Goal: Transaction & Acquisition: Download file/media

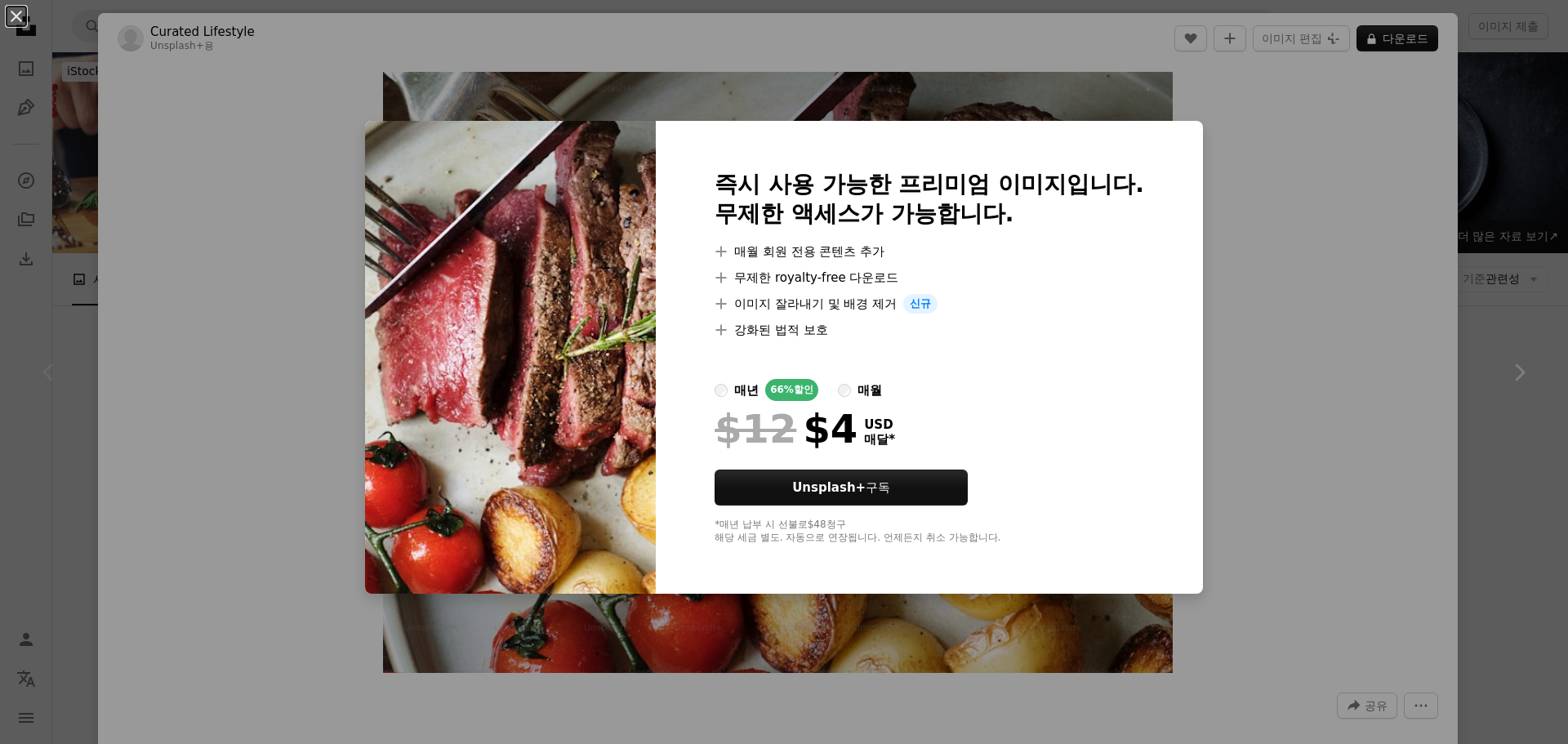
click at [1447, 231] on div "An X shape 즉시 사용 가능한 프리미엄 이미지입니다. 무제한 액세스가 가능합니다. A plus sign 매월 회원 전용 콘텐츠 추가 A…" at bounding box center [784, 372] width 1568 height 744
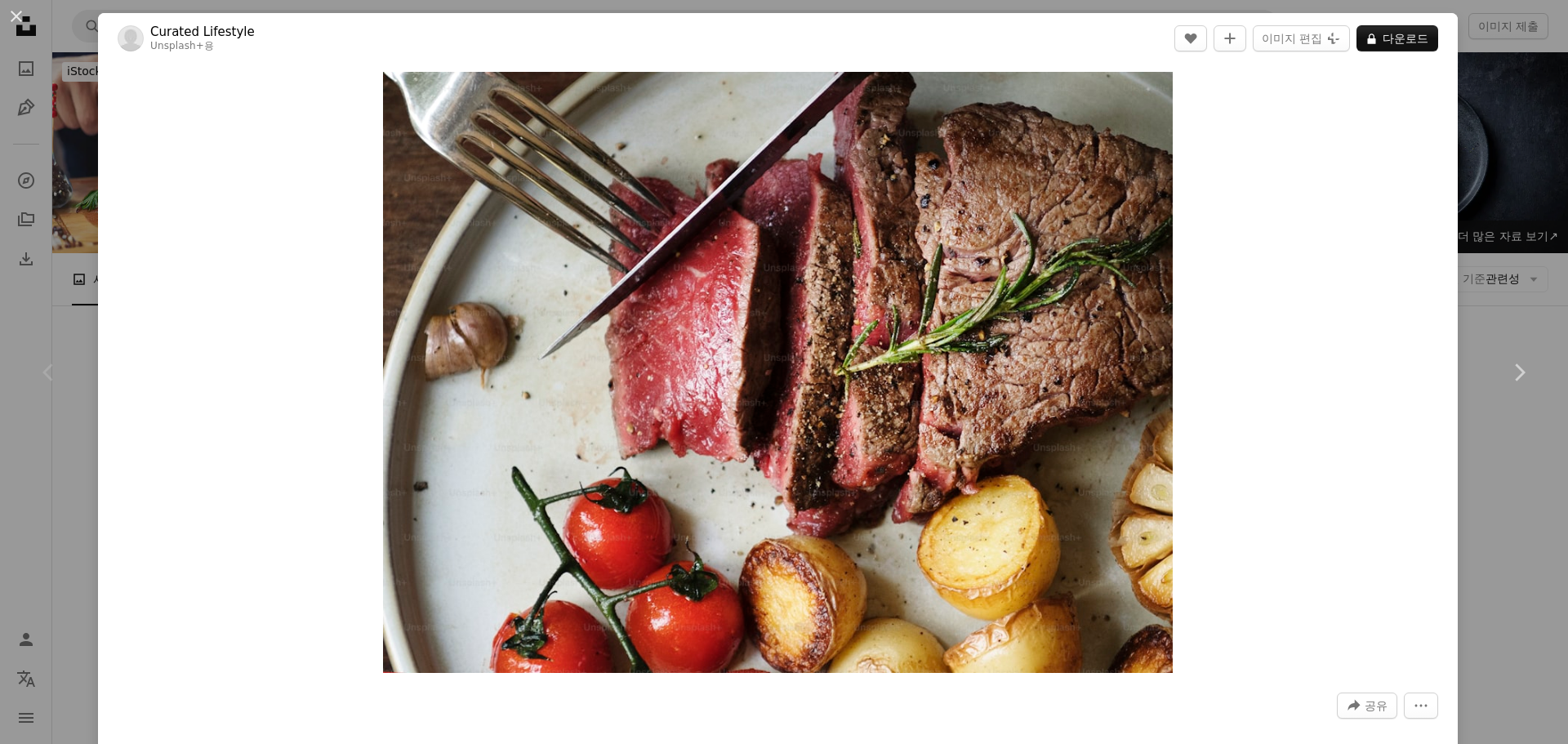
click at [1475, 239] on div "An X shape Chevron left Chevron right Curated Lifestyle Unsplash+ 용 A heart A p…" at bounding box center [784, 372] width 1568 height 744
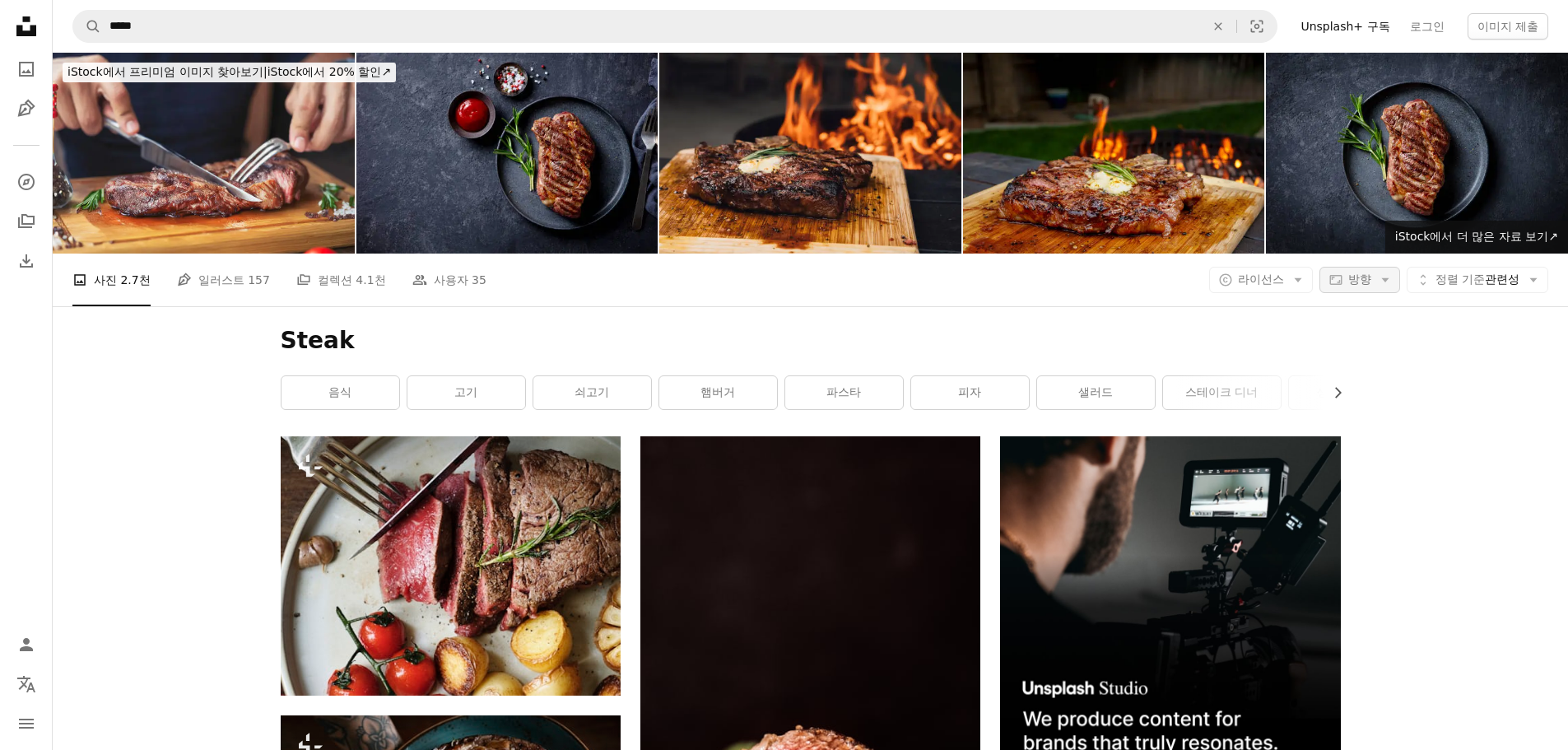
click at [1380, 272] on icon "Arrow down" at bounding box center [1385, 280] width 15 height 15
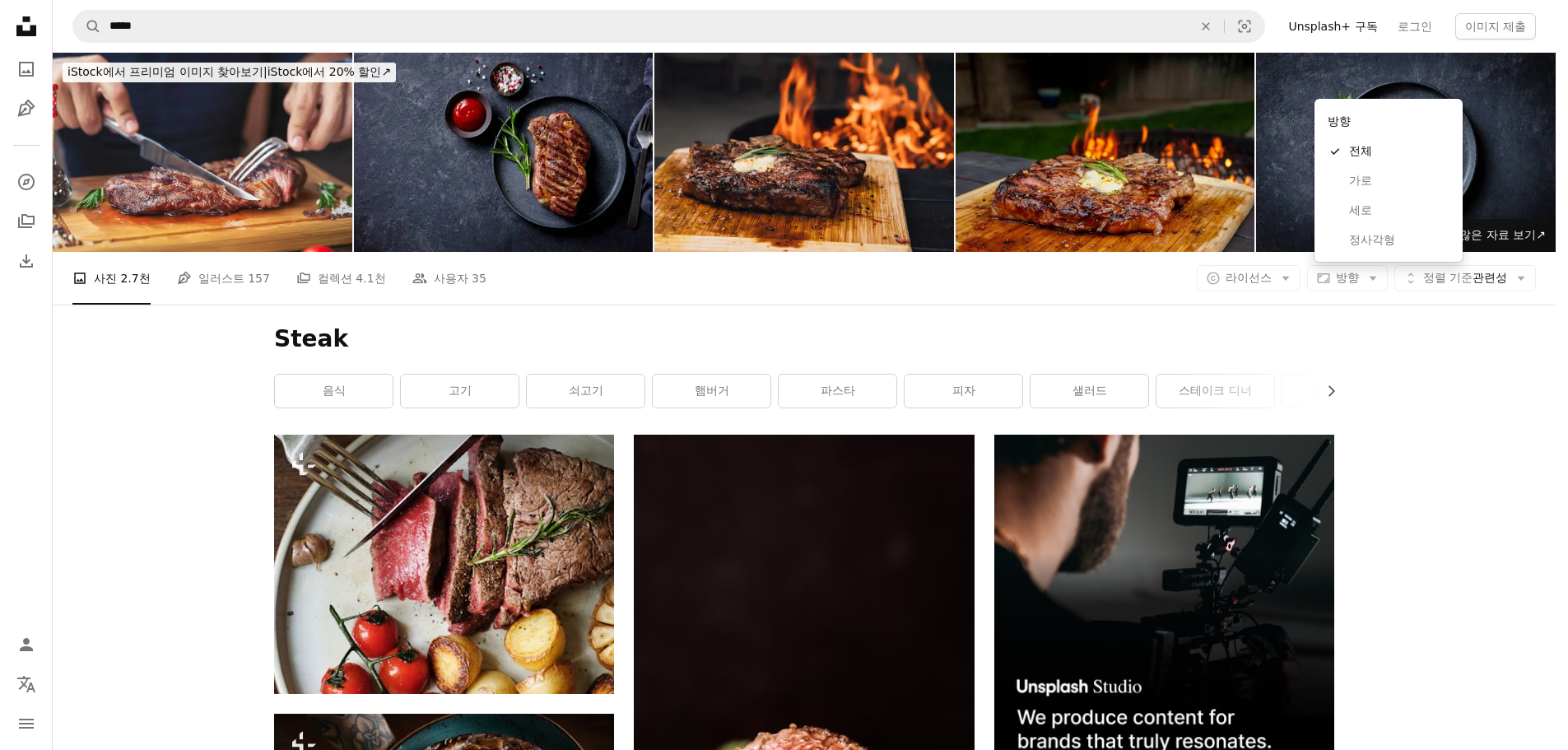
click at [1288, 80] on body "Unsplash logo Unsplash 홈 A photo Pen Tool A compass A stack of folders Download…" at bounding box center [777, 375] width 1555 height 750
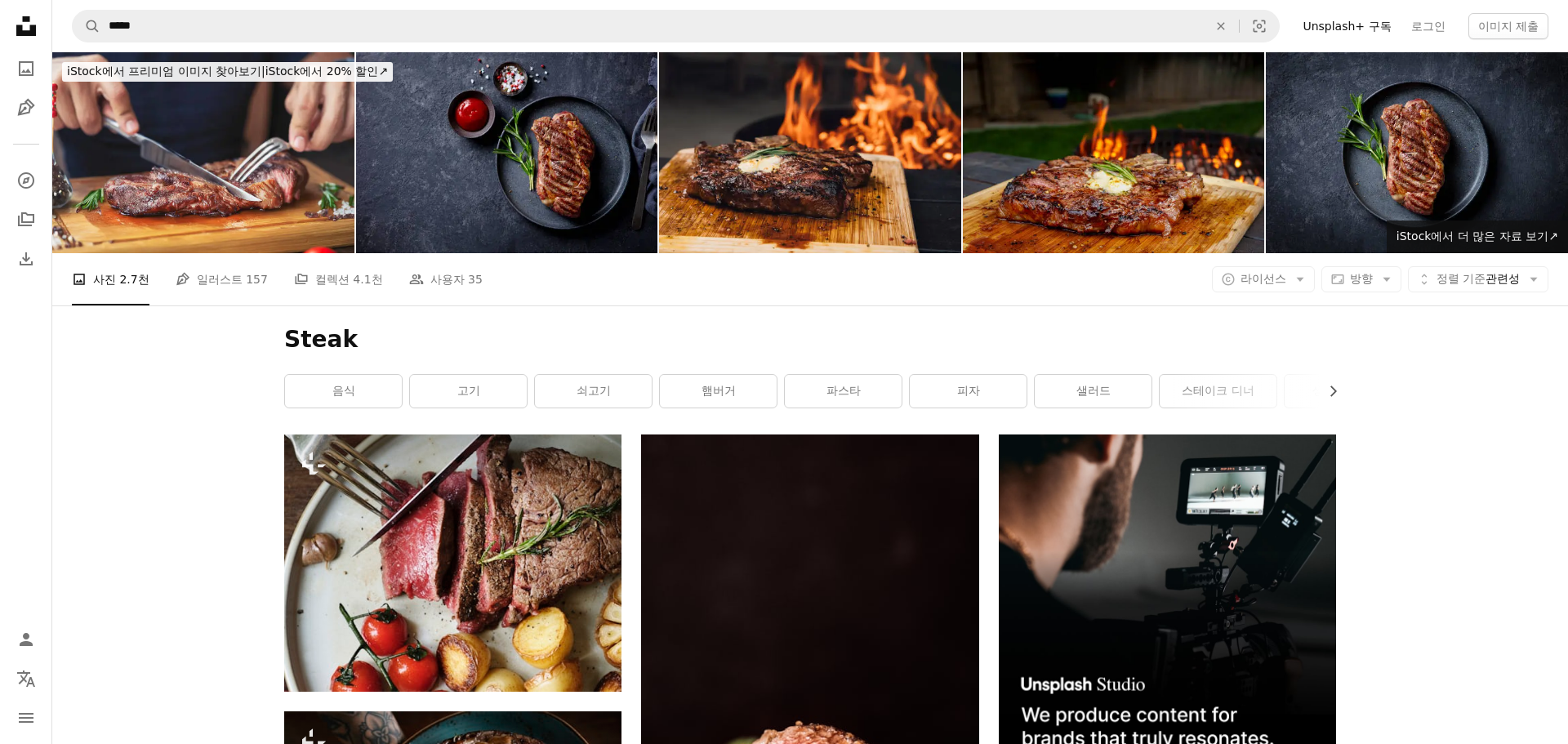
click at [1293, 272] on icon "Arrow down" at bounding box center [1300, 279] width 15 height 15
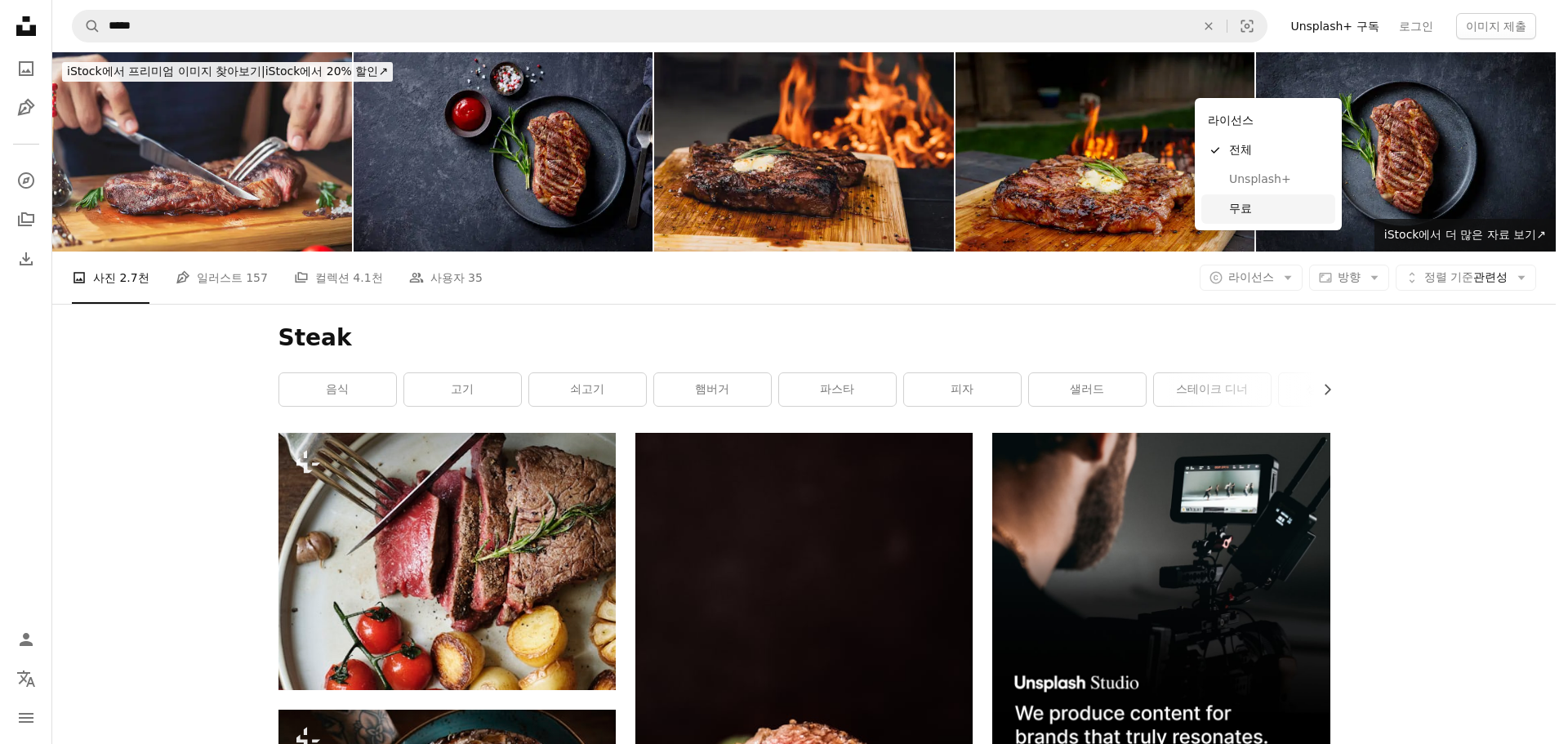
click at [1229, 219] on link "무료" at bounding box center [1268, 209] width 134 height 29
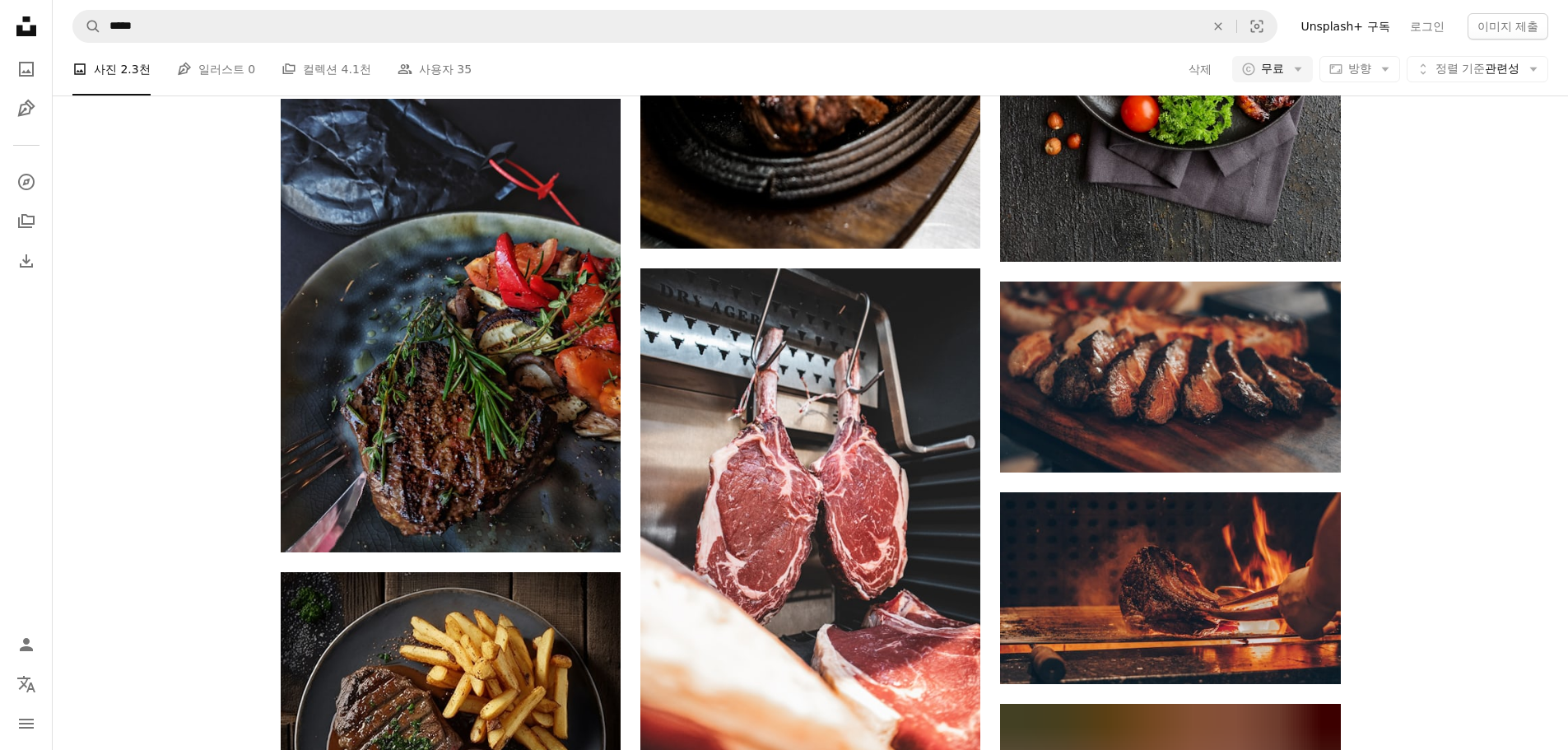
scroll to position [2128, 0]
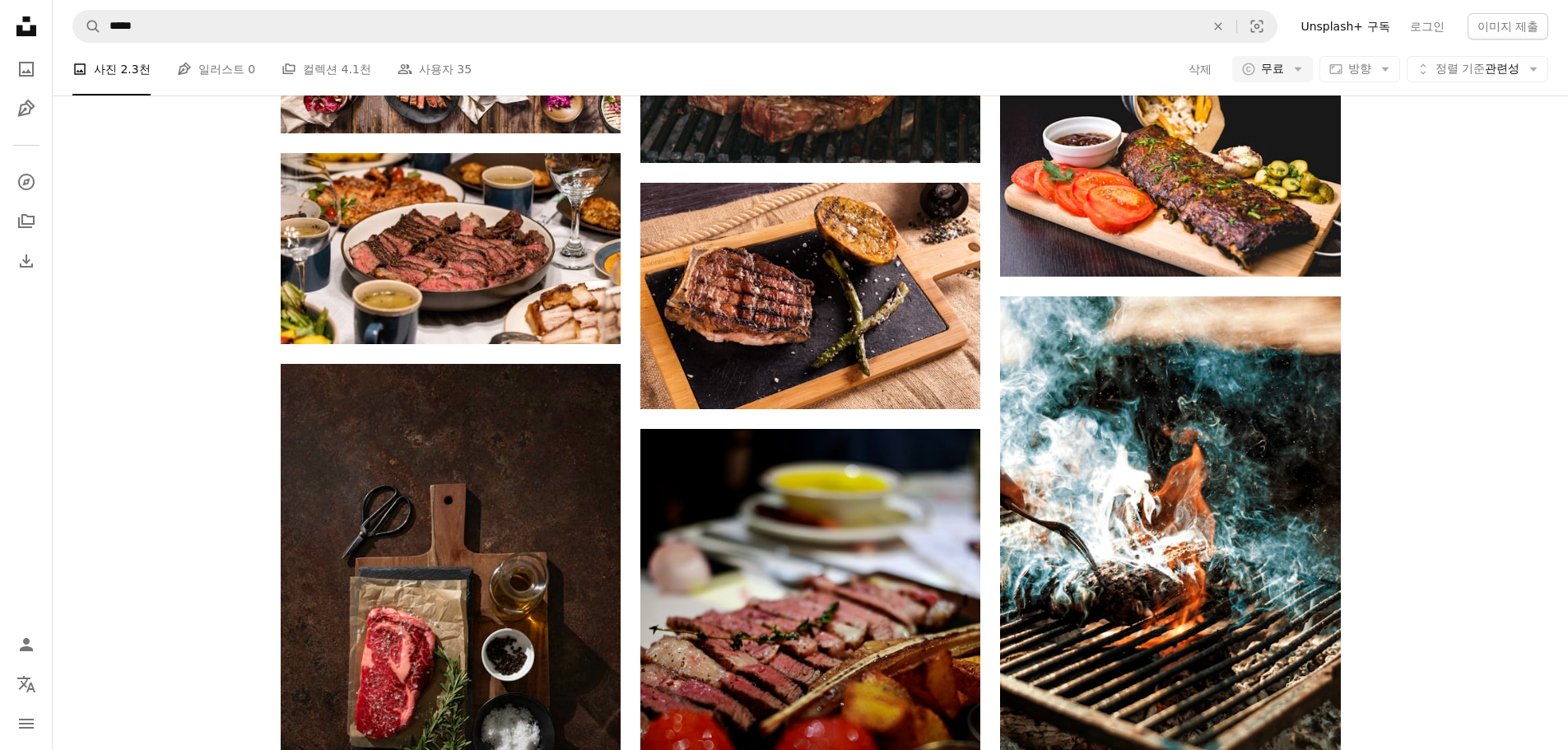
scroll to position [0, 0]
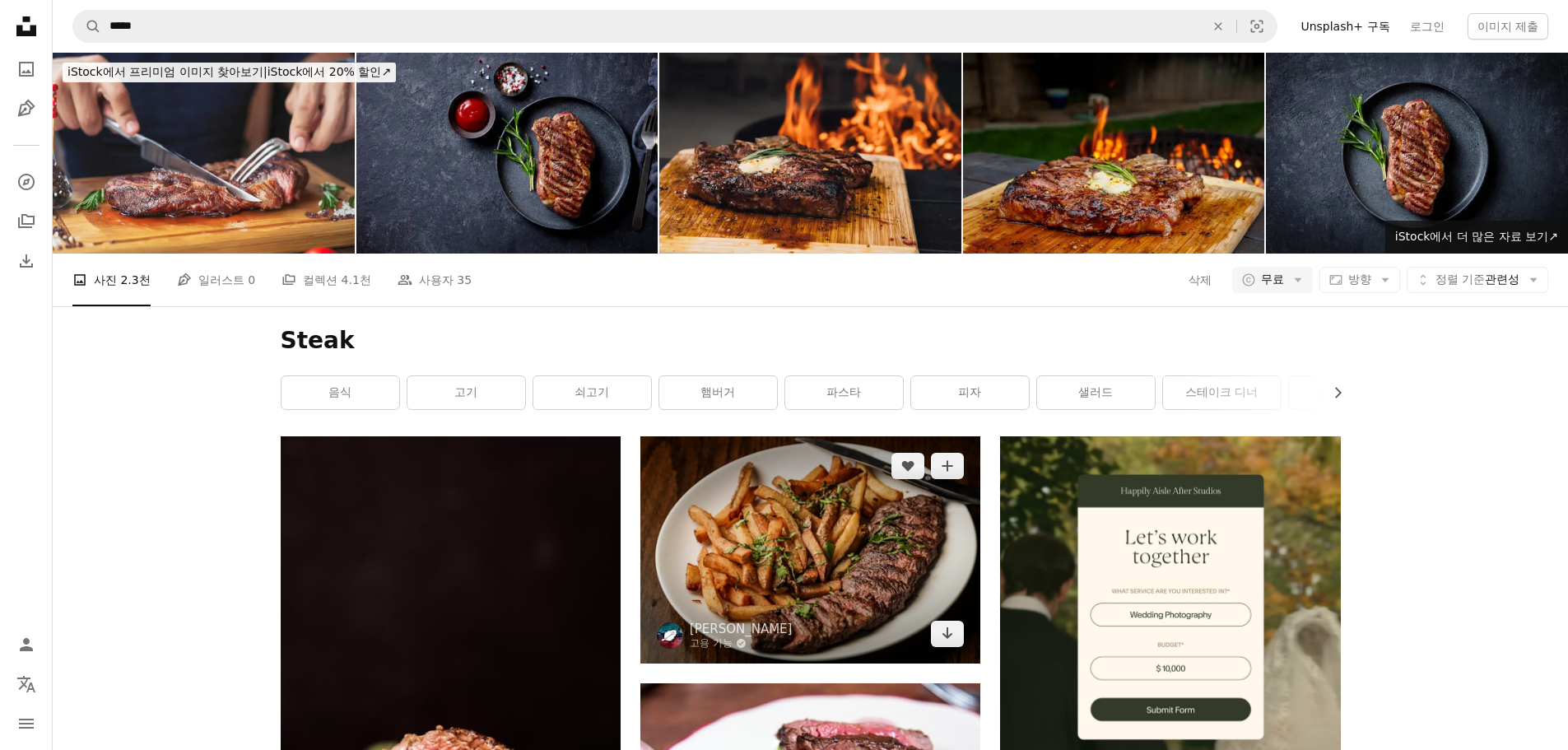
click at [879, 436] on img at bounding box center [810, 549] width 340 height 227
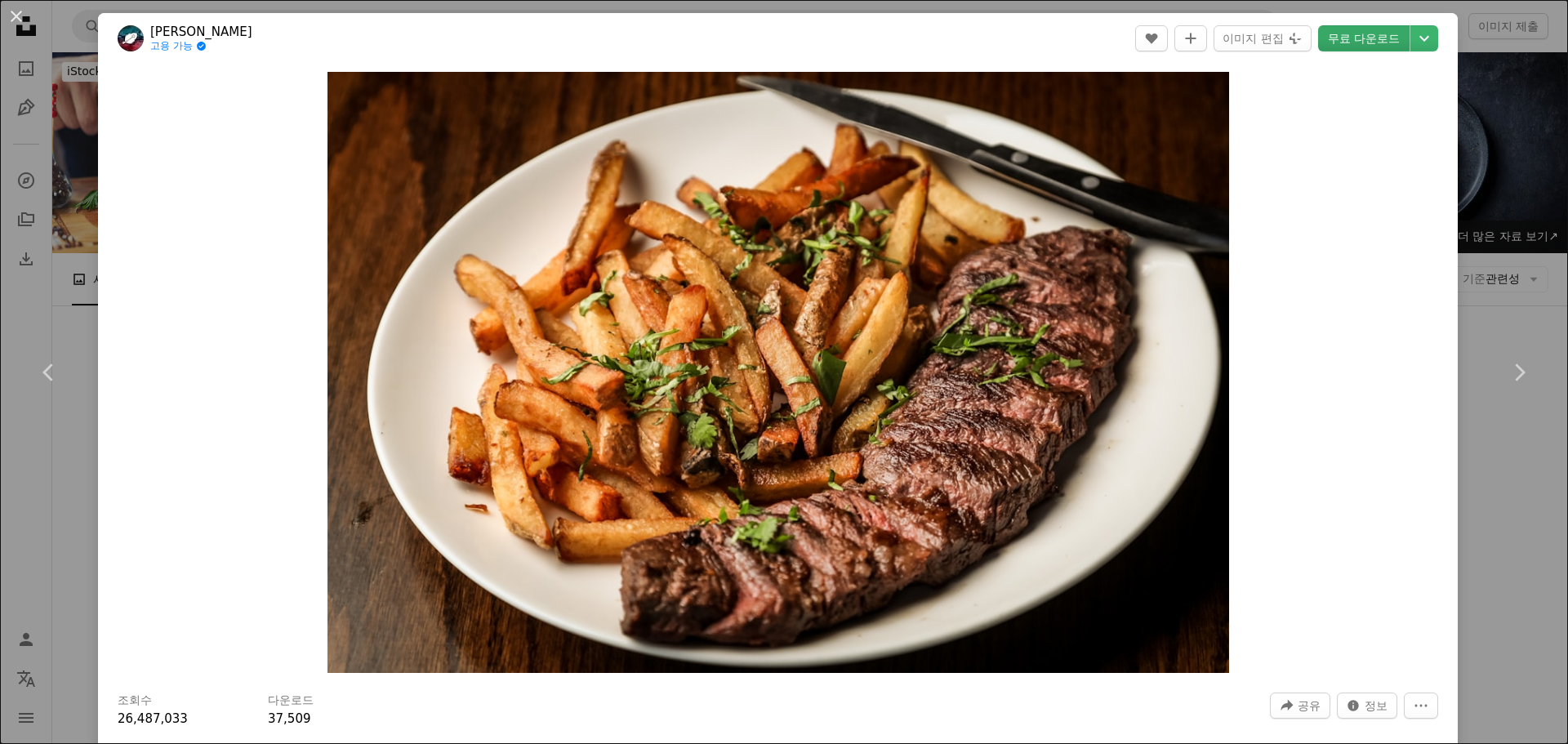
click at [1363, 39] on link "무료 다운로드" at bounding box center [1363, 37] width 92 height 26
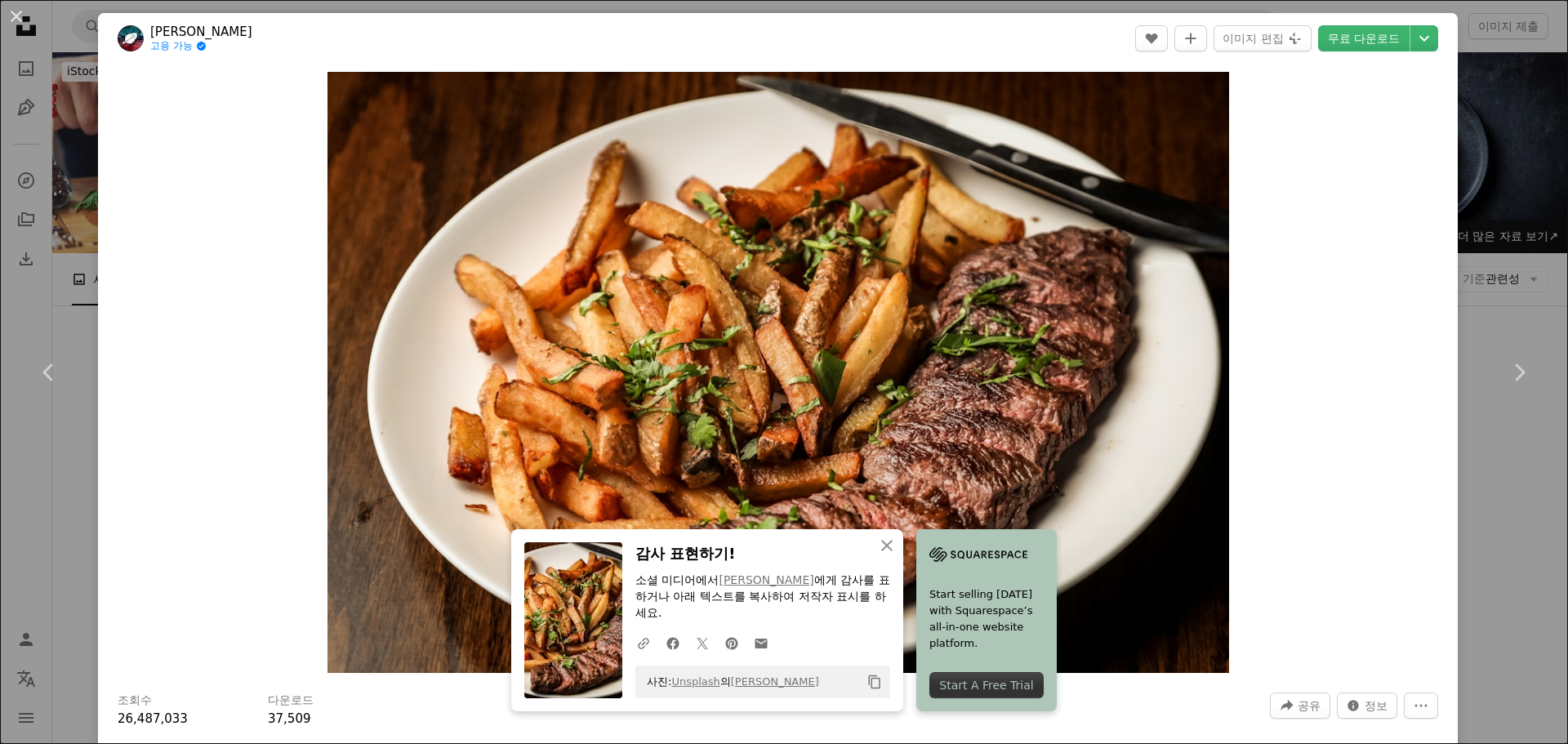
click at [1514, 143] on div "An X shape Chevron left Chevron right An X shape 닫기 감사 표현하기! 소셜 미디어에서 [PERSON_N…" at bounding box center [784, 372] width 1568 height 744
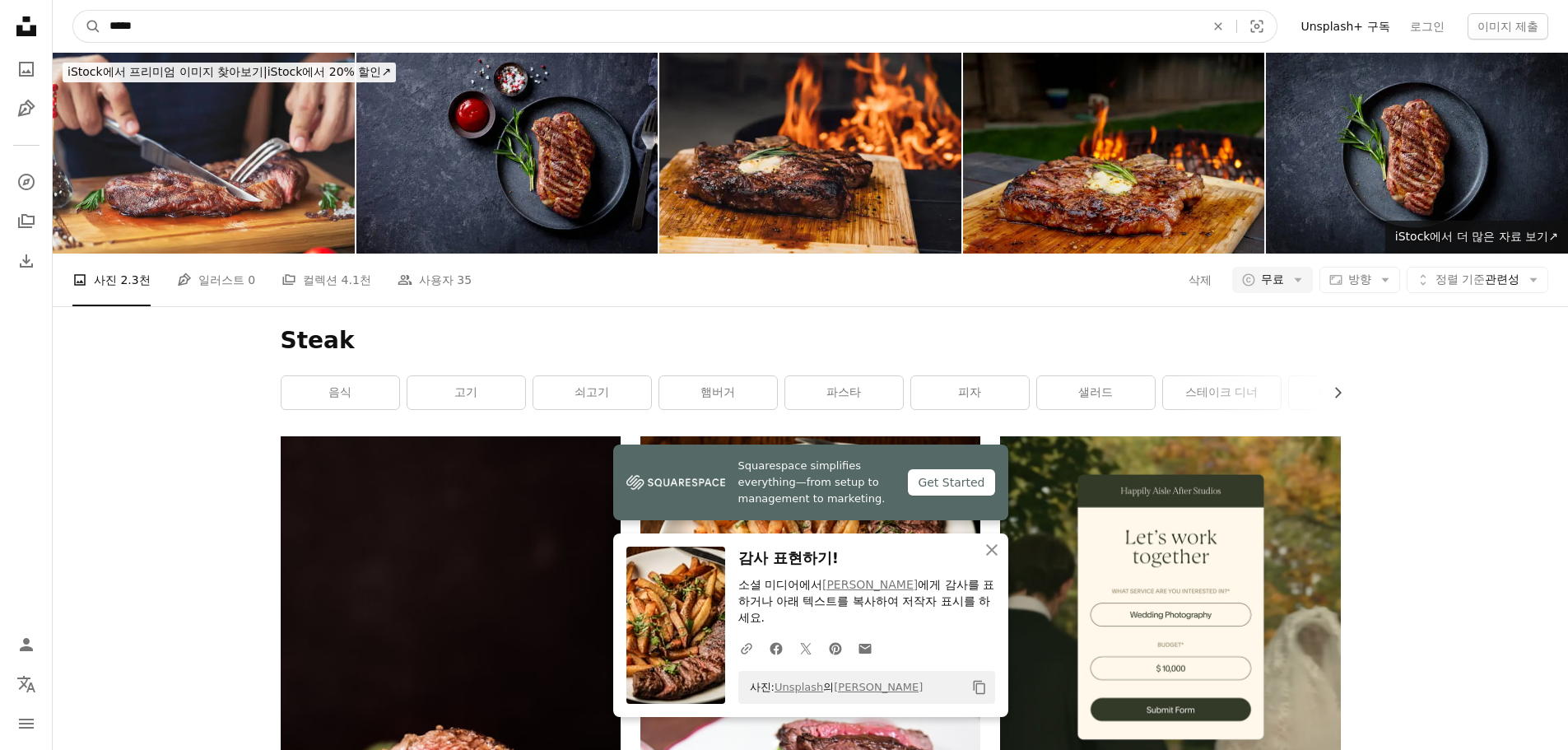
drag, startPoint x: 296, startPoint y: 30, endPoint x: 83, endPoint y: 56, distance: 214.6
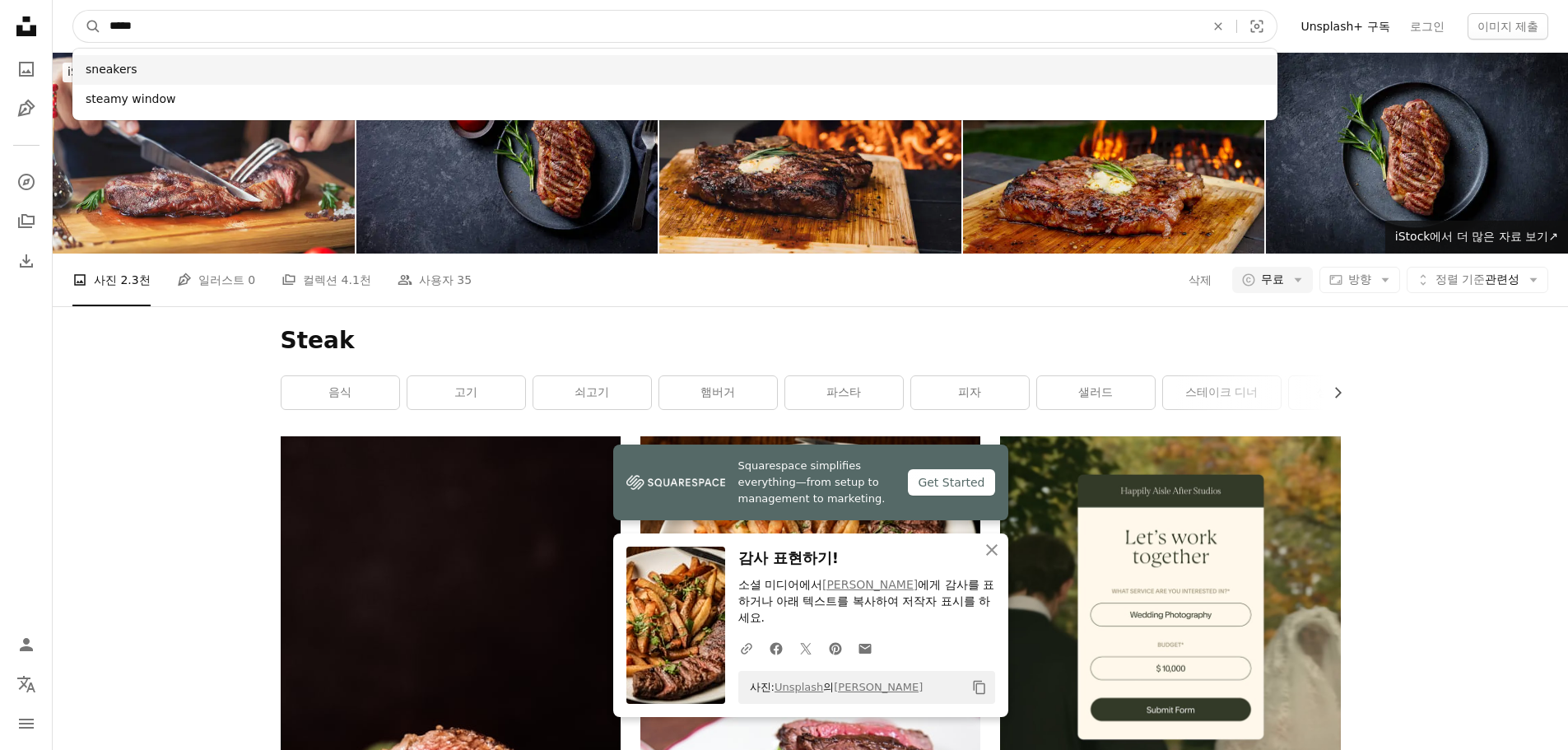
paste input "**********"
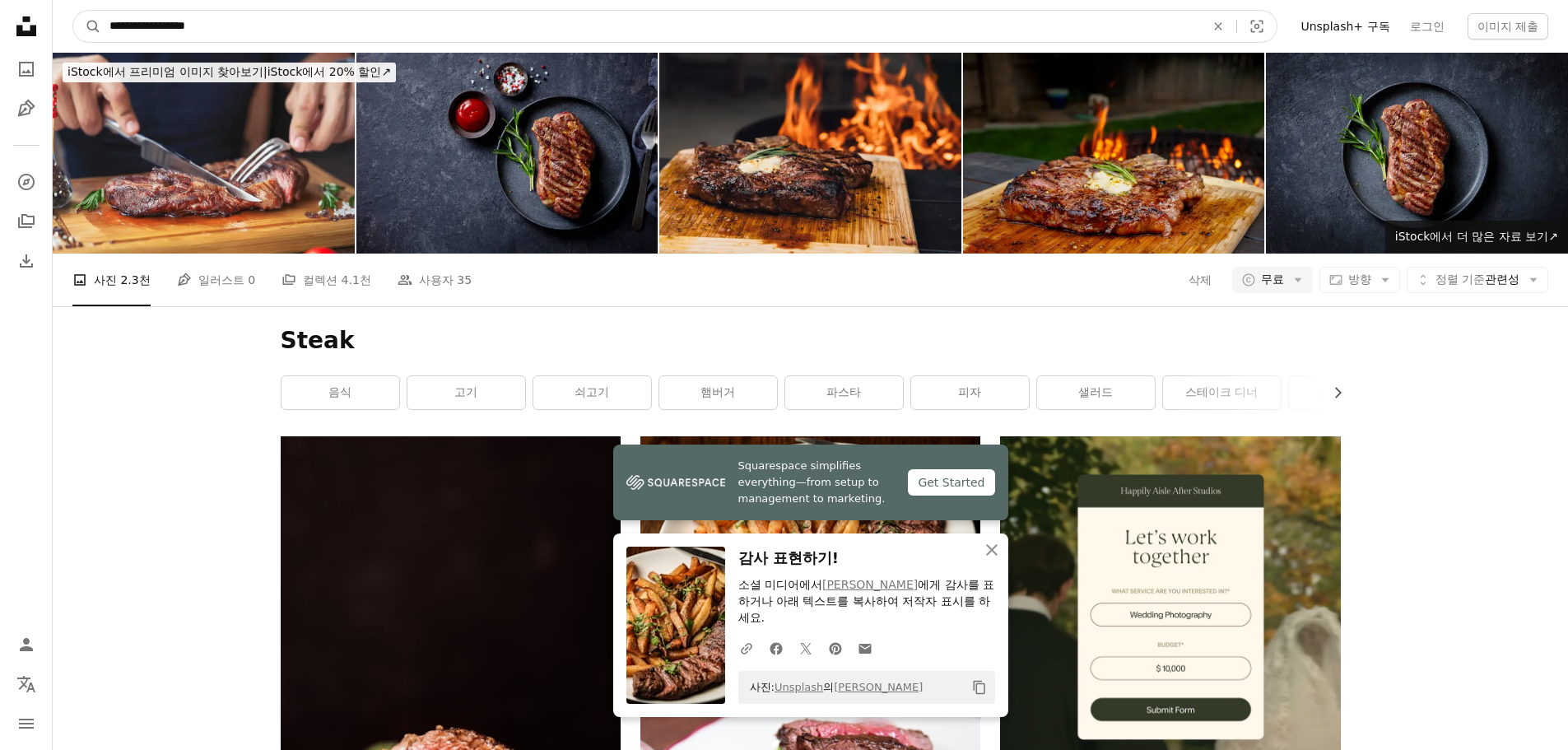
type input "**********"
click at [74, 11] on button "A magnifying glass" at bounding box center [87, 26] width 28 height 31
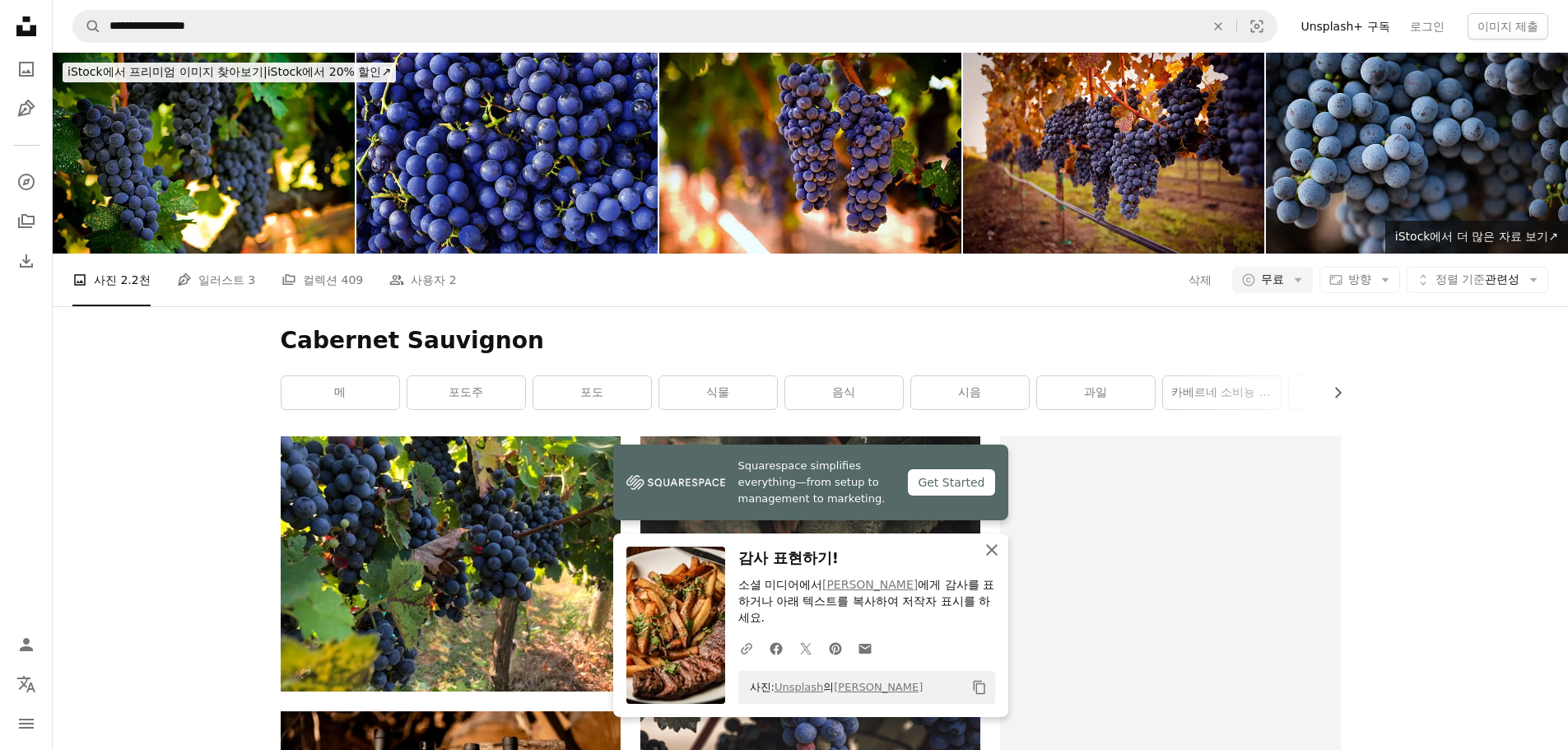
click at [993, 554] on icon "An X shape" at bounding box center [992, 549] width 20 height 20
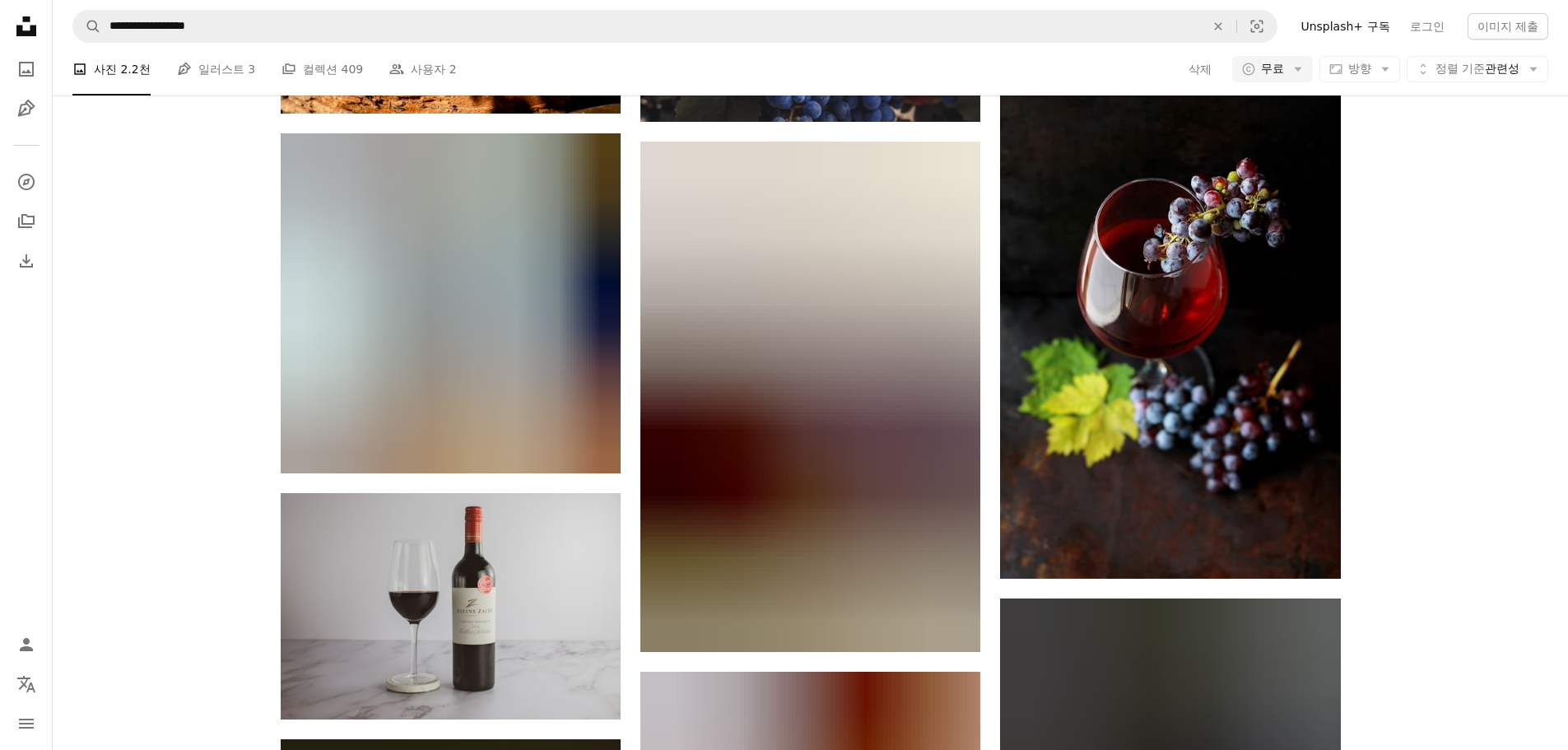
scroll to position [823, 0]
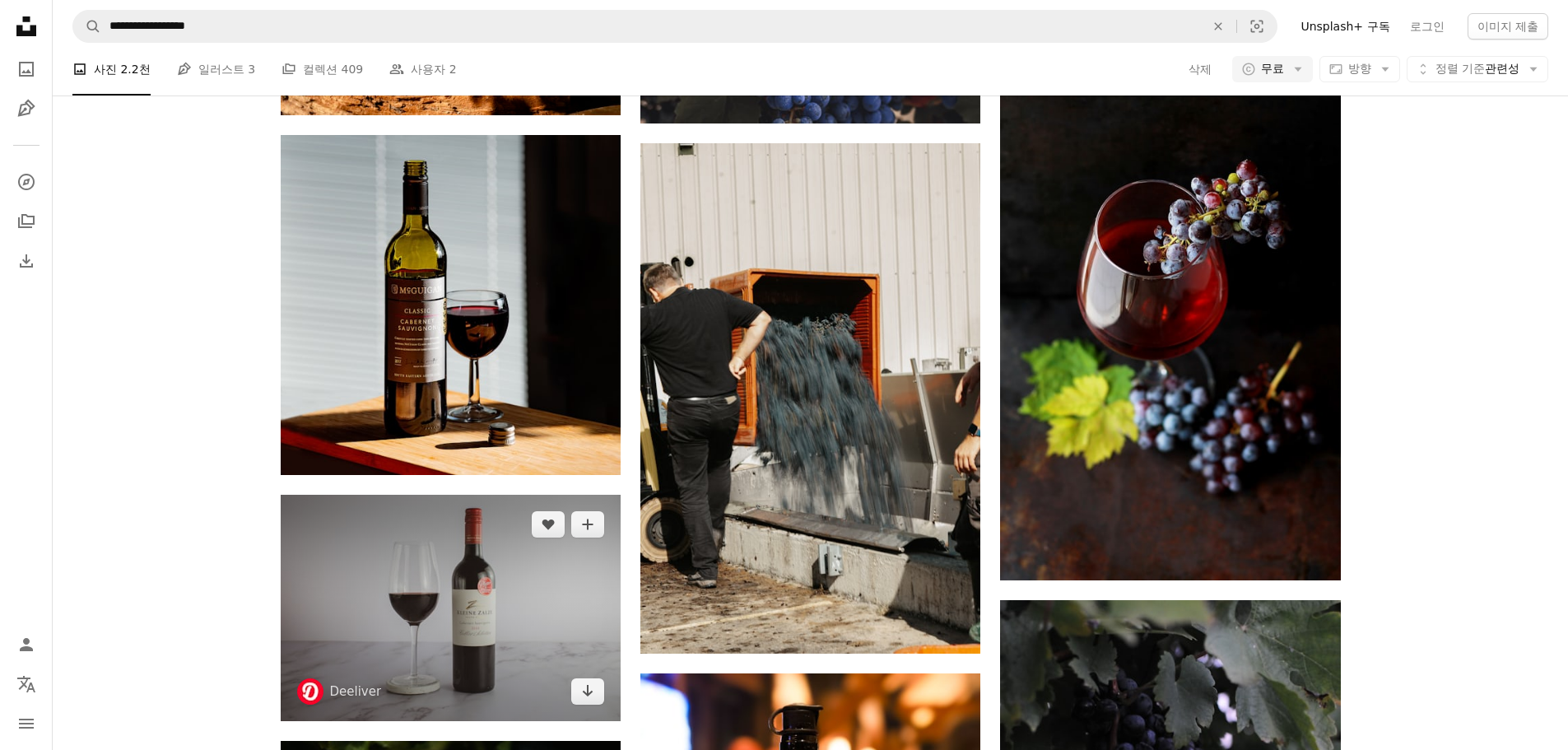
click at [475, 495] on img at bounding box center [450, 608] width 340 height 227
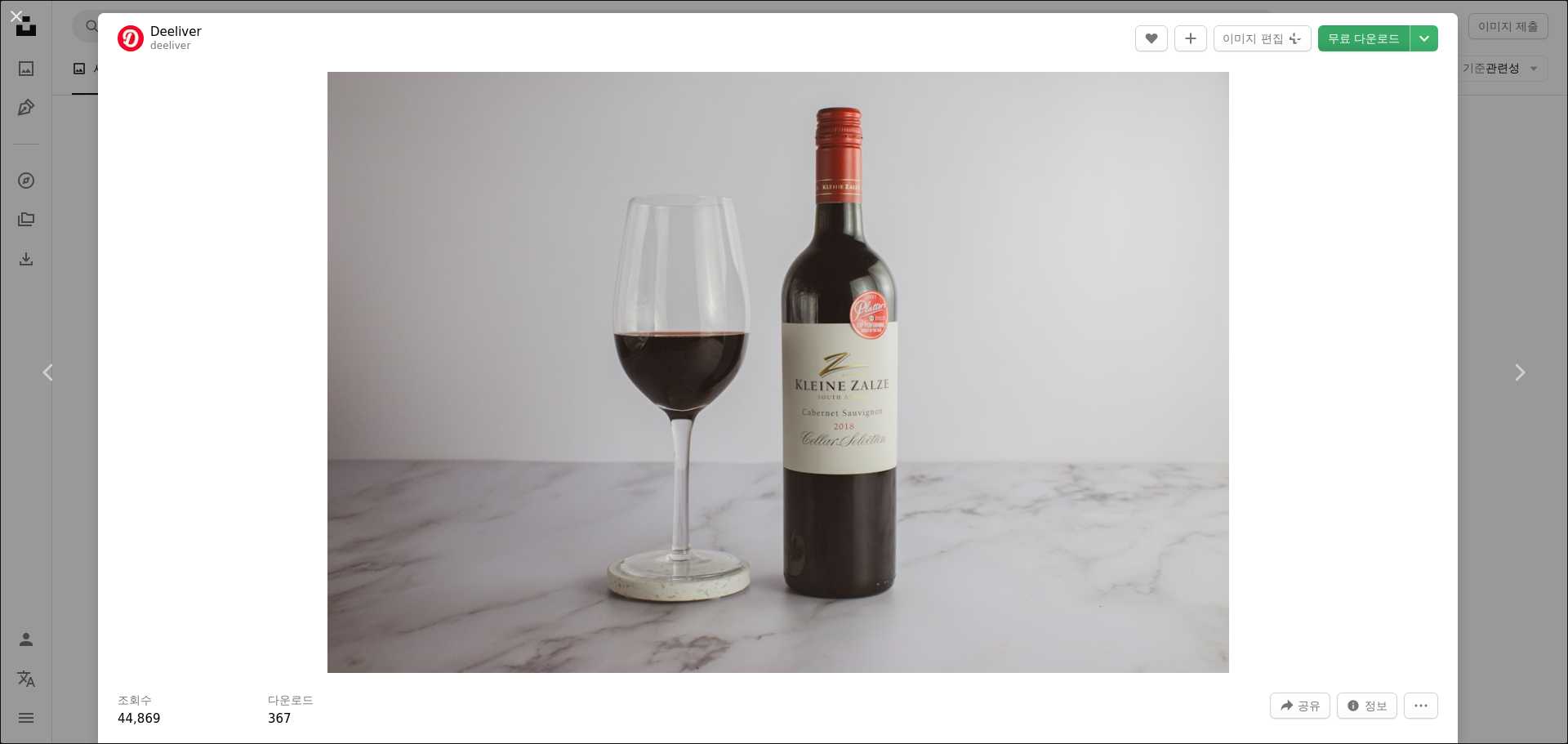
click at [1382, 40] on link "무료 다운로드" at bounding box center [1363, 37] width 92 height 26
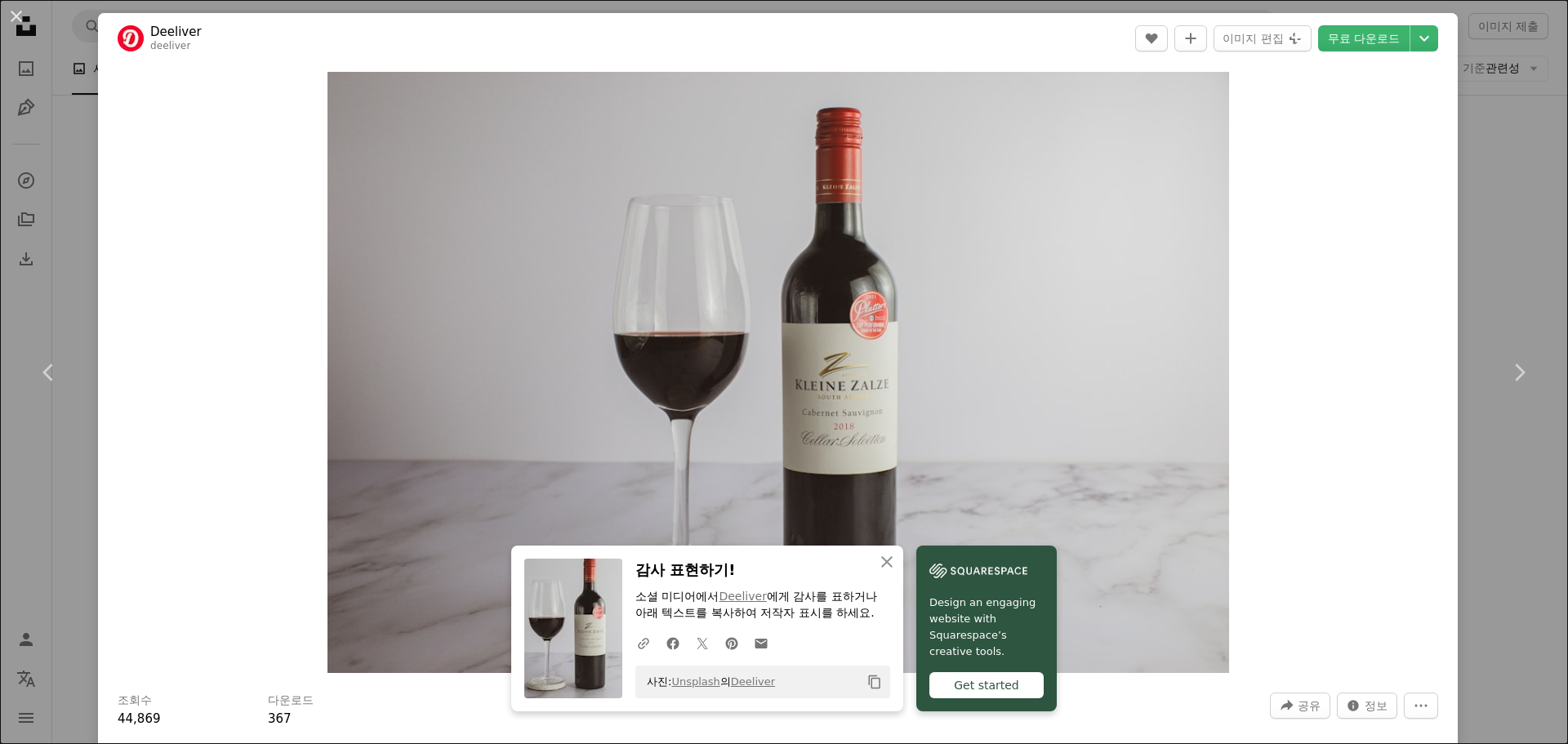
click at [1463, 281] on div "An X shape Chevron left Chevron right An X shape 닫기 감사 표현하기! 소셜 미디어에서 [PERSON_N…" at bounding box center [784, 372] width 1568 height 744
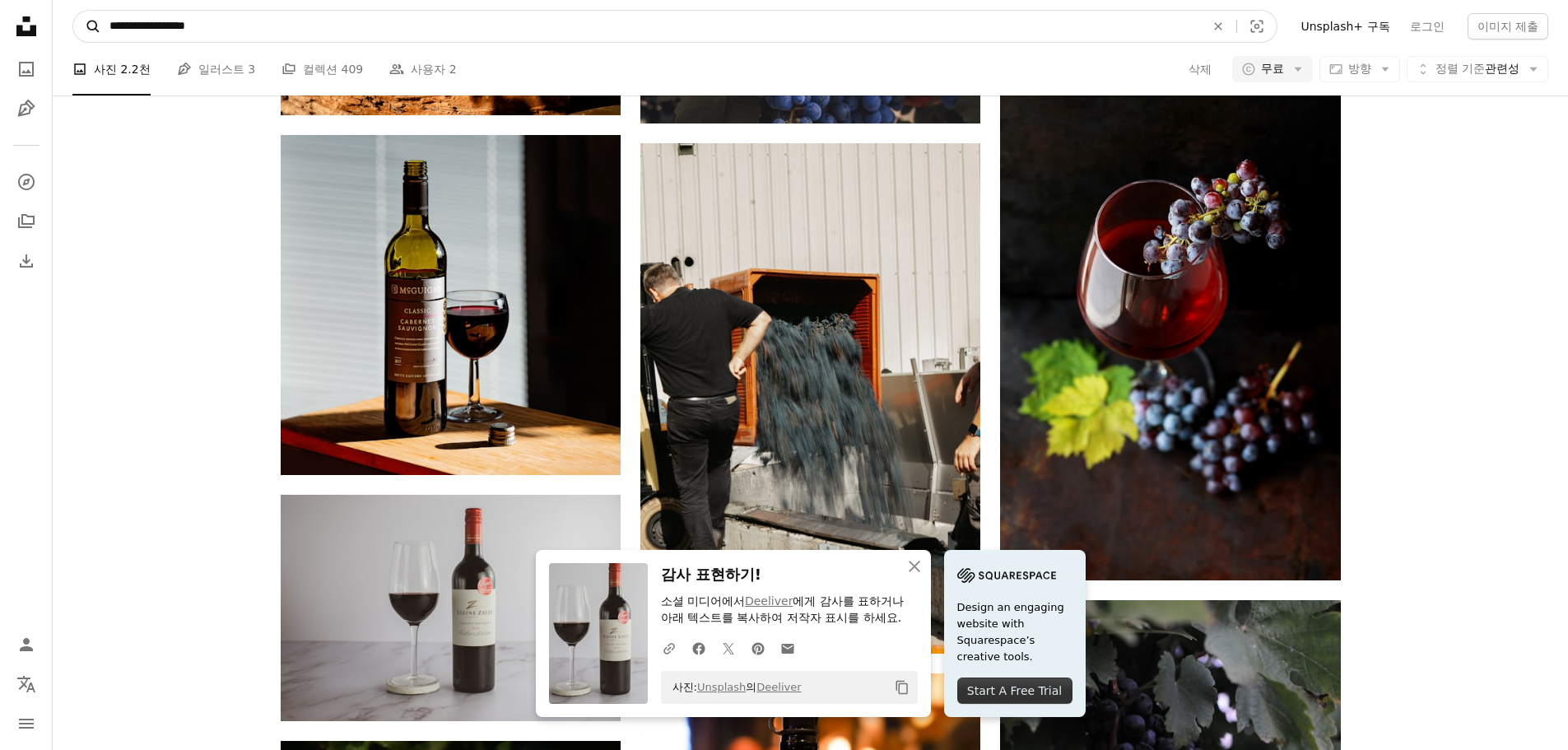
drag, startPoint x: 296, startPoint y: 32, endPoint x: 85, endPoint y: 40, distance: 211.2
click at [85, 40] on form "**********" at bounding box center [675, 26] width 1205 height 33
paste input "사이트 전체에서 이미지 찾기"
type input "*****"
click at [74, 11] on button "A magnifying glass" at bounding box center [87, 26] width 28 height 31
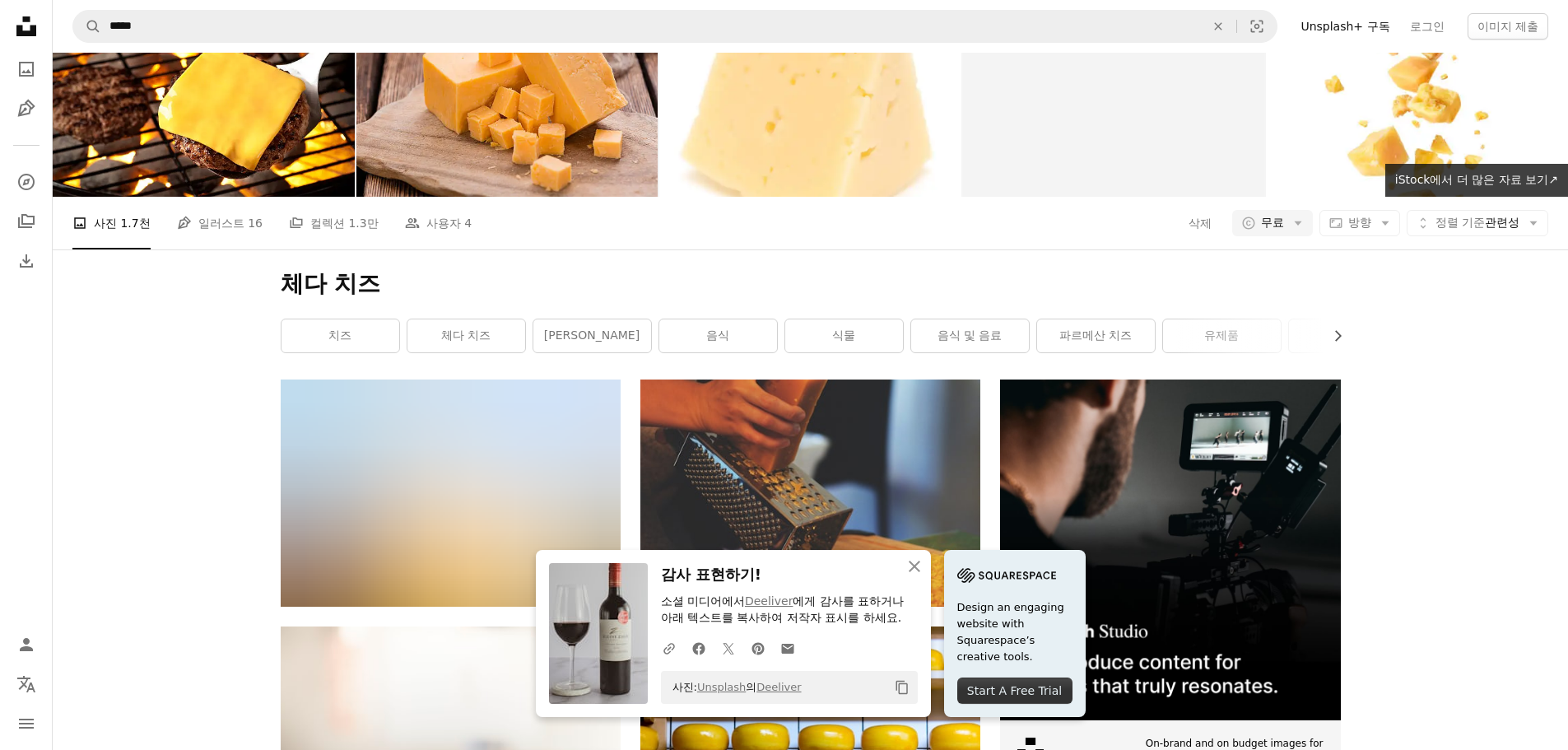
scroll to position [82, 0]
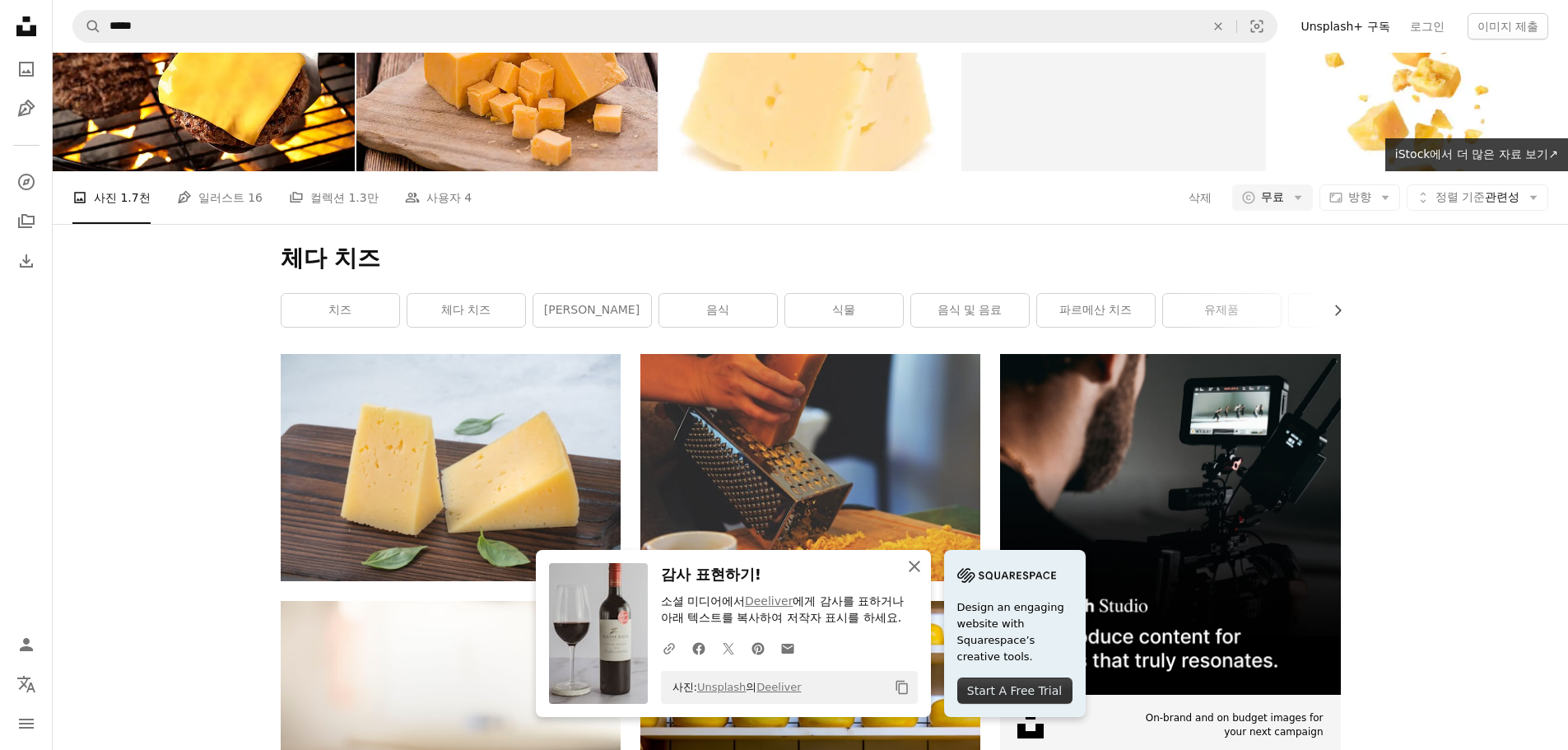
click at [921, 565] on icon "button" at bounding box center [914, 565] width 12 height 12
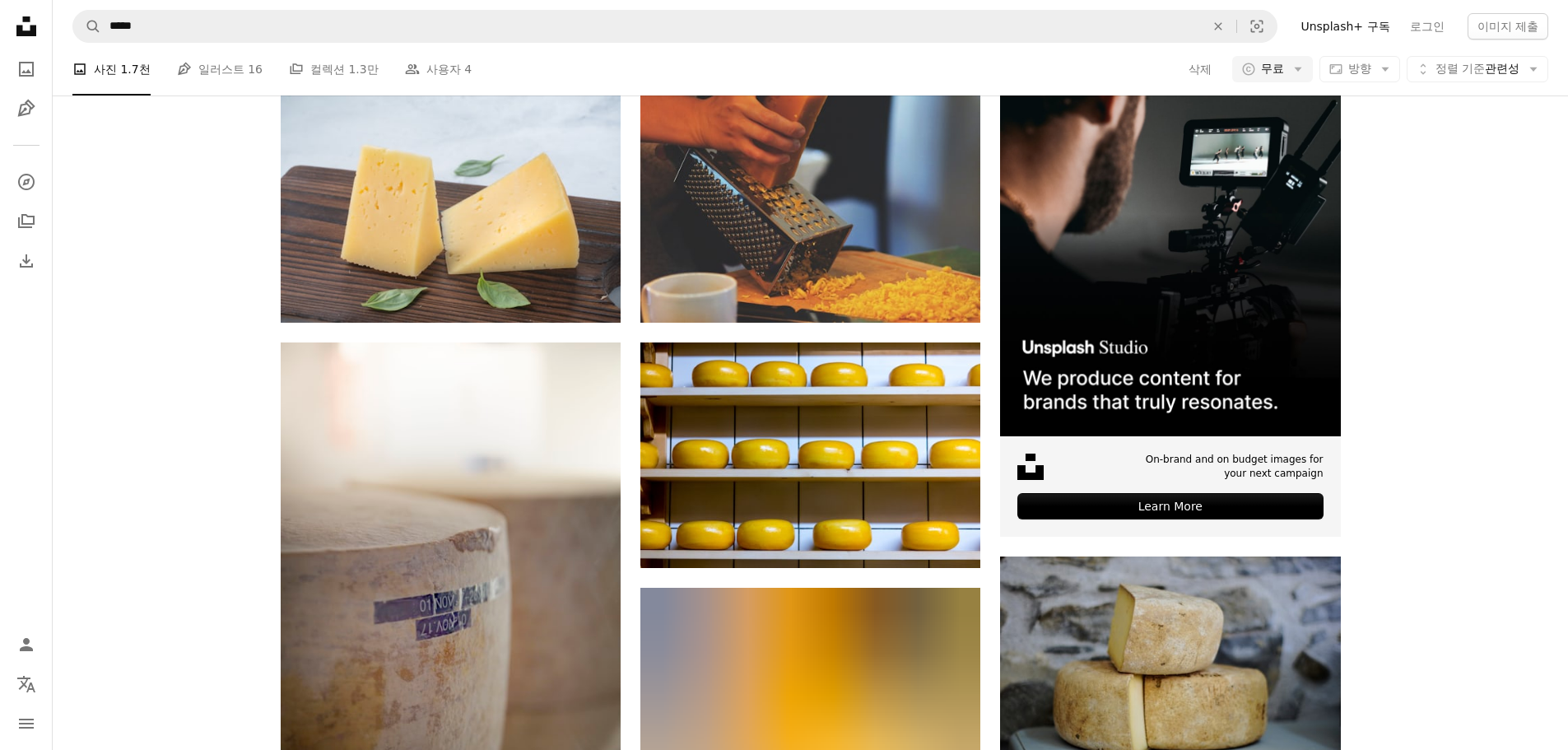
scroll to position [329, 0]
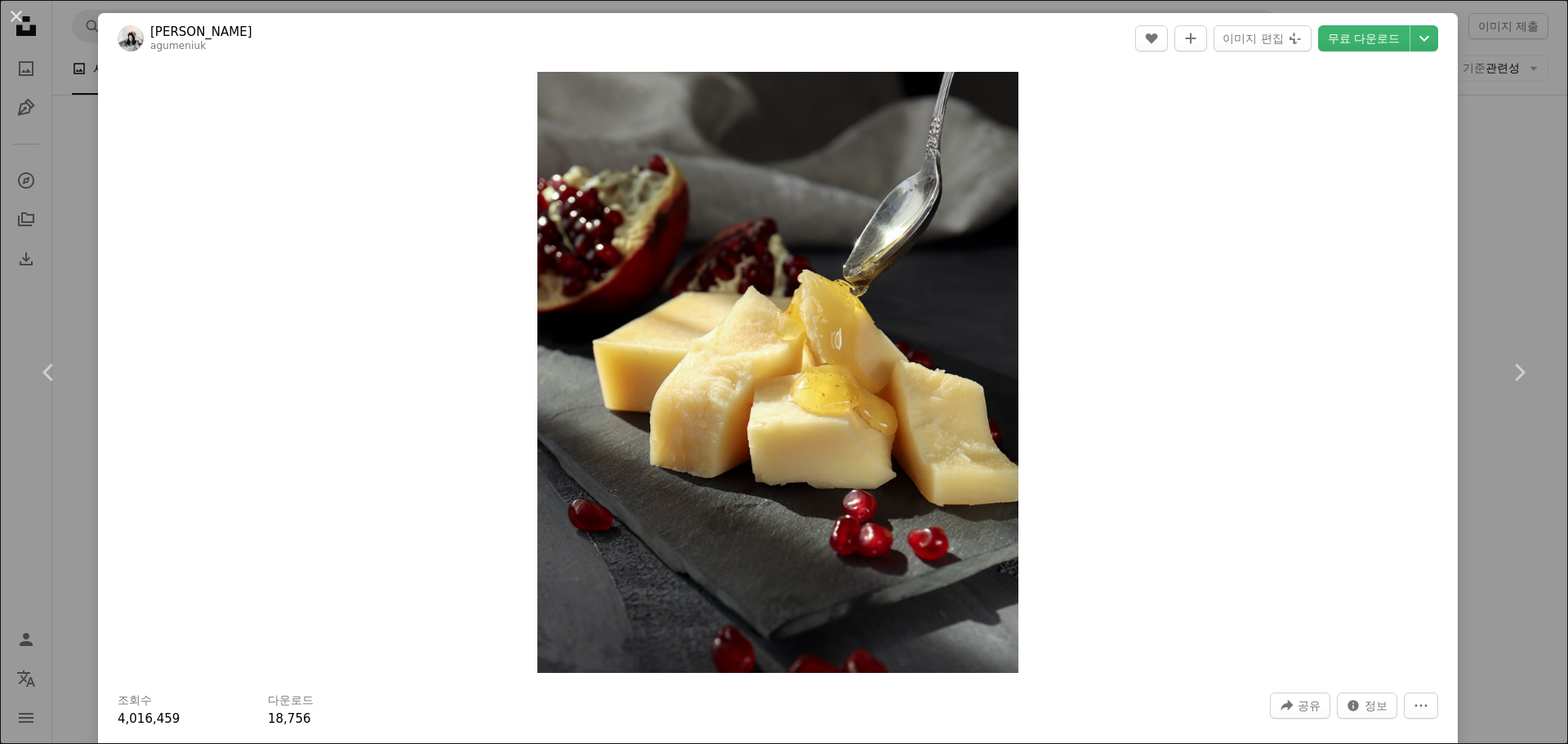
click at [1476, 279] on div "An X shape Chevron left Chevron right Aliona Gumeniuk agumeniuk A heart A plus …" at bounding box center [784, 372] width 1568 height 744
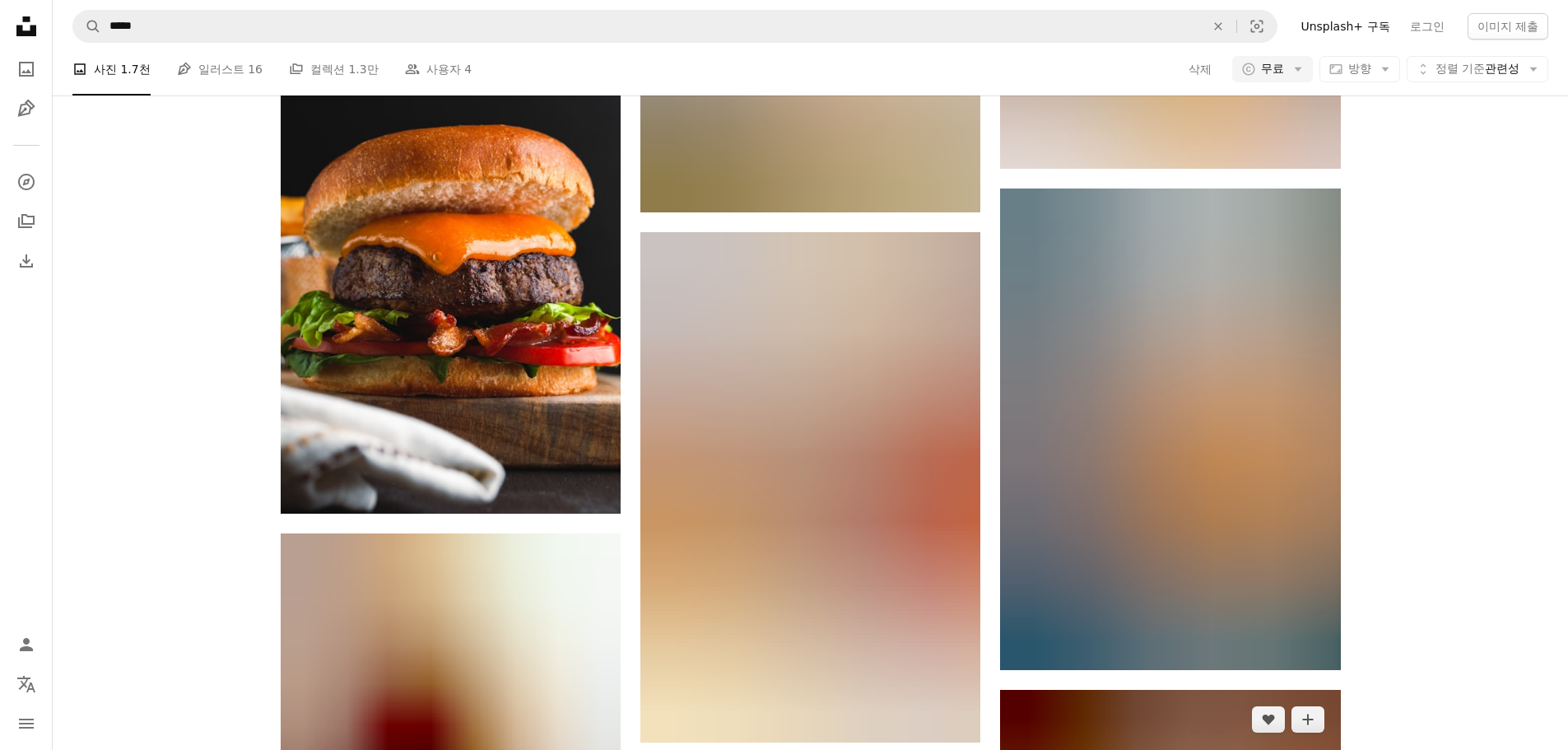
scroll to position [2095, 0]
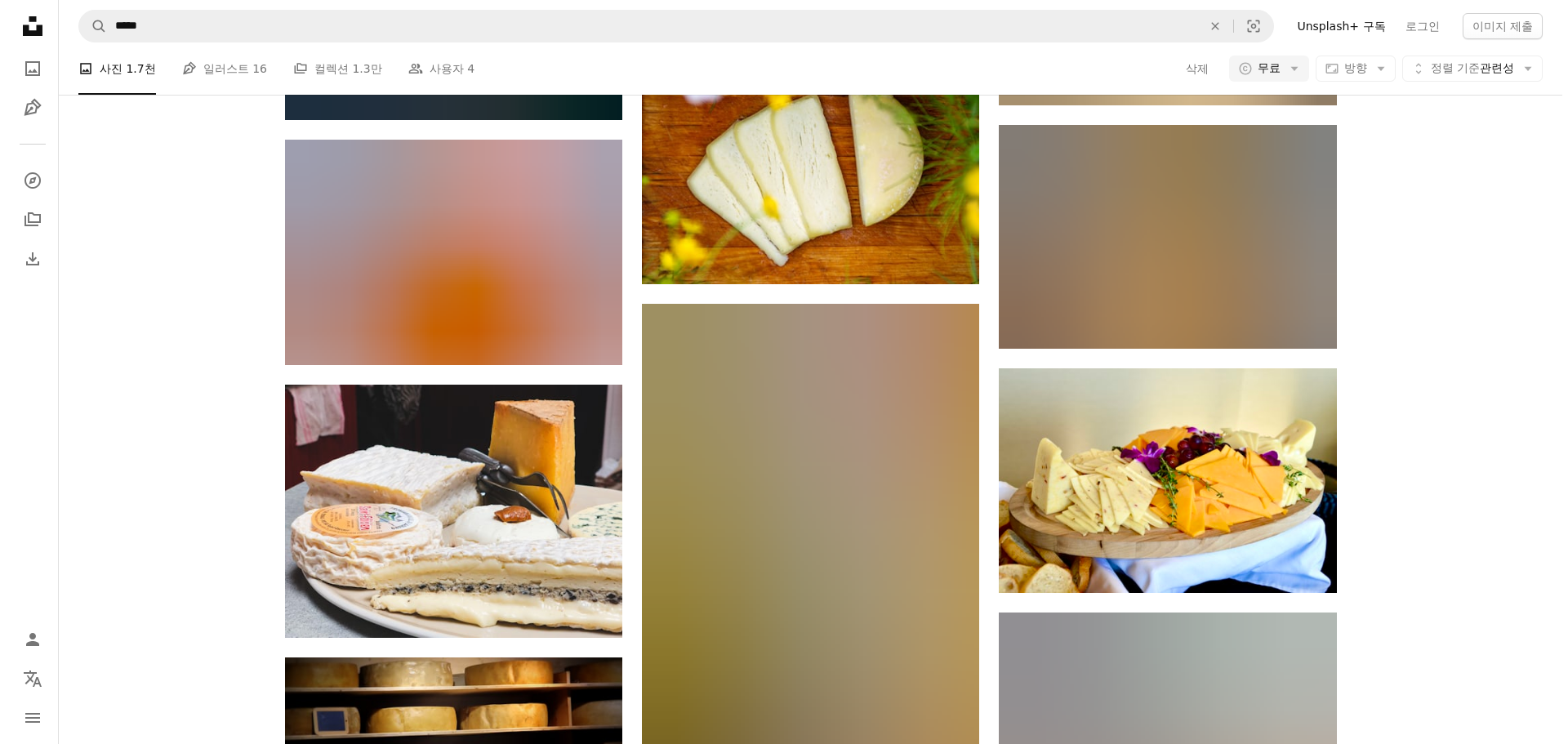
scroll to position [0, 0]
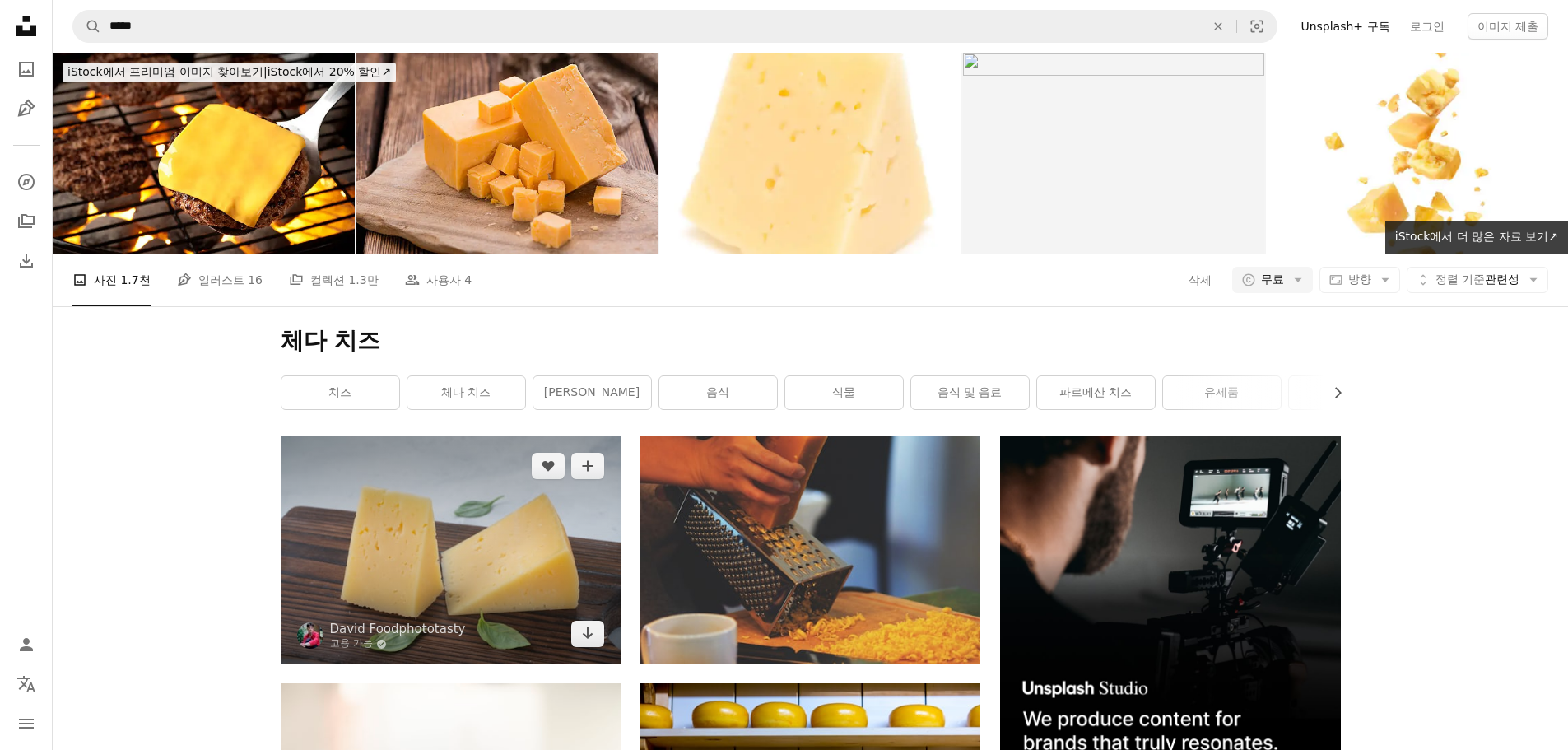
click at [548, 436] on img at bounding box center [450, 549] width 340 height 227
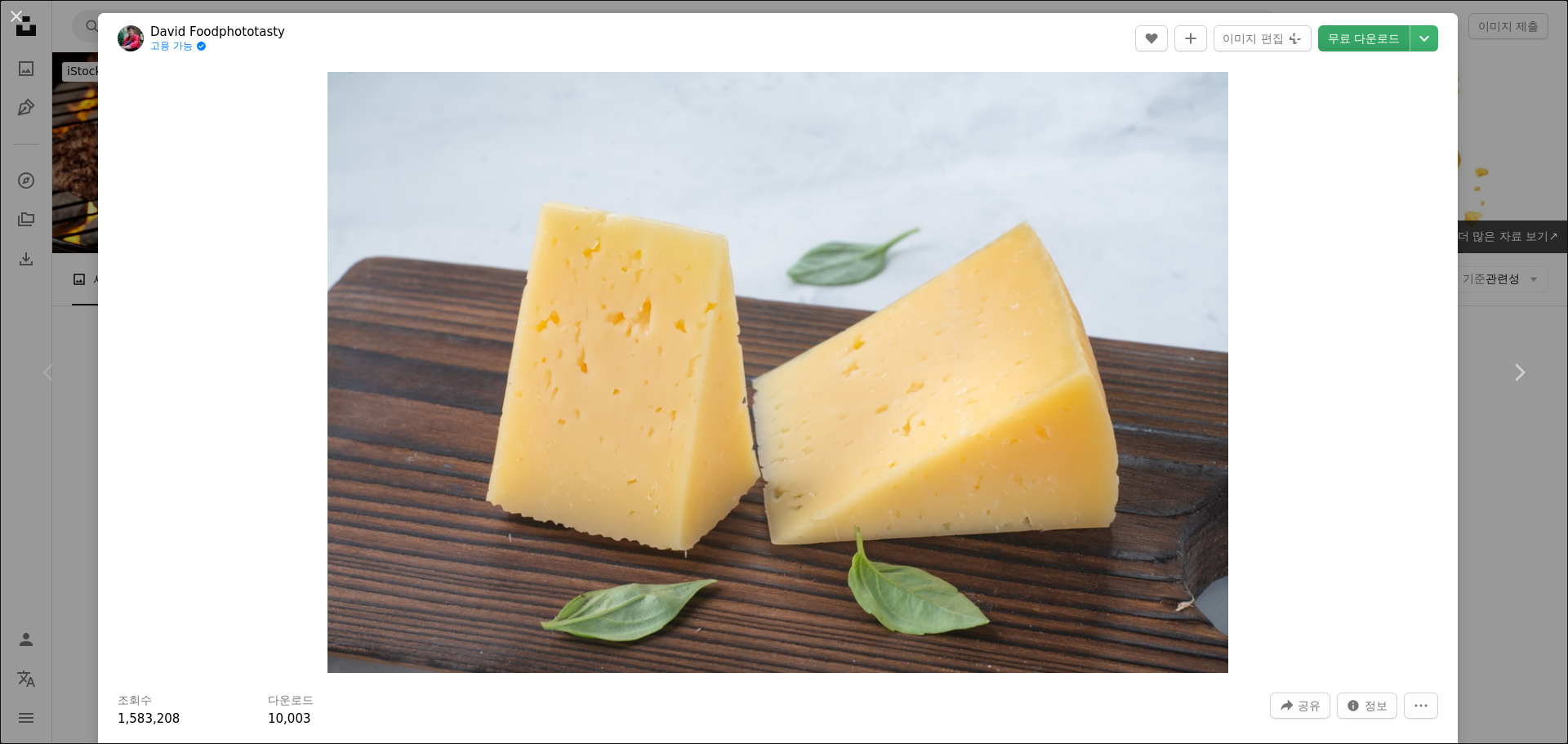
click at [1363, 46] on link "무료 다운로드" at bounding box center [1363, 37] width 92 height 26
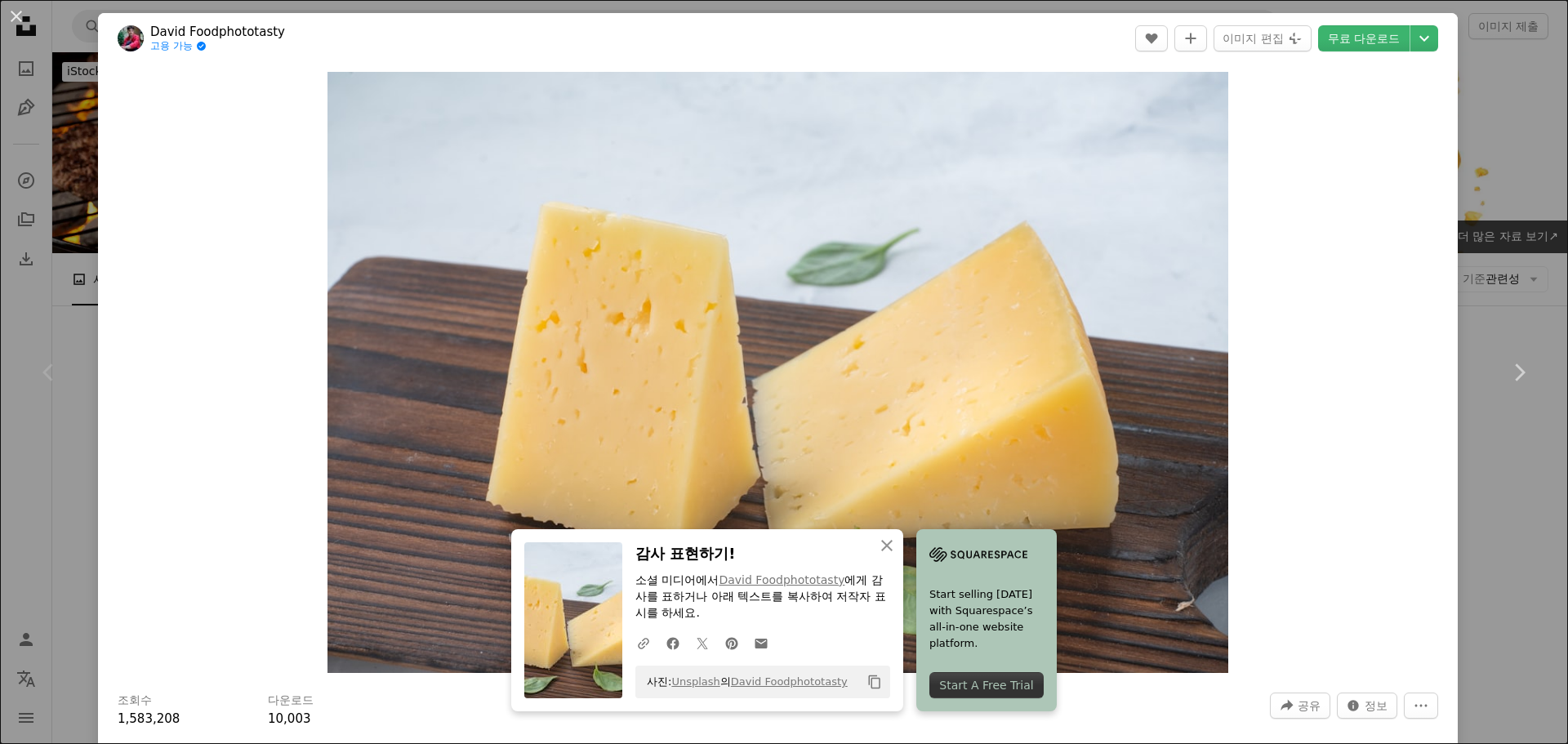
click at [1469, 275] on div "An X shape Chevron left Chevron right An X shape 닫기 감사 표현하기! 소셜 미디어에서 [PERSON_N…" at bounding box center [784, 372] width 1568 height 744
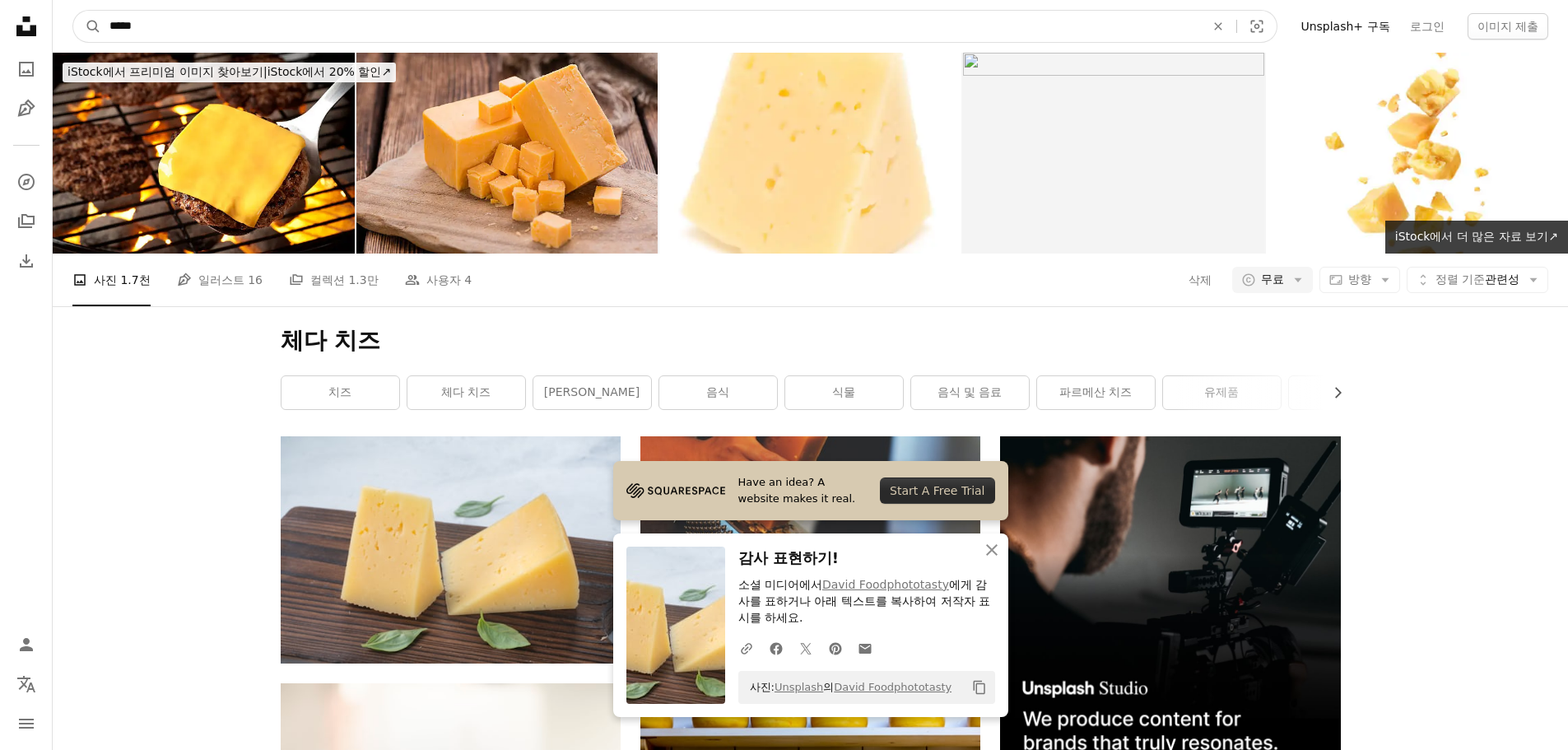
drag, startPoint x: 350, startPoint y: 34, endPoint x: -59, endPoint y: 12, distance: 409.6
type input "*"
type input "*****"
click at [74, 11] on button "A magnifying glass" at bounding box center [87, 26] width 28 height 31
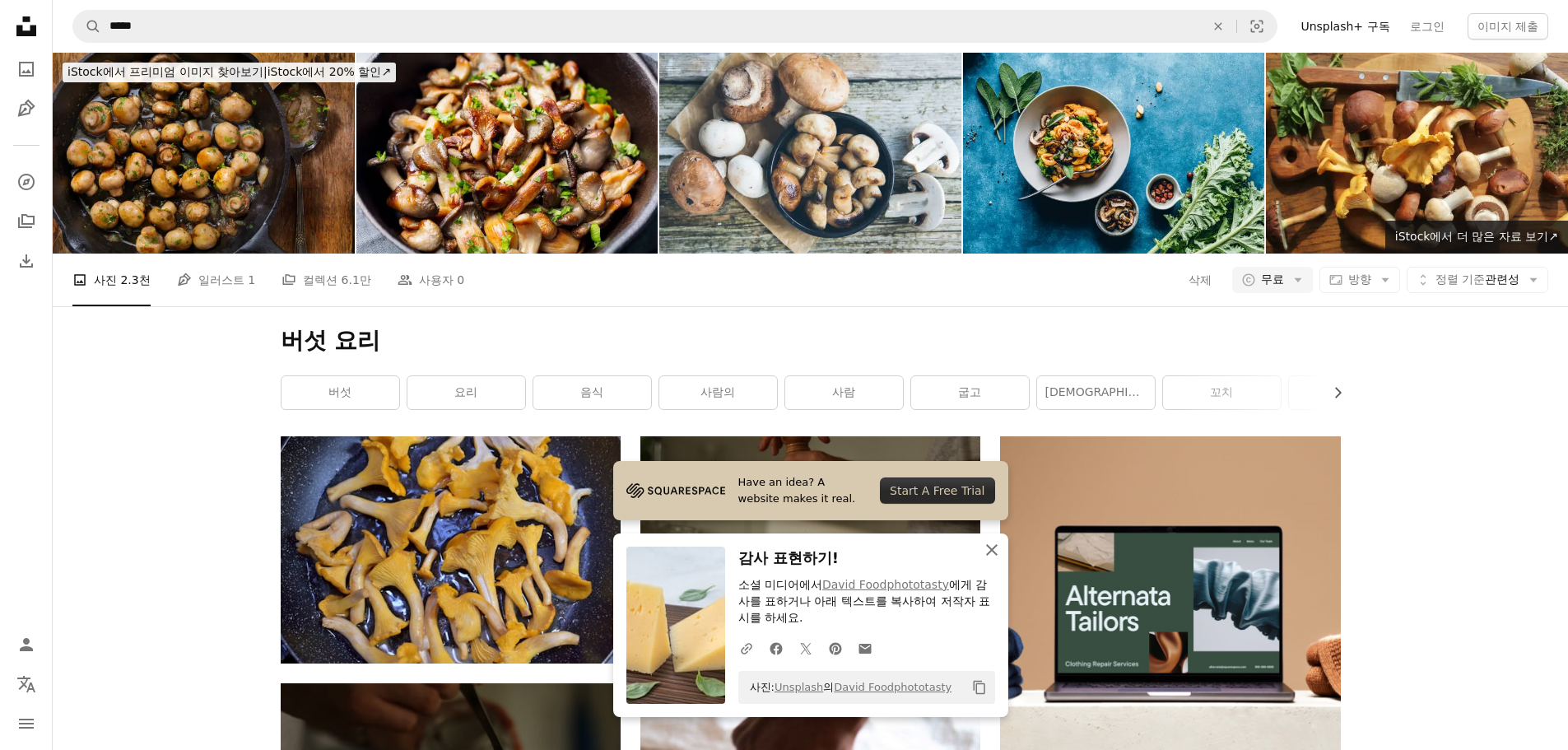
click at [1001, 550] on icon "An X shape" at bounding box center [992, 549] width 20 height 20
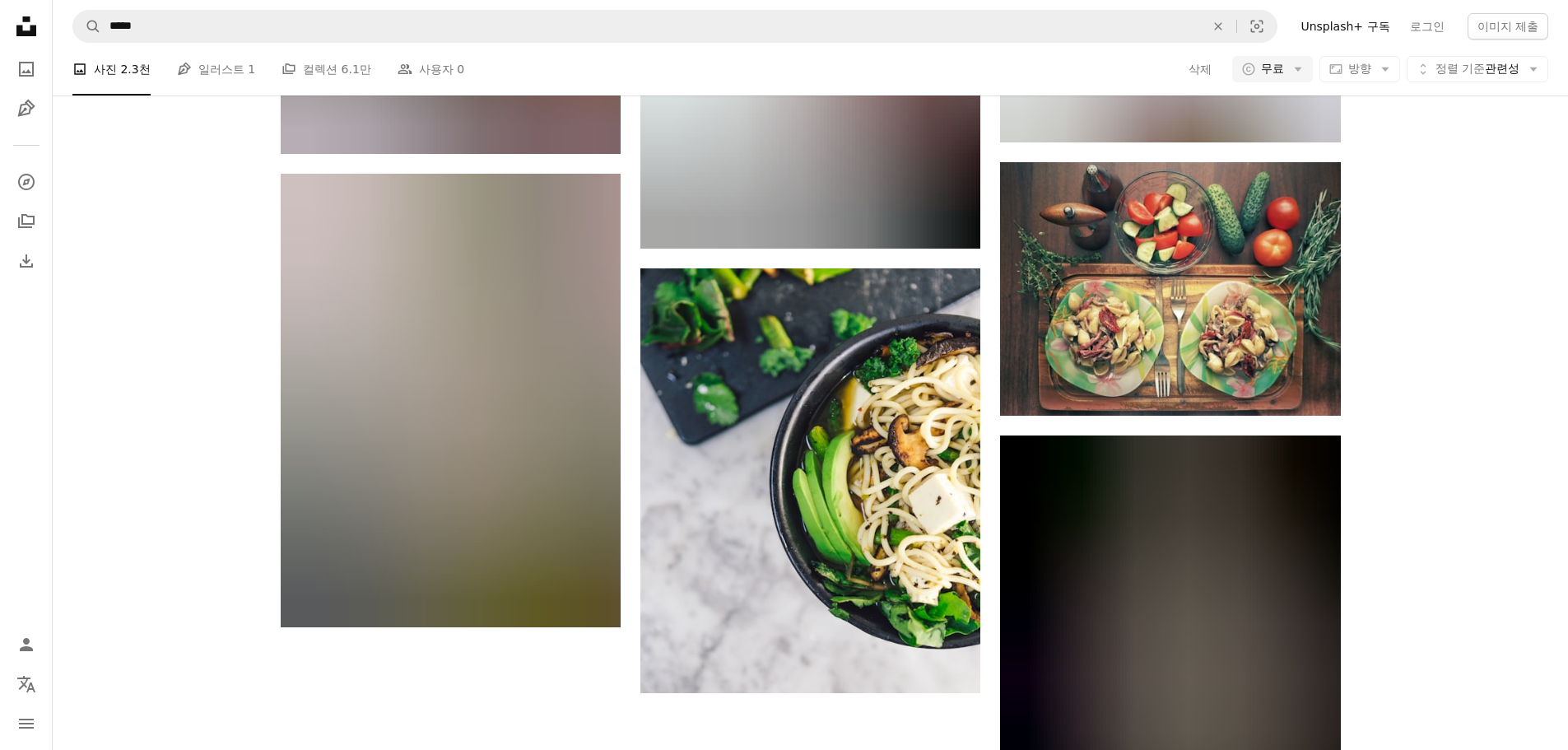
scroll to position [2068, 0]
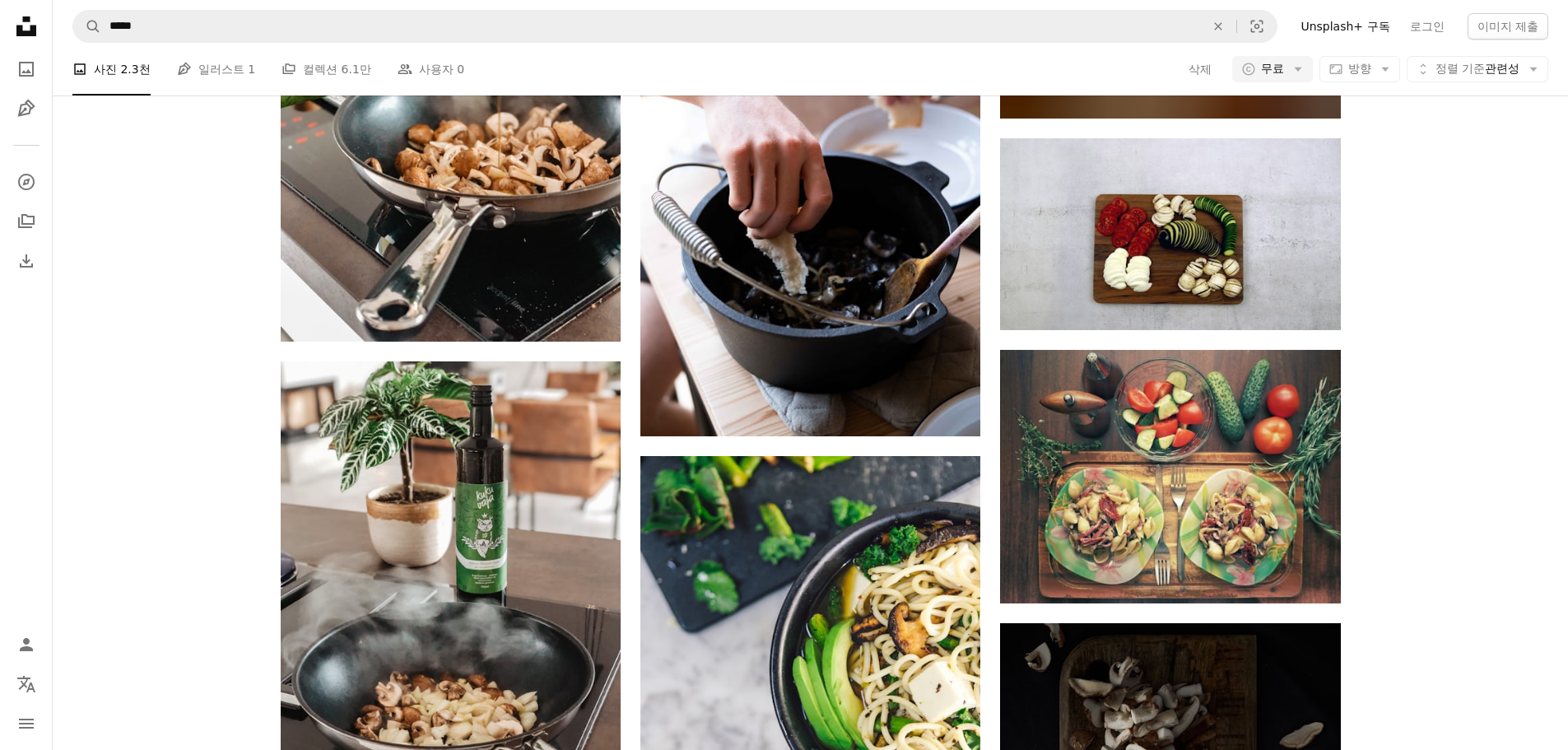
scroll to position [1892, 0]
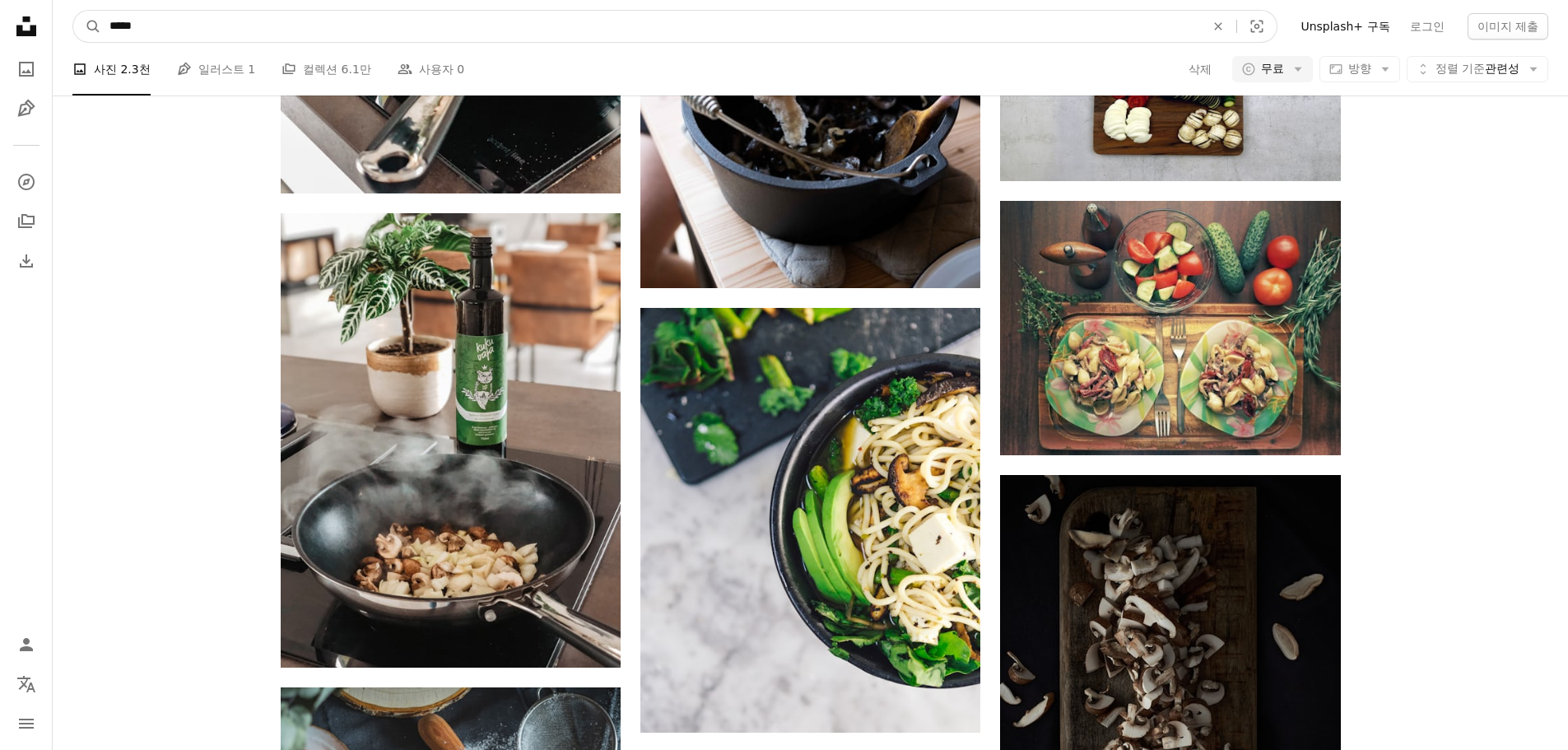
drag, startPoint x: 138, startPoint y: 22, endPoint x: 159, endPoint y: 32, distance: 23.3
click at [159, 32] on input "*****" at bounding box center [651, 26] width 1099 height 31
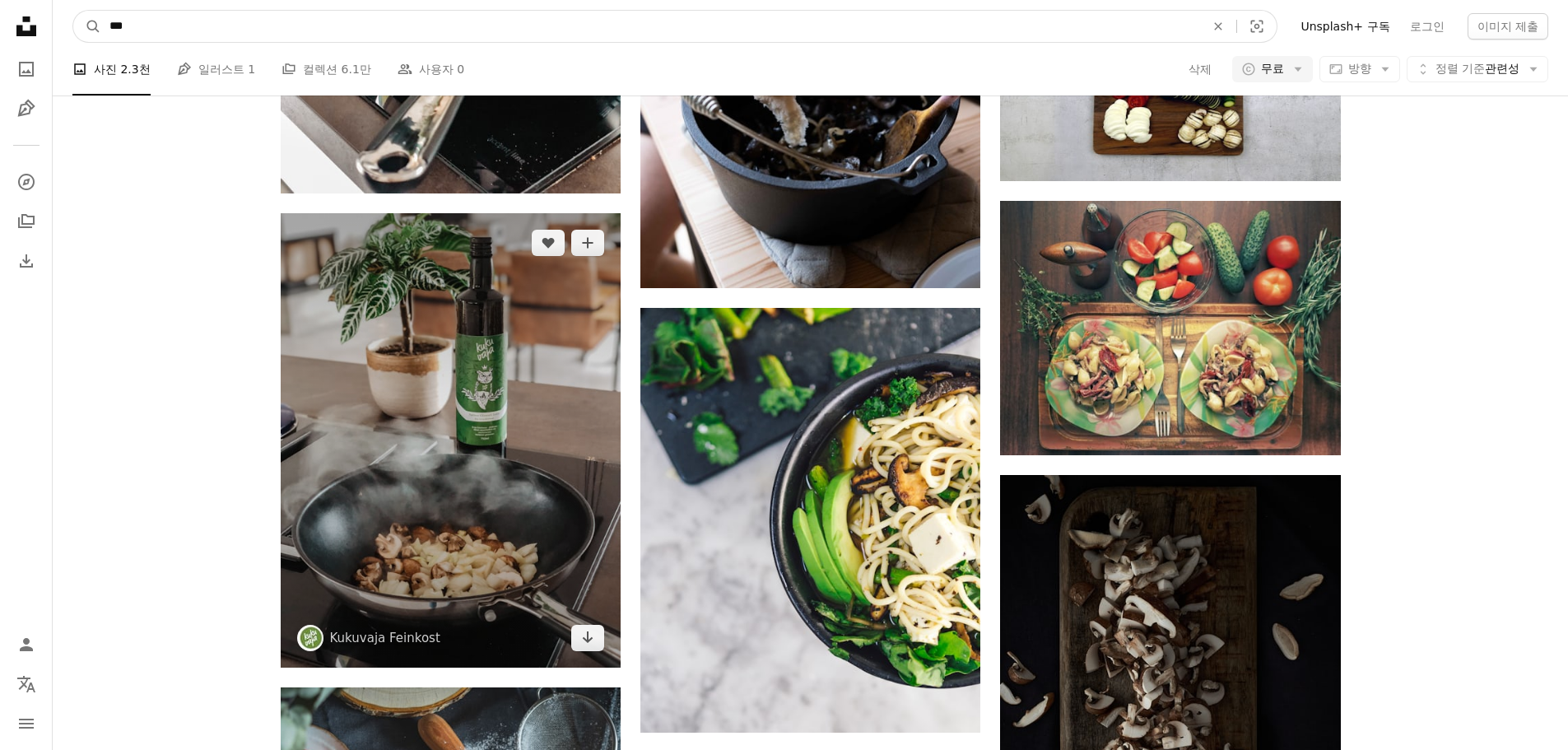
type input "**"
click at [74, 11] on button "A magnifying glass" at bounding box center [87, 26] width 28 height 31
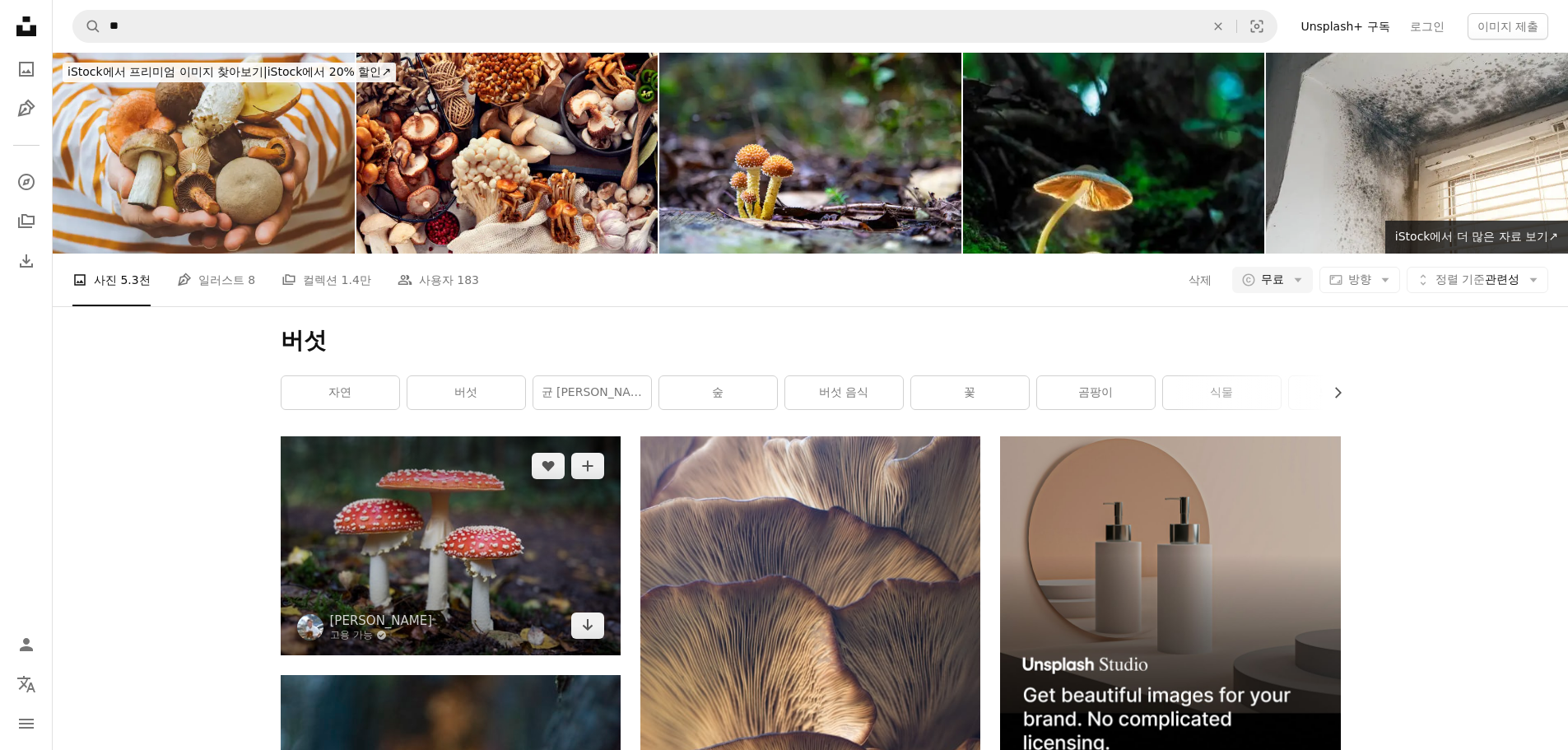
scroll to position [740, 0]
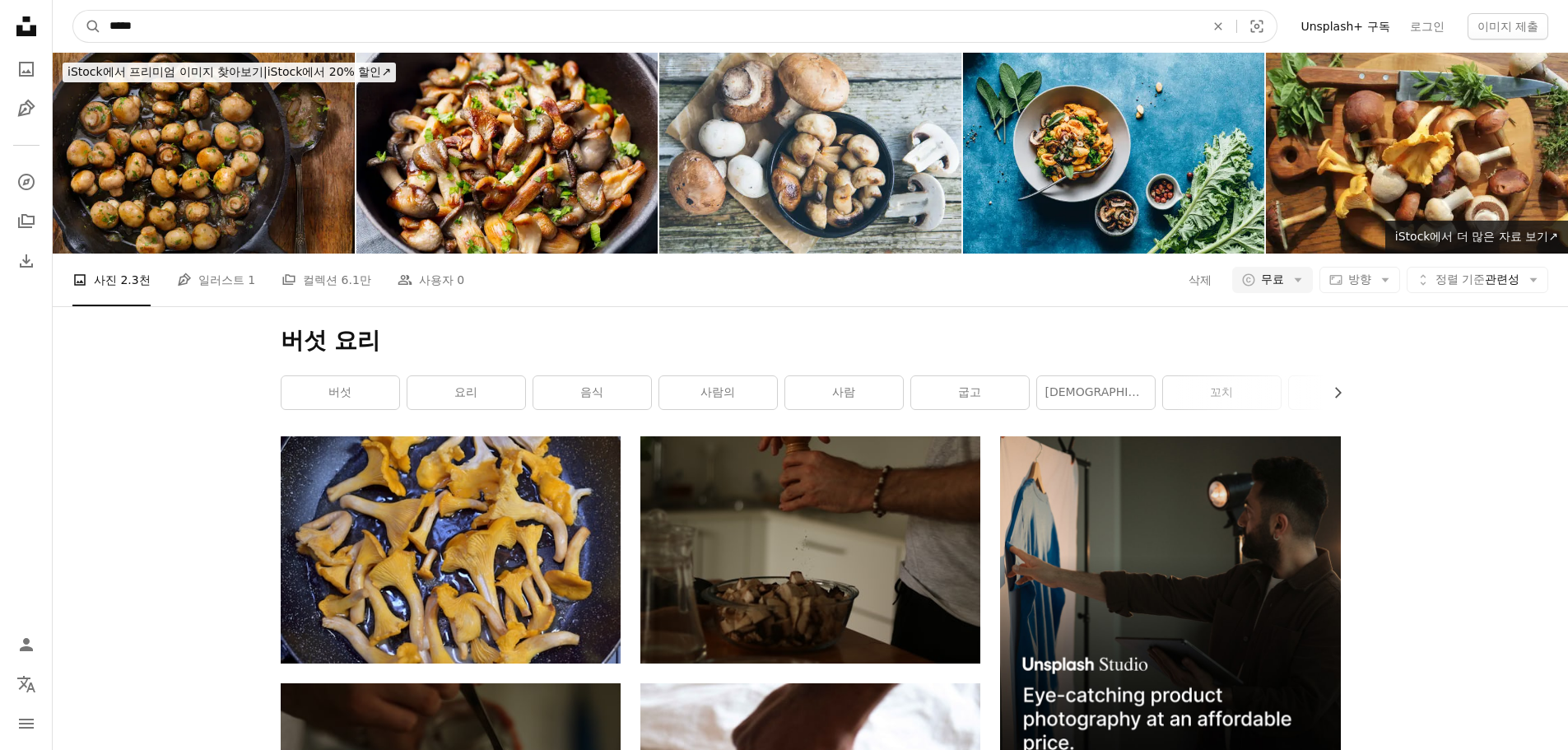
click at [458, 21] on input "*****" at bounding box center [651, 26] width 1099 height 31
type input "*****"
click at [74, 11] on button "A magnifying glass" at bounding box center [87, 26] width 28 height 31
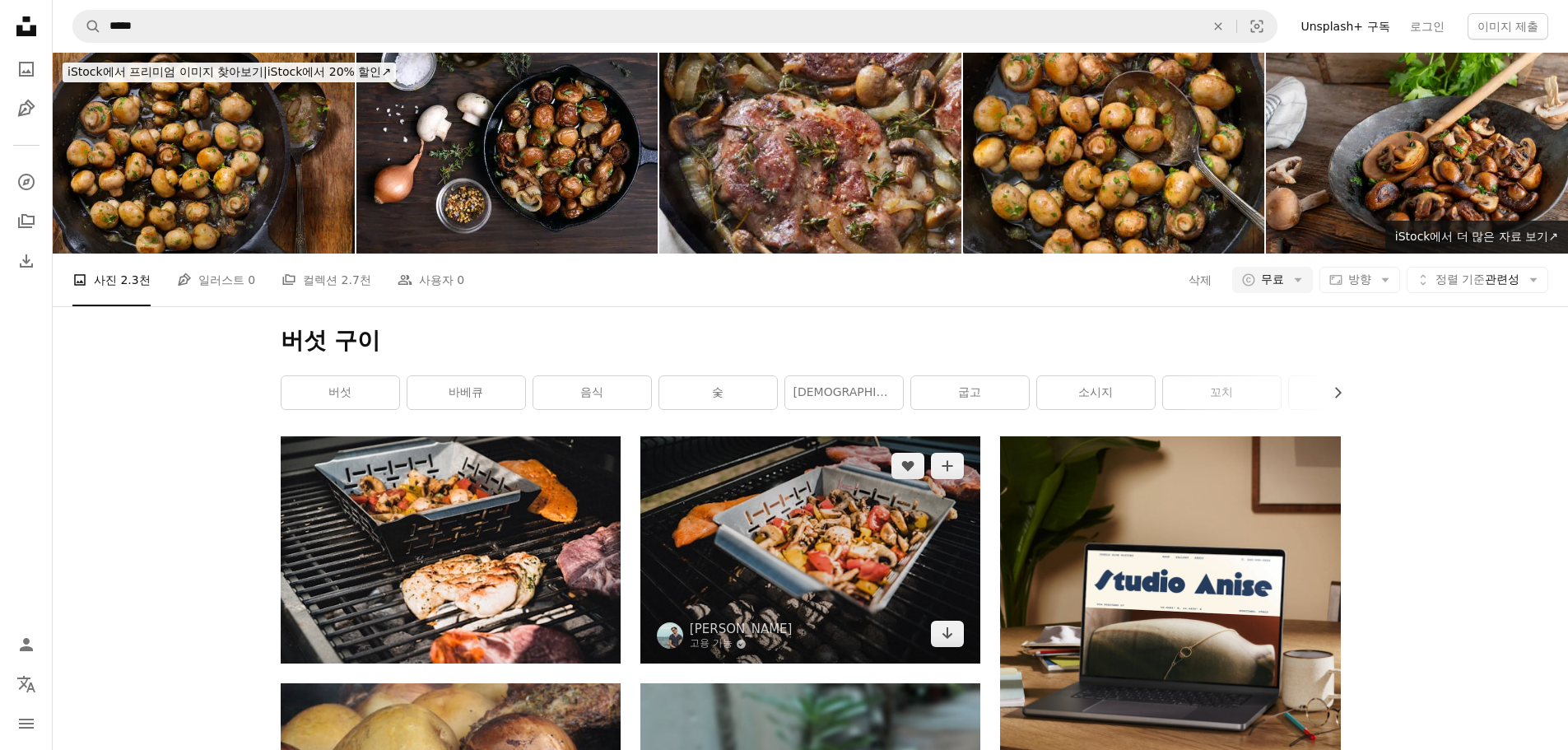
click at [885, 436] on img at bounding box center [810, 549] width 340 height 227
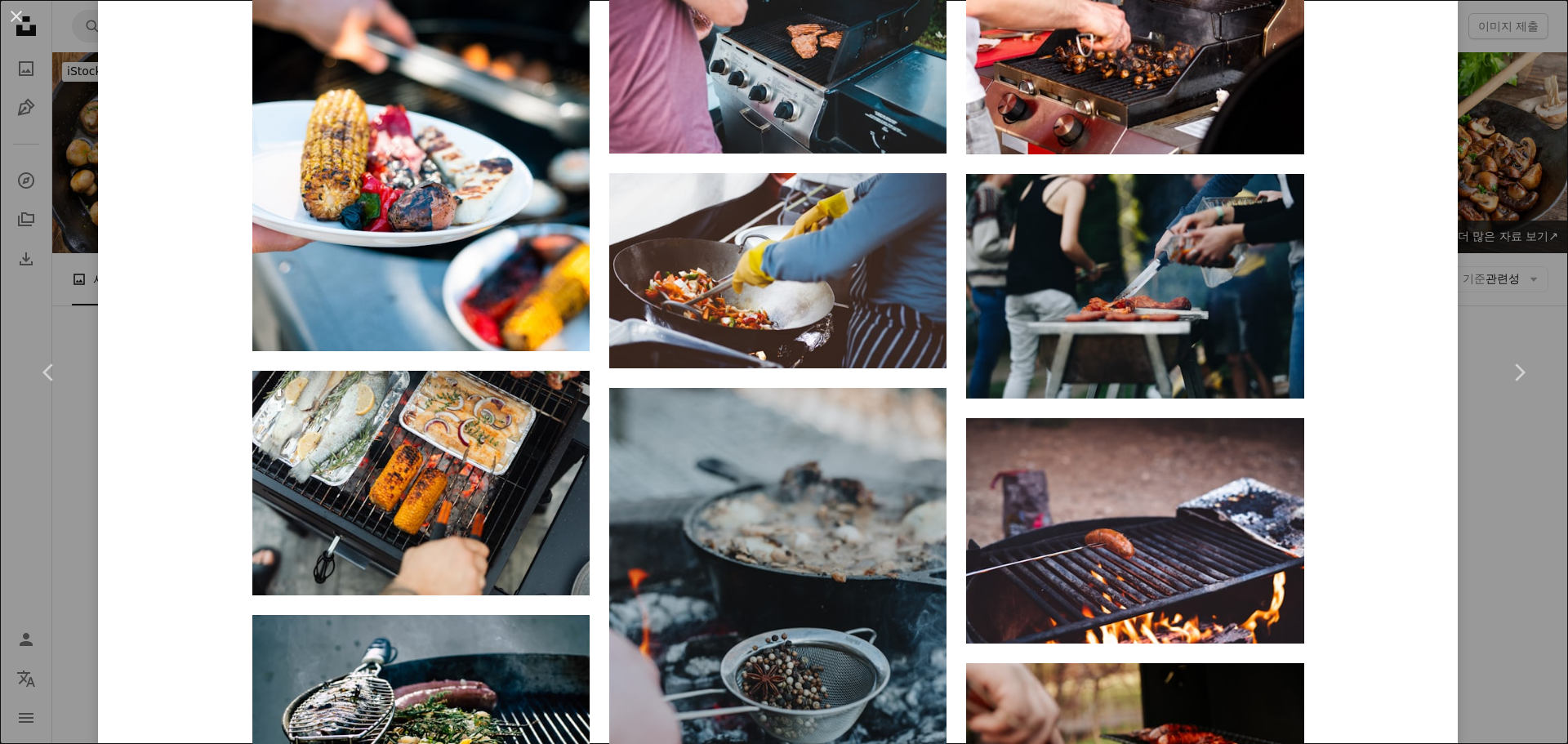
scroll to position [2256, 0]
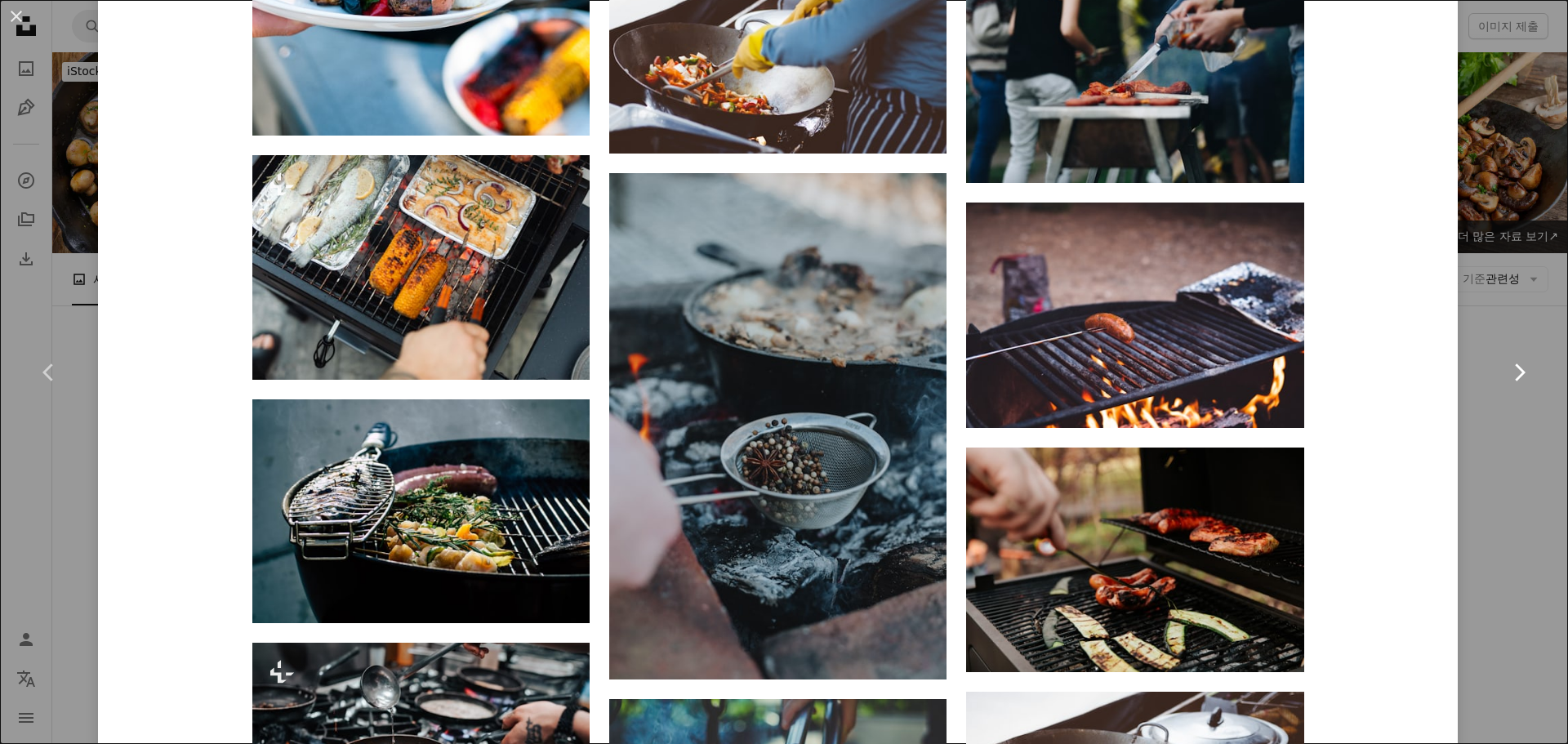
click at [1507, 379] on icon "Chevron right" at bounding box center [1518, 372] width 26 height 26
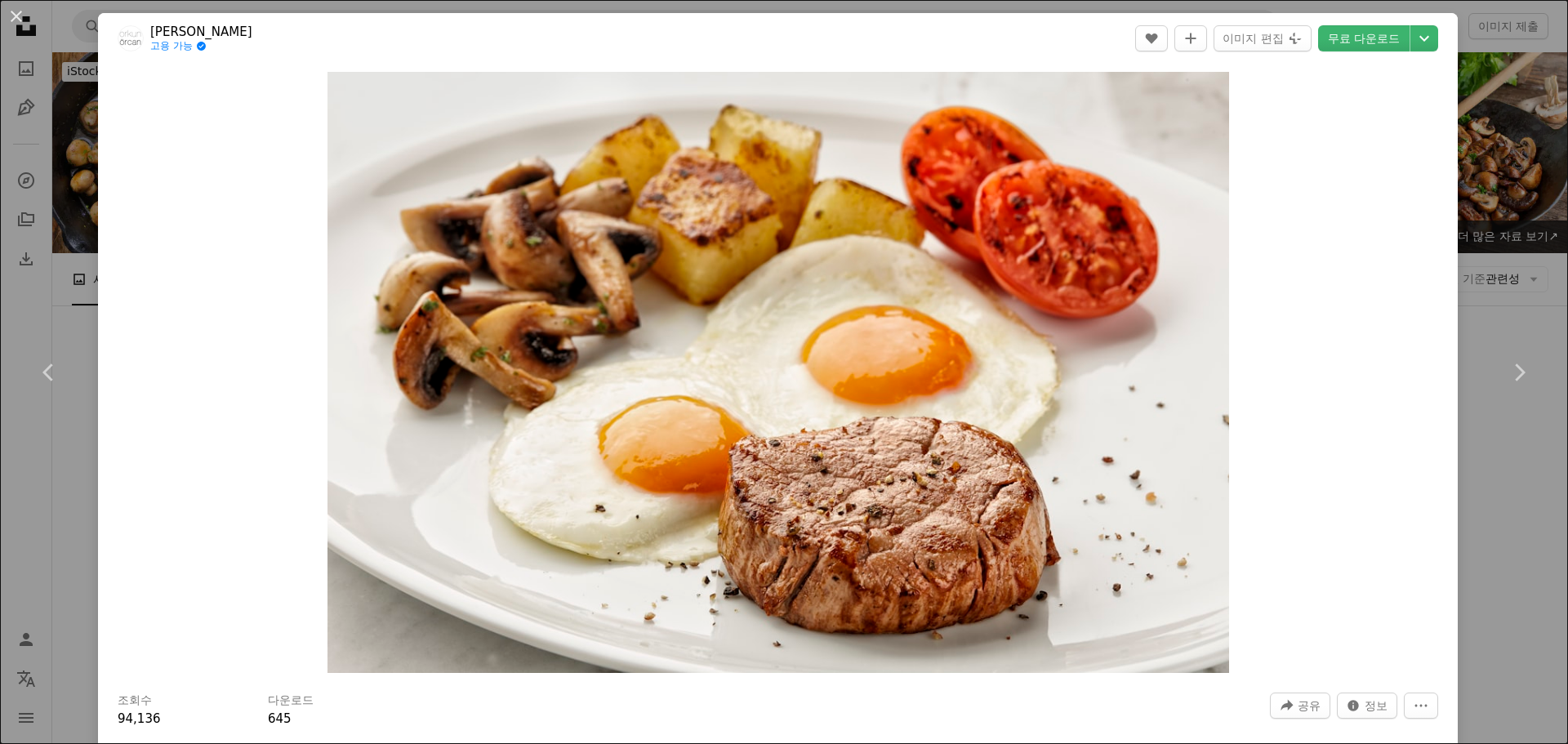
click at [1500, 456] on div "An X shape Chevron left Chevron right Orkun Orcan 고용 가능 A checkmark inside of a…" at bounding box center [784, 372] width 1568 height 744
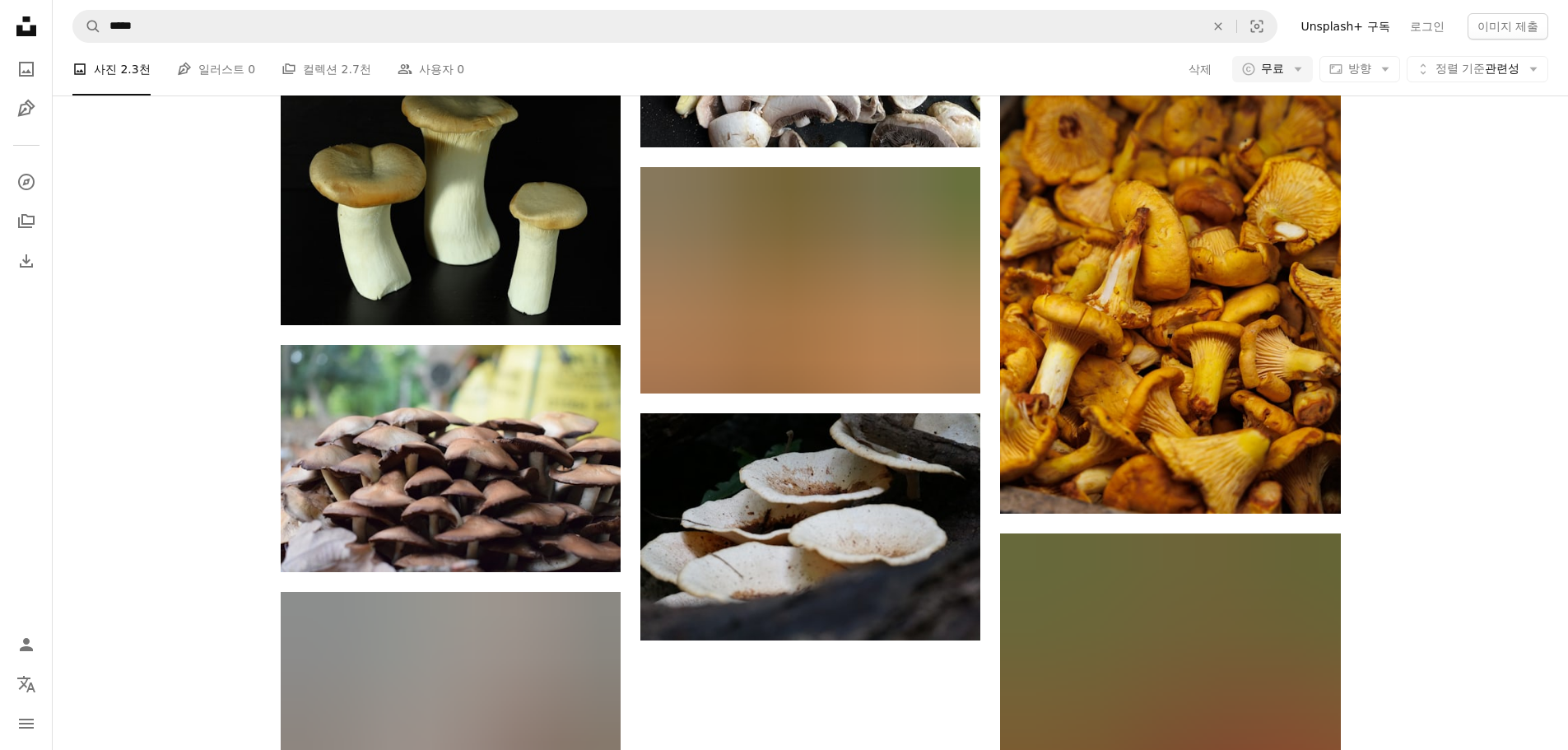
scroll to position [1975, 0]
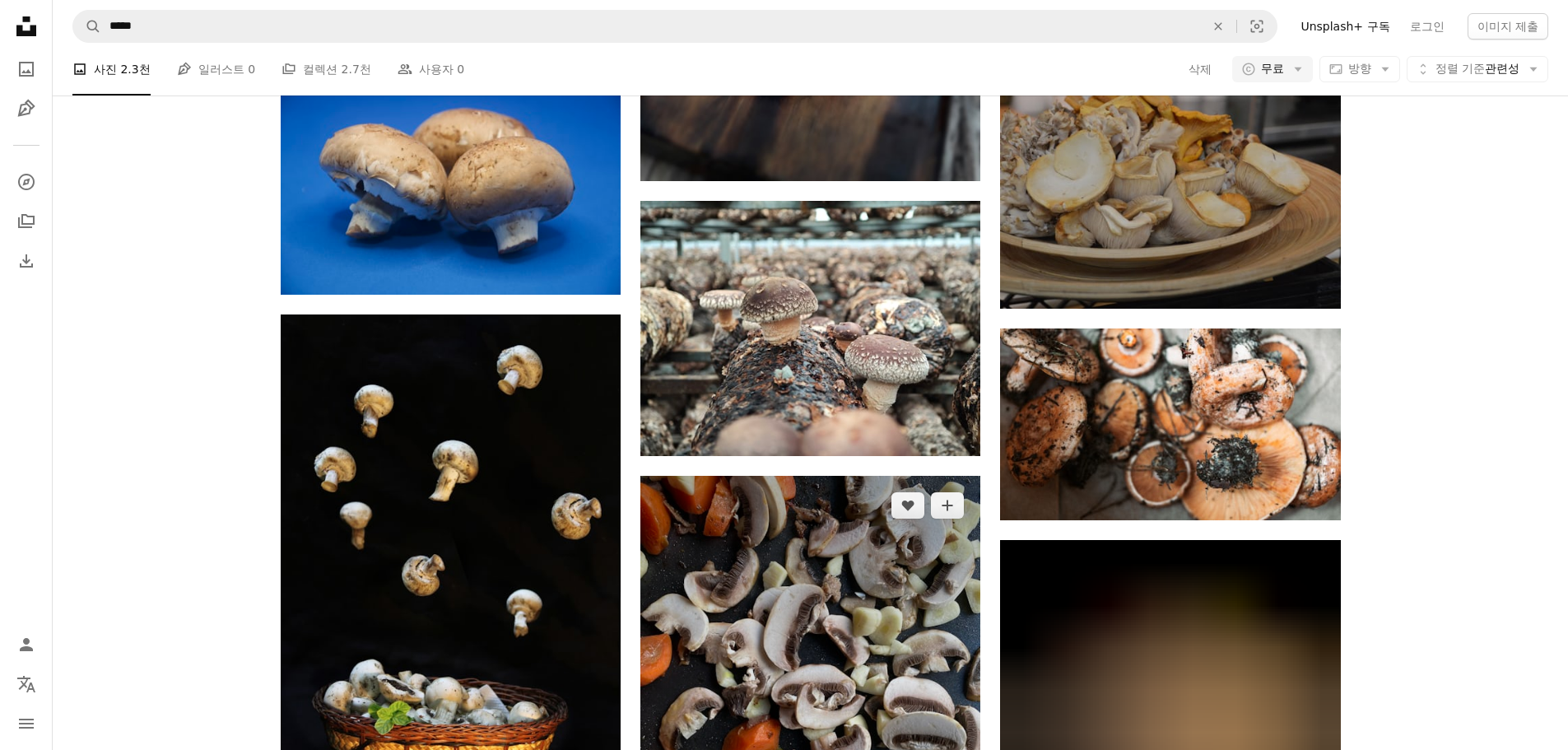
scroll to position [1152, 0]
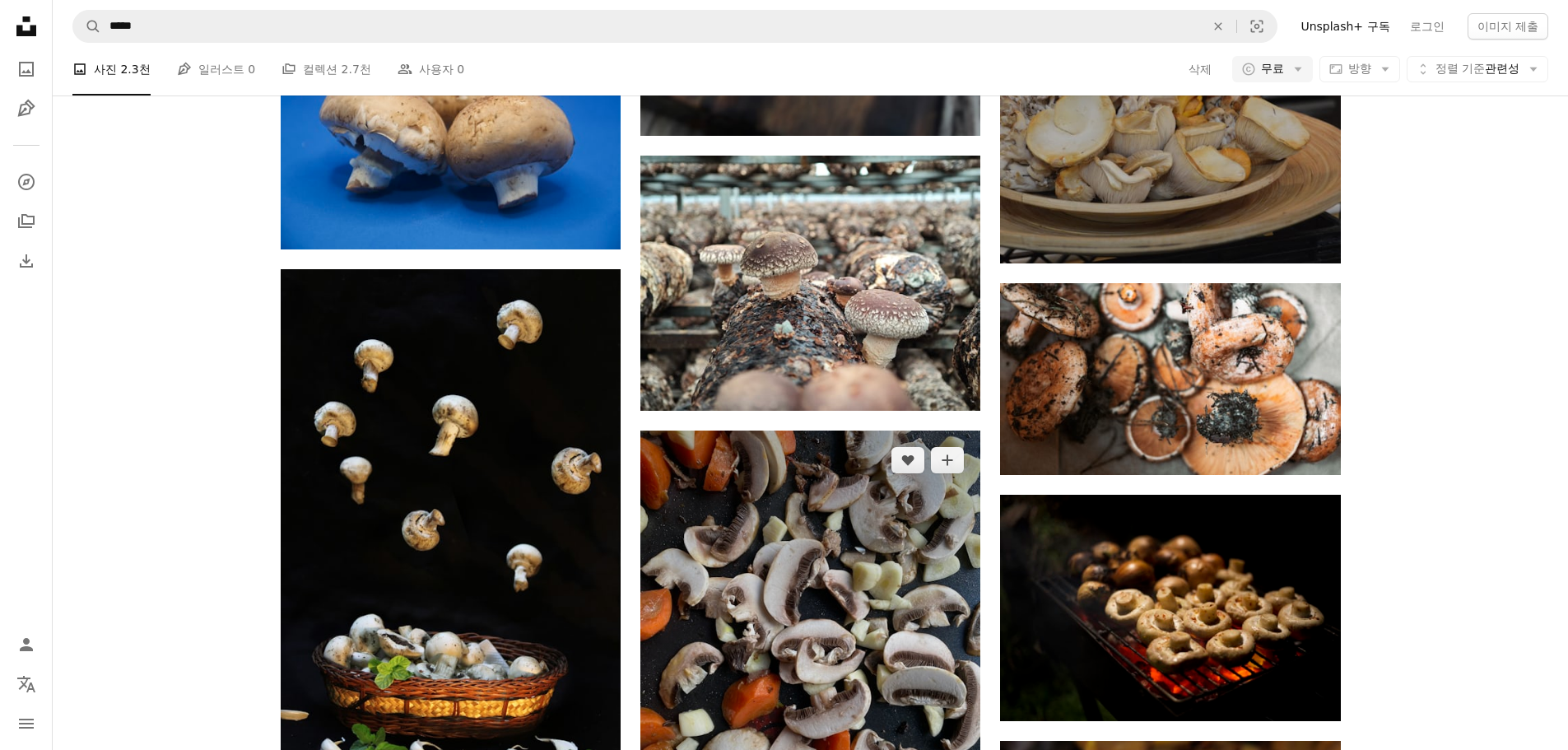
click at [896, 478] on img at bounding box center [810, 657] width 340 height 453
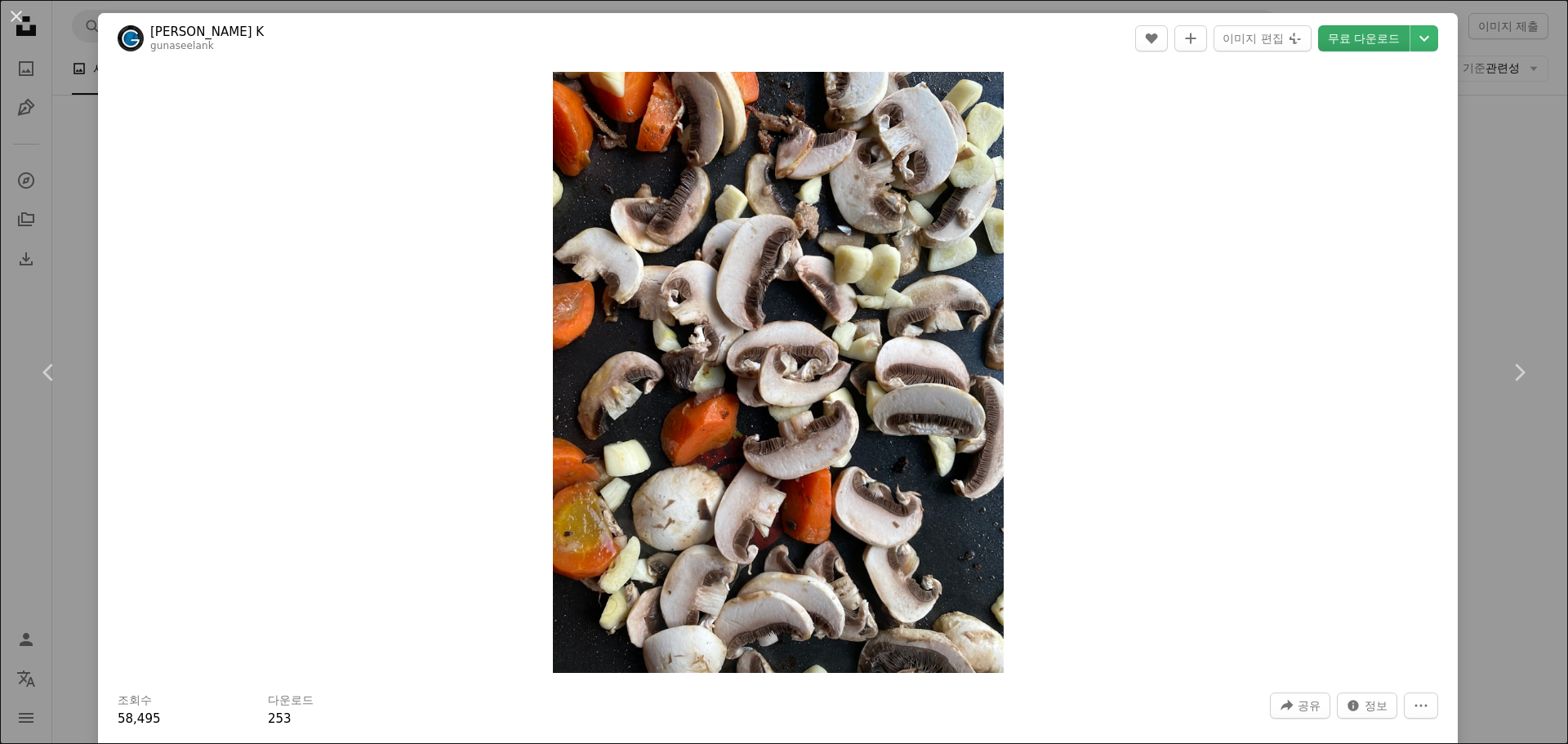
click at [1385, 44] on link "무료 다운로드" at bounding box center [1363, 37] width 92 height 26
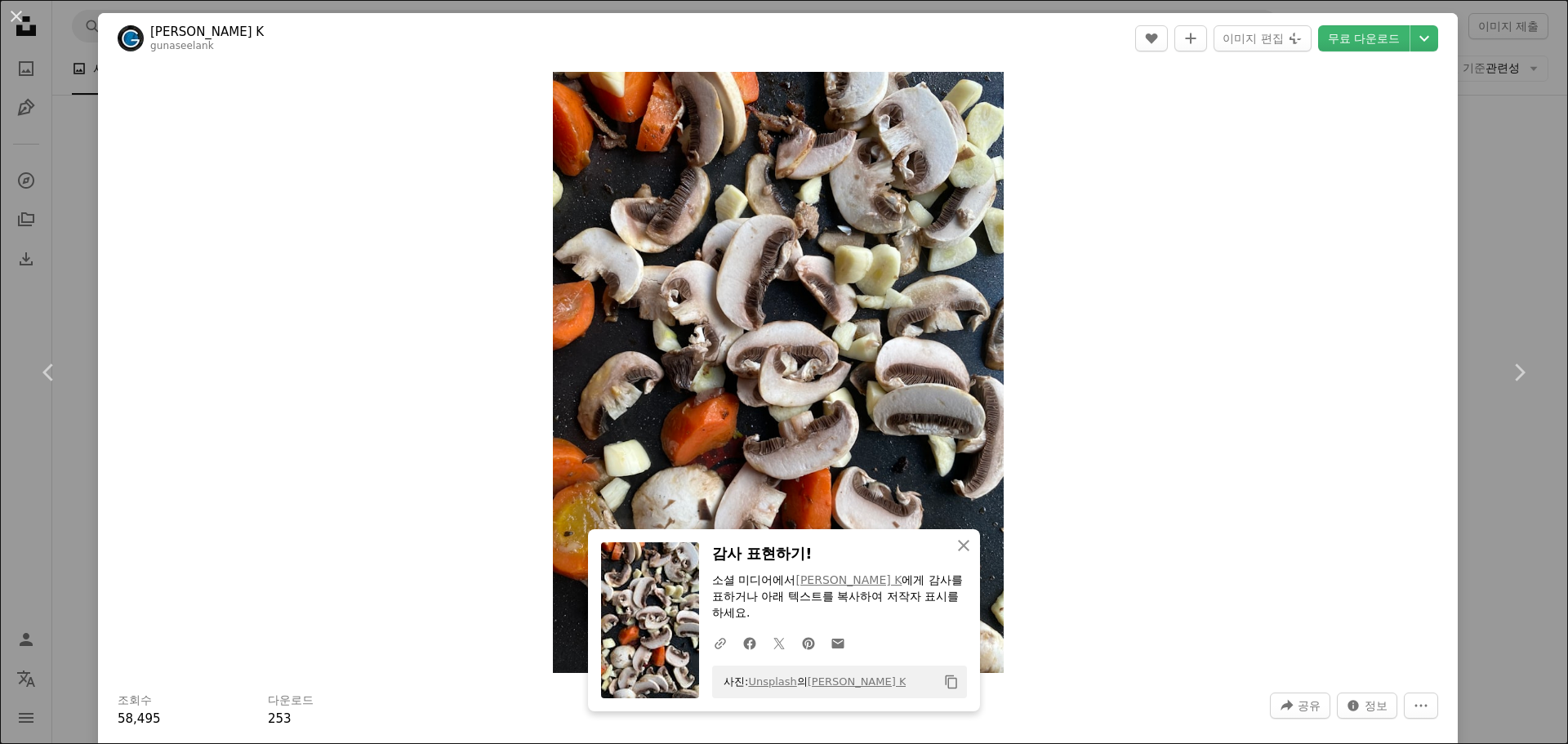
drag, startPoint x: 1487, startPoint y: 233, endPoint x: 28, endPoint y: 331, distance: 1462.3
click at [1487, 233] on div "An X shape Chevron left Chevron right An X shape 닫기 감사 표현하기! 소셜 미디어에서 [PERSON_N…" at bounding box center [784, 372] width 1568 height 744
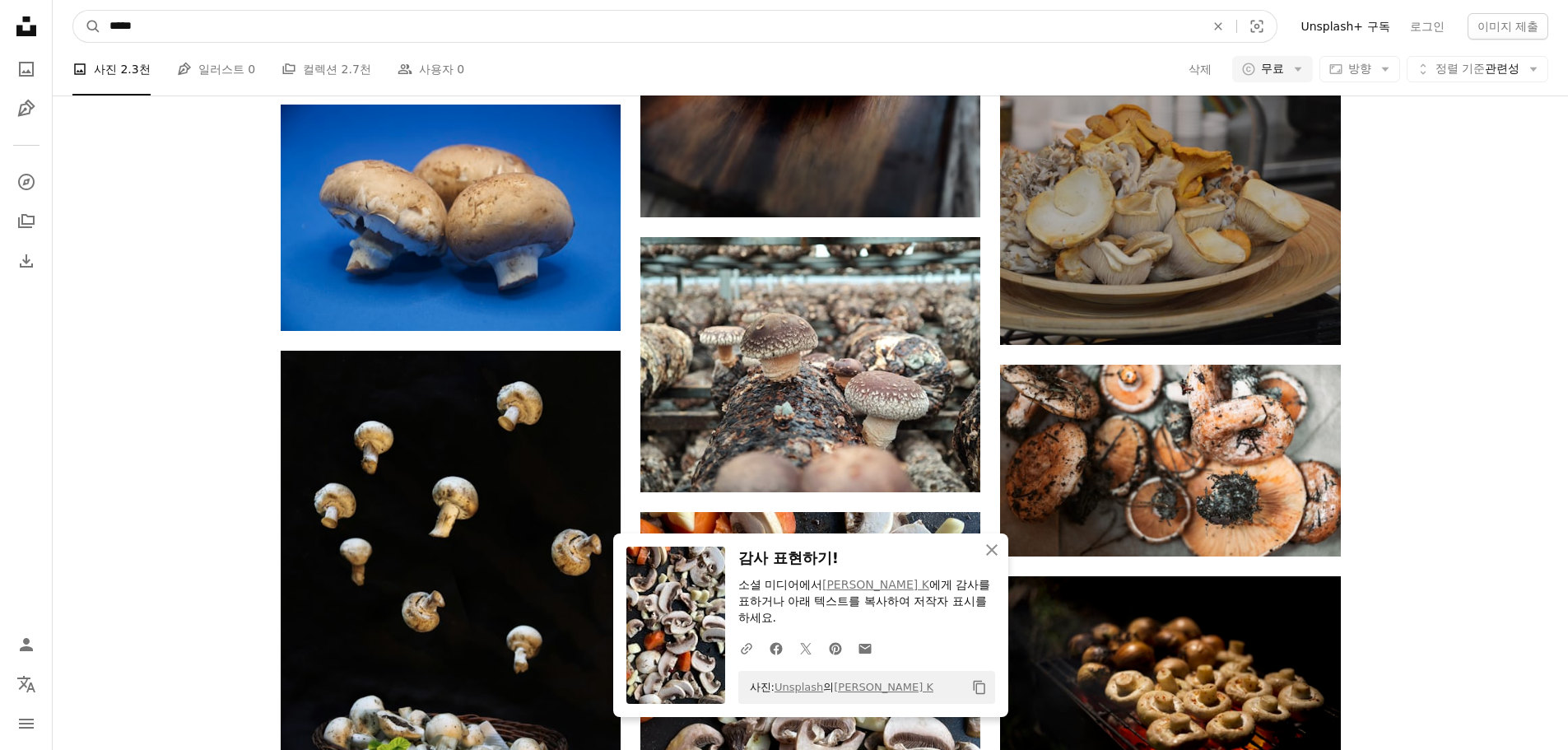
drag, startPoint x: 368, startPoint y: 29, endPoint x: -121, endPoint y: 4, distance: 489.6
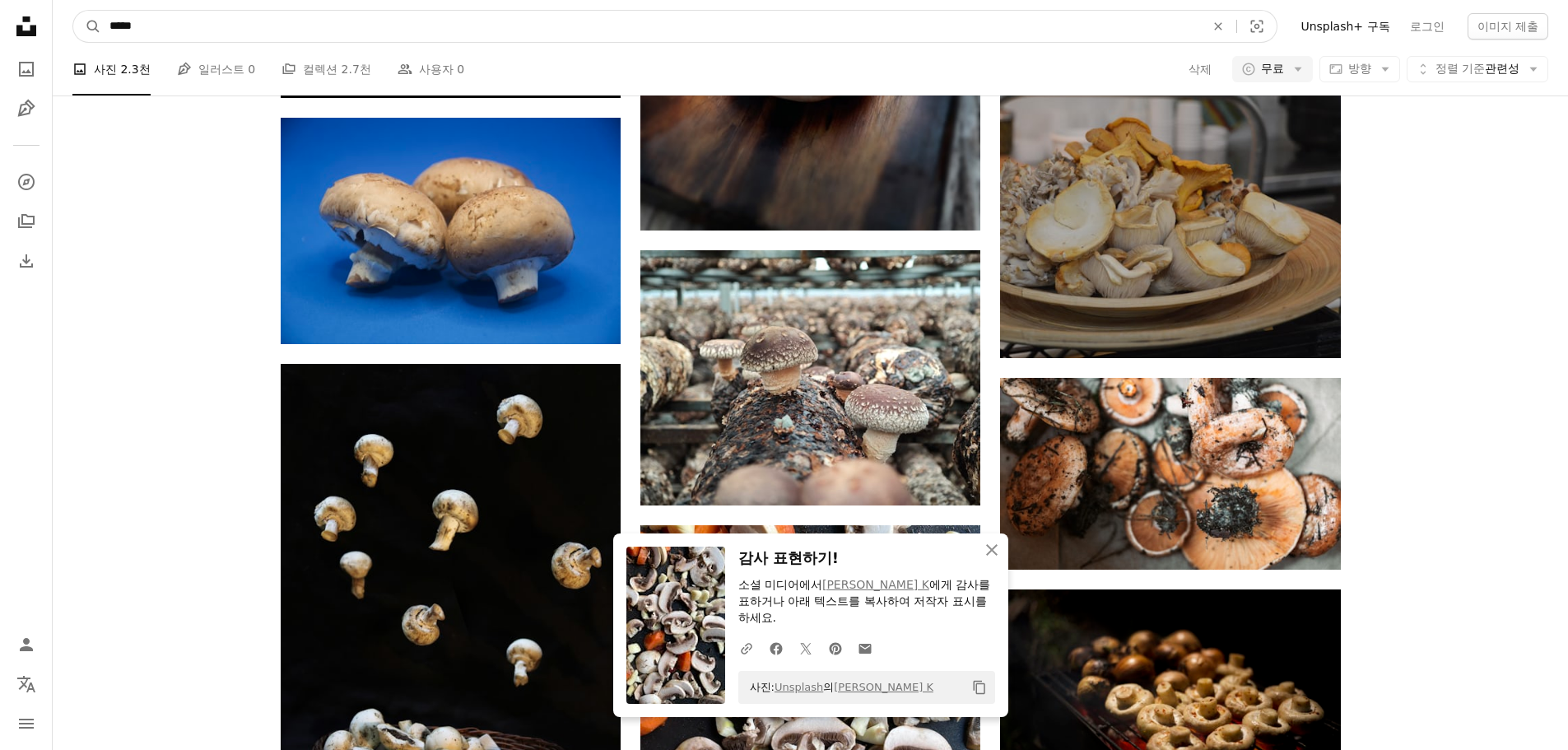
paste input "*"
type input "******"
click at [74, 11] on button "A magnifying glass" at bounding box center [87, 26] width 28 height 31
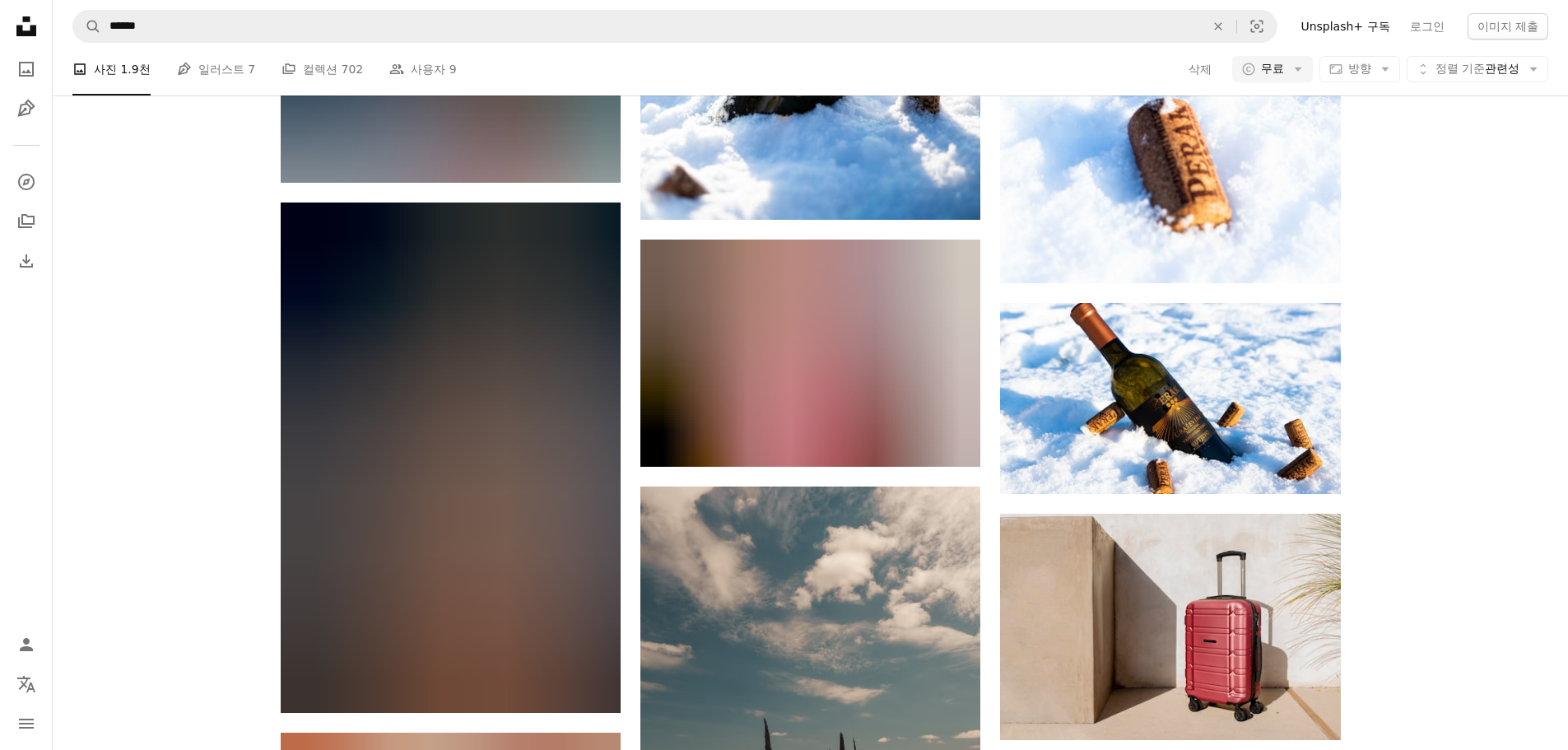
scroll to position [2633, 0]
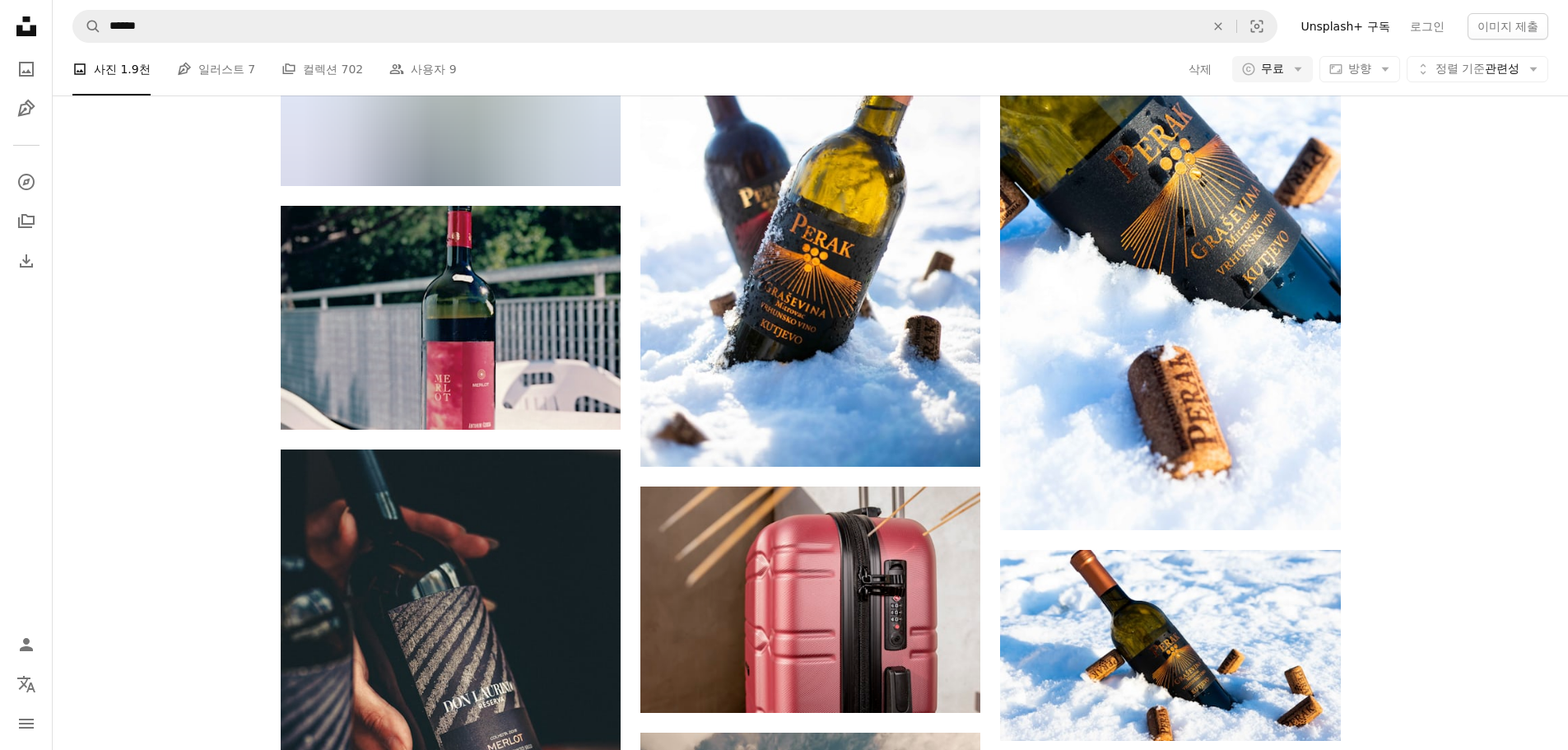
scroll to position [1728, 0]
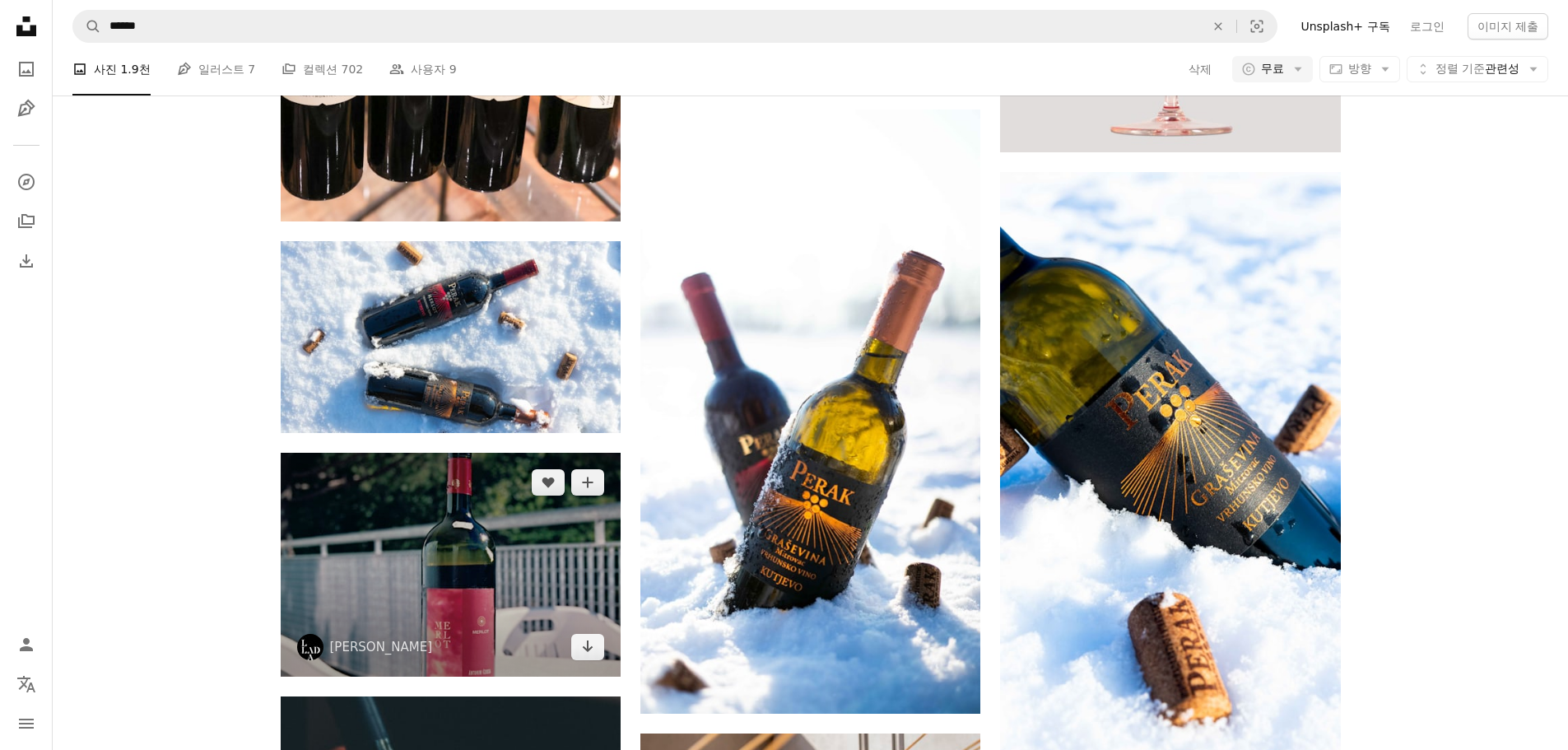
click at [479, 453] on img at bounding box center [450, 565] width 340 height 224
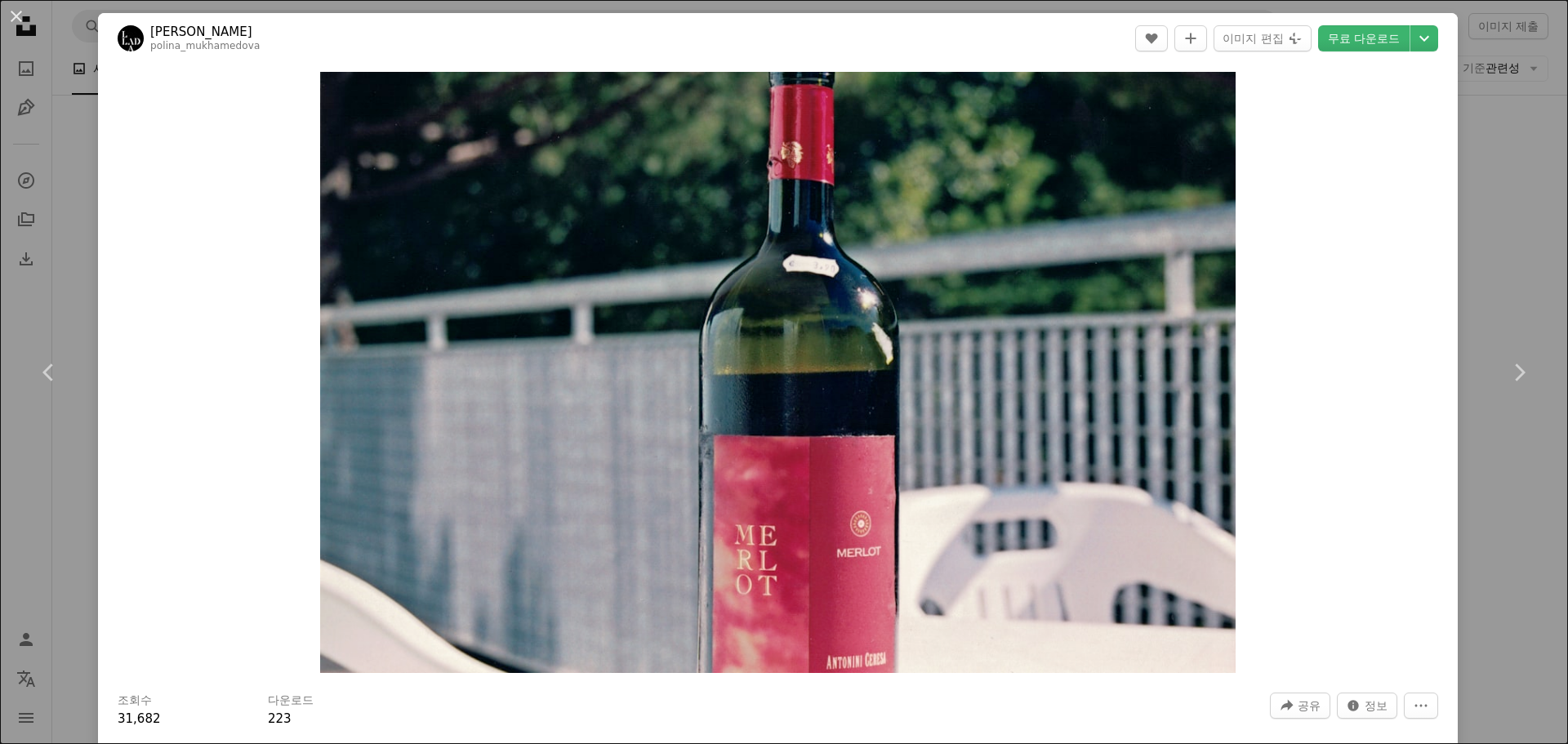
click at [1481, 288] on div "An X shape Chevron left Chevron right [PERSON_NAME] polina_mukhamedova A heart …" at bounding box center [784, 372] width 1568 height 744
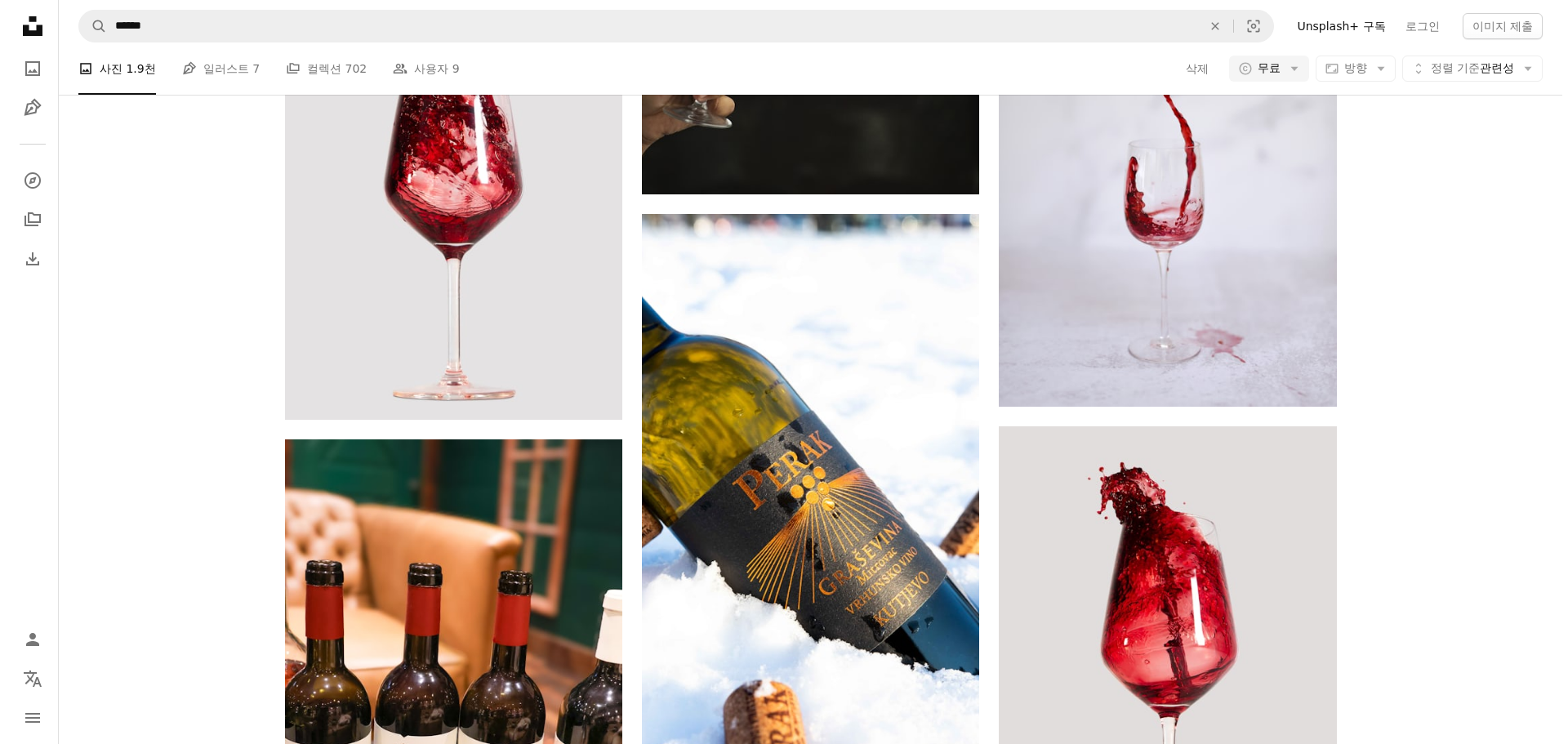
scroll to position [1224, 0]
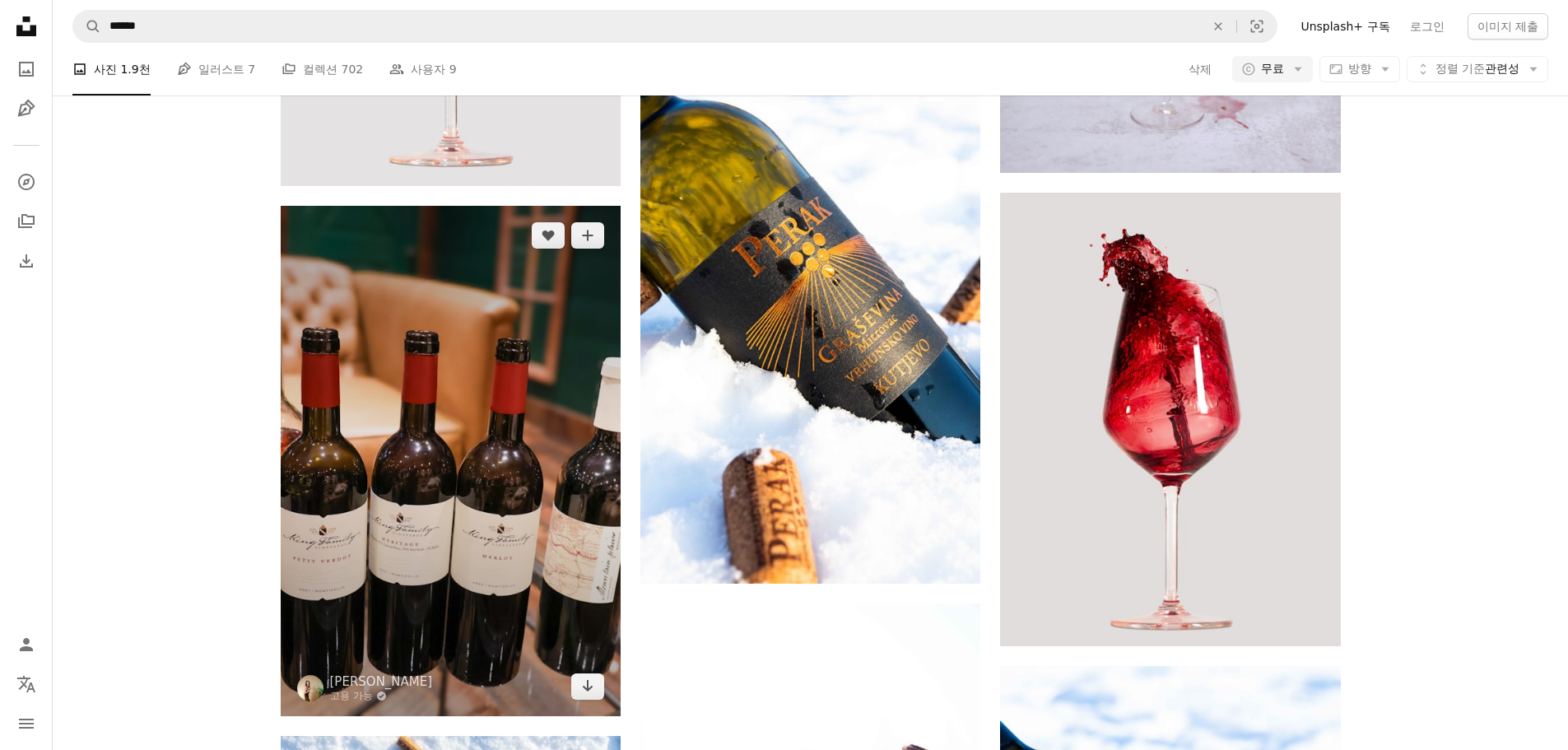
click at [551, 341] on img at bounding box center [450, 461] width 340 height 510
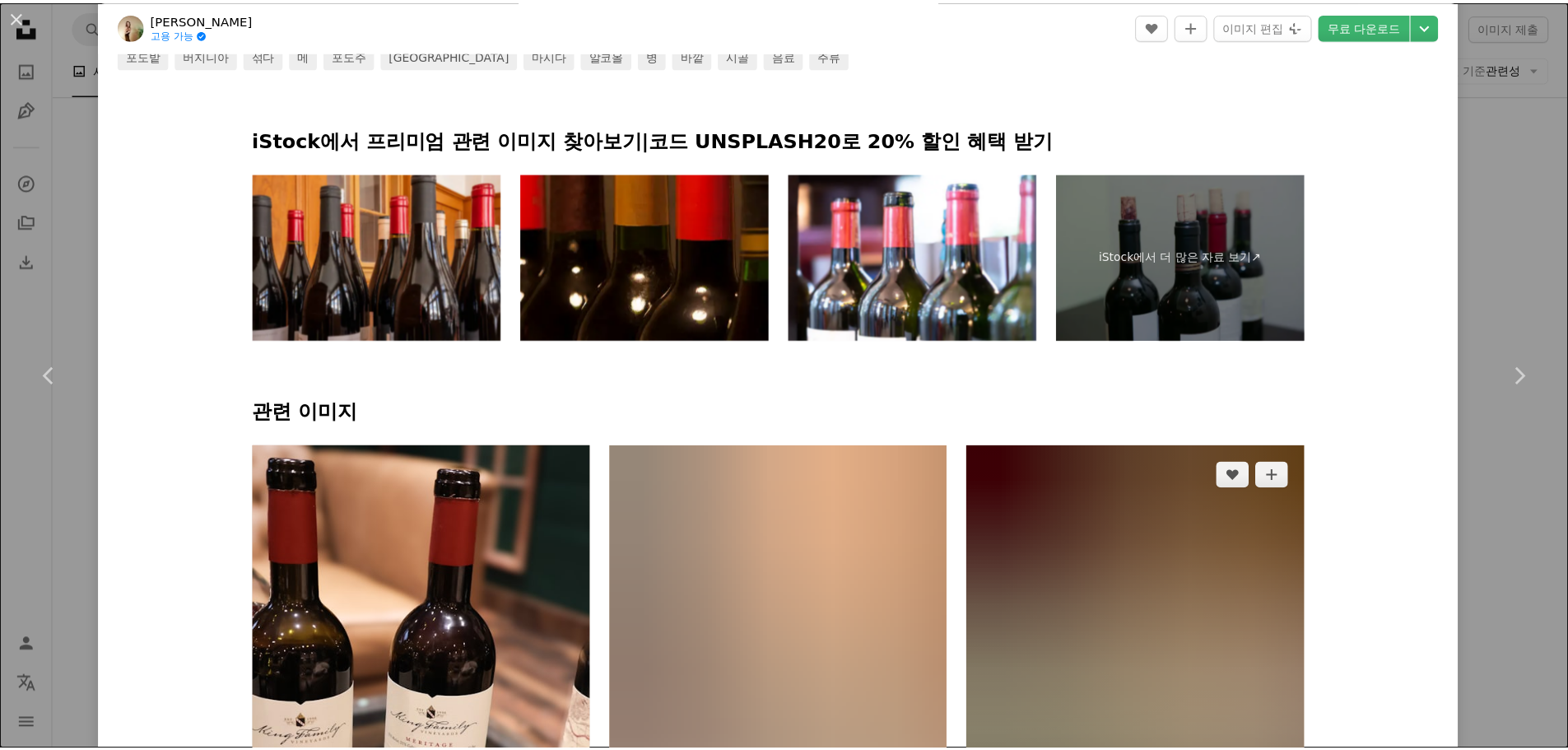
scroll to position [1234, 0]
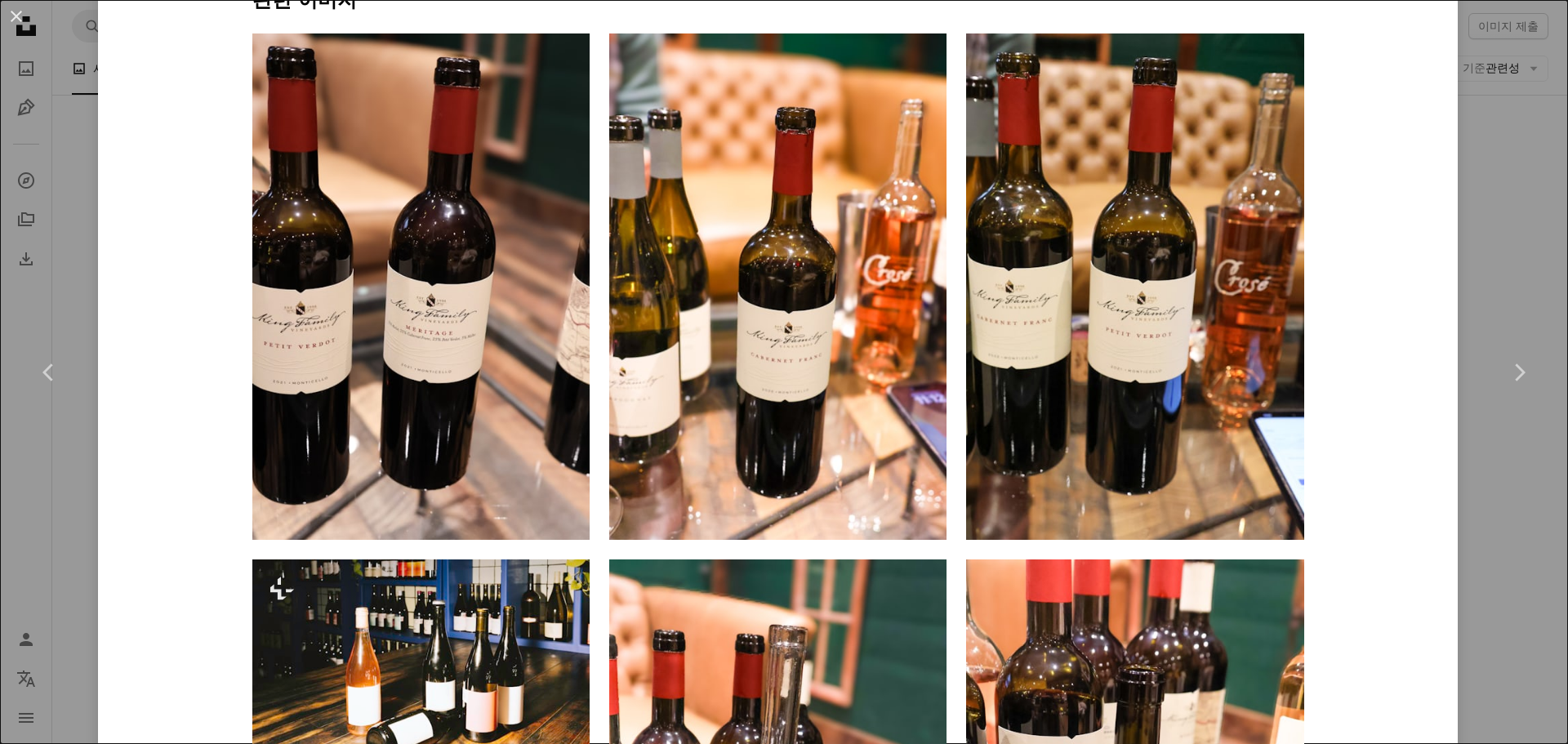
click at [1518, 251] on div "An X shape Chevron left Chevron right [PERSON_NAME] 고용 가능 A checkmark inside of…" at bounding box center [784, 372] width 1568 height 744
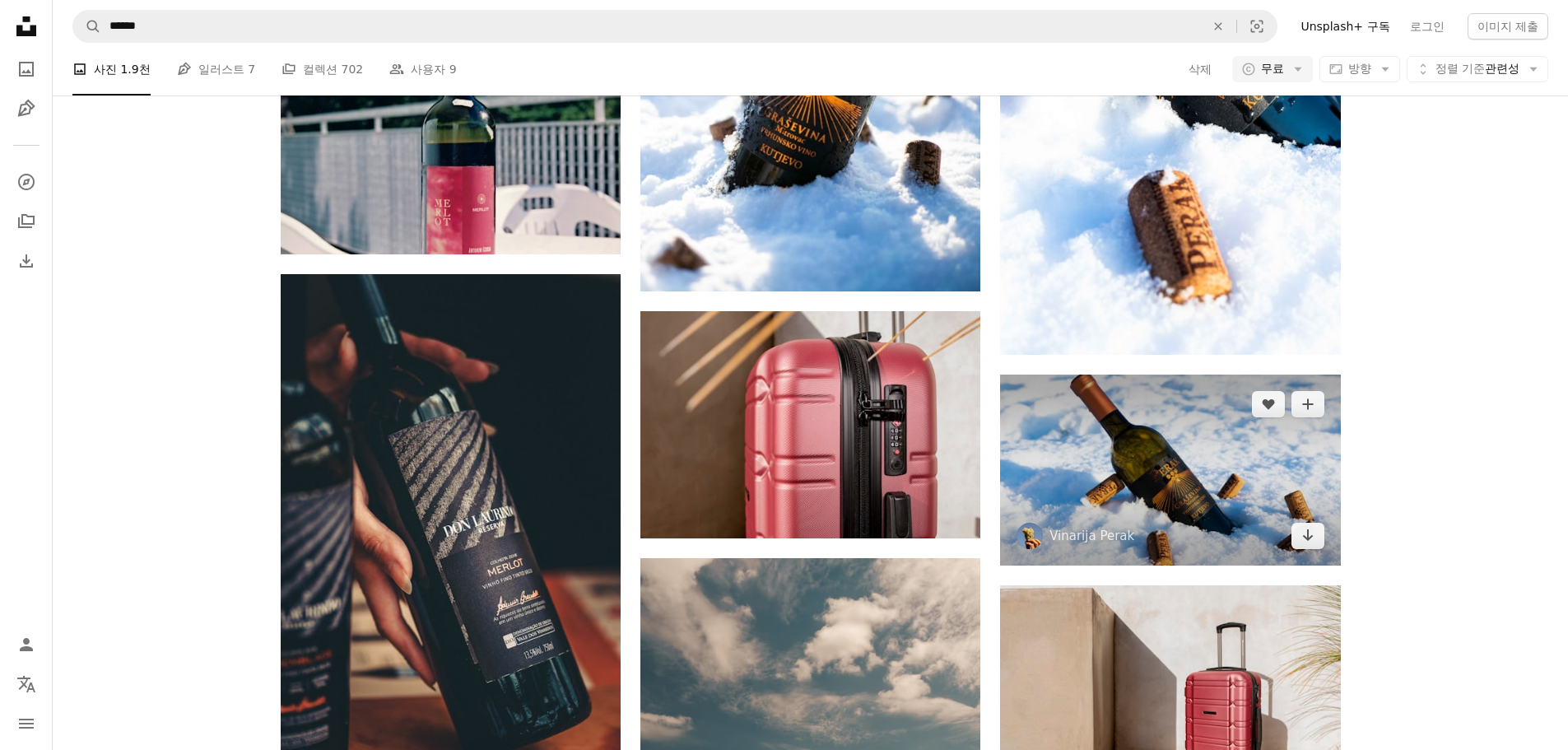
scroll to position [2304, 0]
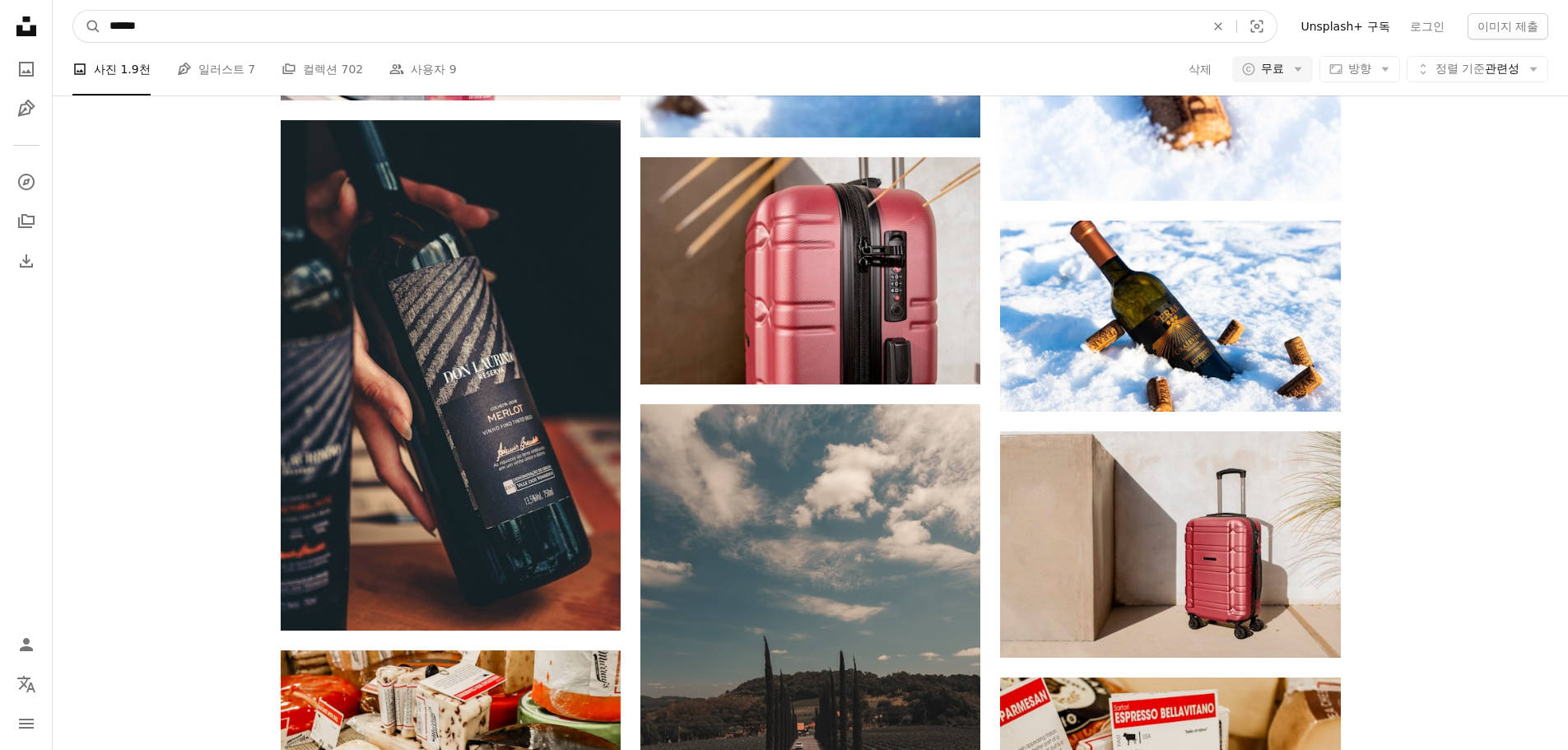
drag, startPoint x: 79, startPoint y: 29, endPoint x: -145, endPoint y: 33, distance: 224.0
type input "******"
click at [74, 11] on button "A magnifying glass" at bounding box center [87, 26] width 28 height 31
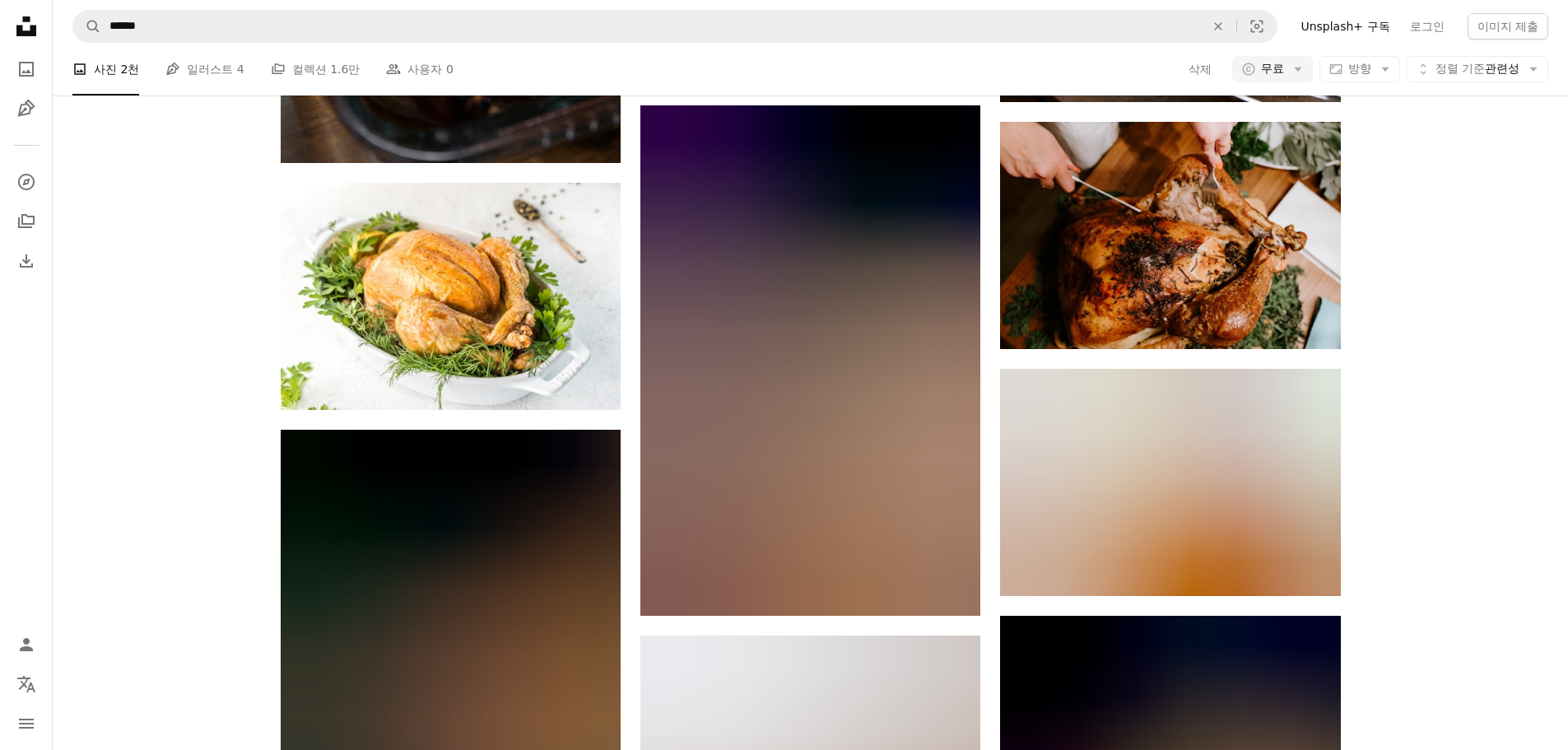
scroll to position [1070, 0]
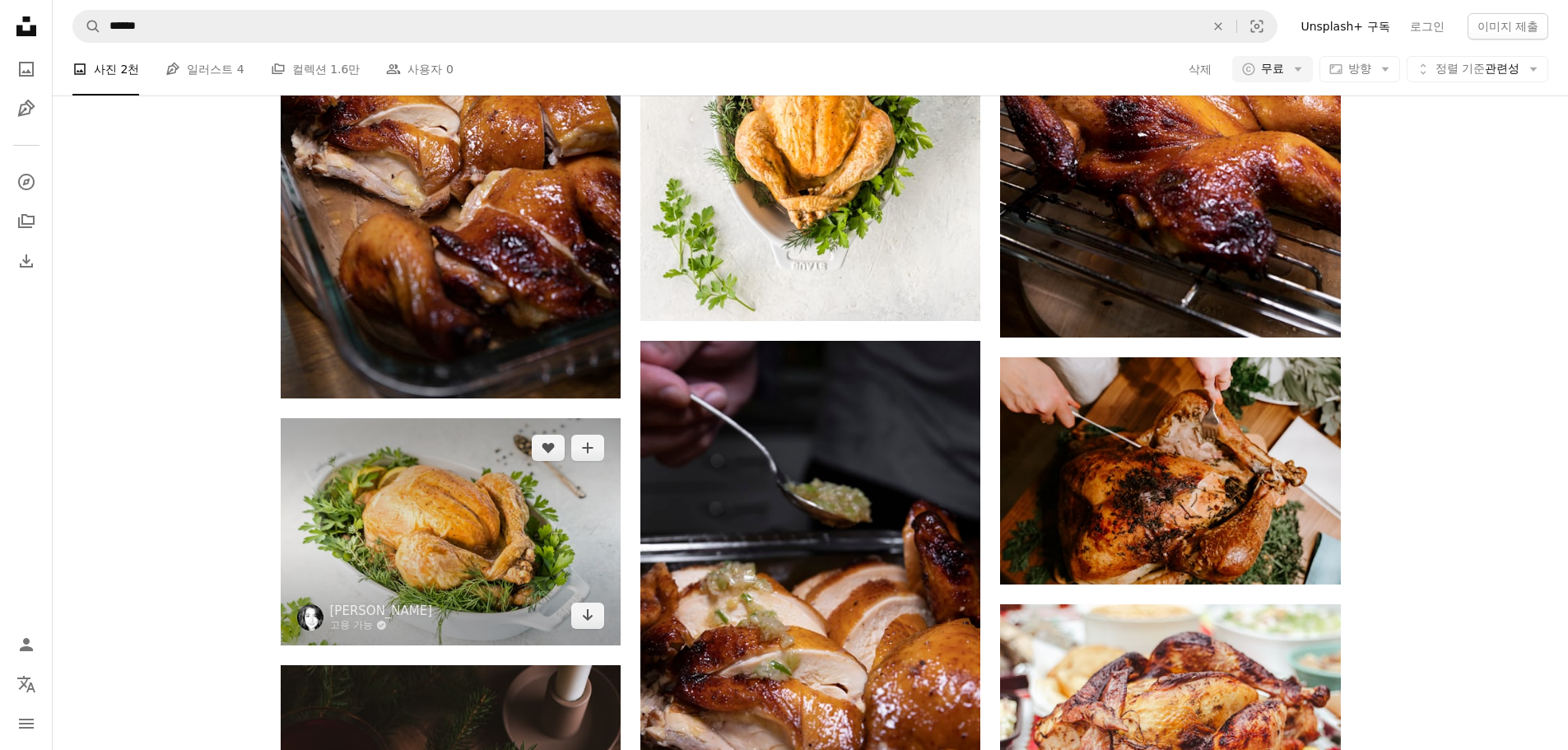
click at [458, 418] on img at bounding box center [450, 530] width 340 height 227
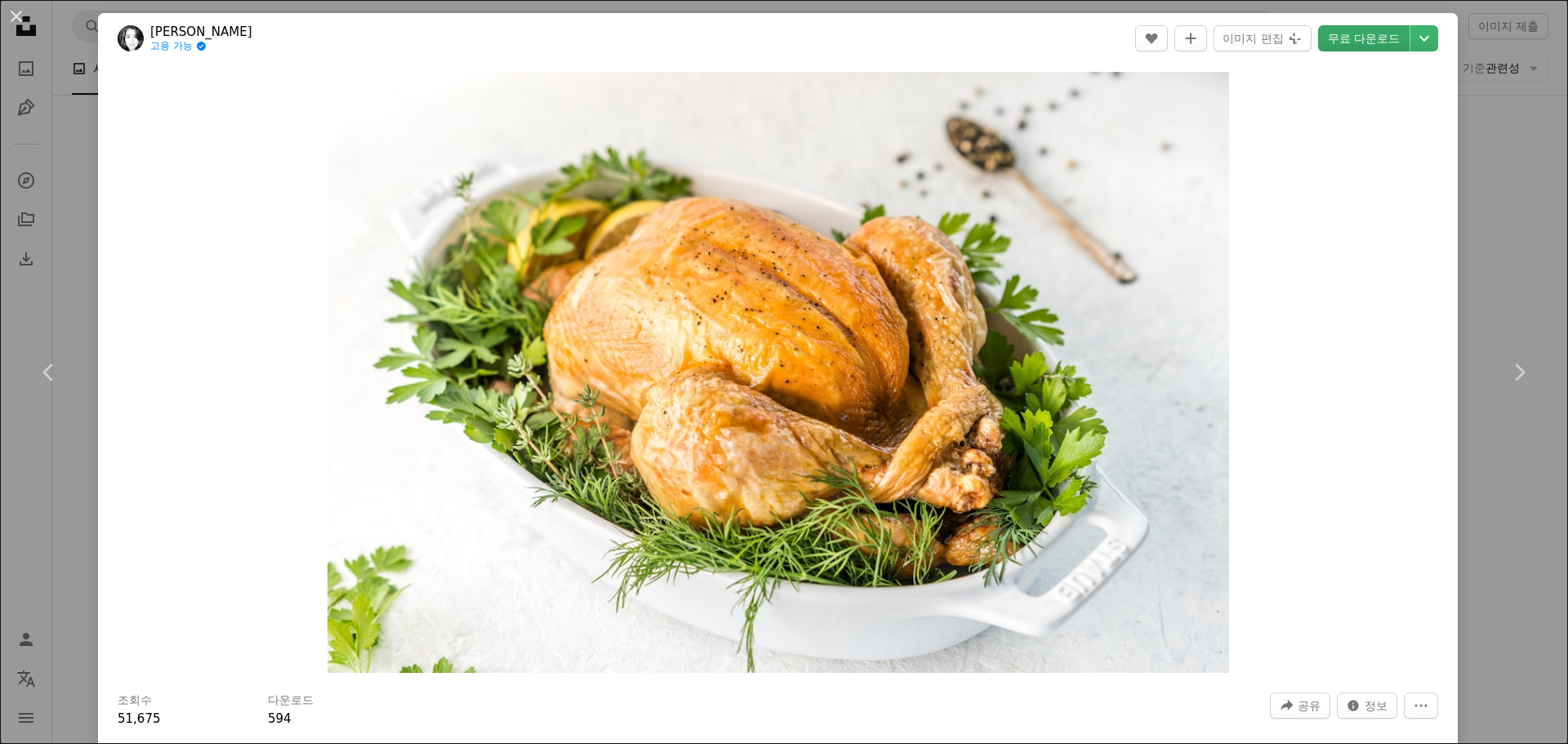
click at [1341, 36] on link "무료 다운로드" at bounding box center [1363, 37] width 92 height 26
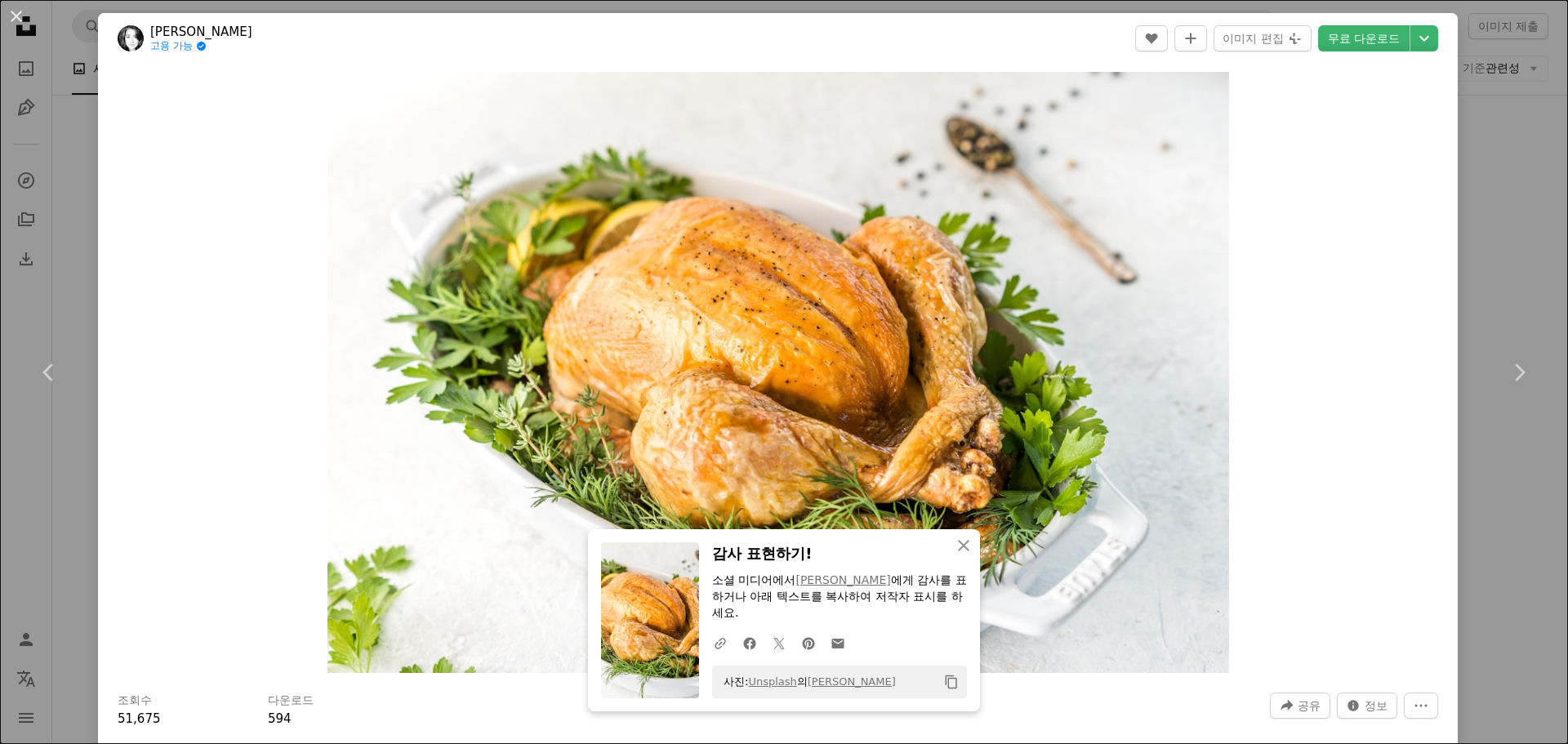
click at [1498, 239] on div "An X shape Chevron left Chevron right An X shape 닫기 감사 표현하기! 소셜 미디어에서 [PERSON_N…" at bounding box center [784, 372] width 1568 height 744
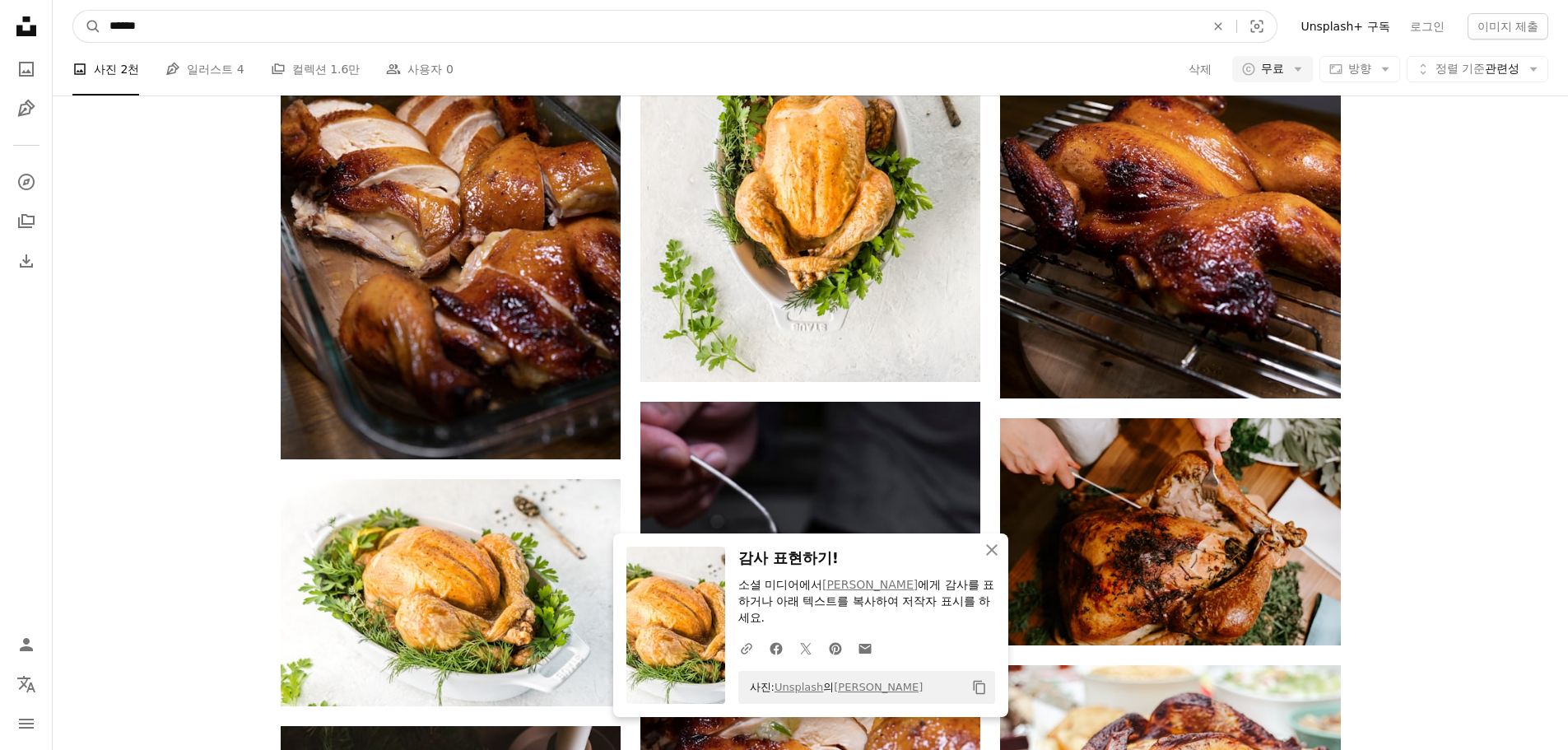
drag, startPoint x: 358, startPoint y: 22, endPoint x: -94, endPoint y: 5, distance: 452.3
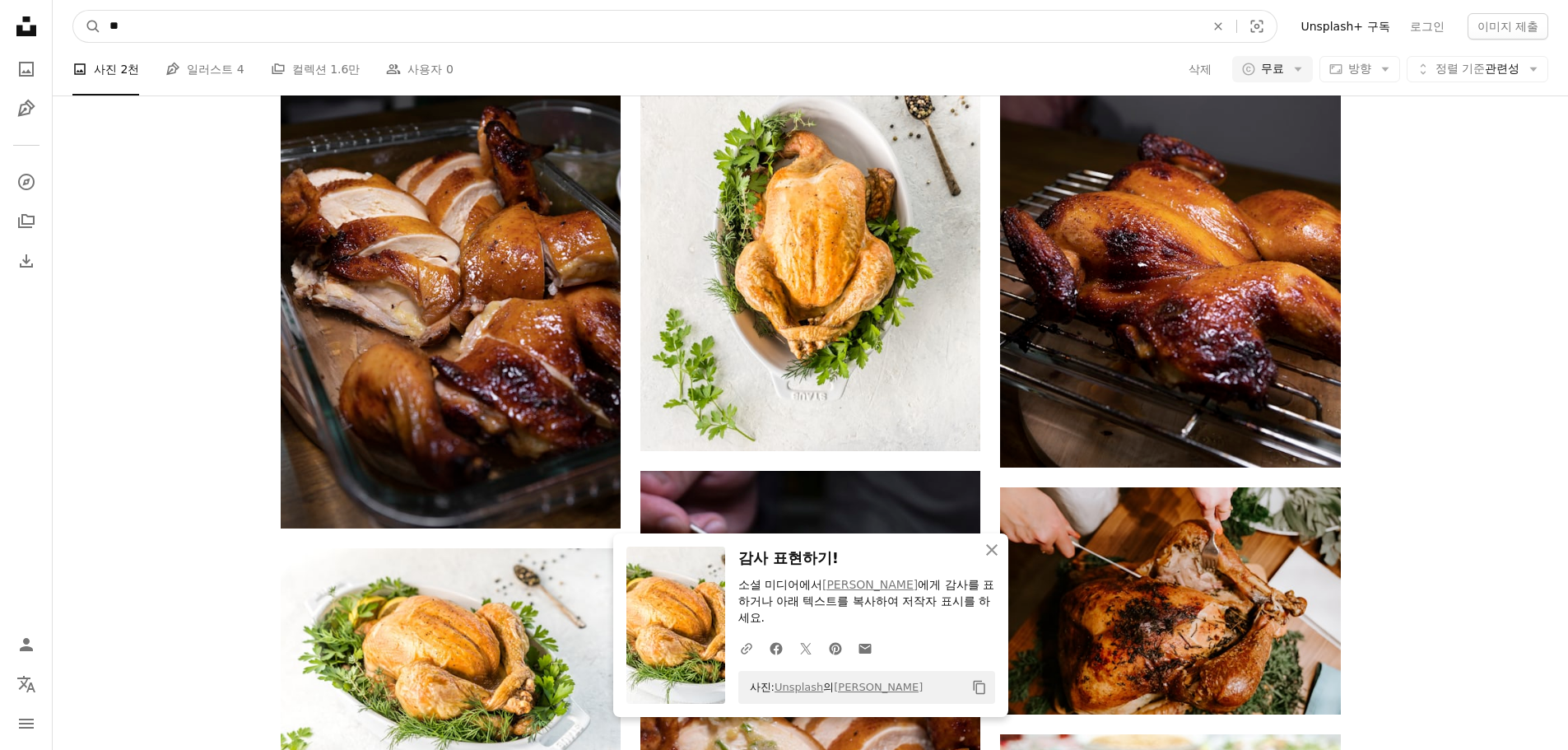
type input "*"
type input "***"
click at [74, 11] on button "A magnifying glass" at bounding box center [87, 26] width 28 height 31
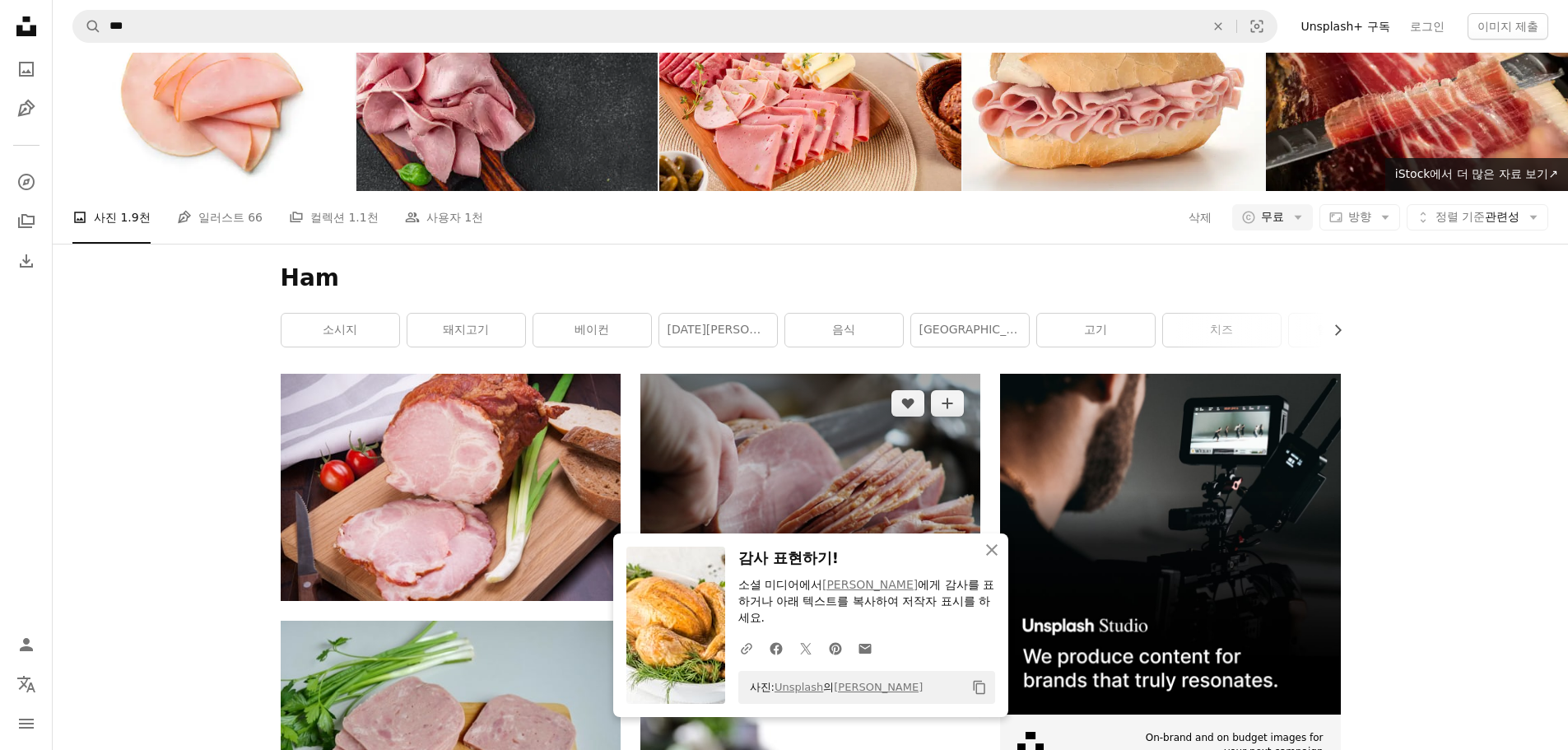
scroll to position [165, 0]
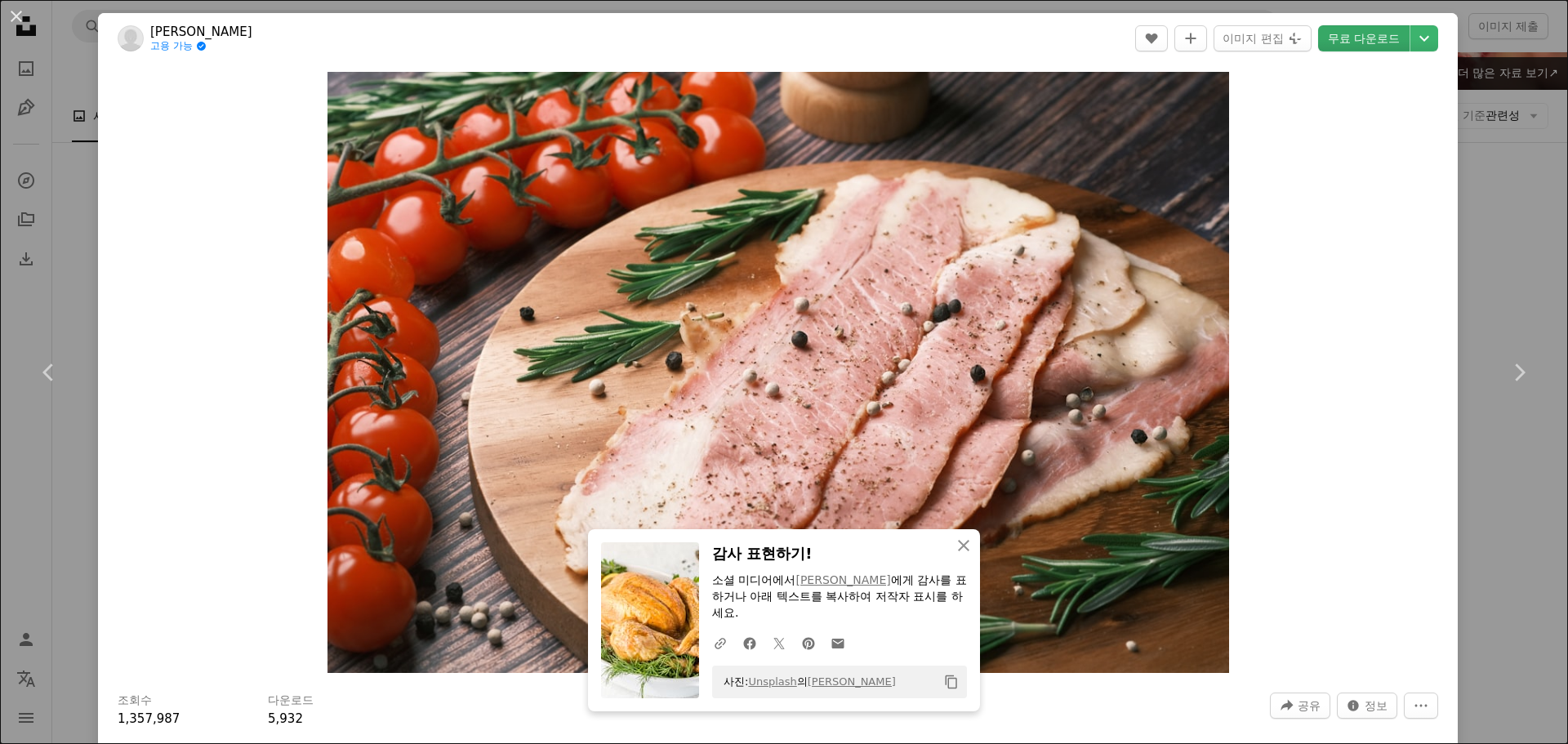
click at [1360, 45] on link "무료 다운로드" at bounding box center [1363, 37] width 92 height 26
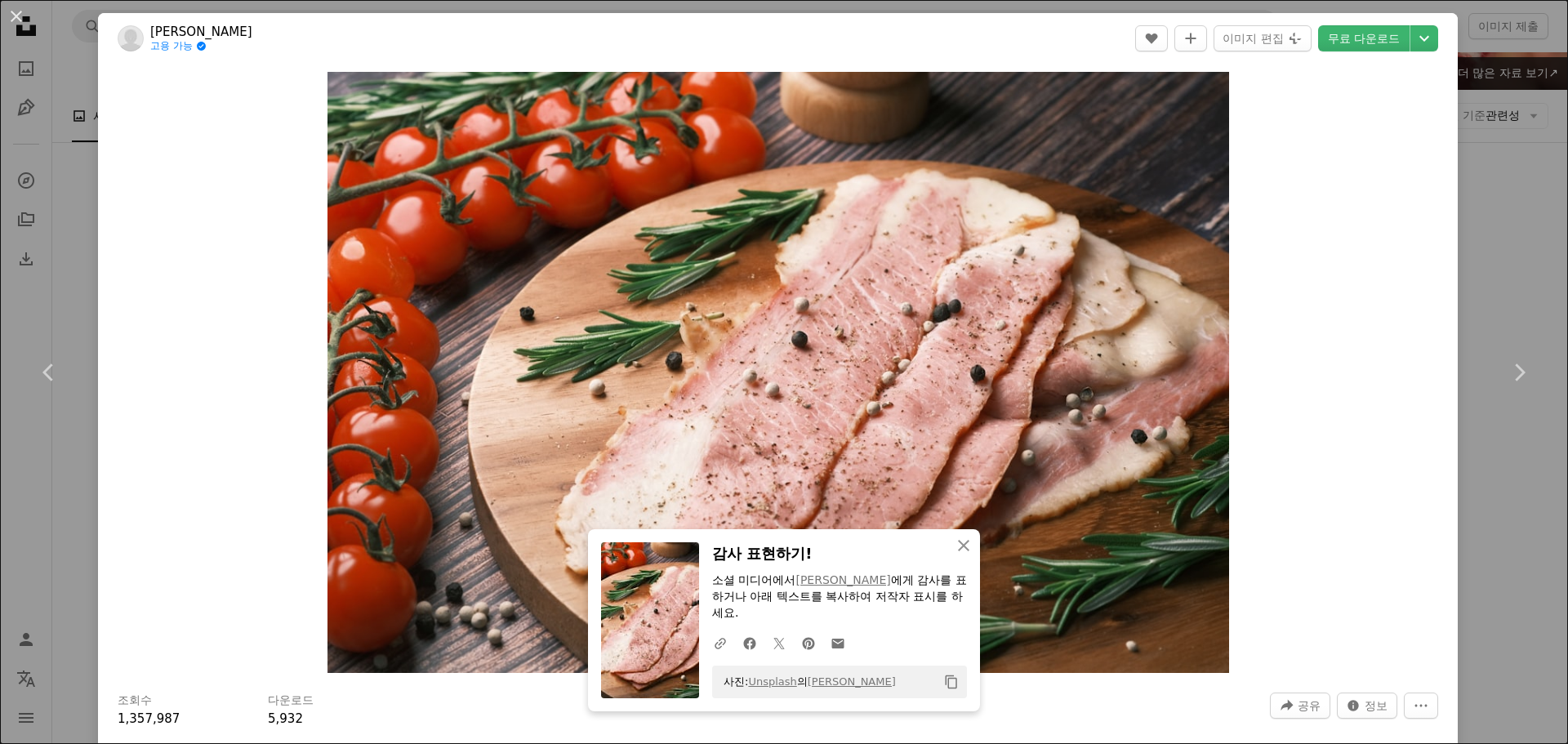
drag, startPoint x: 70, startPoint y: 190, endPoint x: 92, endPoint y: 170, distance: 29.7
click at [70, 190] on div "An X shape Chevron left Chevron right An X shape 닫기 감사 표현하기! 소셜 미디어에서 [PERSON_N…" at bounding box center [784, 372] width 1568 height 744
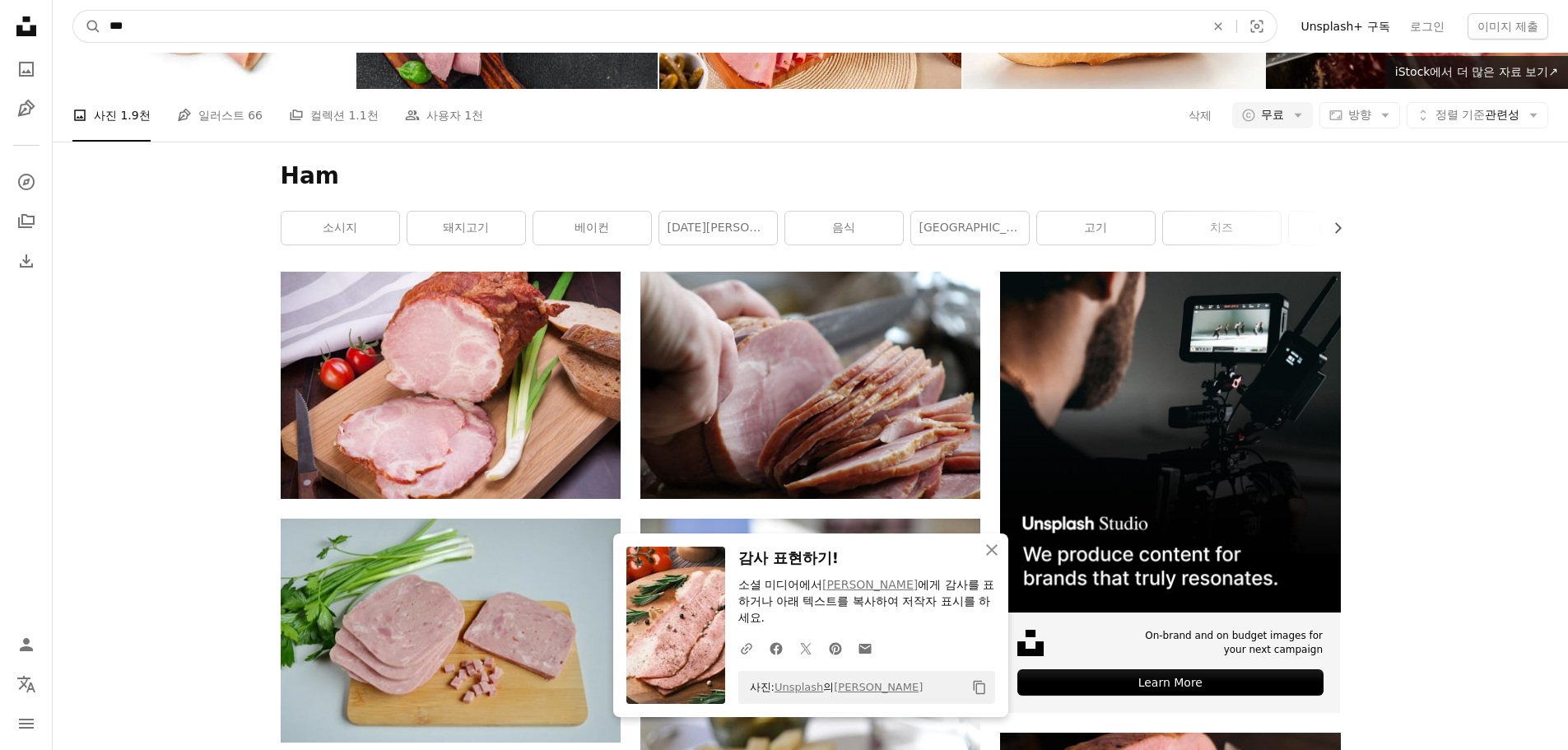
drag, startPoint x: 282, startPoint y: 38, endPoint x: -4, endPoint y: 48, distance: 286.2
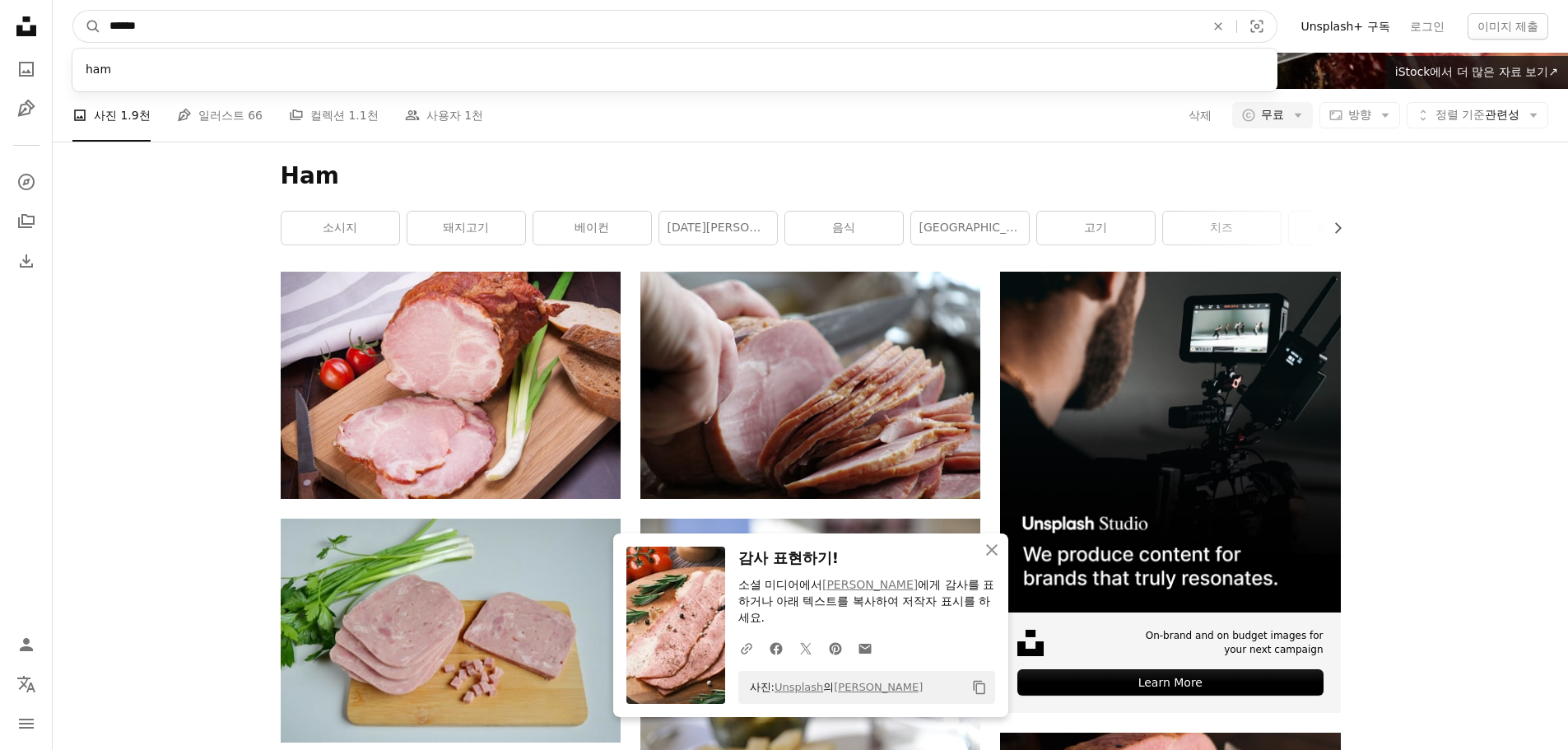
type input "******"
click at [74, 11] on button "A magnifying glass" at bounding box center [87, 26] width 28 height 31
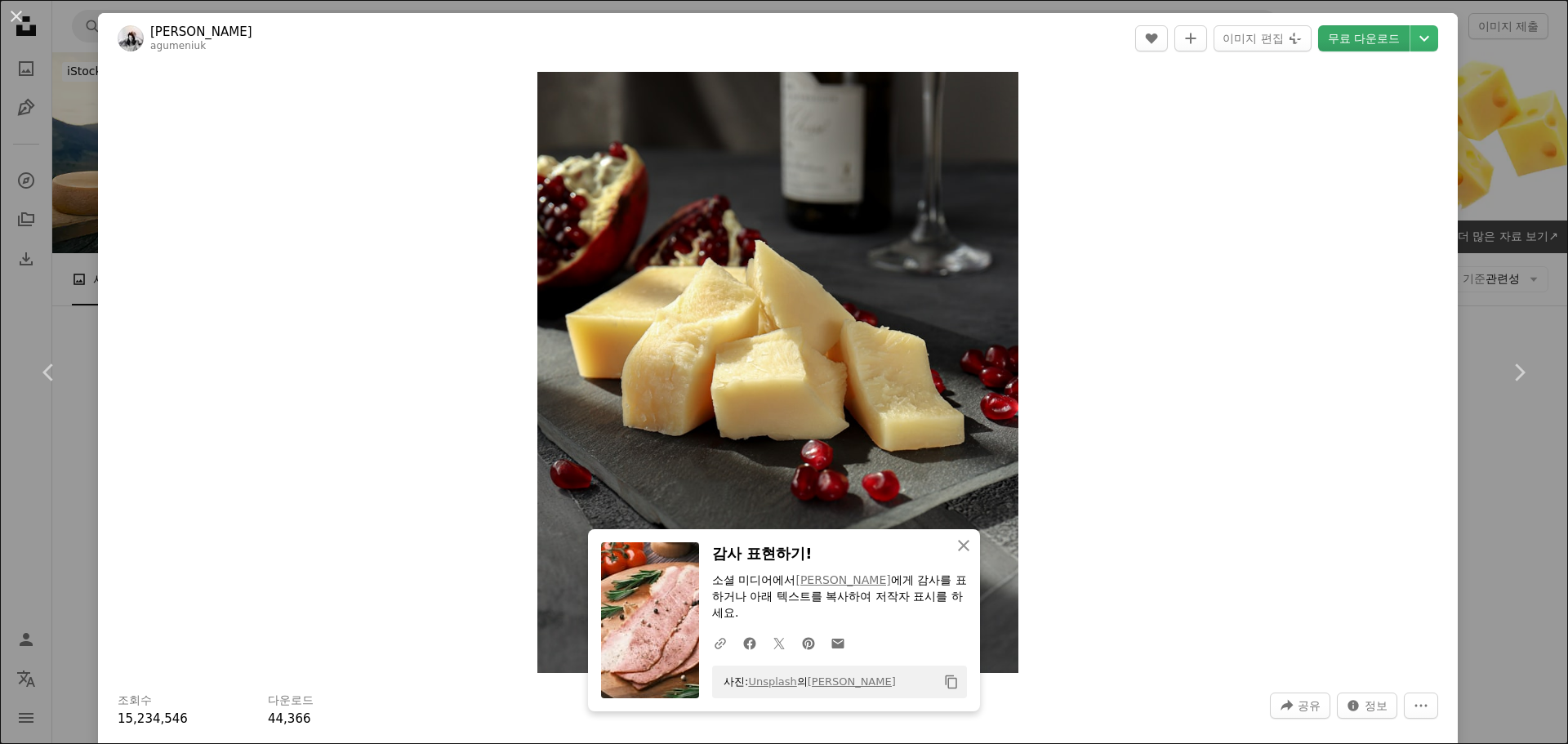
click at [1371, 42] on link "무료 다운로드" at bounding box center [1363, 37] width 92 height 26
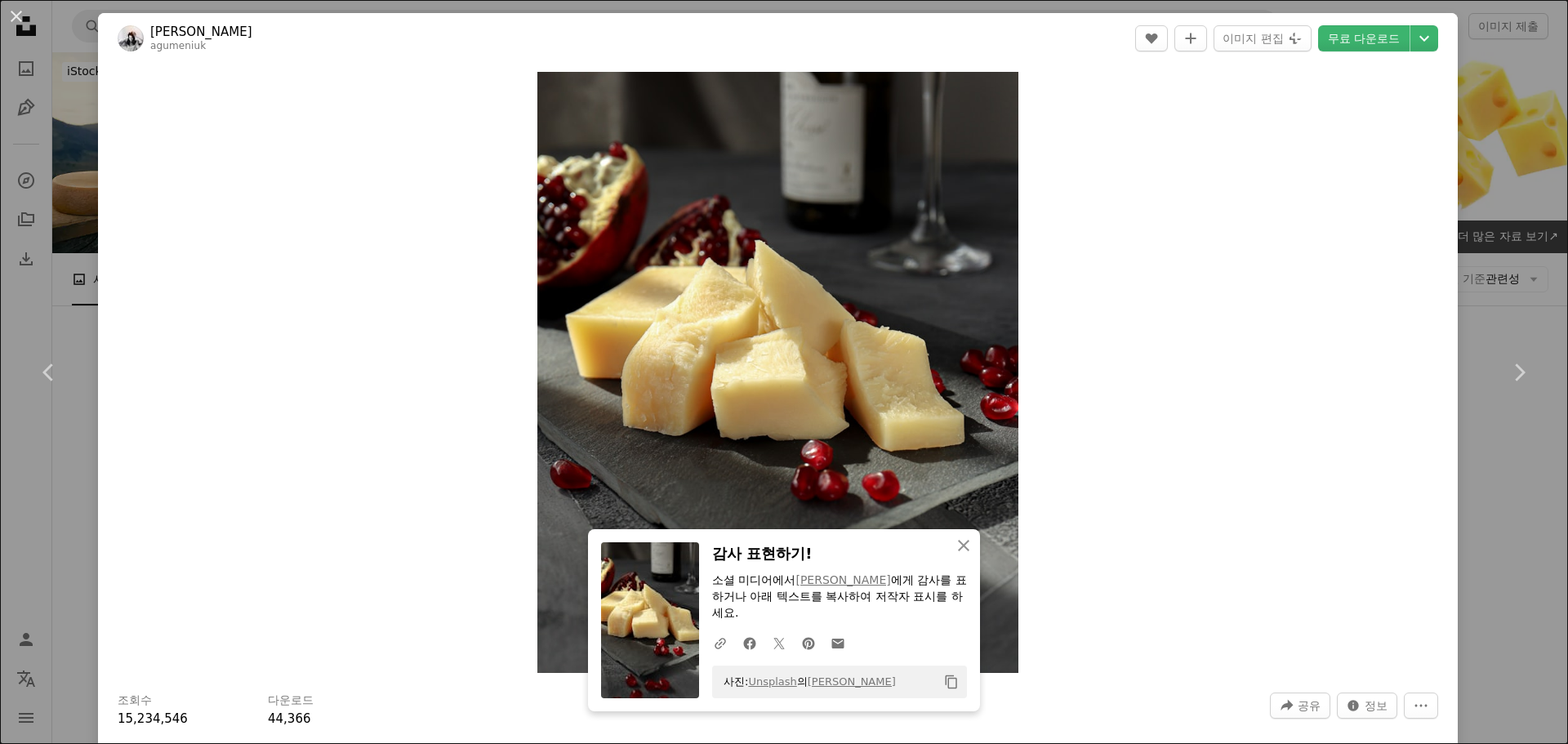
drag, startPoint x: 1490, startPoint y: 235, endPoint x: 1480, endPoint y: 242, distance: 12.2
click at [1490, 235] on div "An X shape Chevron left Chevron right An X shape 닫기 감사 표현하기! 소셜 미디어에서 [PERSON_N…" at bounding box center [784, 372] width 1568 height 744
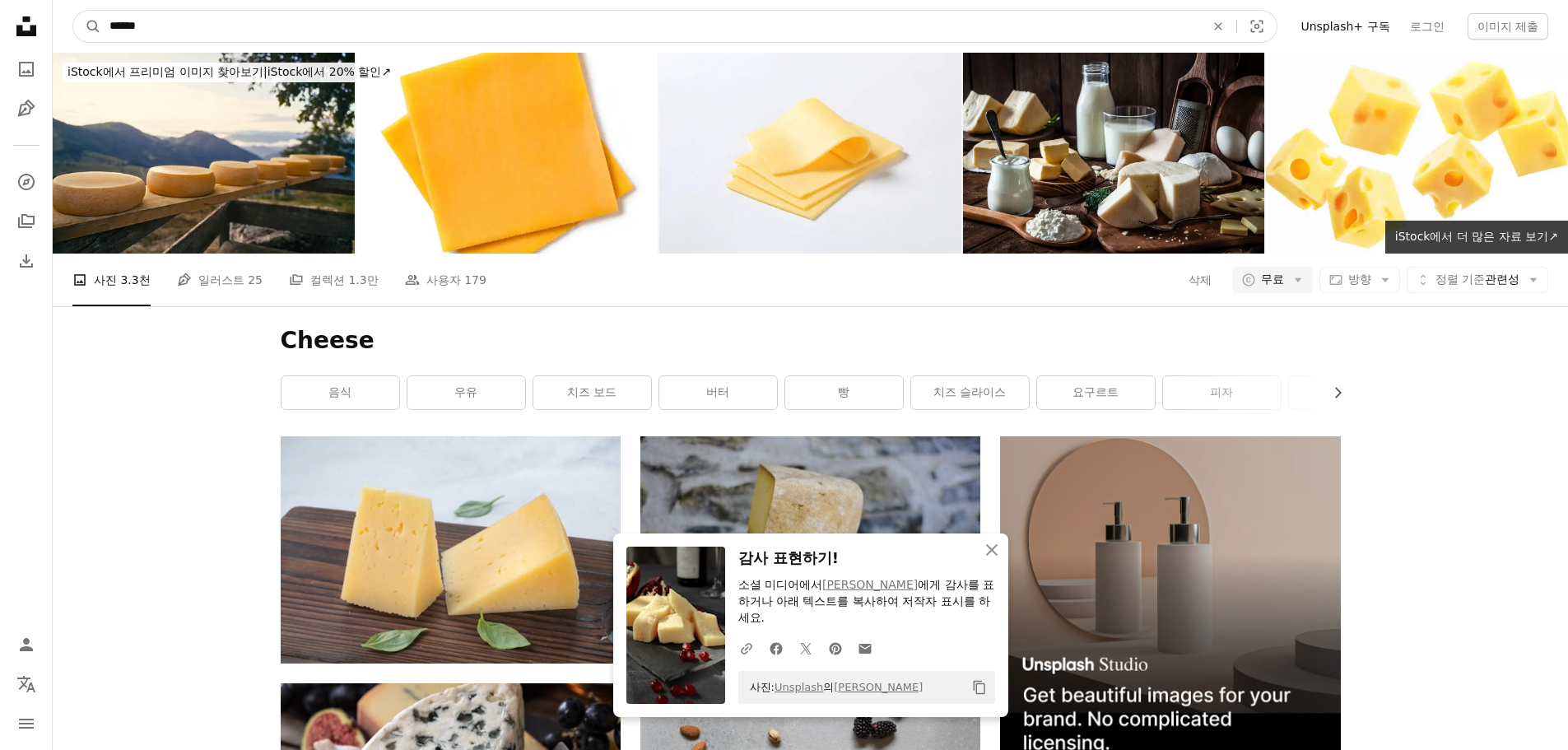
drag, startPoint x: 248, startPoint y: 35, endPoint x: -114, endPoint y: 47, distance: 362.2
paste input "****"
type input "**********"
click at [74, 11] on button "A magnifying glass" at bounding box center [87, 26] width 28 height 31
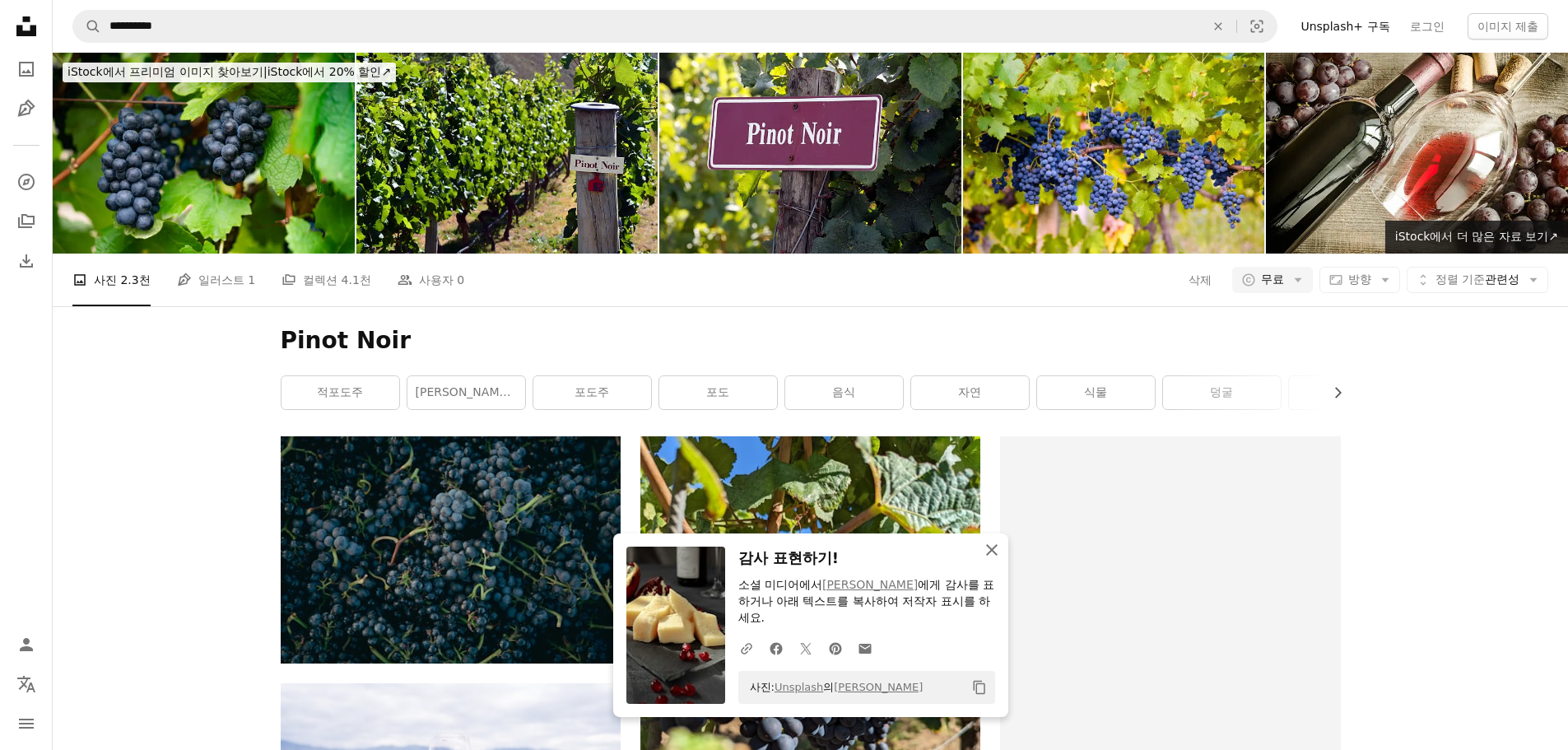
click at [994, 548] on icon "An X shape" at bounding box center [992, 549] width 20 height 20
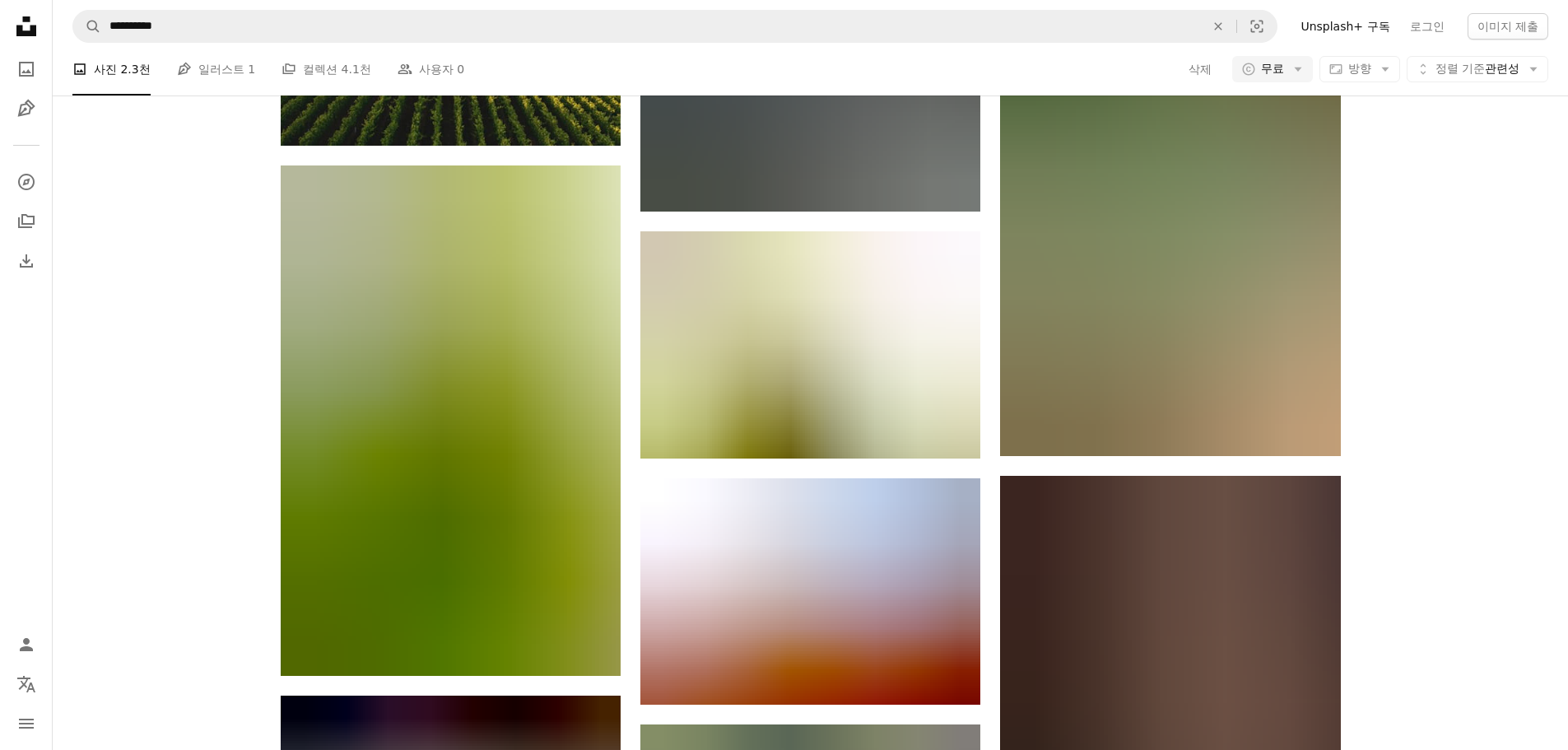
scroll to position [2057, 0]
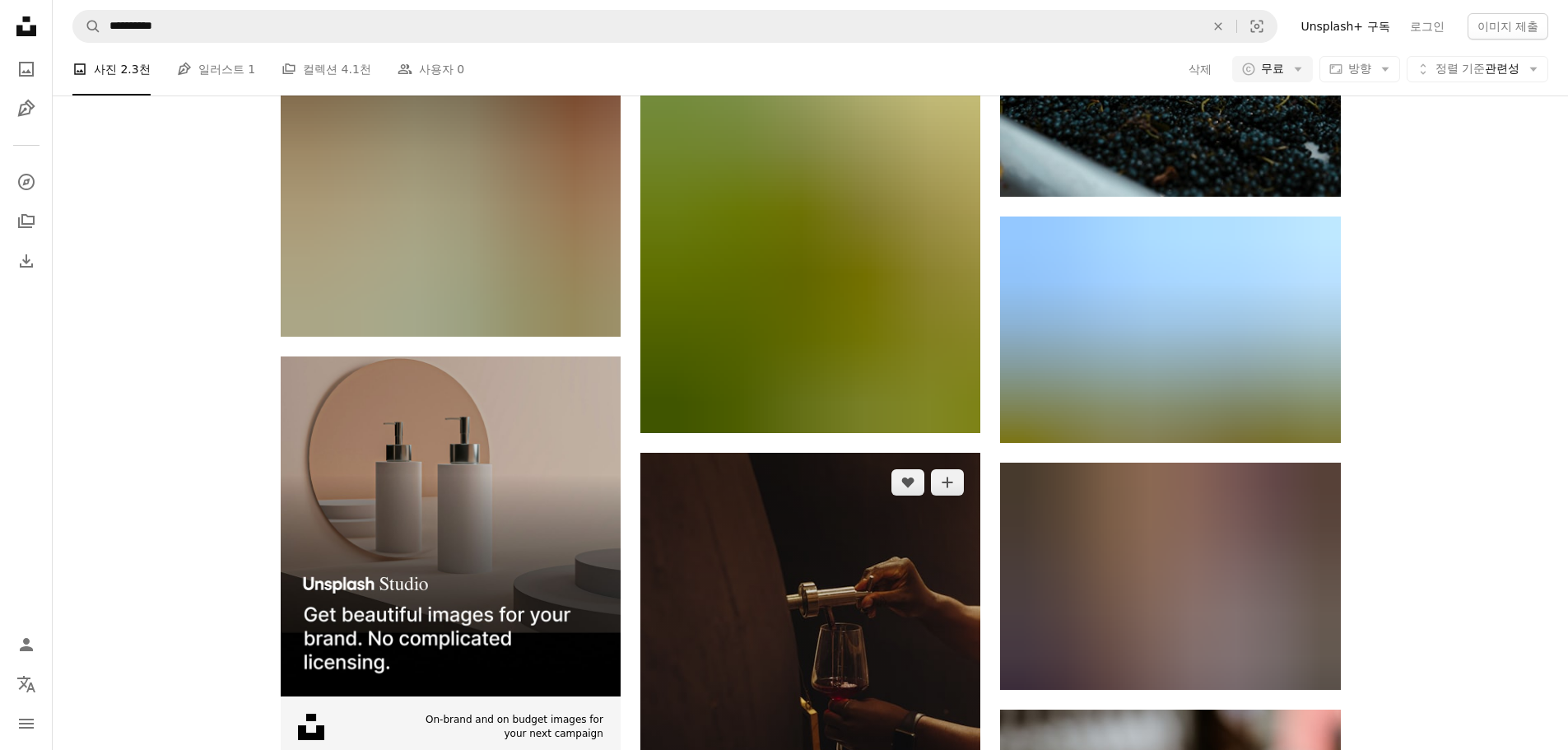
scroll to position [3126, 0]
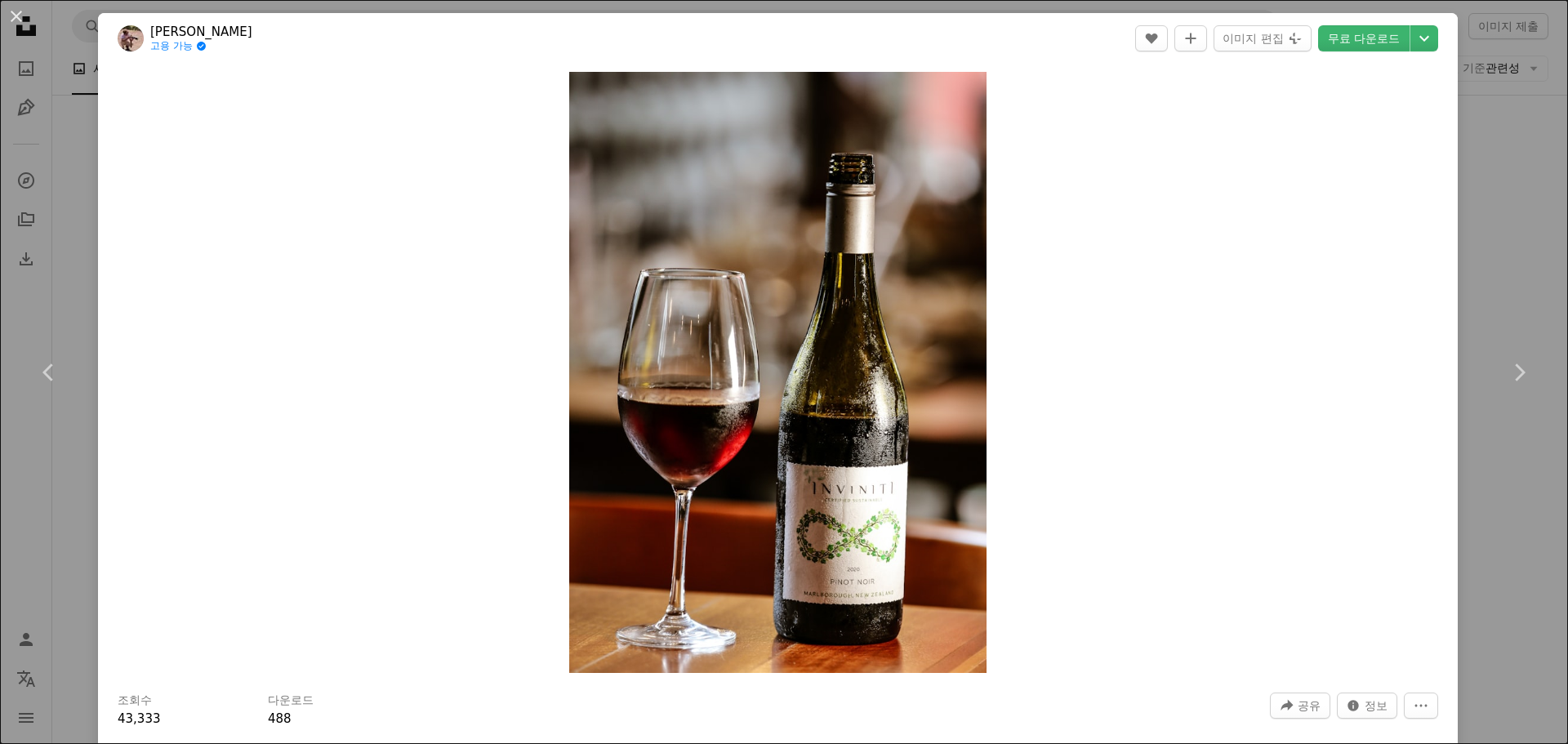
click at [1514, 218] on div "An X shape Chevron left Chevron right [PERSON_NAME] 고용 가능 A checkmark inside of…" at bounding box center [784, 372] width 1568 height 744
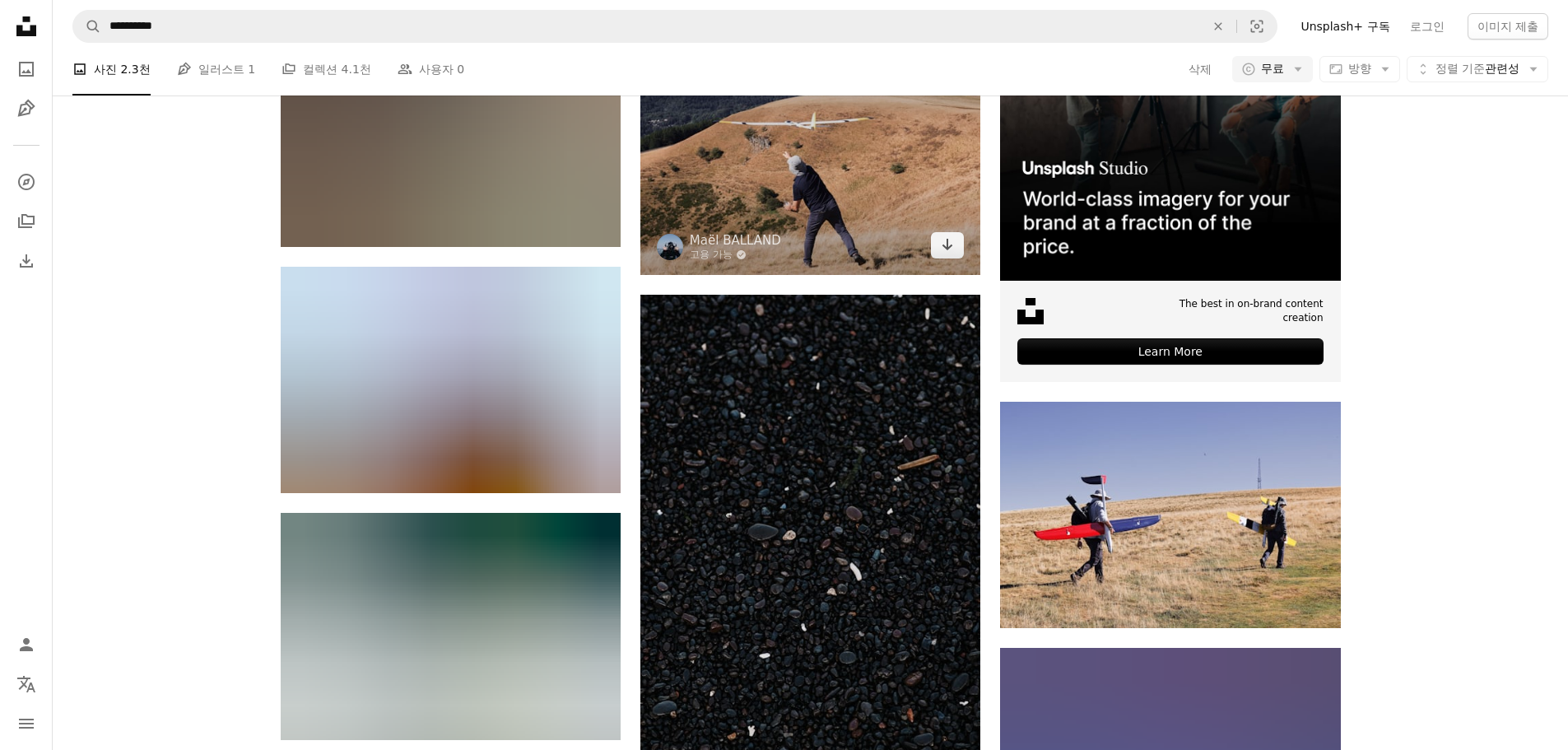
scroll to position [7652, 0]
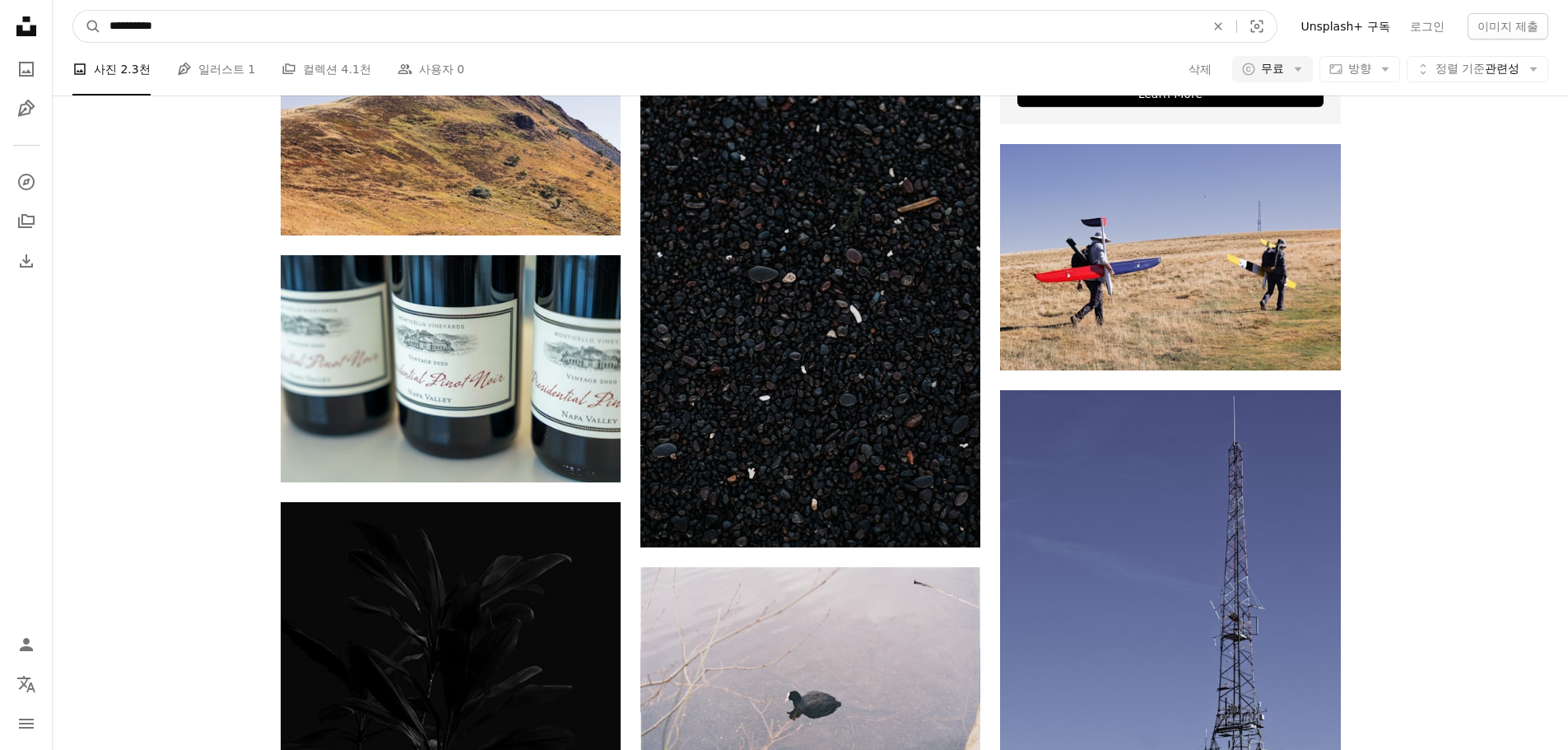
drag, startPoint x: 256, startPoint y: 21, endPoint x: -176, endPoint y: 76, distance: 435.5
paste input "사이트 전체에서 이미지 찾기"
type input "**"
click at [74, 11] on button "A magnifying glass" at bounding box center [87, 26] width 28 height 31
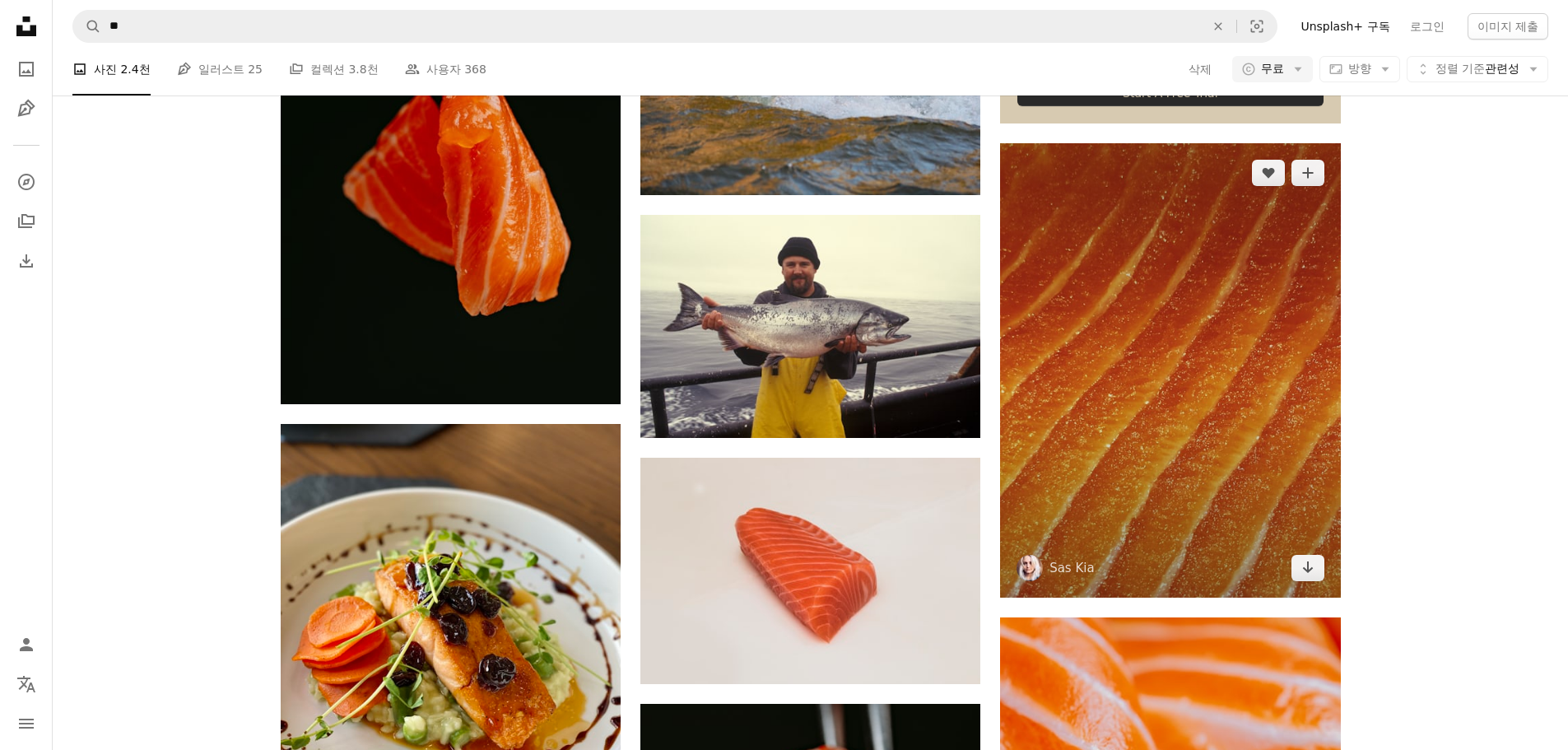
scroll to position [494, 0]
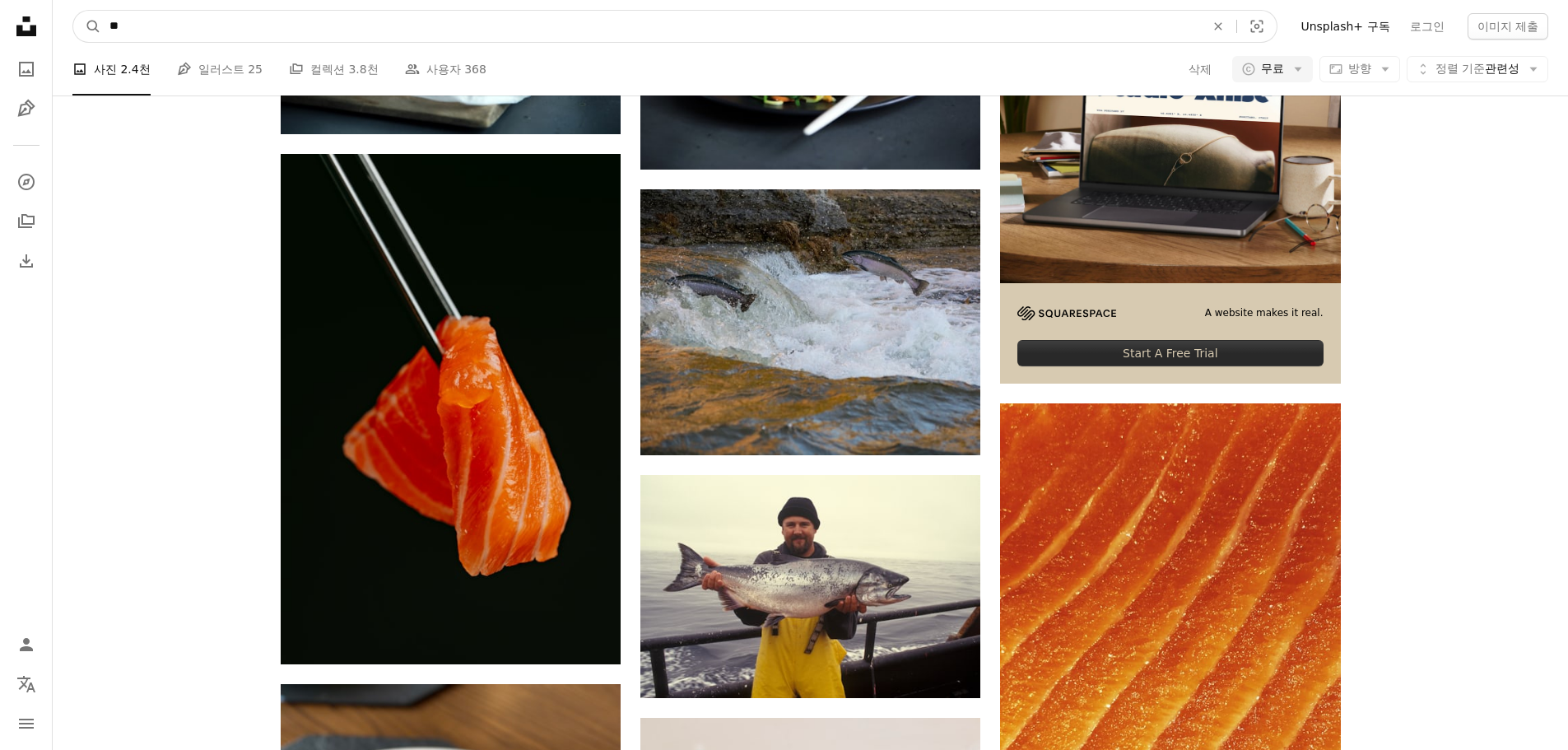
drag, startPoint x: 181, startPoint y: 34, endPoint x: 5, endPoint y: 45, distance: 176.3
paste input "******"
type input "********"
click at [74, 11] on button "A magnifying glass" at bounding box center [87, 26] width 28 height 31
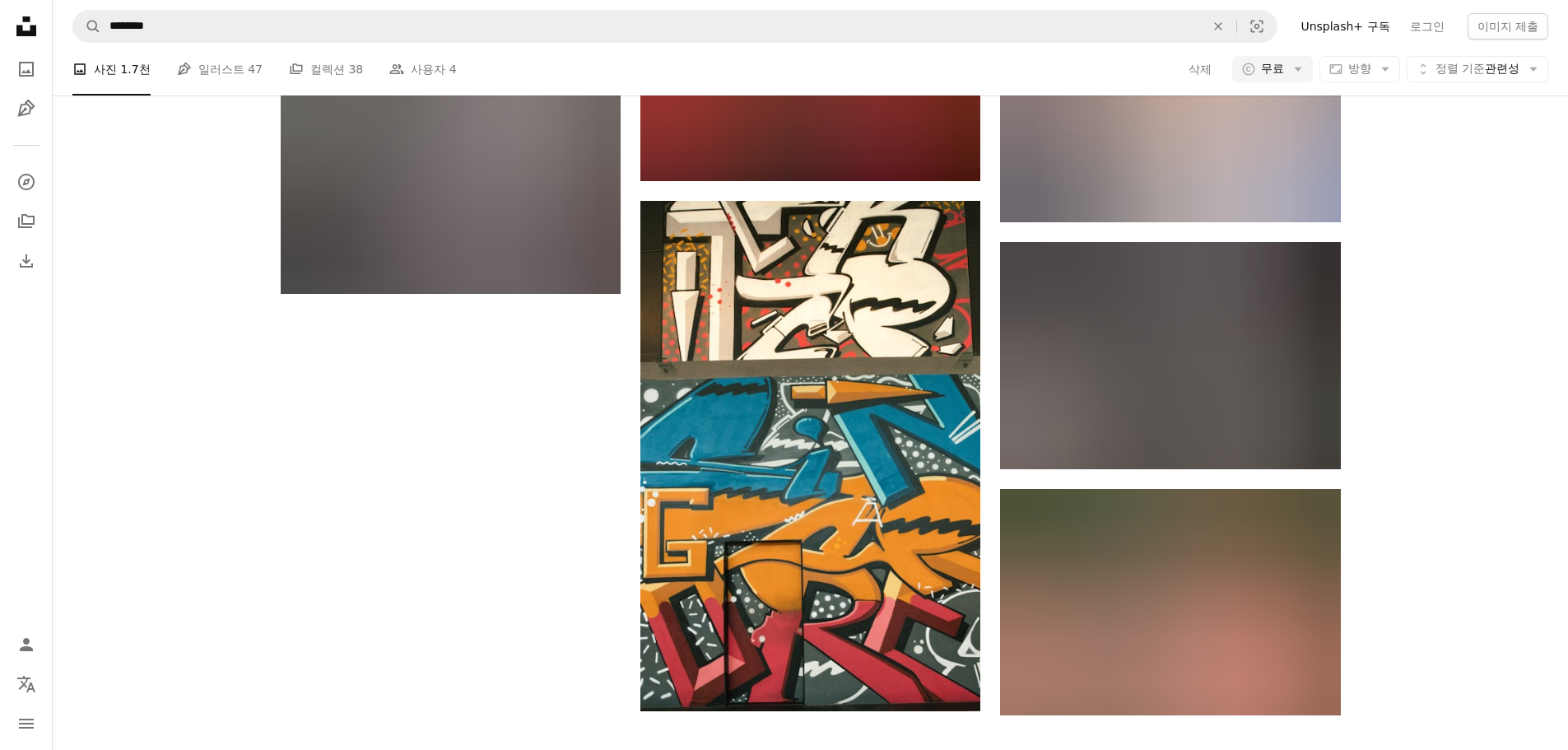
scroll to position [2435, 0]
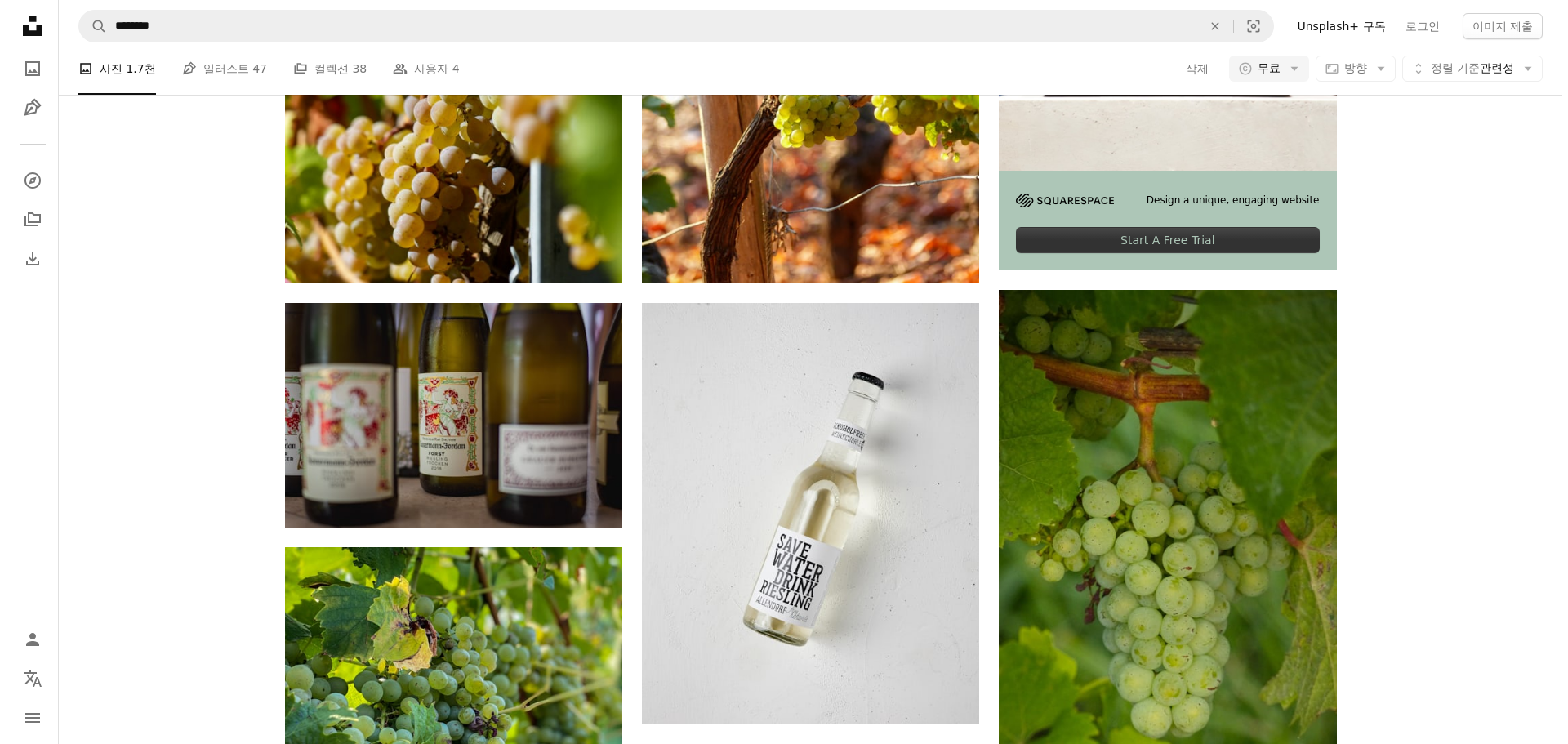
scroll to position [572, 0]
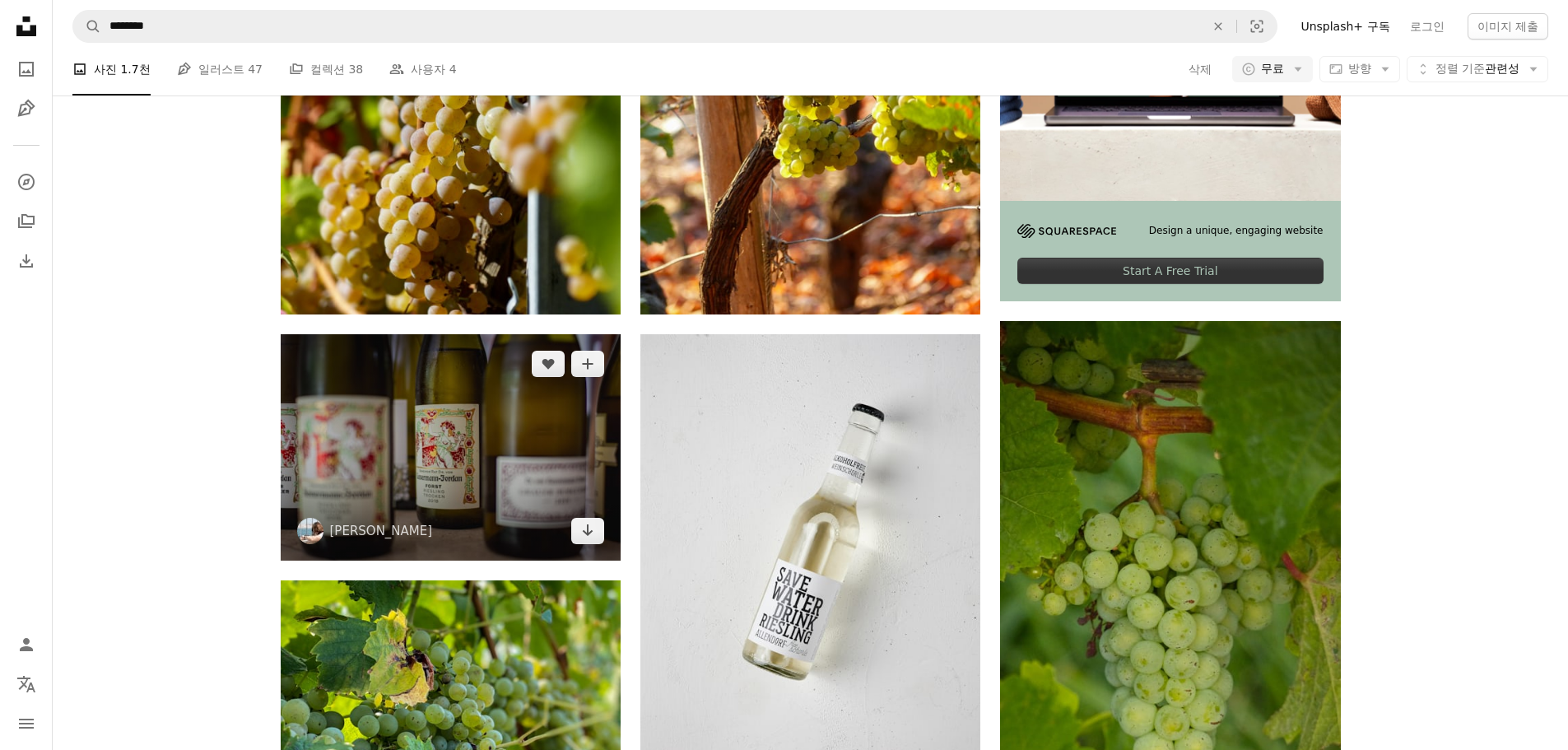
click at [492, 334] on img at bounding box center [450, 447] width 340 height 227
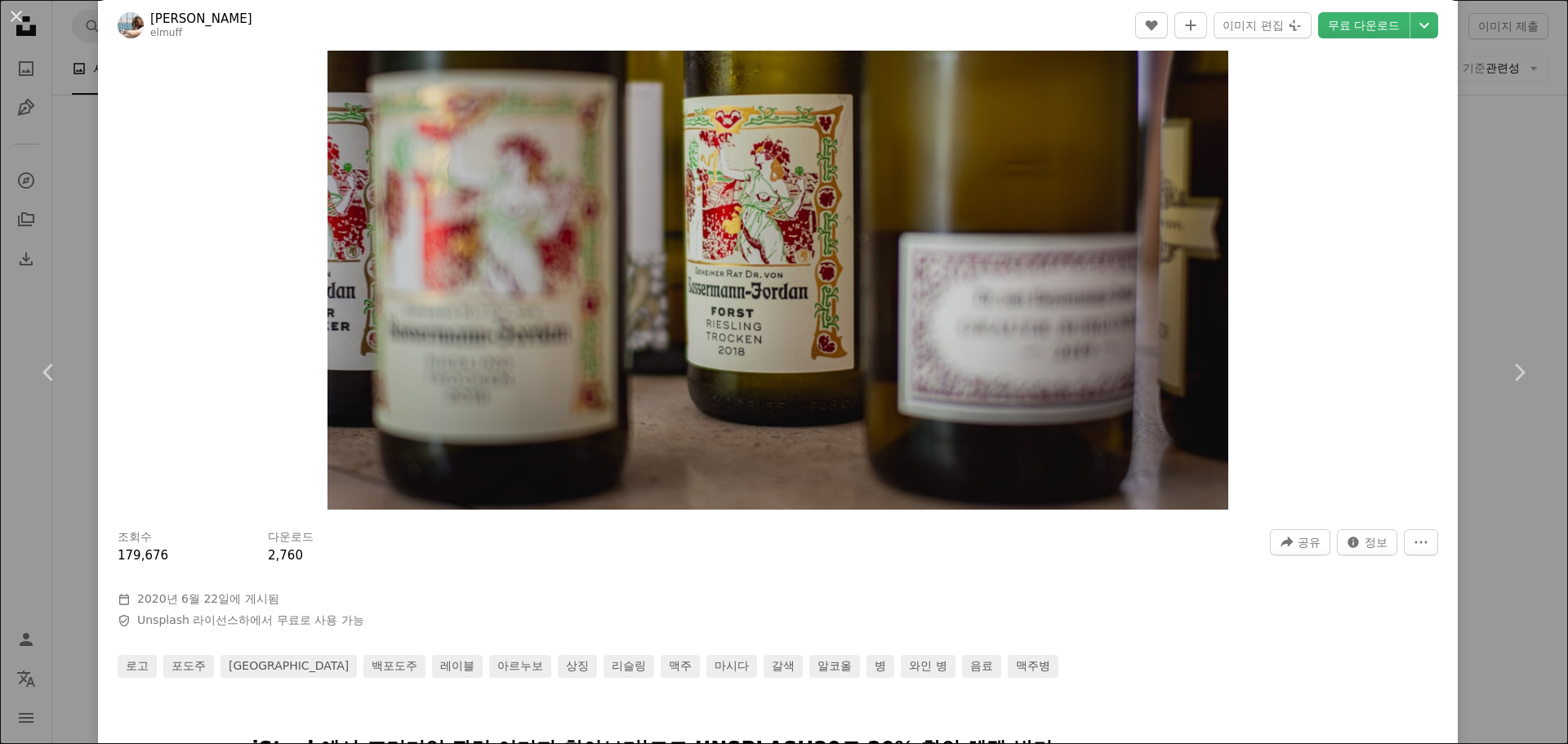
scroll to position [490, 0]
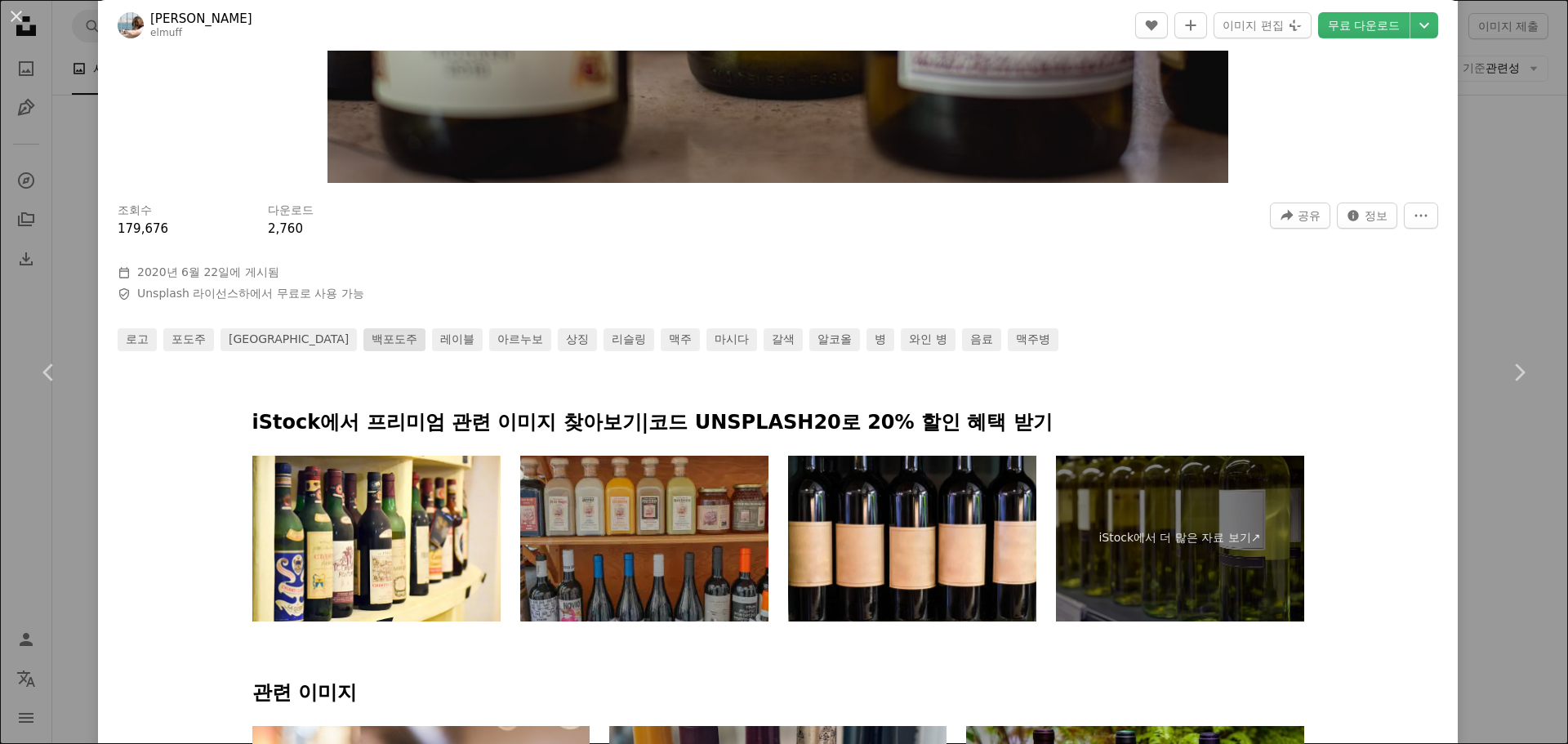
click at [364, 336] on link "백포도주" at bounding box center [395, 340] width 62 height 23
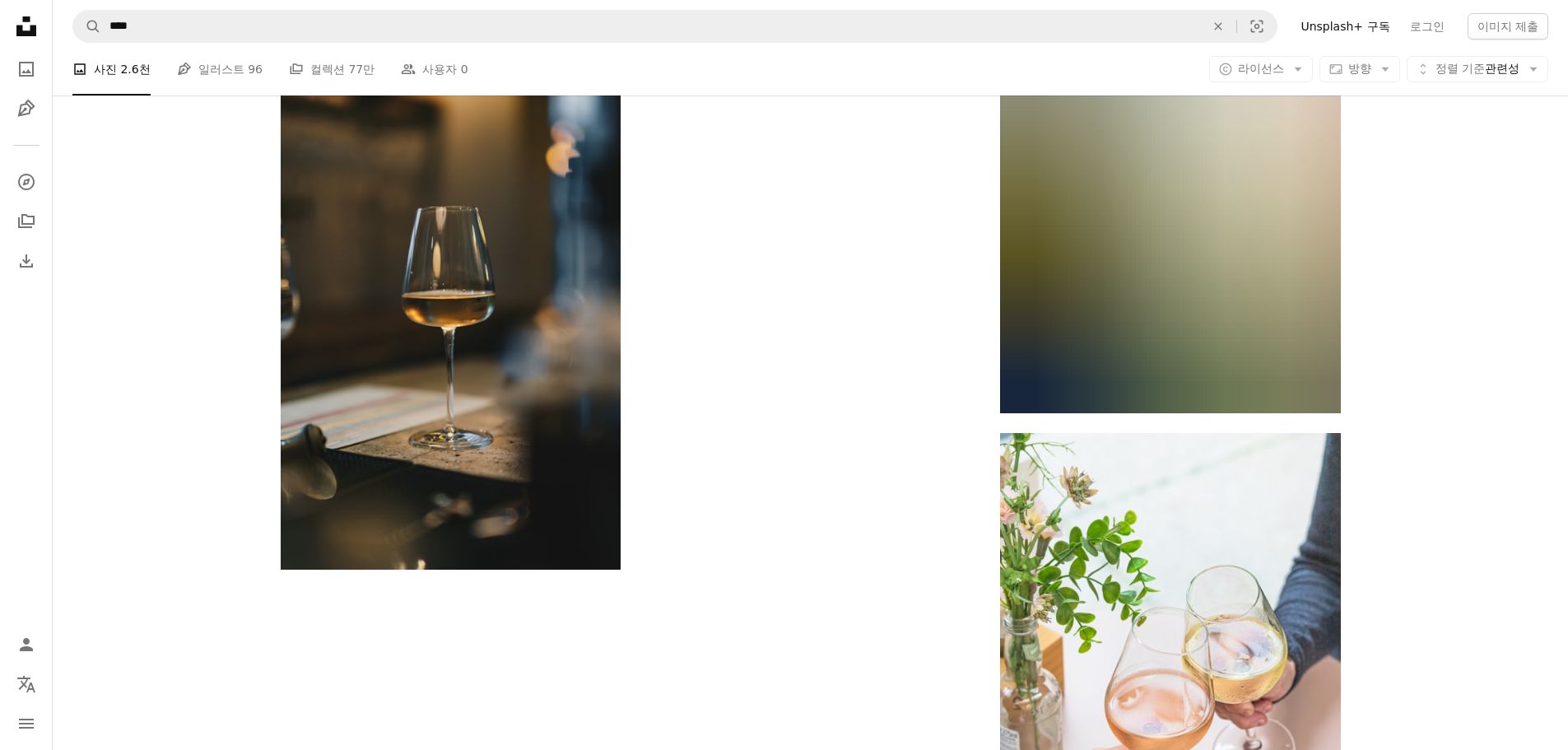
scroll to position [2983, 0]
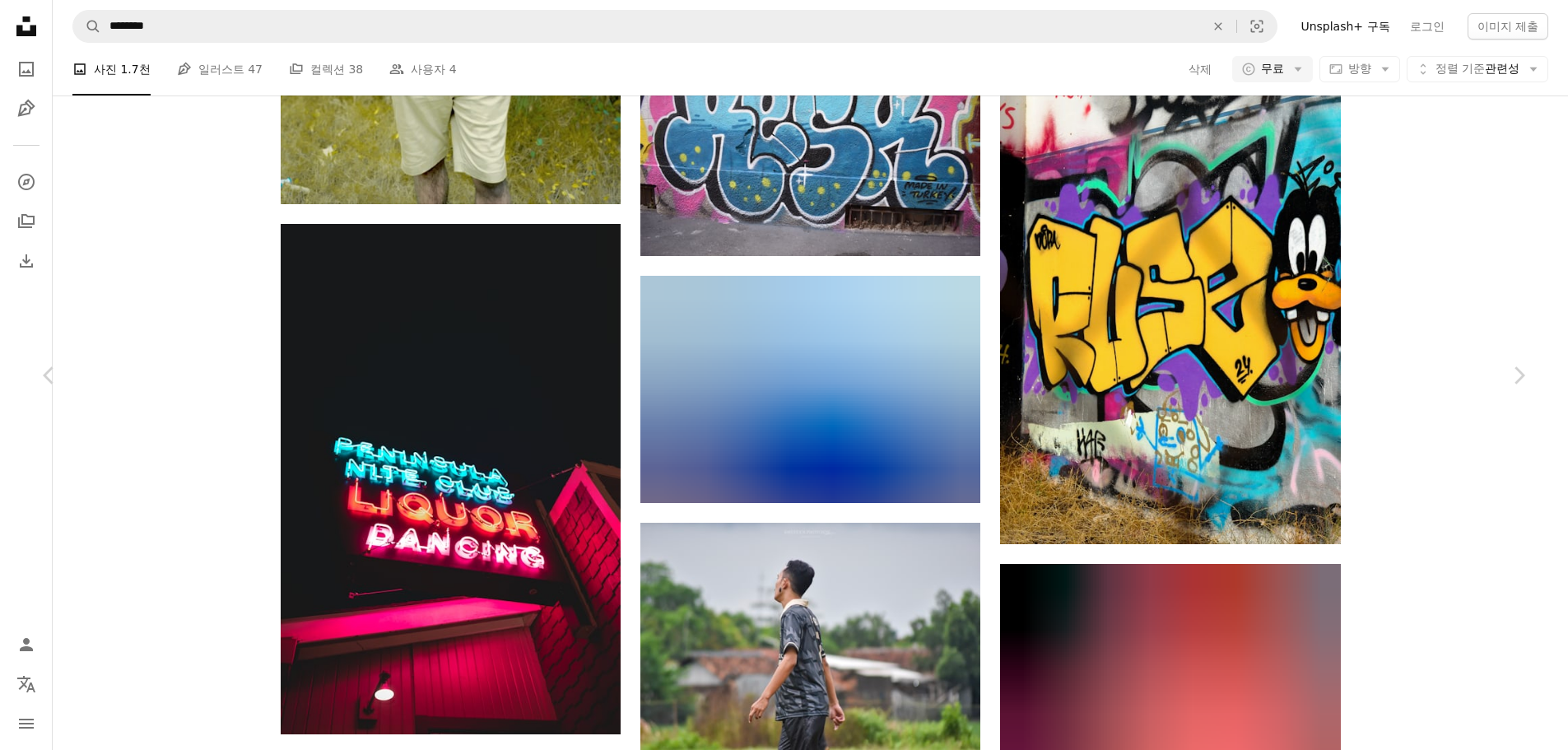
scroll to position [576, 0]
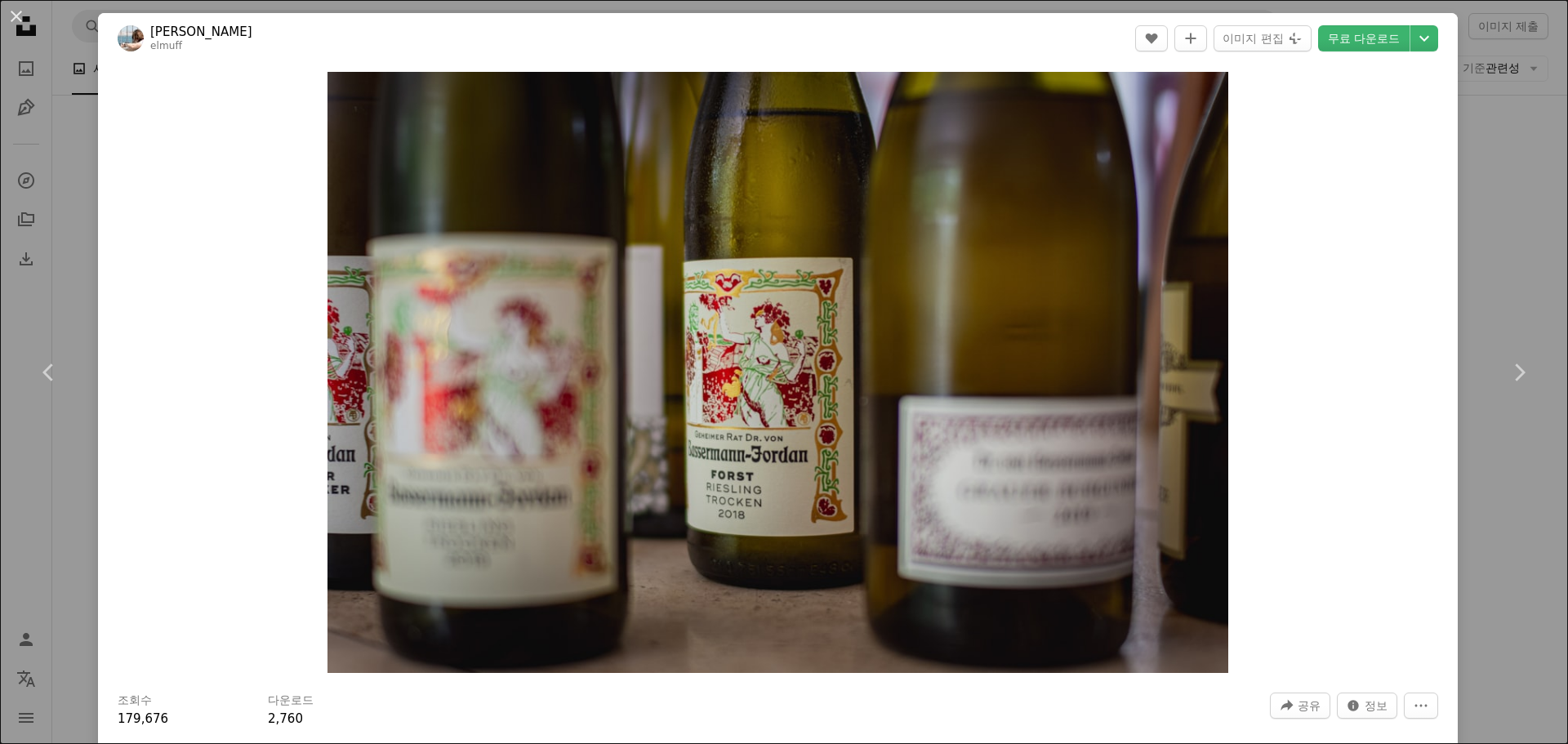
click at [1470, 381] on link "Chevron right" at bounding box center [1519, 372] width 98 height 156
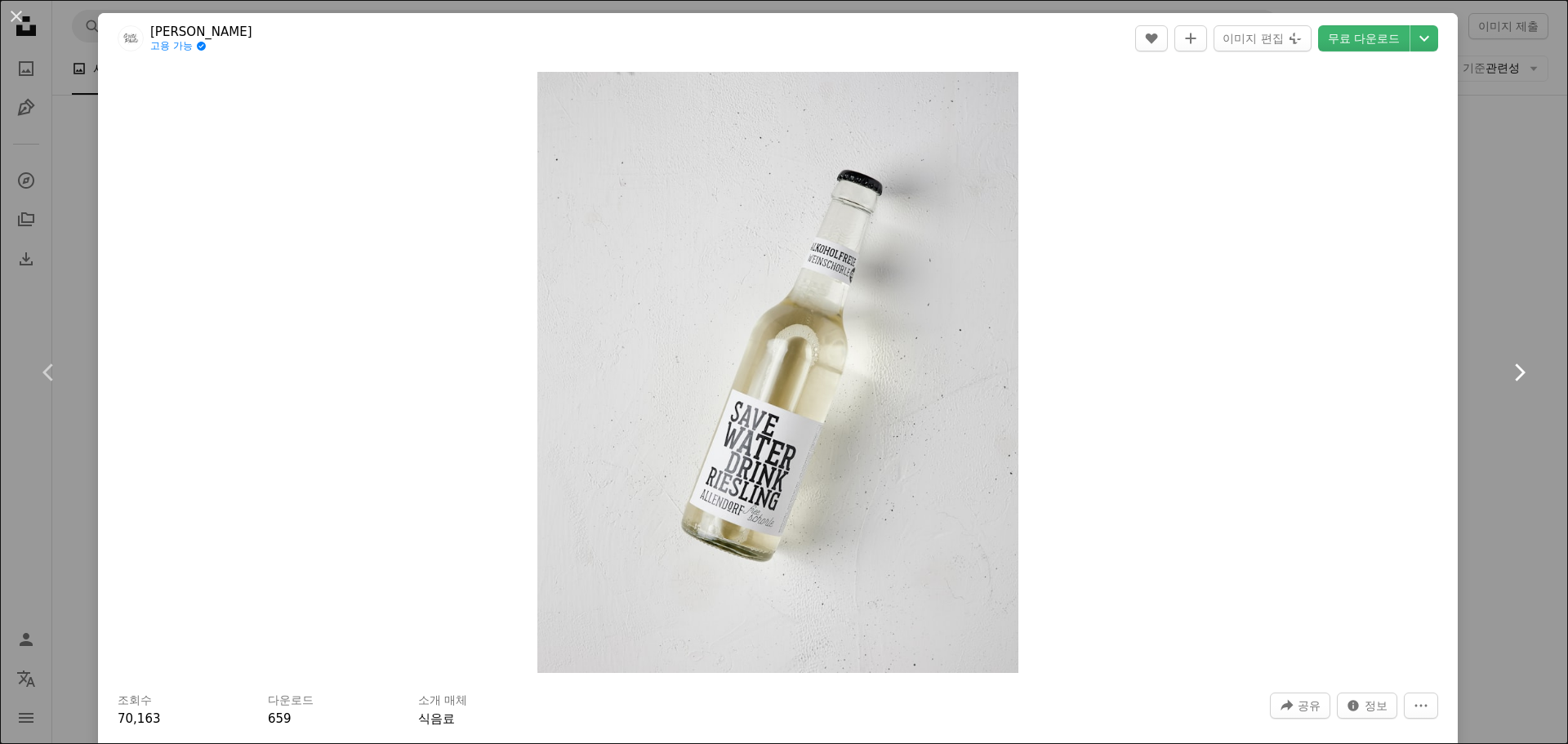
click at [1528, 316] on link "Chevron right" at bounding box center [1519, 372] width 98 height 156
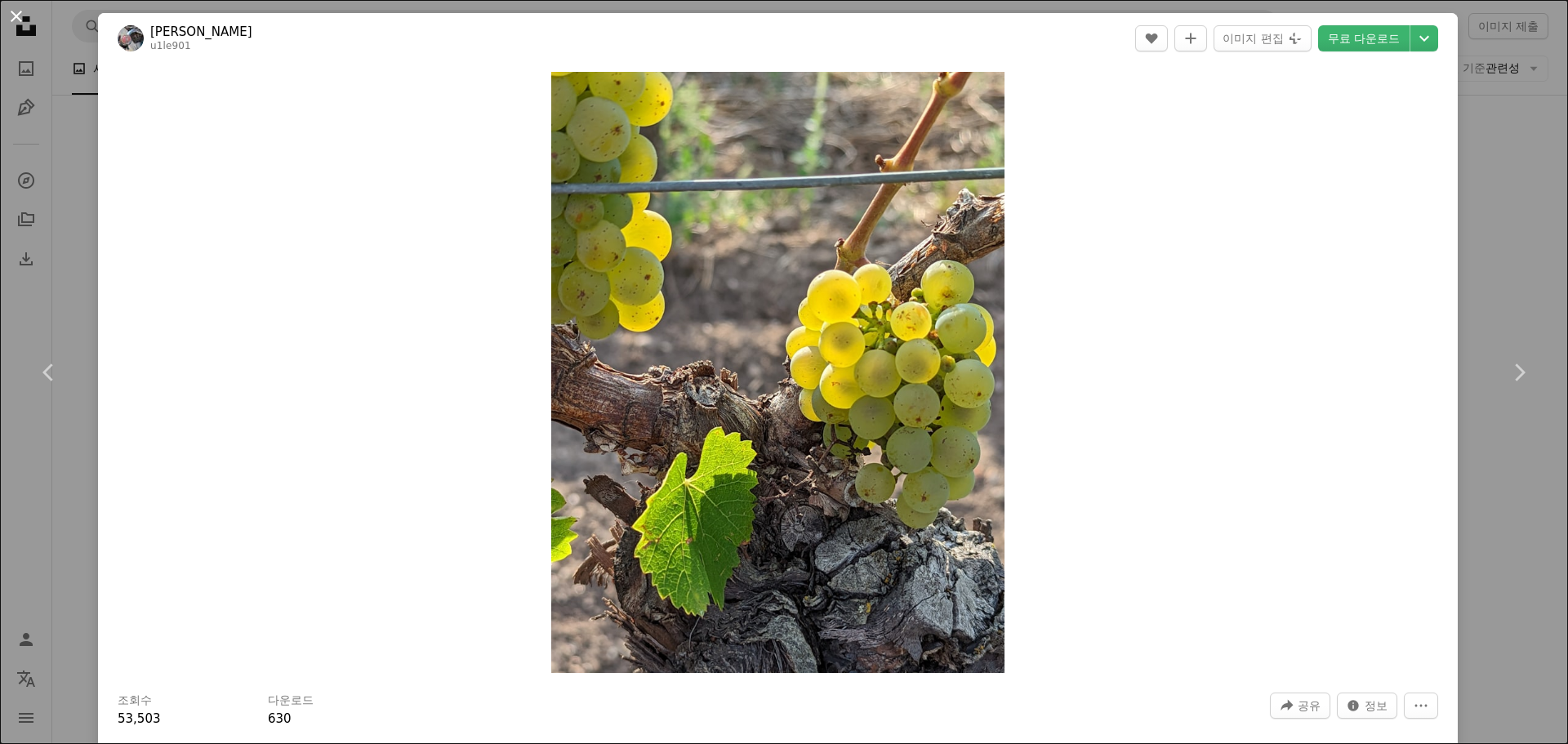
click at [15, 15] on button "An X shape" at bounding box center [16, 16] width 20 height 20
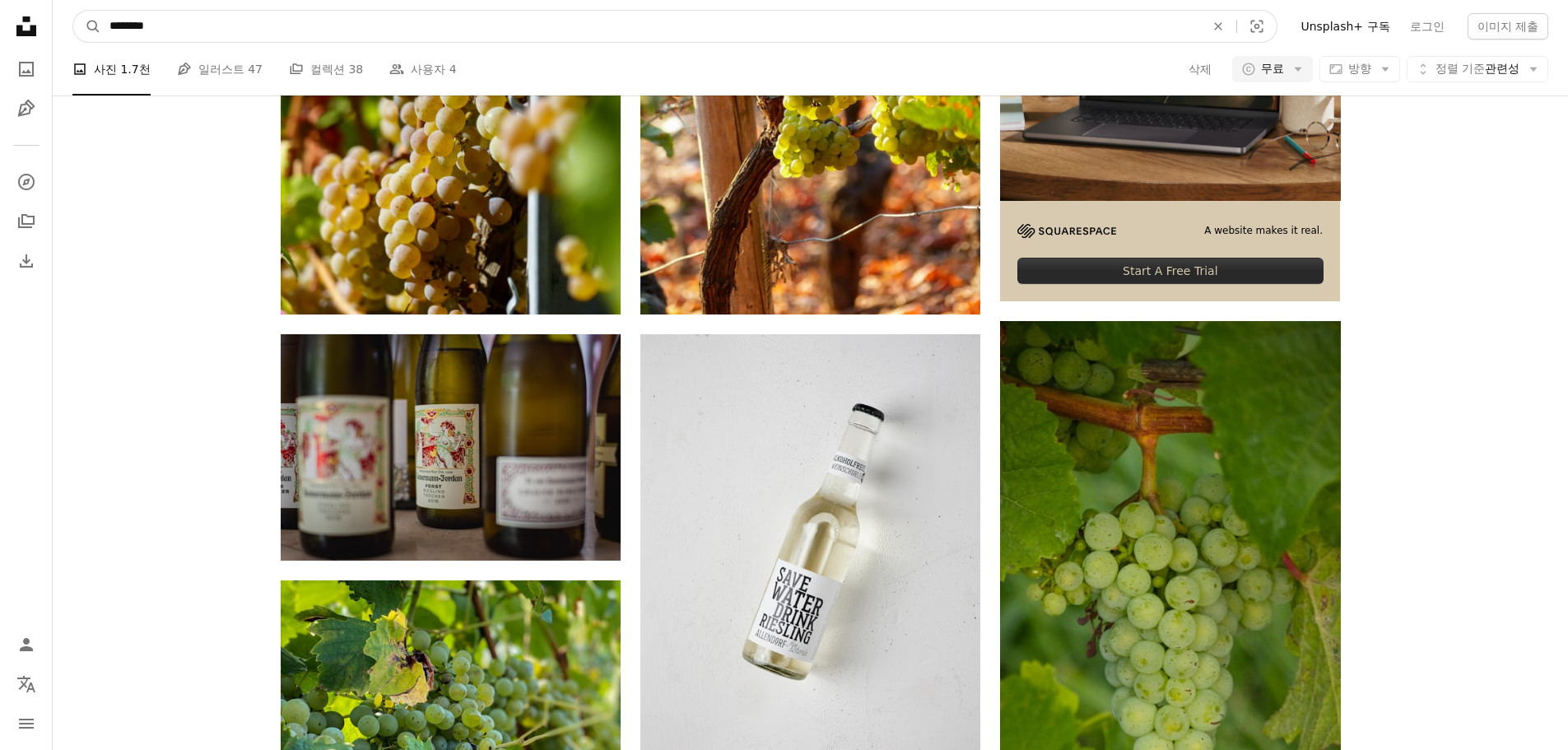
drag, startPoint x: 578, startPoint y: 39, endPoint x: 226, endPoint y: 2, distance: 353.9
click at [226, 2] on nav "A magnifying glass ******** An X shape Visual search Filters Unsplash+ 구독 로그인 이…" at bounding box center [810, 26] width 1515 height 53
type input "*"
type input "******"
click at [74, 11] on button "A magnifying glass" at bounding box center [87, 26] width 28 height 31
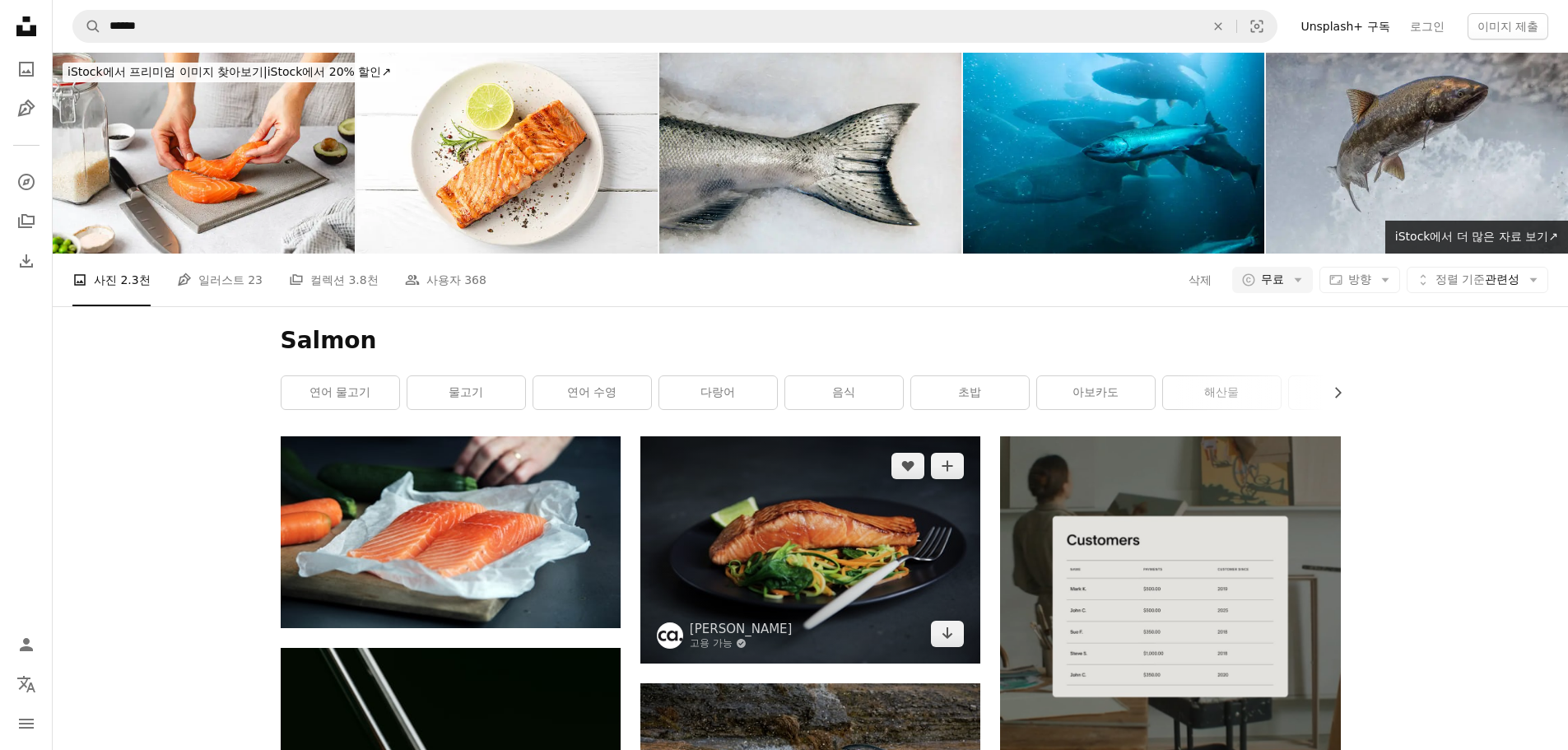
click at [881, 436] on img at bounding box center [810, 549] width 340 height 227
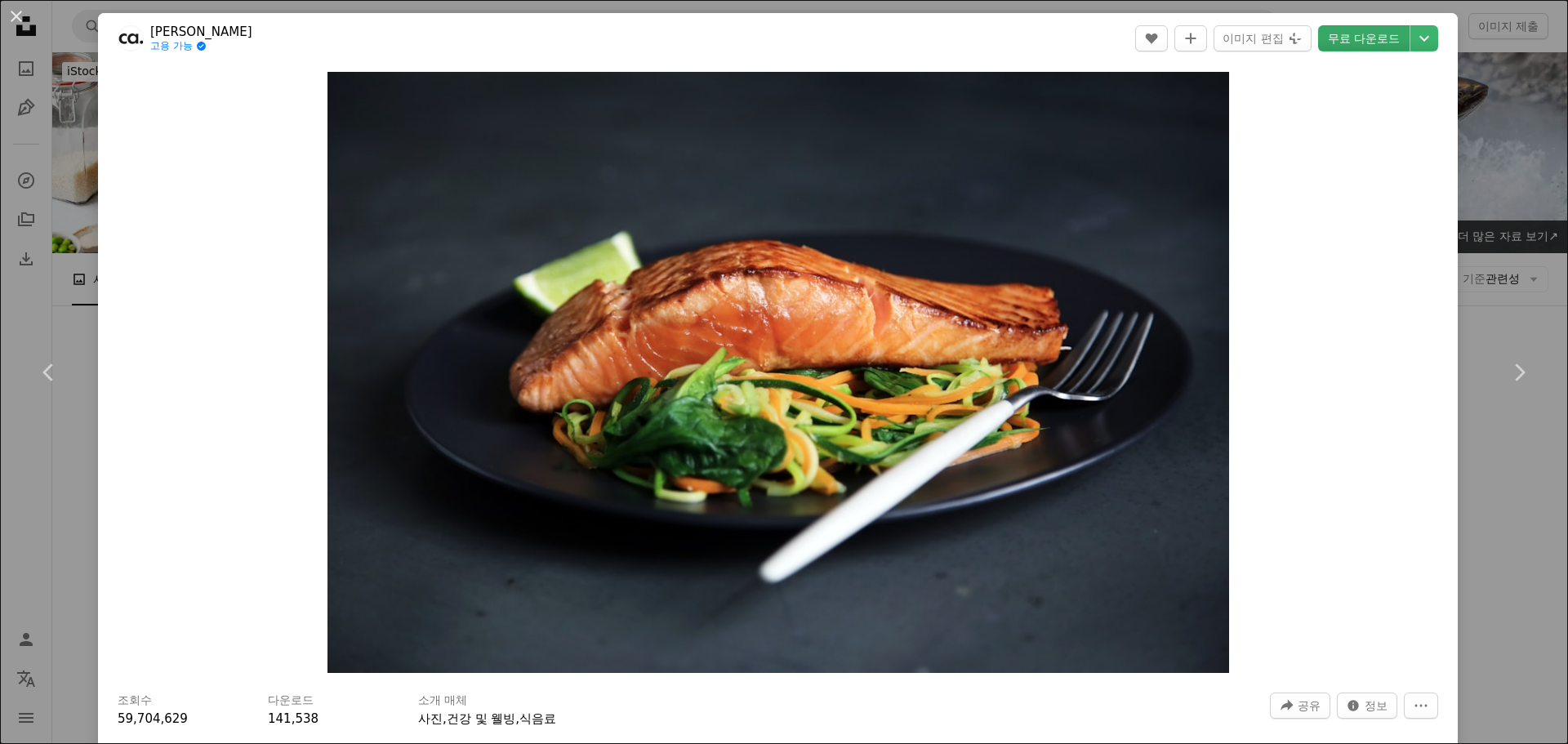
click at [1363, 43] on link "무료 다운로드" at bounding box center [1363, 37] width 92 height 26
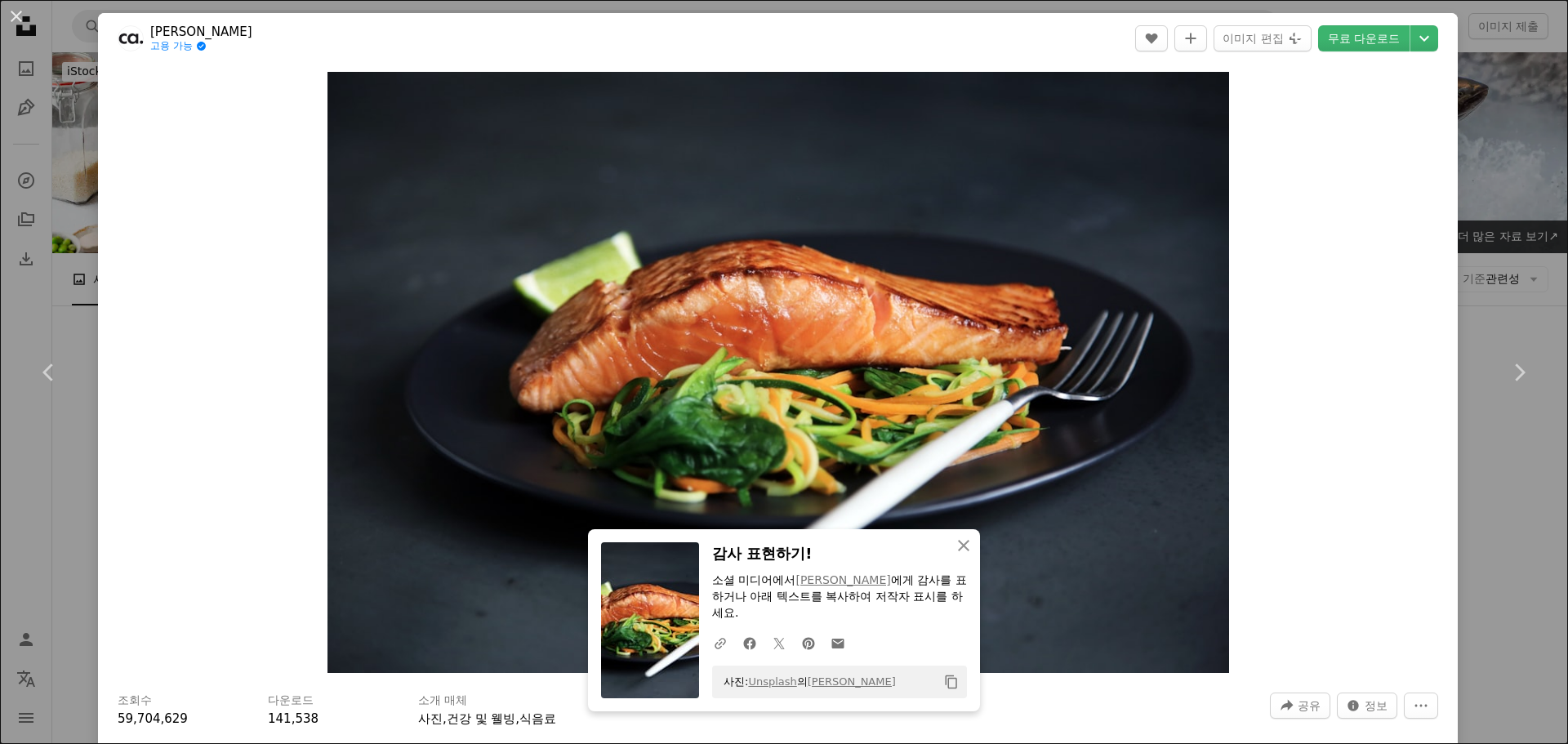
click at [63, 244] on div "An X shape Chevron left Chevron right An X shape 닫기 감사 표현하기! 소셜 미디어에서 [PERSON_N…" at bounding box center [784, 372] width 1568 height 744
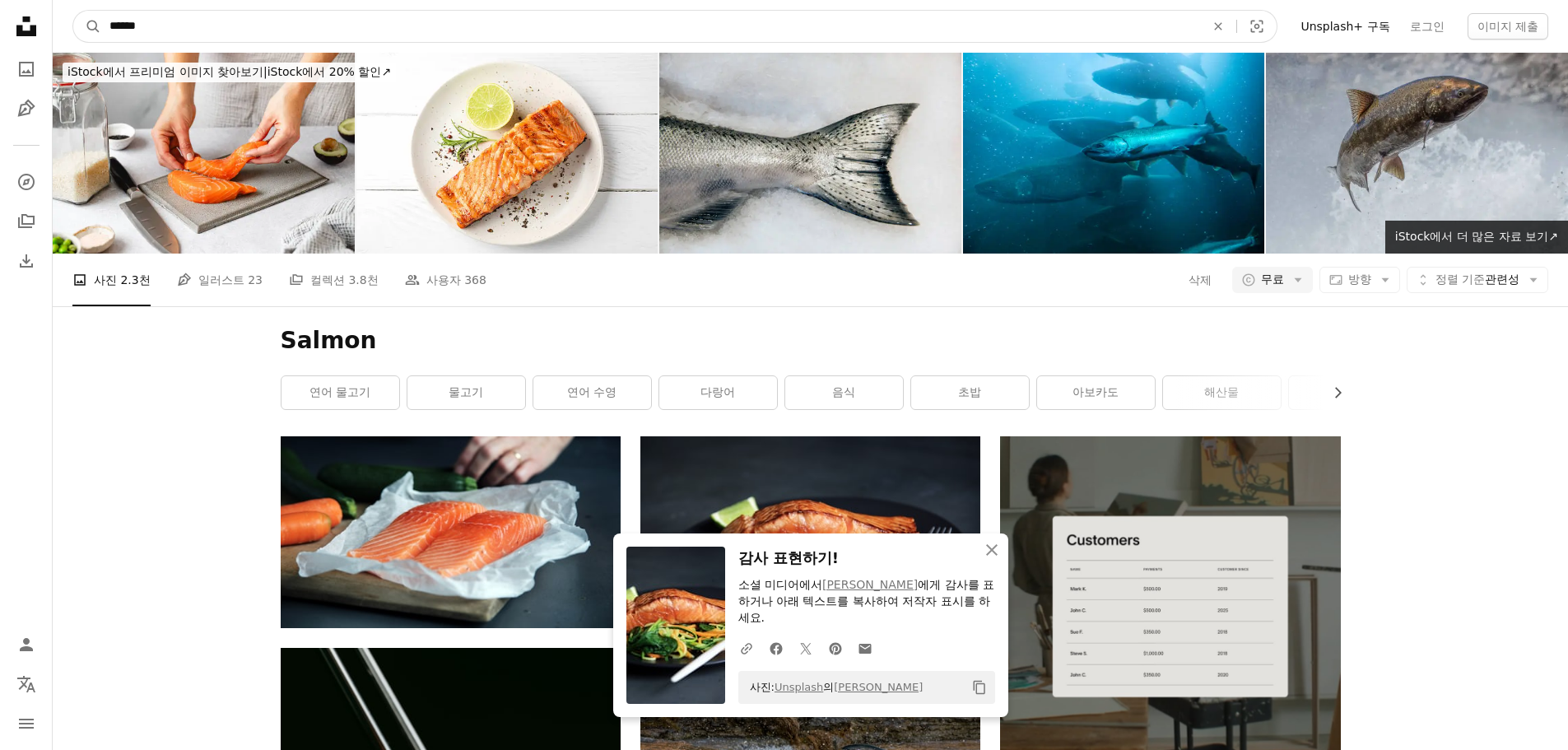
drag, startPoint x: 343, startPoint y: 35, endPoint x: -105, endPoint y: 18, distance: 448.3
paste input "사이트 전체에서 이미지 찾기"
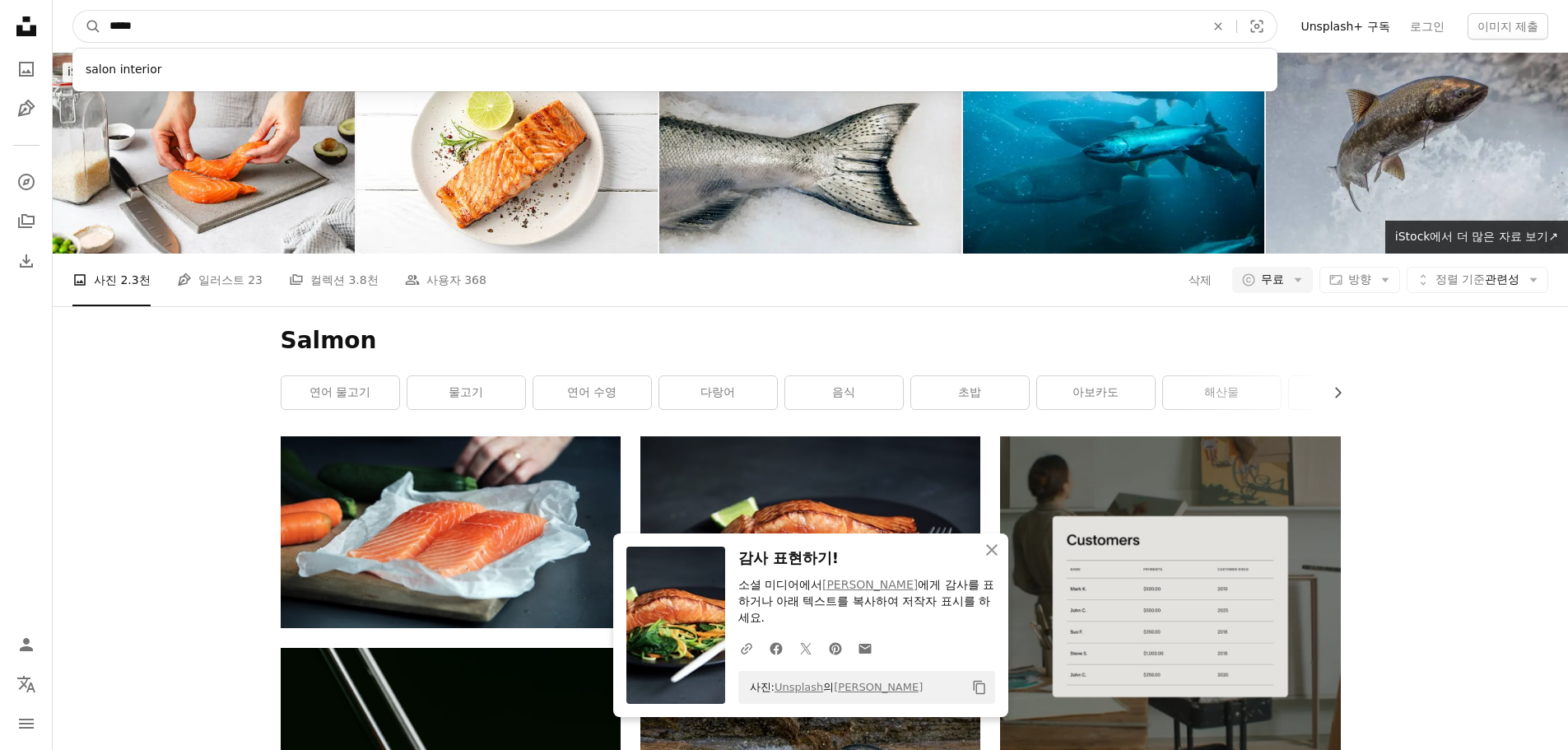
type input "*****"
click at [74, 11] on button "A magnifying glass" at bounding box center [87, 26] width 28 height 31
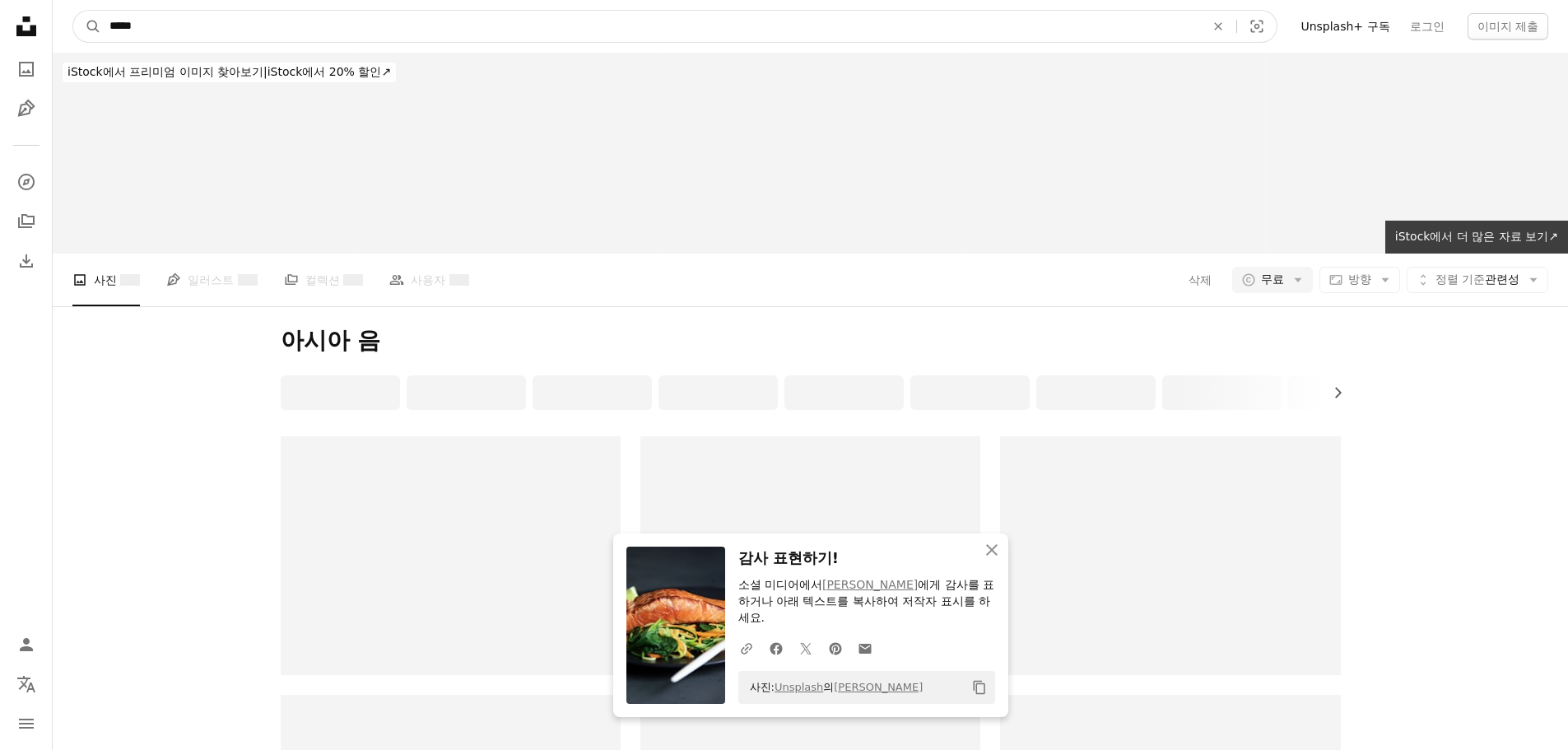
click at [298, 31] on input "*****" at bounding box center [651, 26] width 1099 height 31
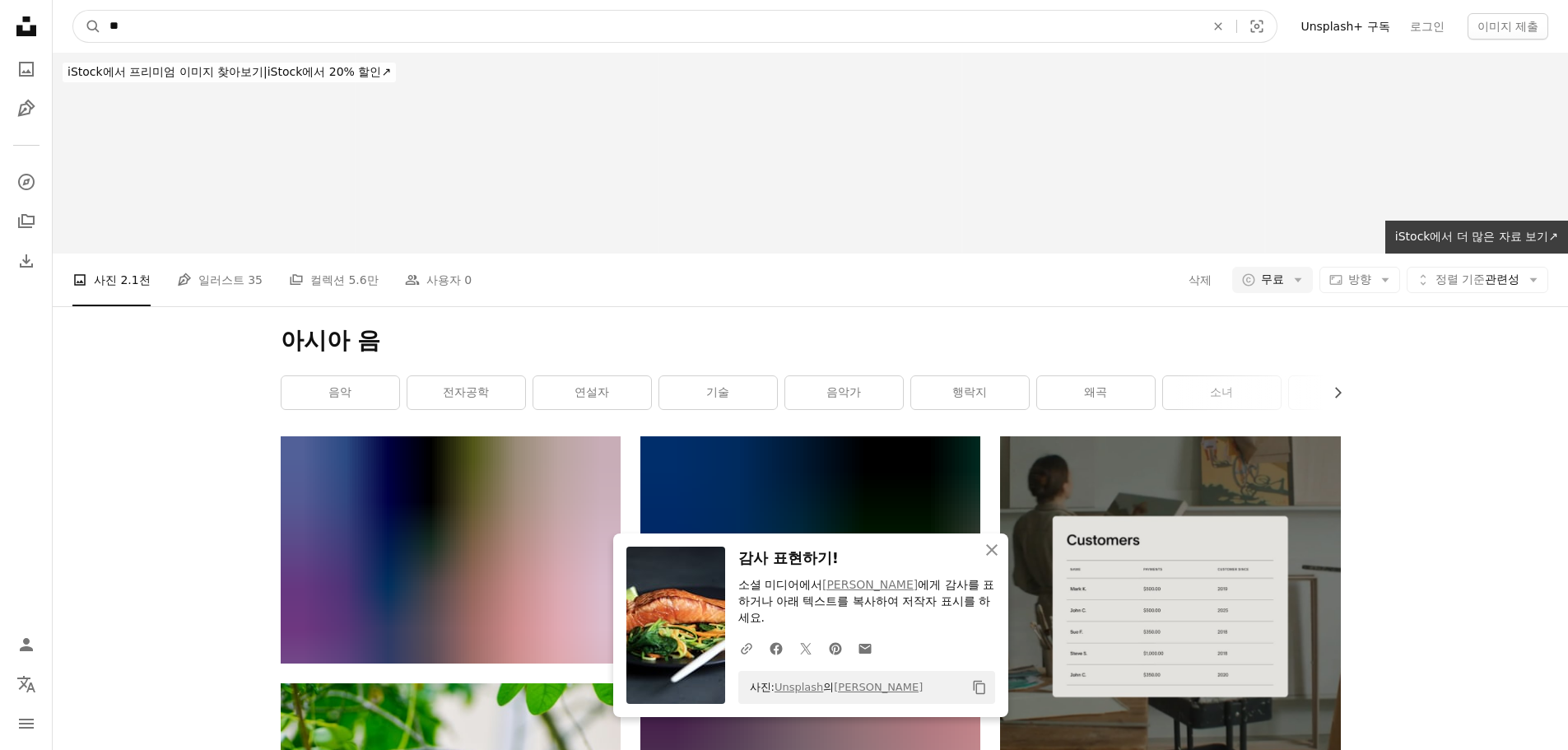
type input "*"
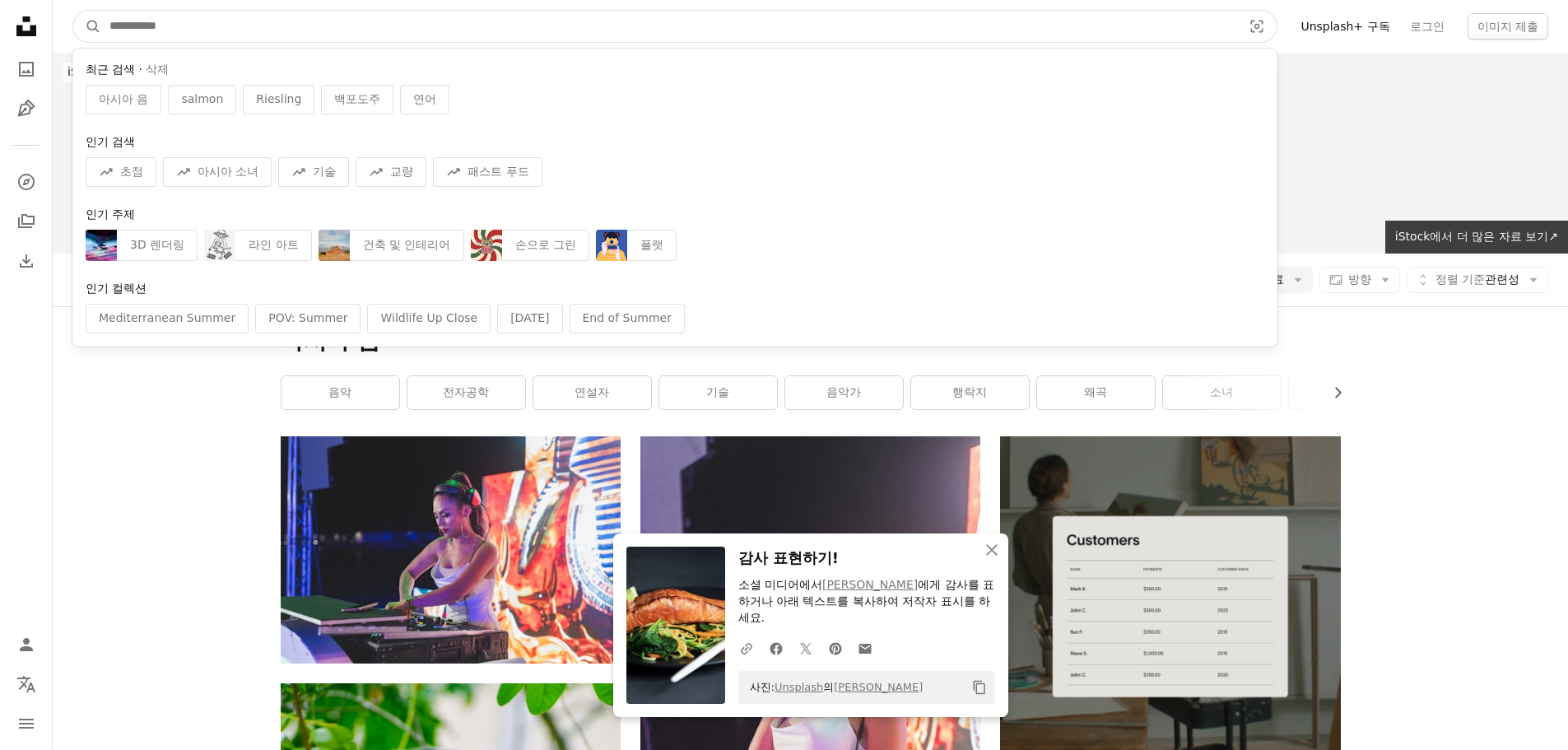
type input "*"
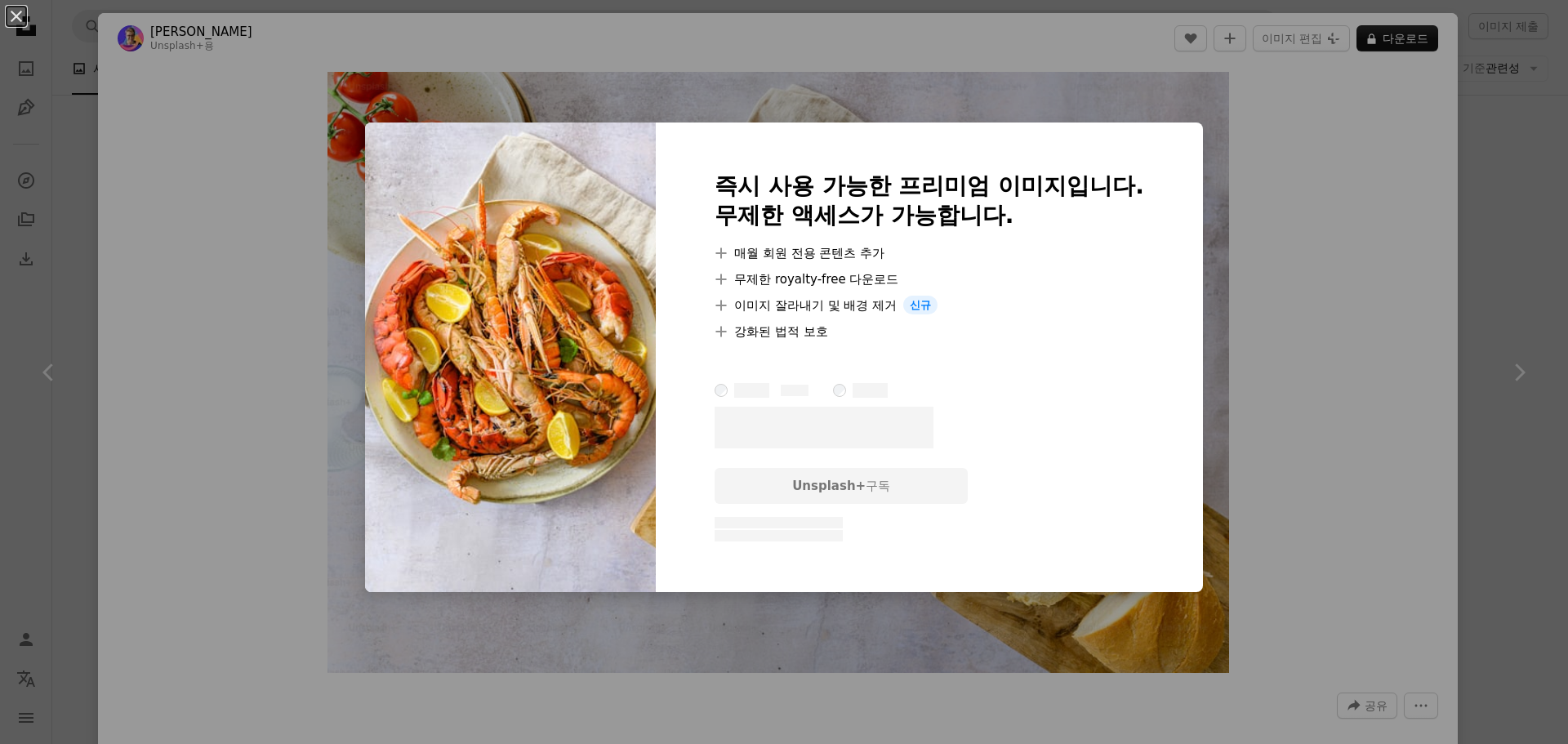
scroll to position [3251, 0]
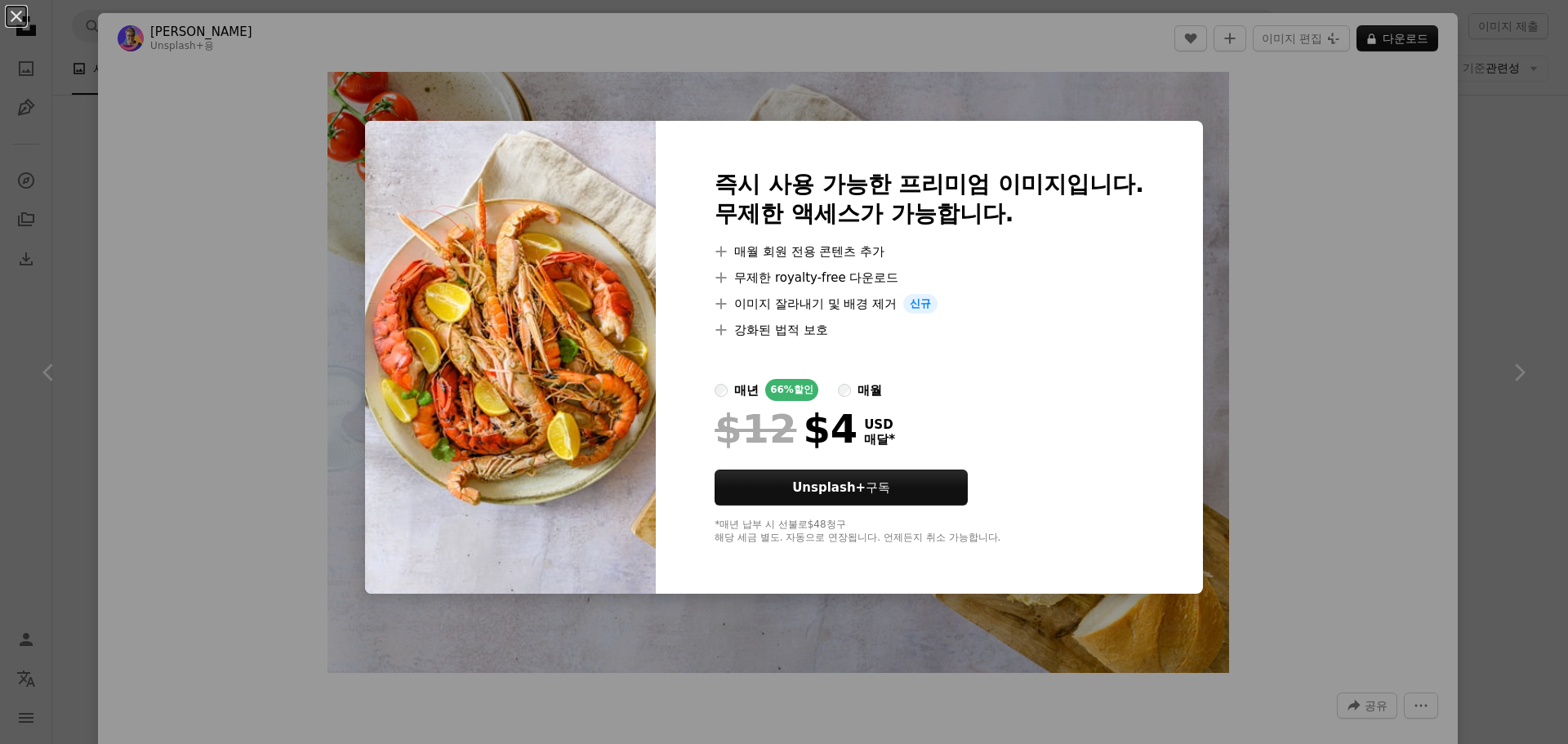
click at [1283, 180] on div "An X shape 즉시 사용 가능한 프리미엄 이미지입니다. 무제한 액세스가 가능합니다. A plus sign 매월 회원 전용 콘텐츠 추가 A…" at bounding box center [784, 372] width 1568 height 744
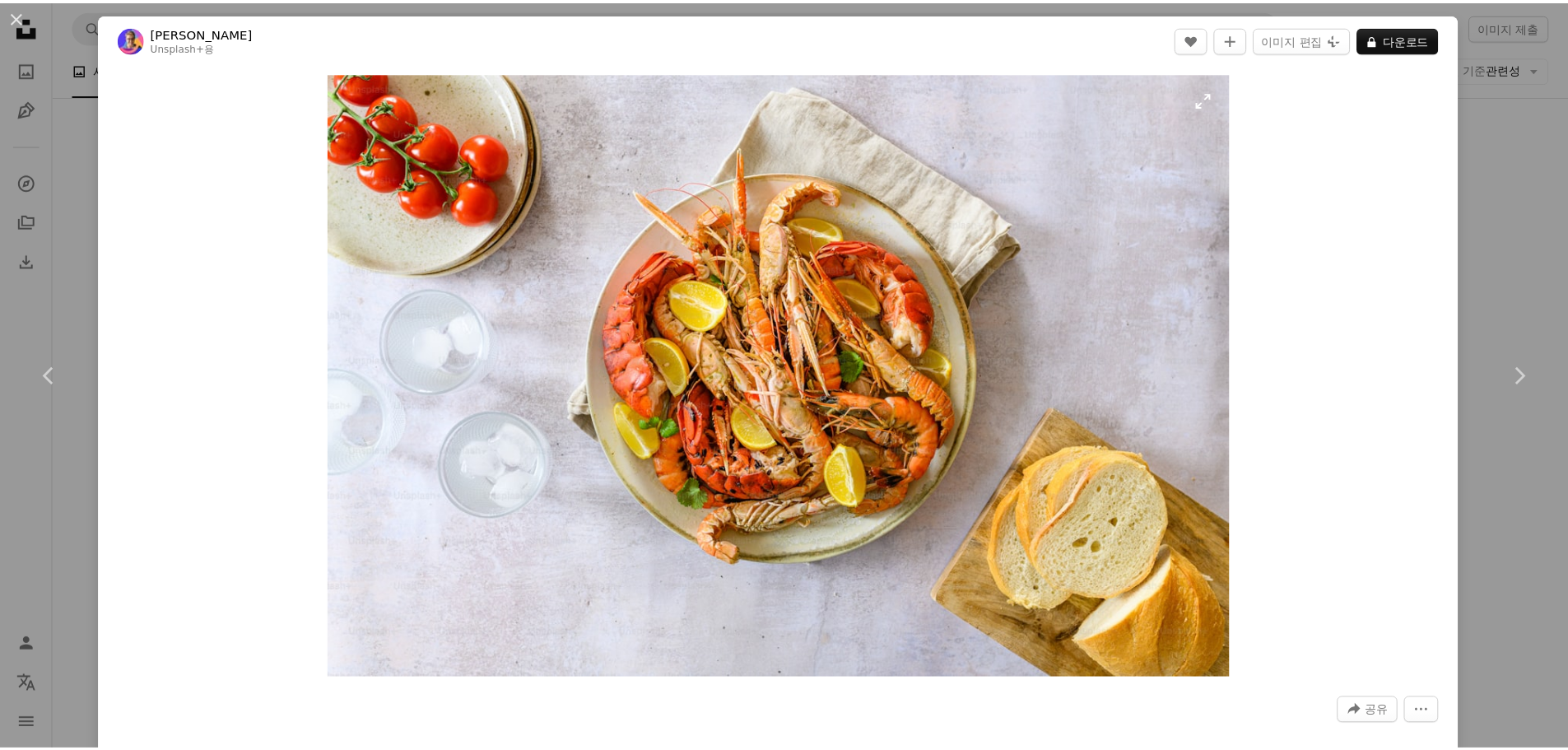
scroll to position [576, 0]
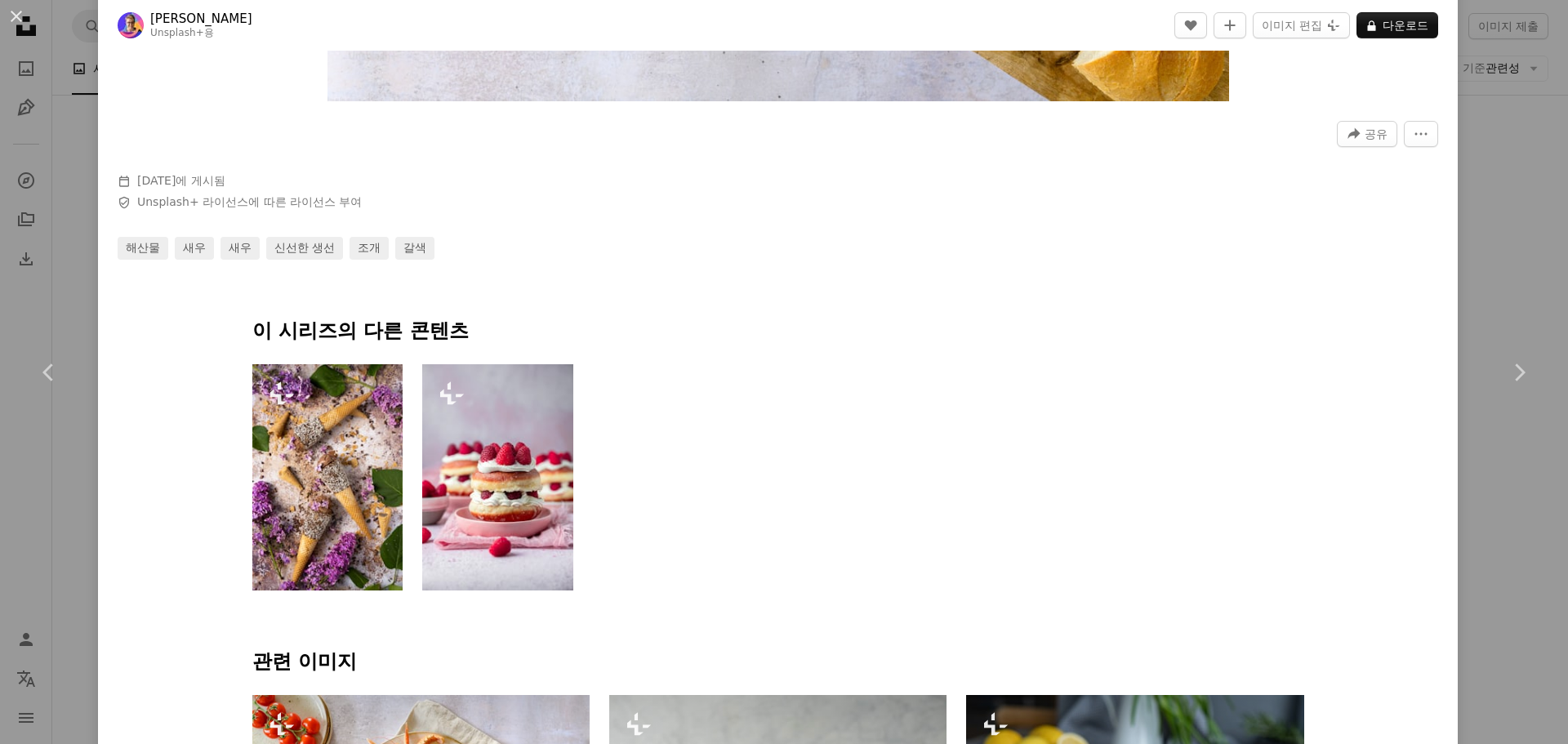
click at [1503, 225] on div "An X shape Chevron left Chevron right Joanna Stołowicz Unsplash+ 용 A heart A pl…" at bounding box center [784, 372] width 1568 height 744
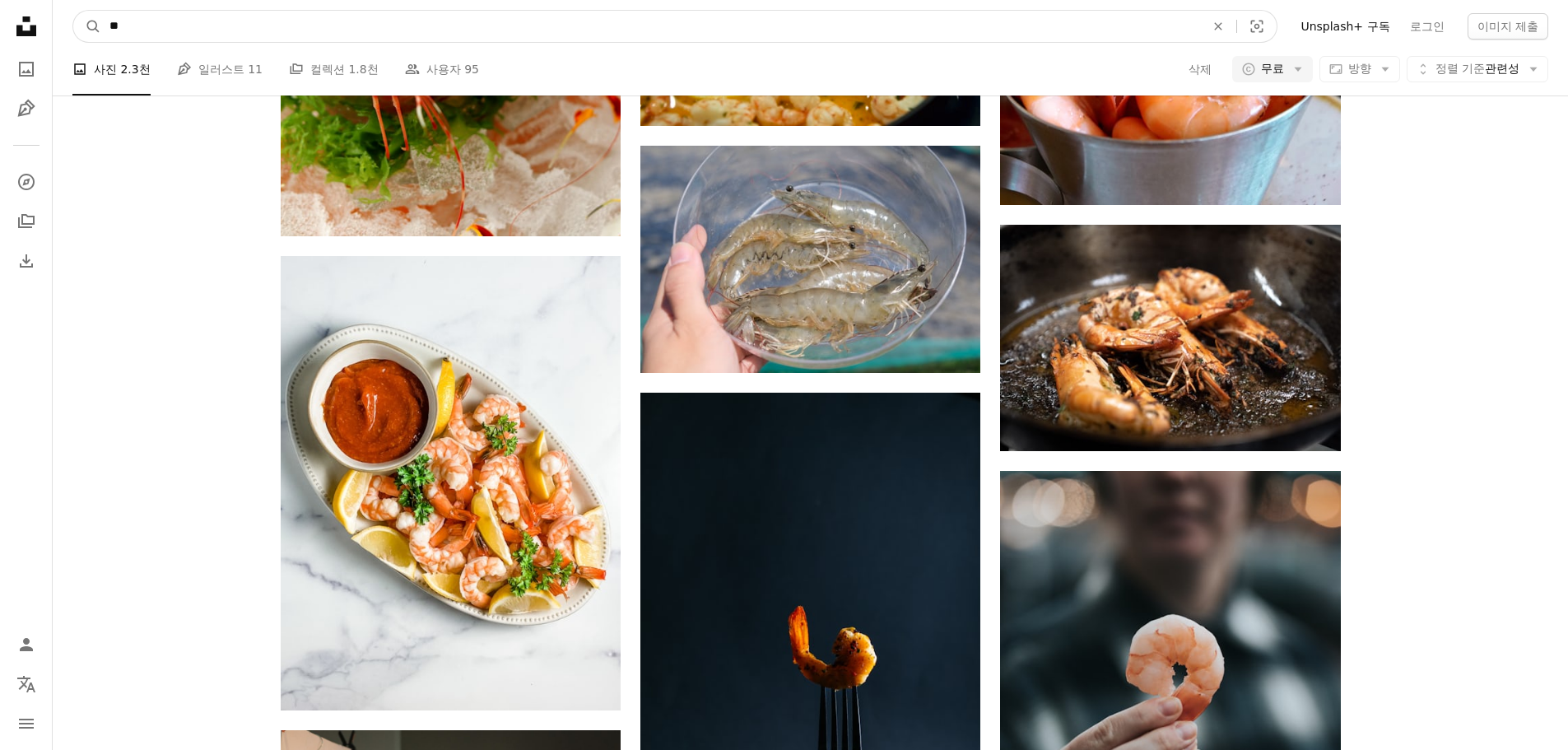
click at [389, 40] on input "**" at bounding box center [651, 26] width 1099 height 31
type input "*****"
click at [74, 11] on button "A magnifying glass" at bounding box center [87, 26] width 28 height 31
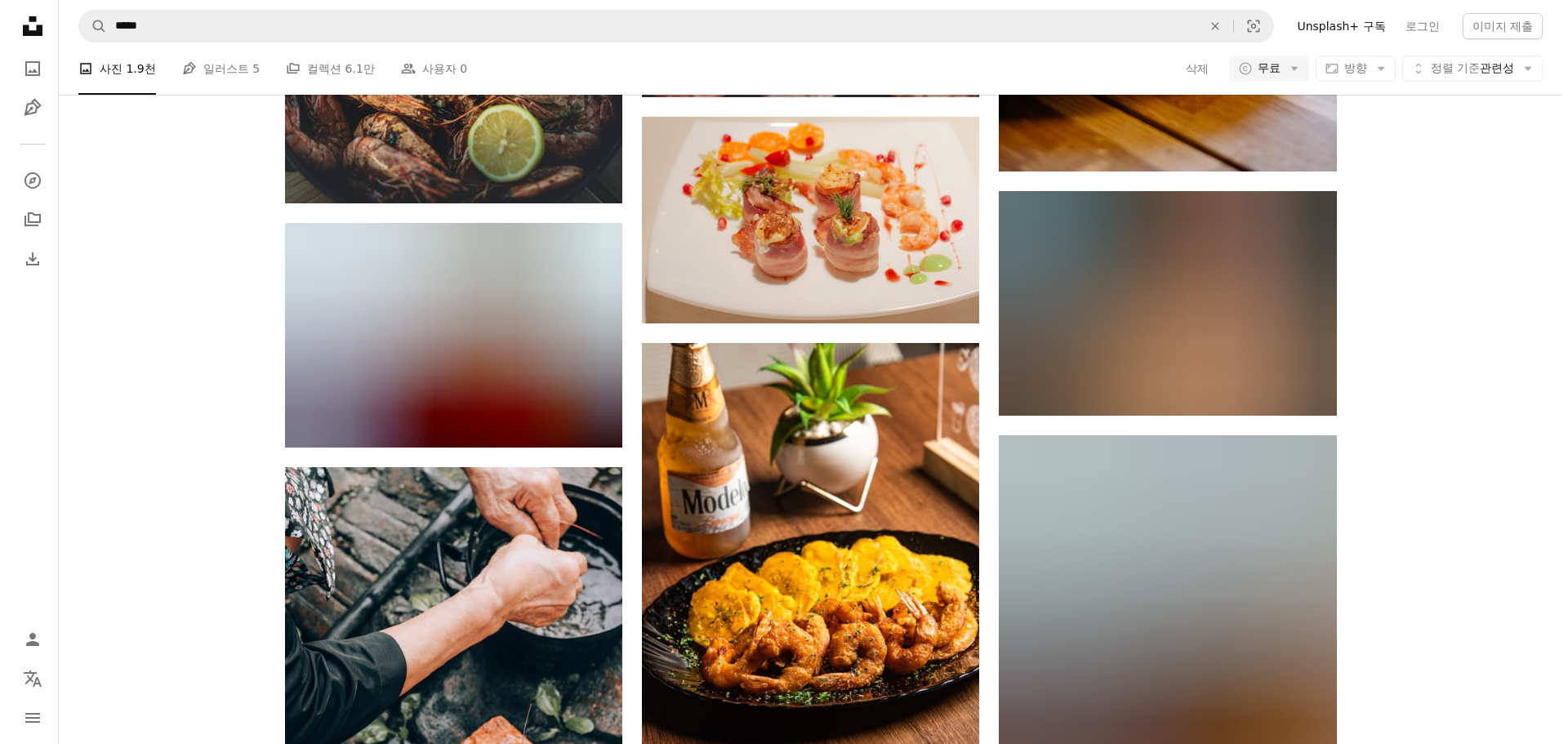
scroll to position [1632, 0]
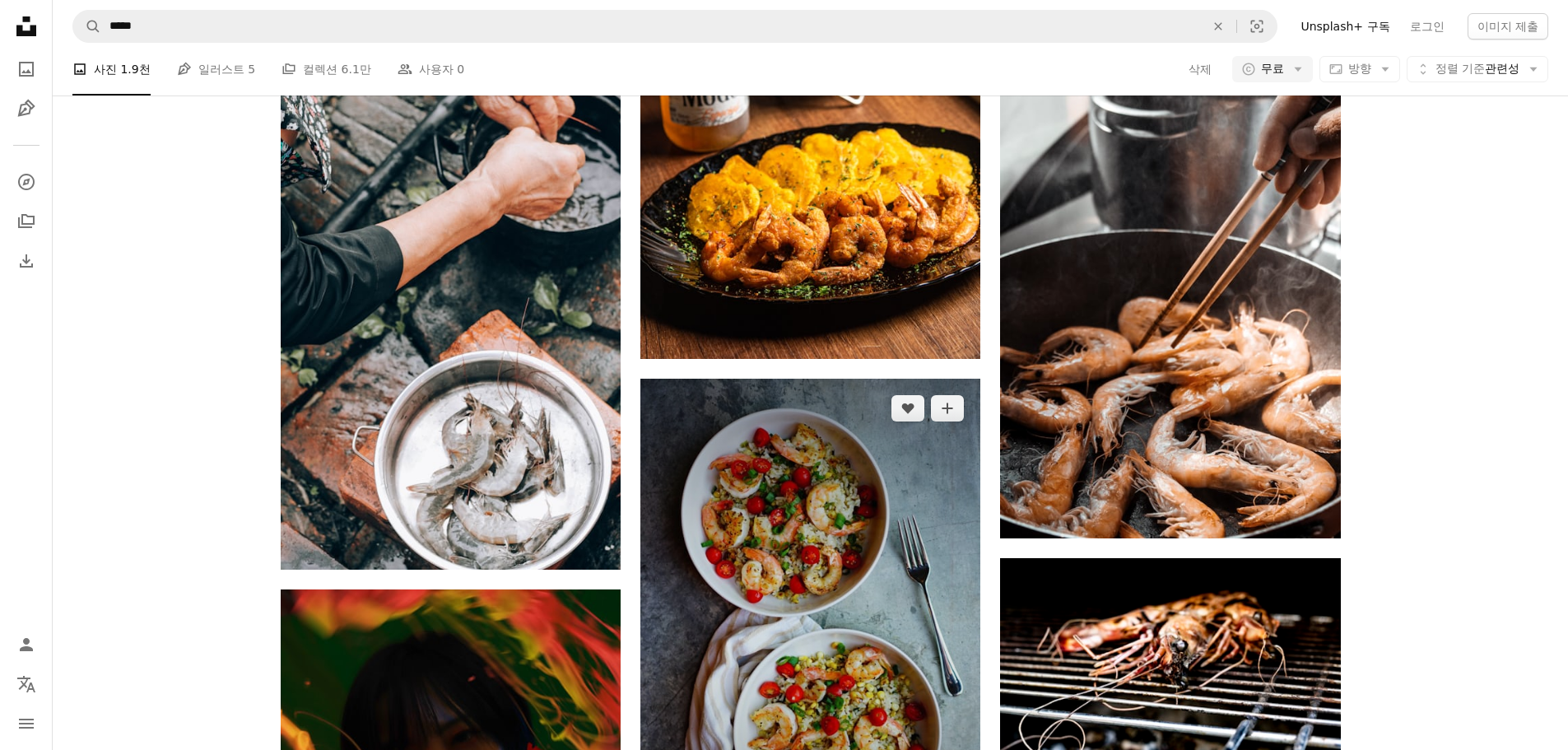
click at [871, 504] on img at bounding box center [810, 632] width 340 height 508
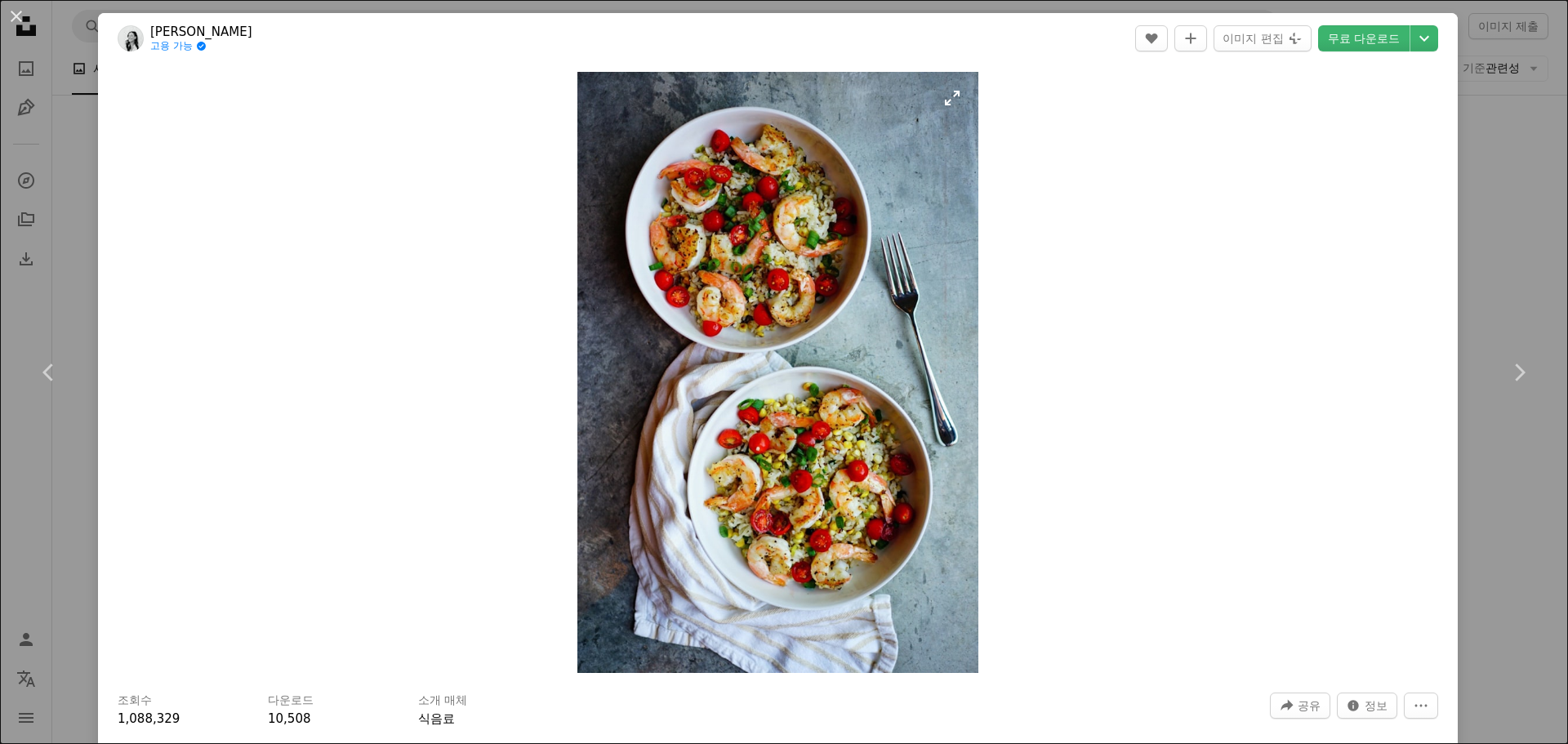
scroll to position [653, 0]
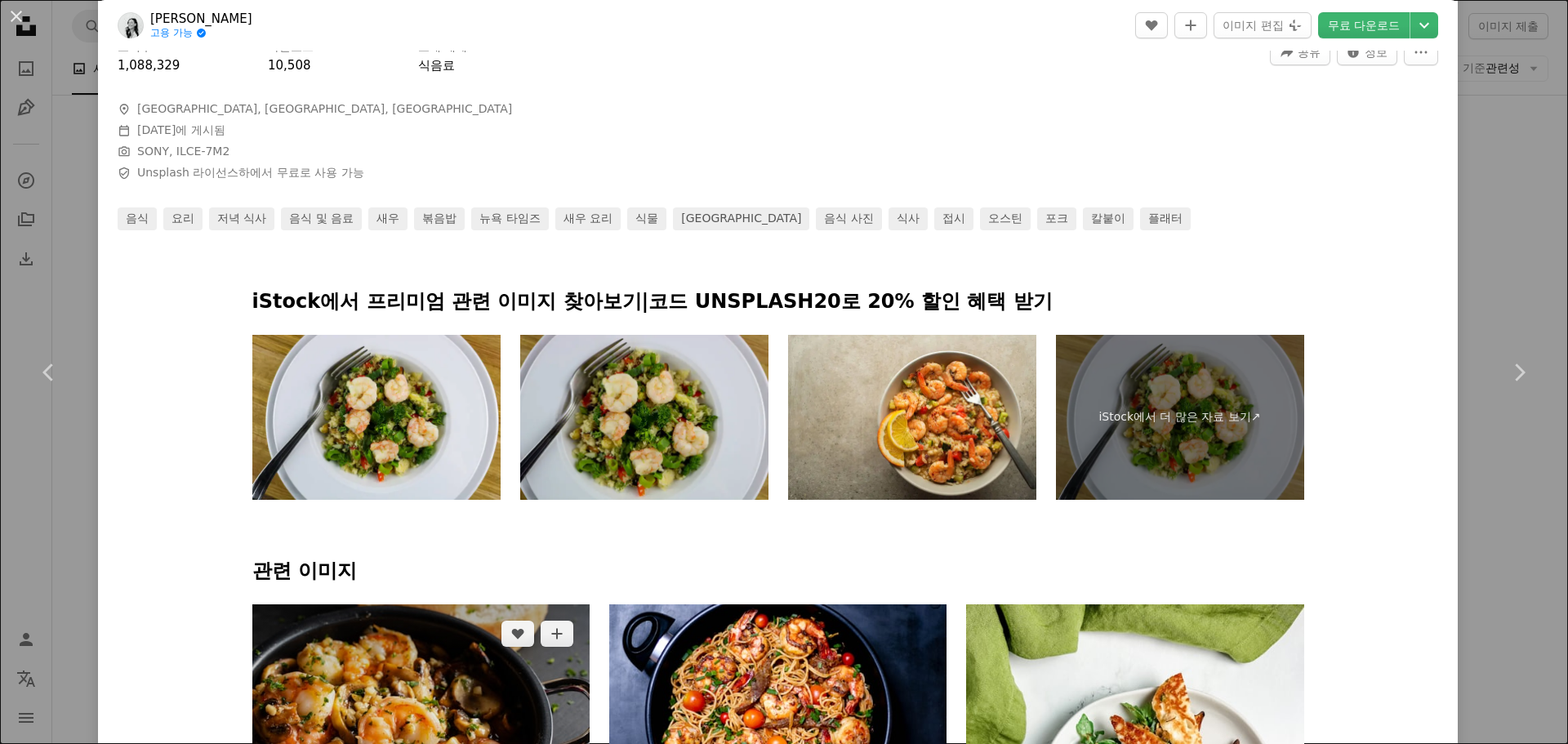
click at [427, 604] on img at bounding box center [421, 716] width 337 height 225
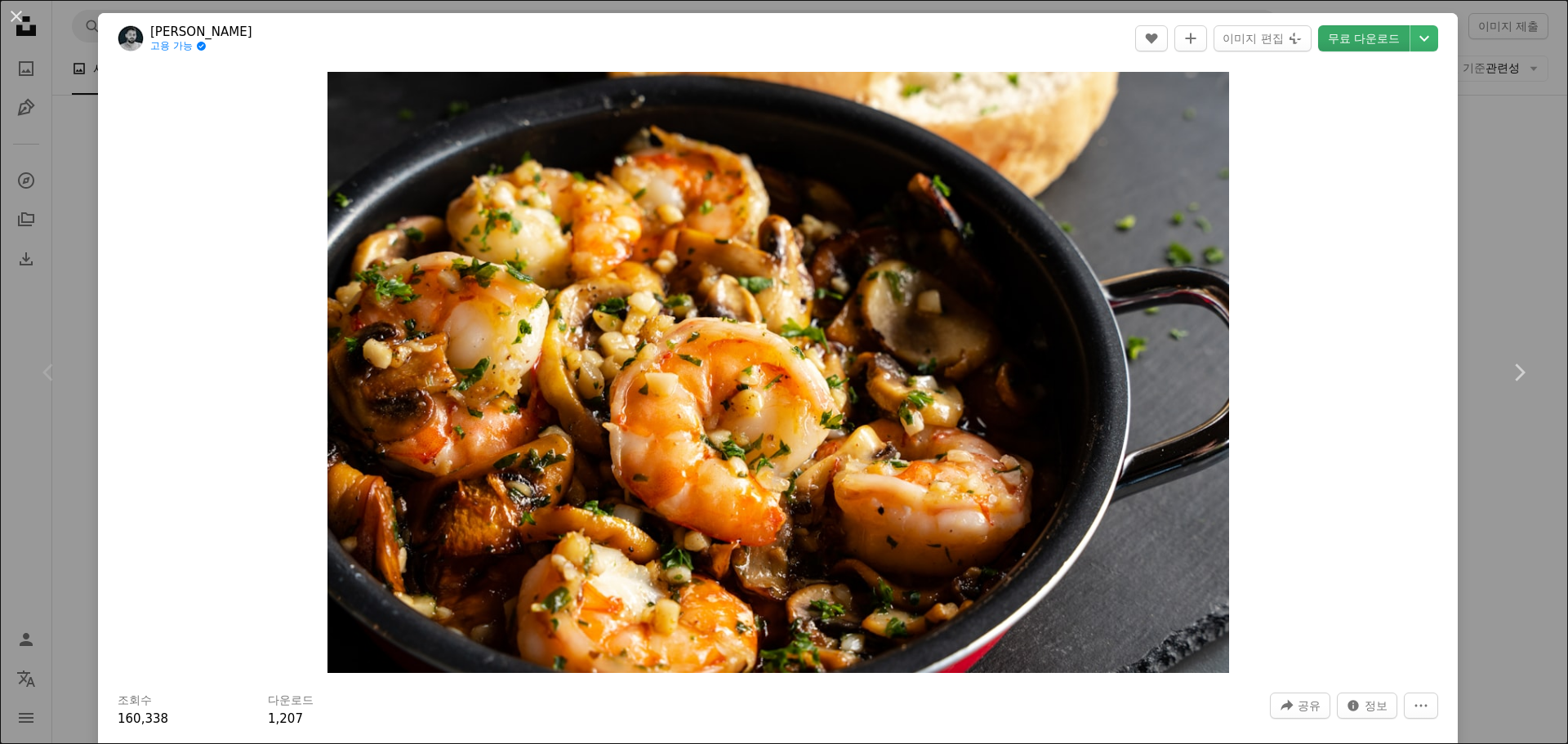
click at [1348, 32] on link "무료 다운로드" at bounding box center [1363, 37] width 92 height 26
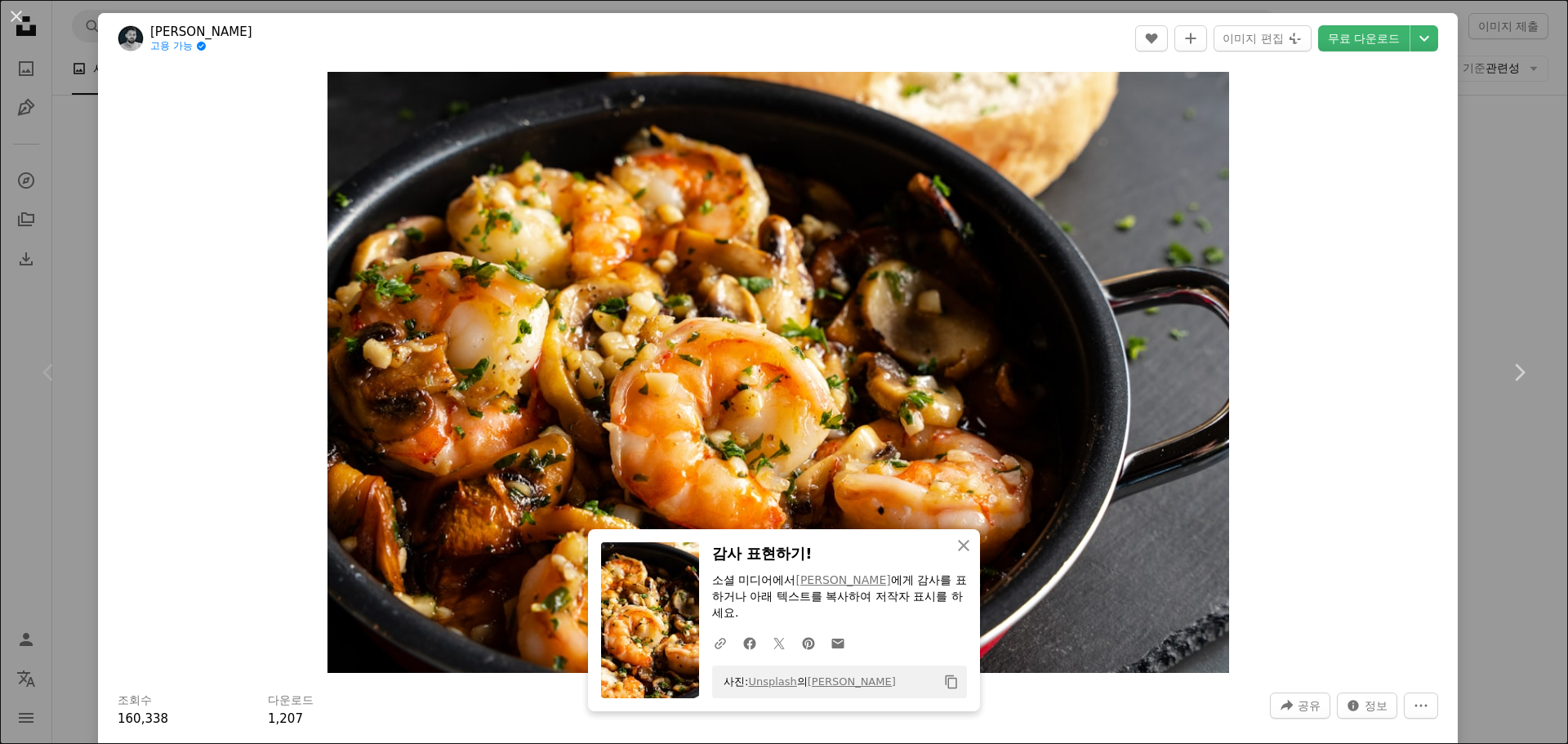
drag, startPoint x: 74, startPoint y: 132, endPoint x: 192, endPoint y: 64, distance: 136.2
click at [74, 132] on div "An X shape Chevron left Chevron right An X shape 닫기 감사 표현하기! 소셜 미디어에서 Durenne L…" at bounding box center [784, 372] width 1568 height 744
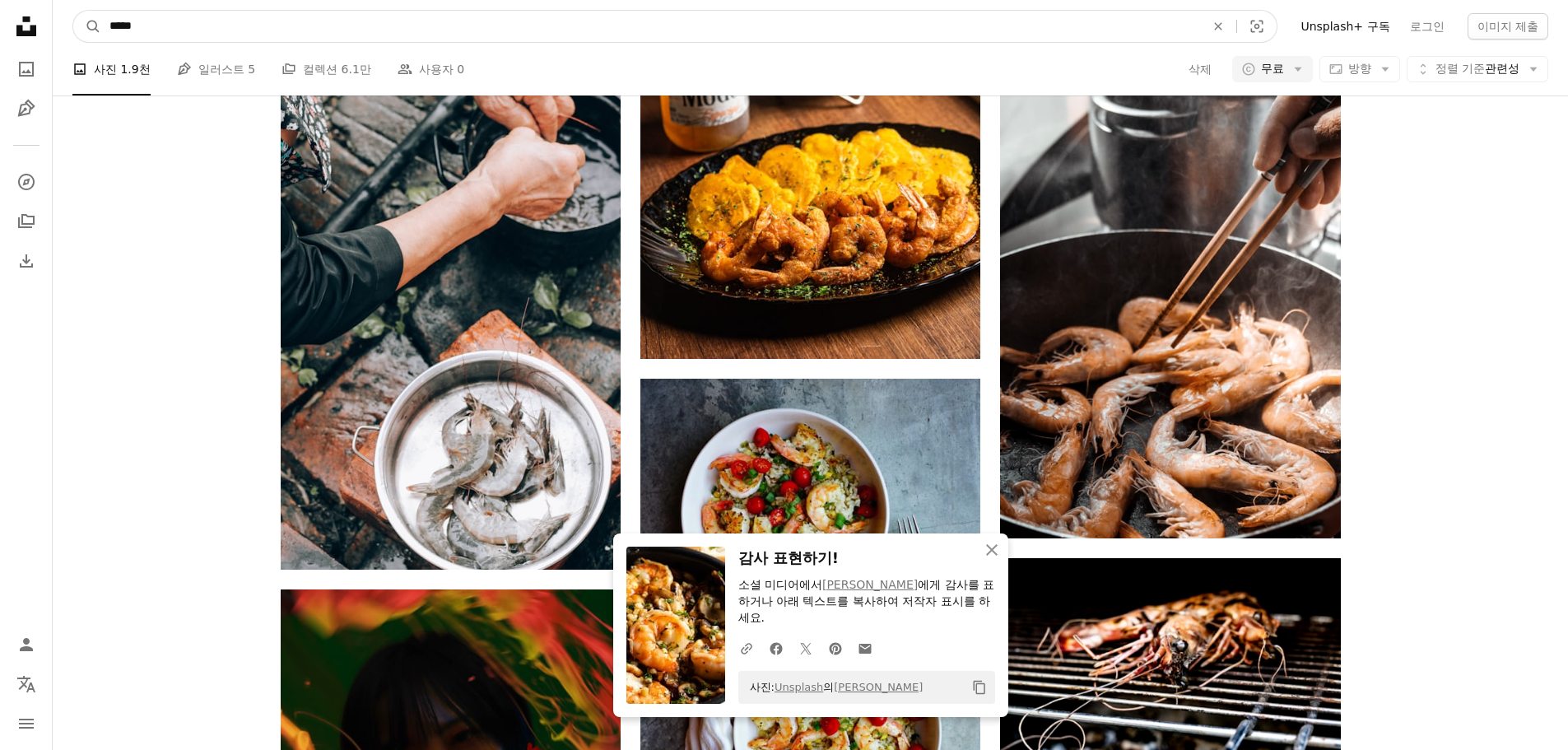
scroll to position [1642, 0]
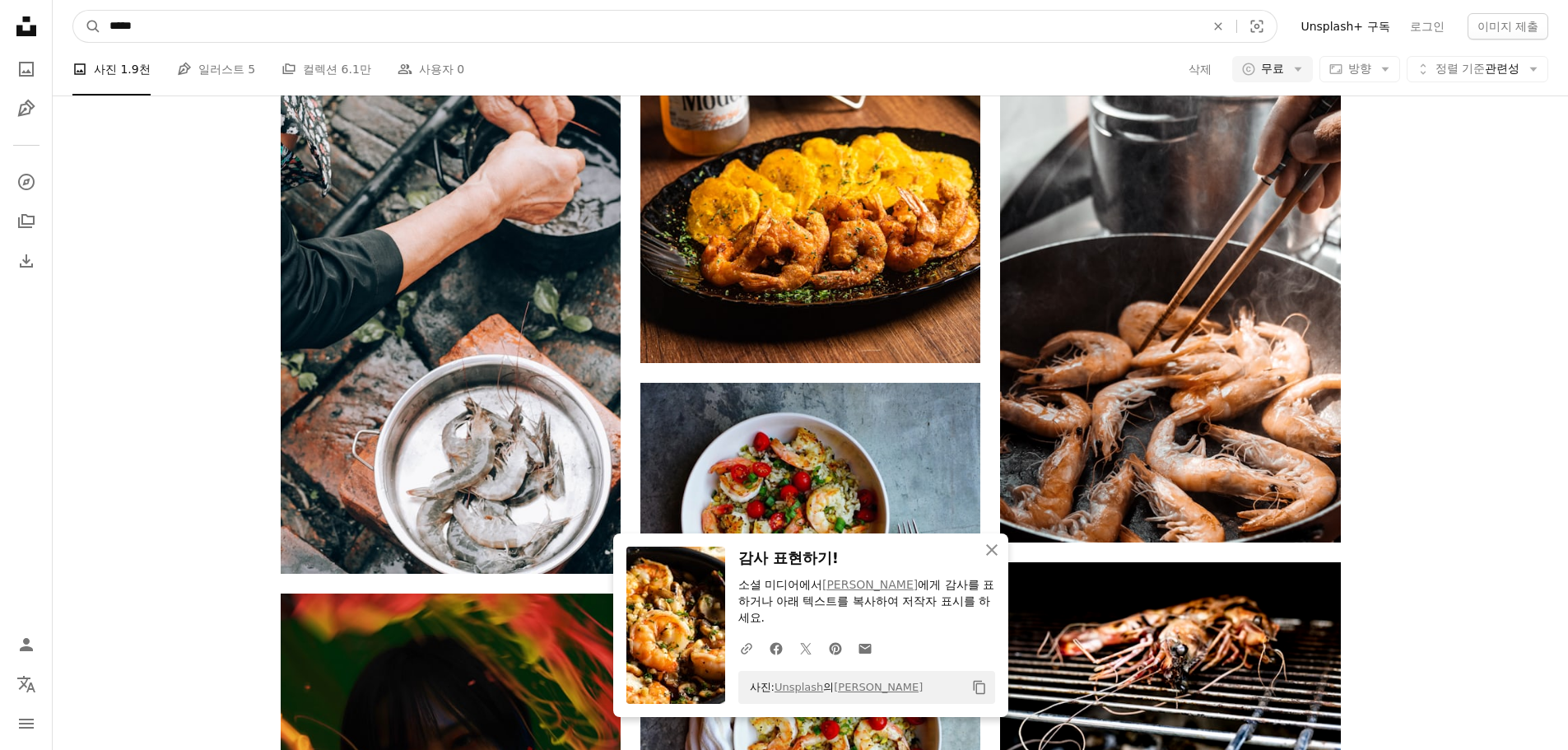
drag, startPoint x: 236, startPoint y: 18, endPoint x: -77, endPoint y: 30, distance: 313.2
paste input "**"
type input "*******"
click at [74, 11] on button "A magnifying glass" at bounding box center [87, 26] width 28 height 31
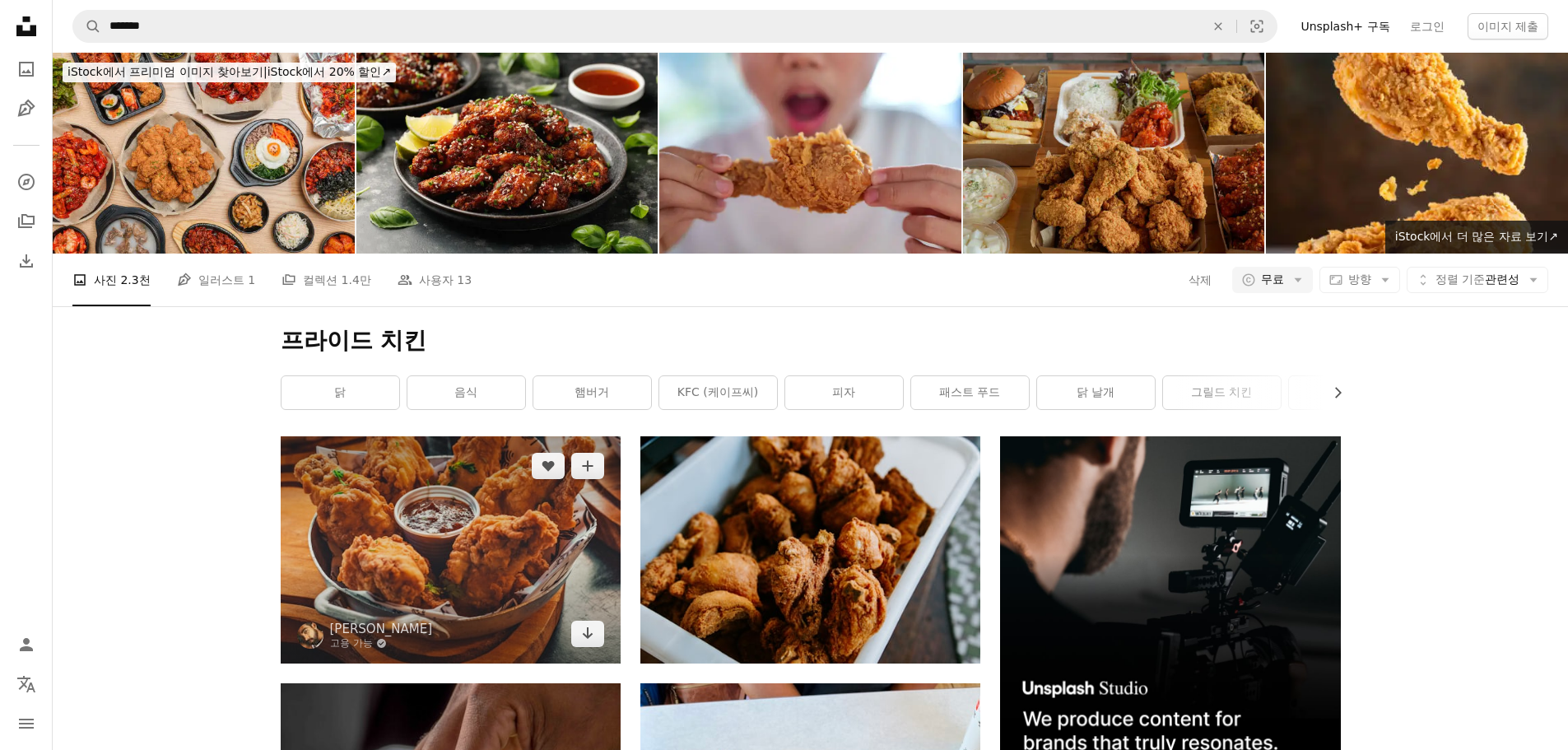
click at [405, 436] on img at bounding box center [450, 549] width 340 height 227
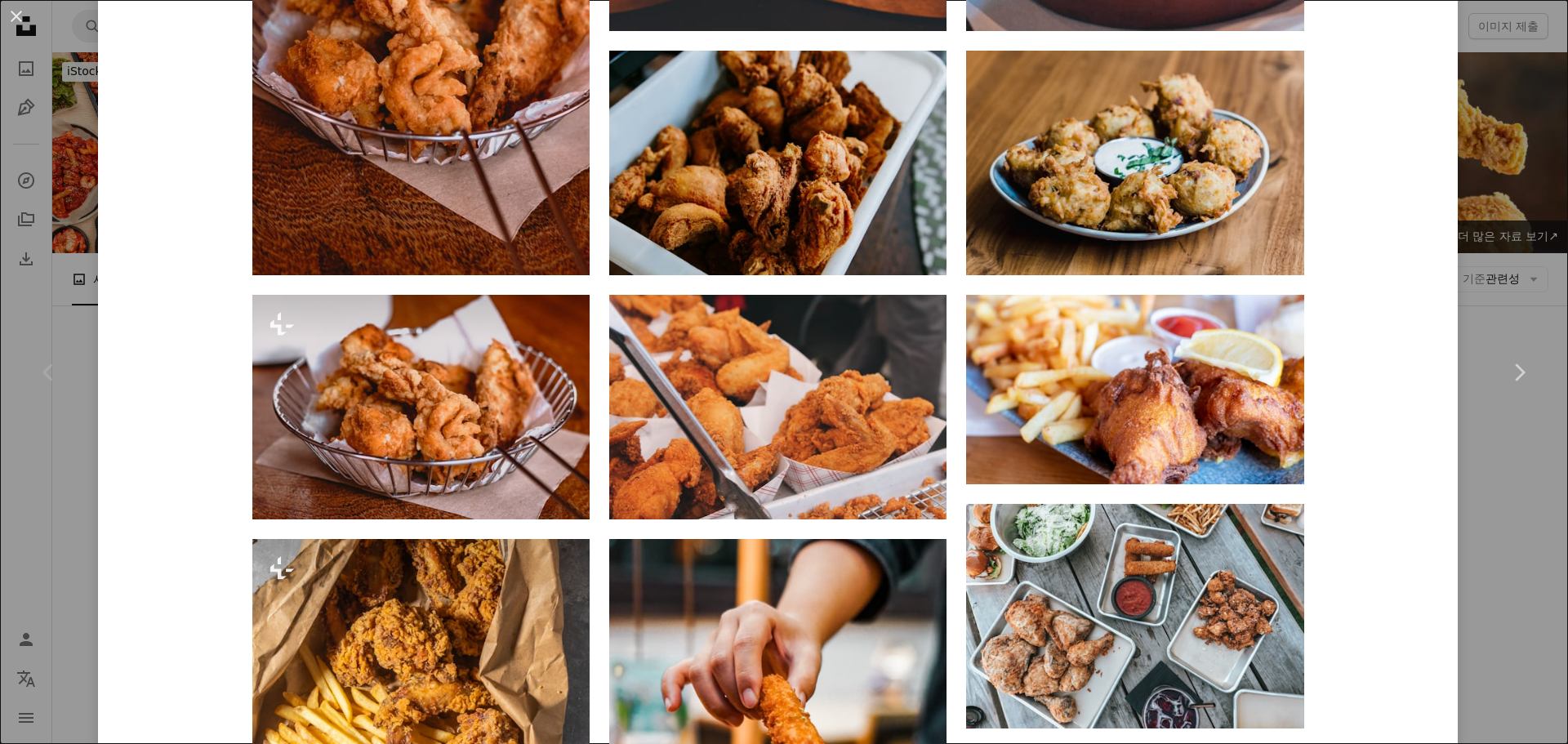
scroll to position [1714, 0]
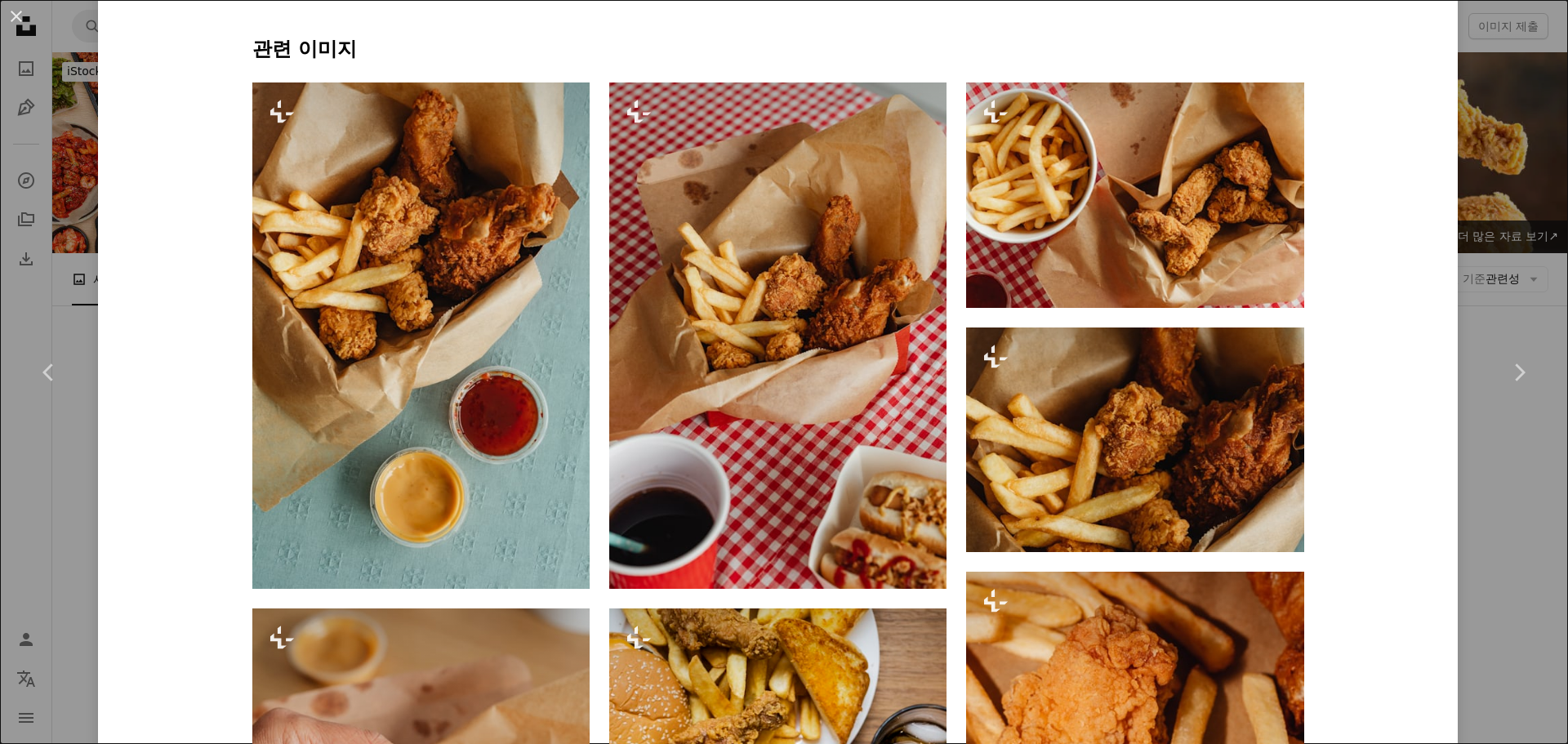
scroll to position [1143, 0]
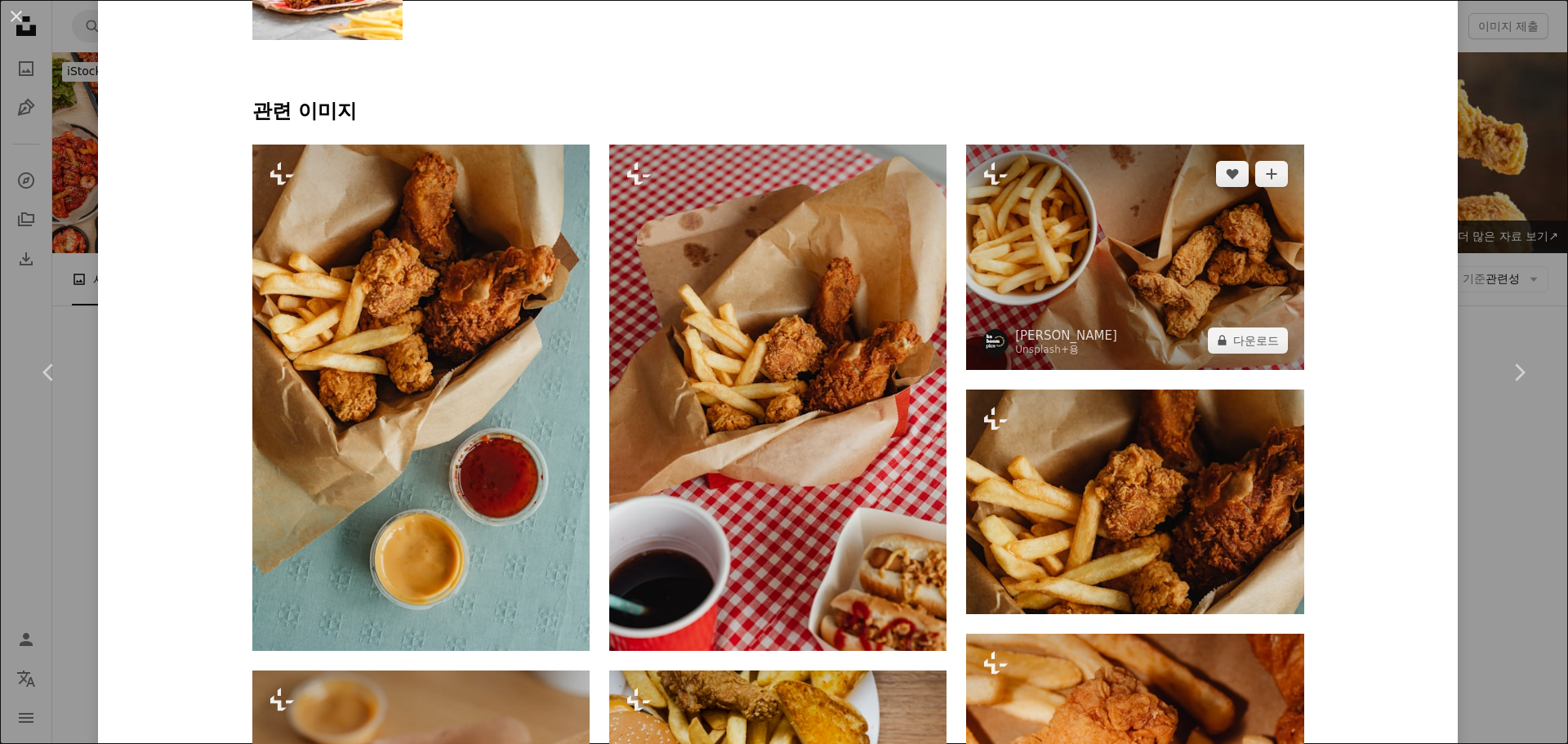
click at [1087, 297] on img at bounding box center [1134, 257] width 337 height 225
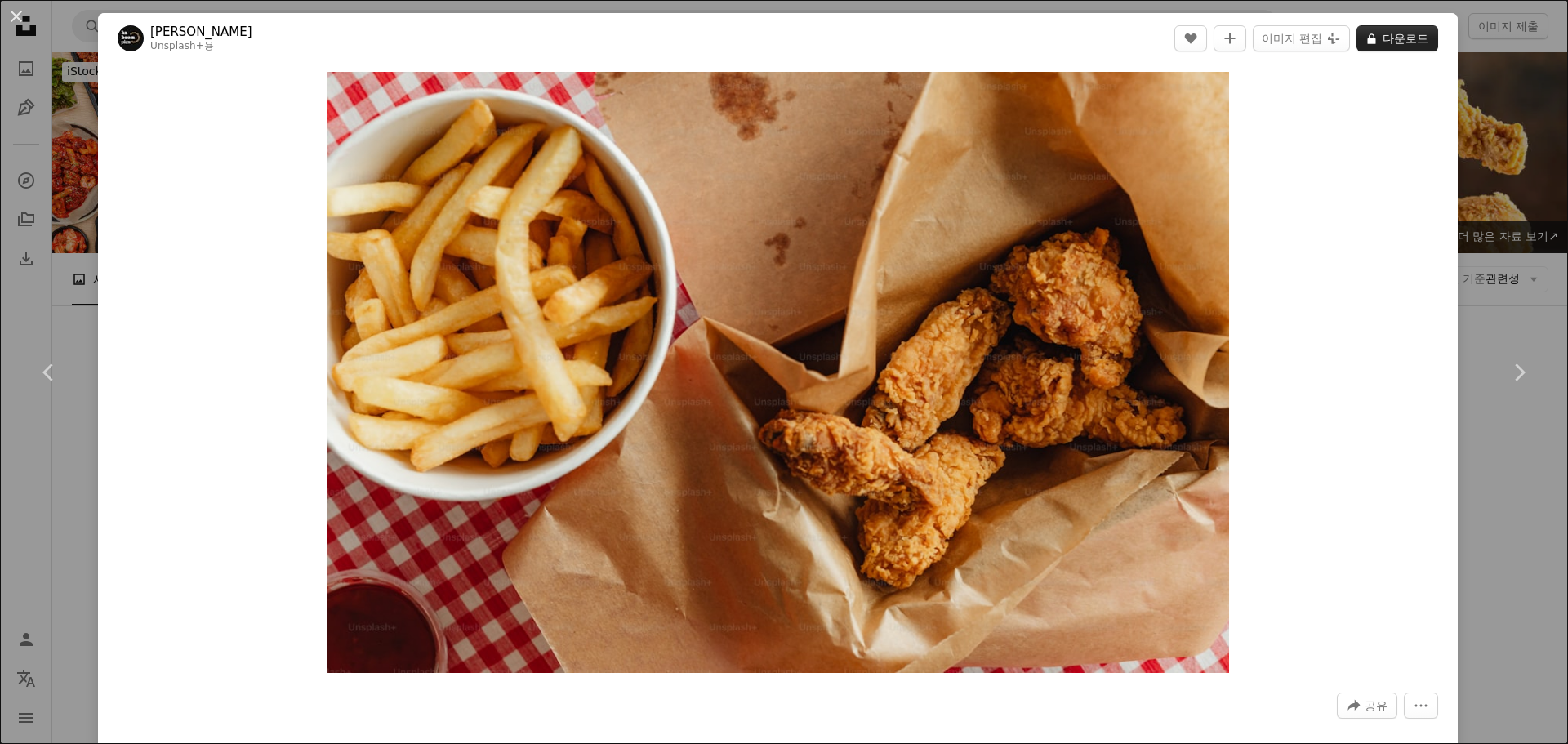
click at [1386, 48] on button "A lock 다운로드" at bounding box center [1397, 37] width 82 height 26
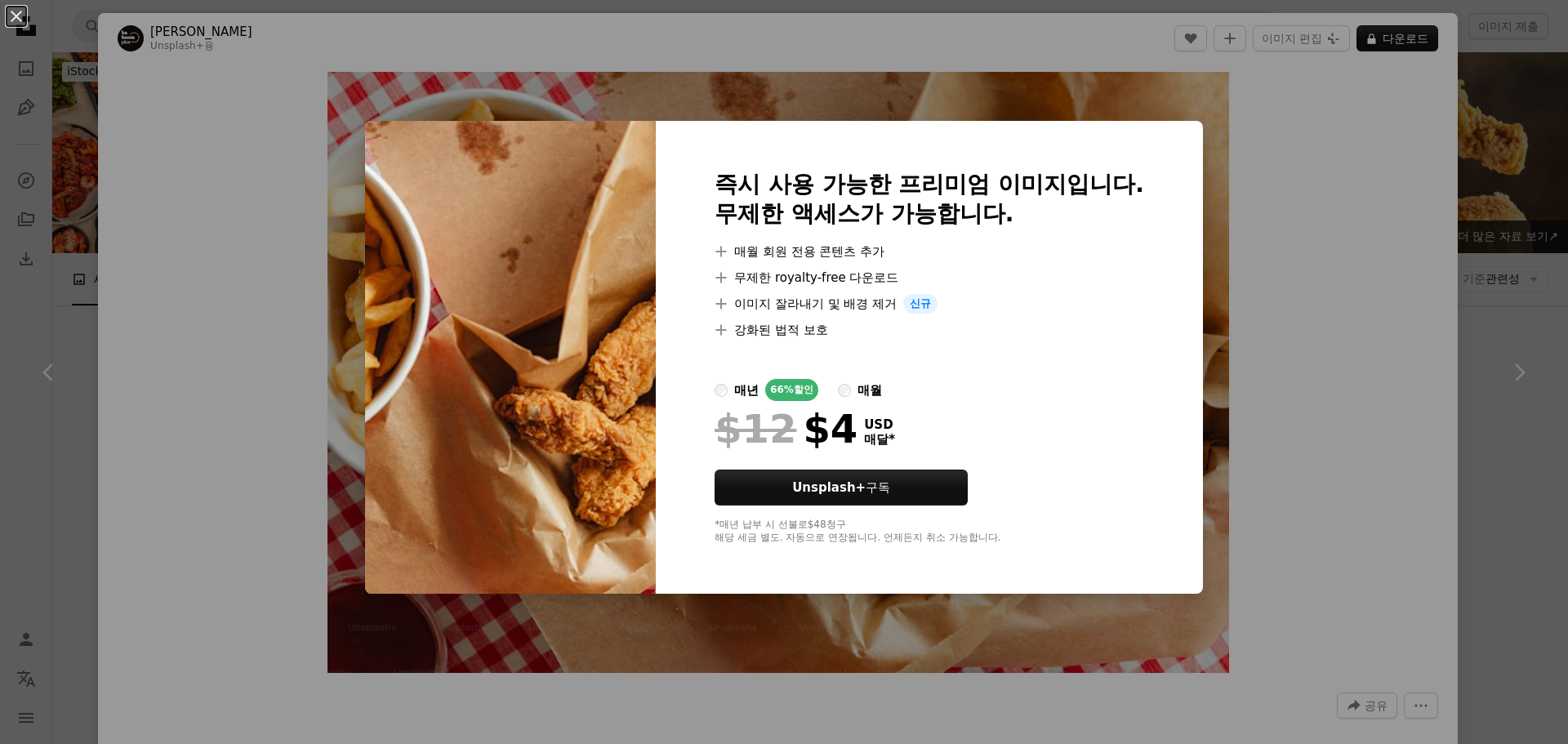
click at [1294, 205] on div "An X shape 즉시 사용 가능한 프리미엄 이미지입니다. 무제한 액세스가 가능합니다. A plus sign 매월 회원 전용 콘텐츠 추가 A…" at bounding box center [784, 372] width 1568 height 744
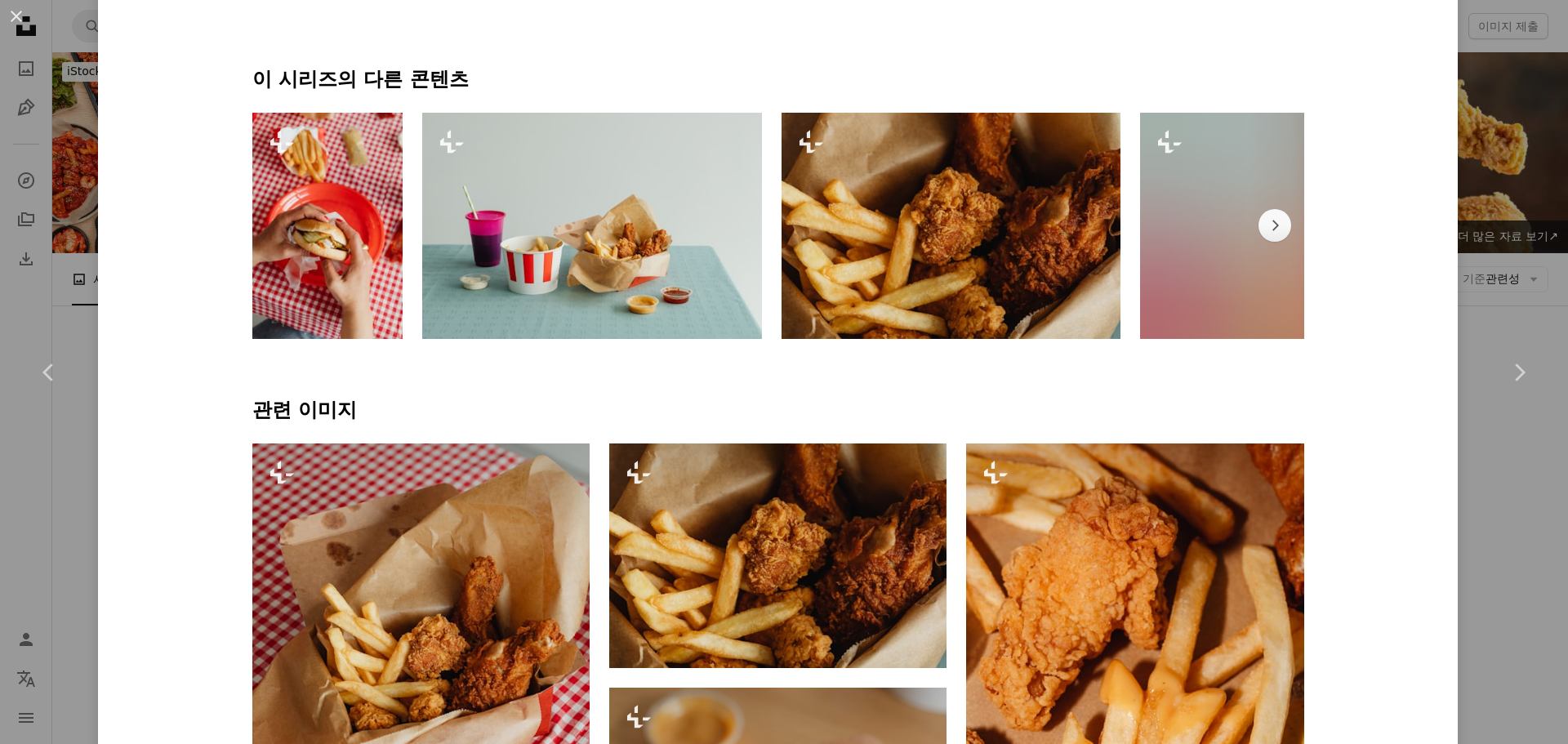
scroll to position [816, 0]
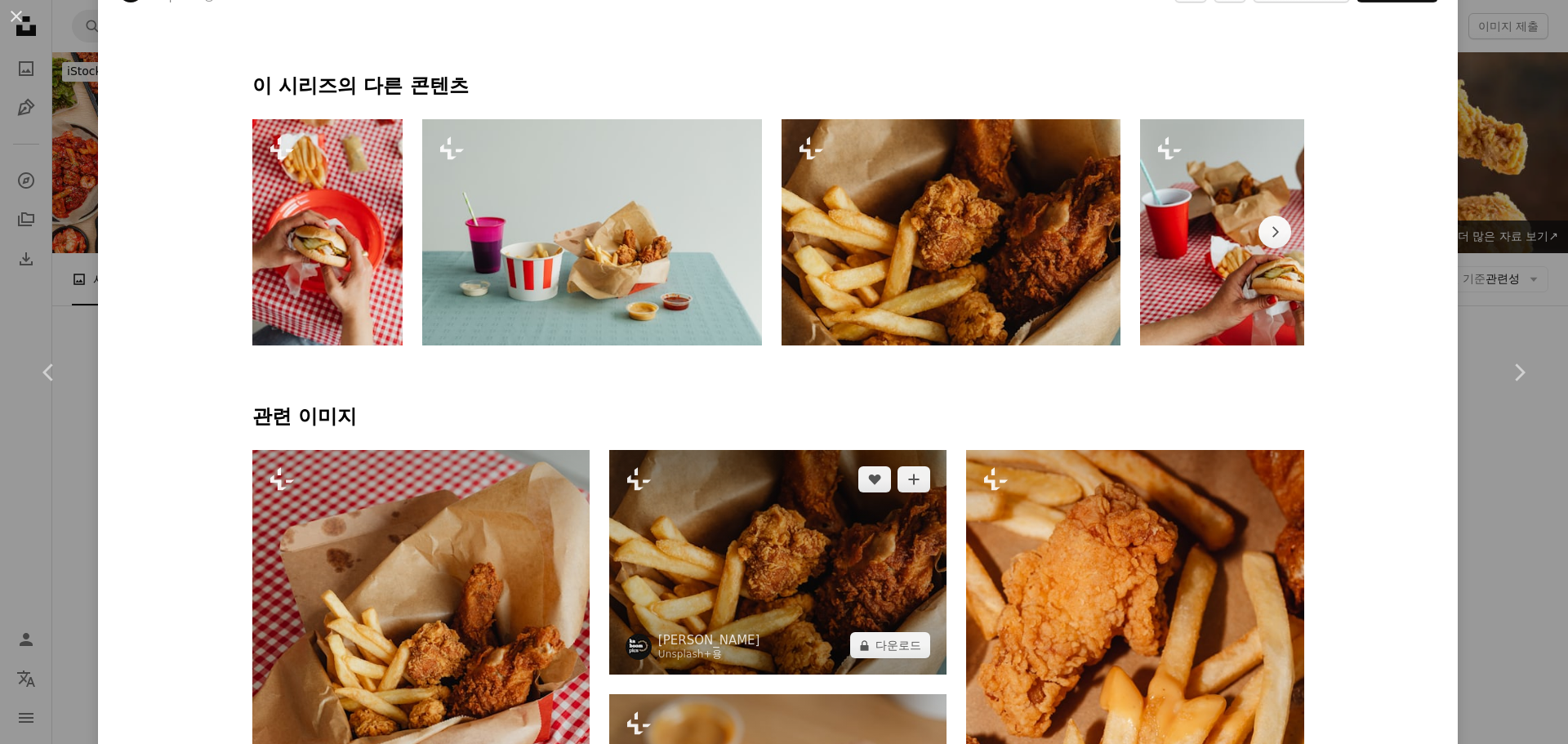
click at [805, 502] on img at bounding box center [777, 562] width 337 height 225
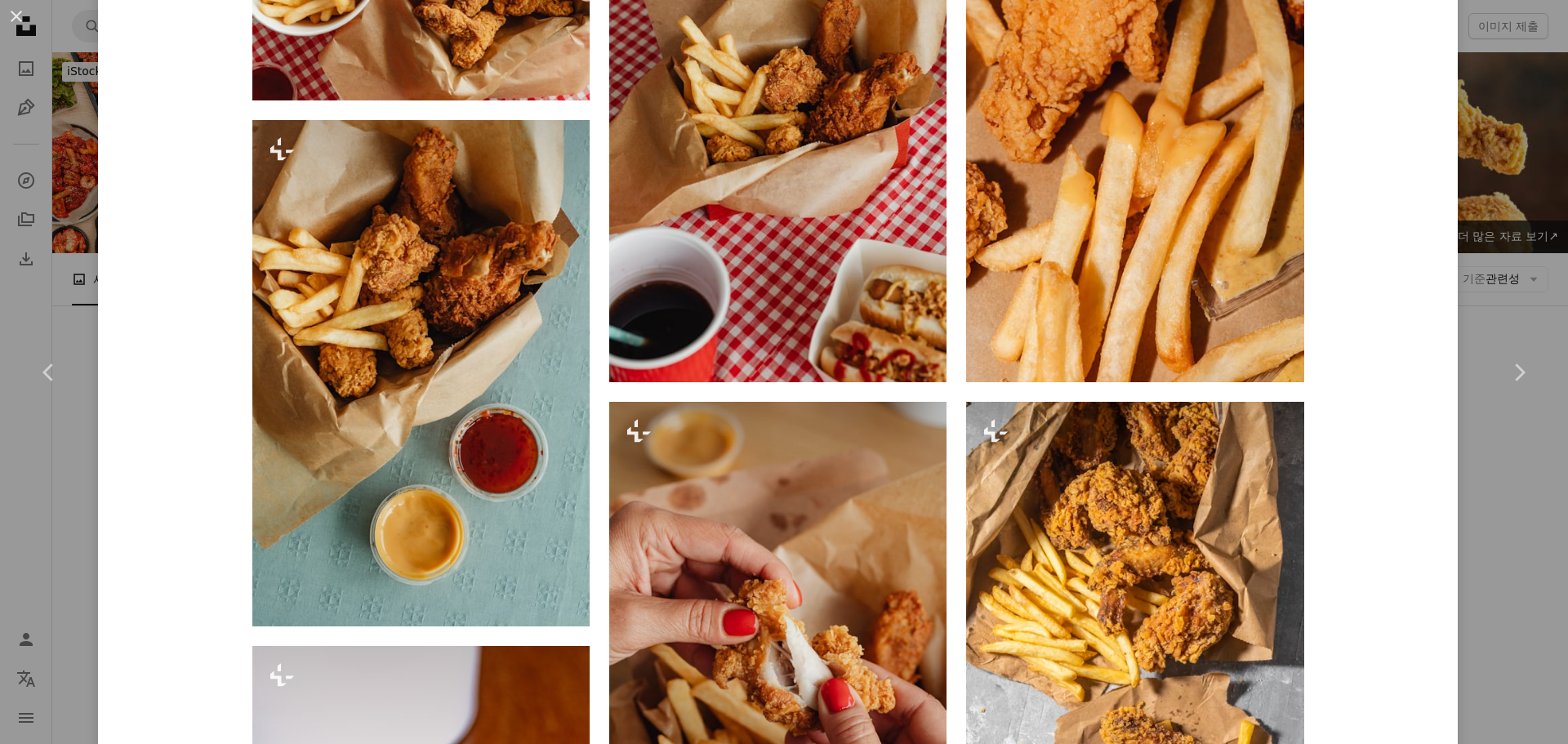
scroll to position [1551, 0]
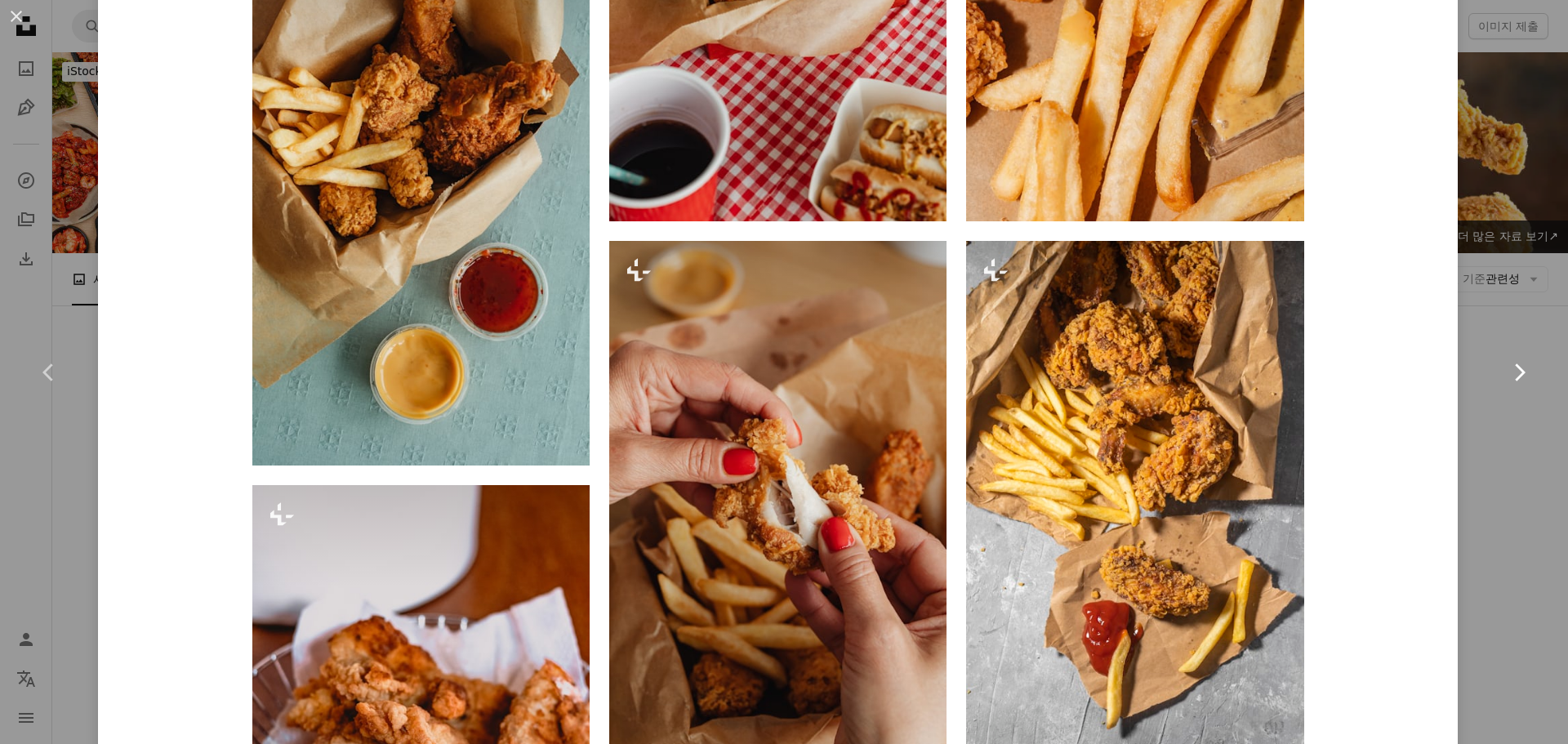
click at [1498, 337] on link "Chevron right" at bounding box center [1519, 372] width 98 height 156
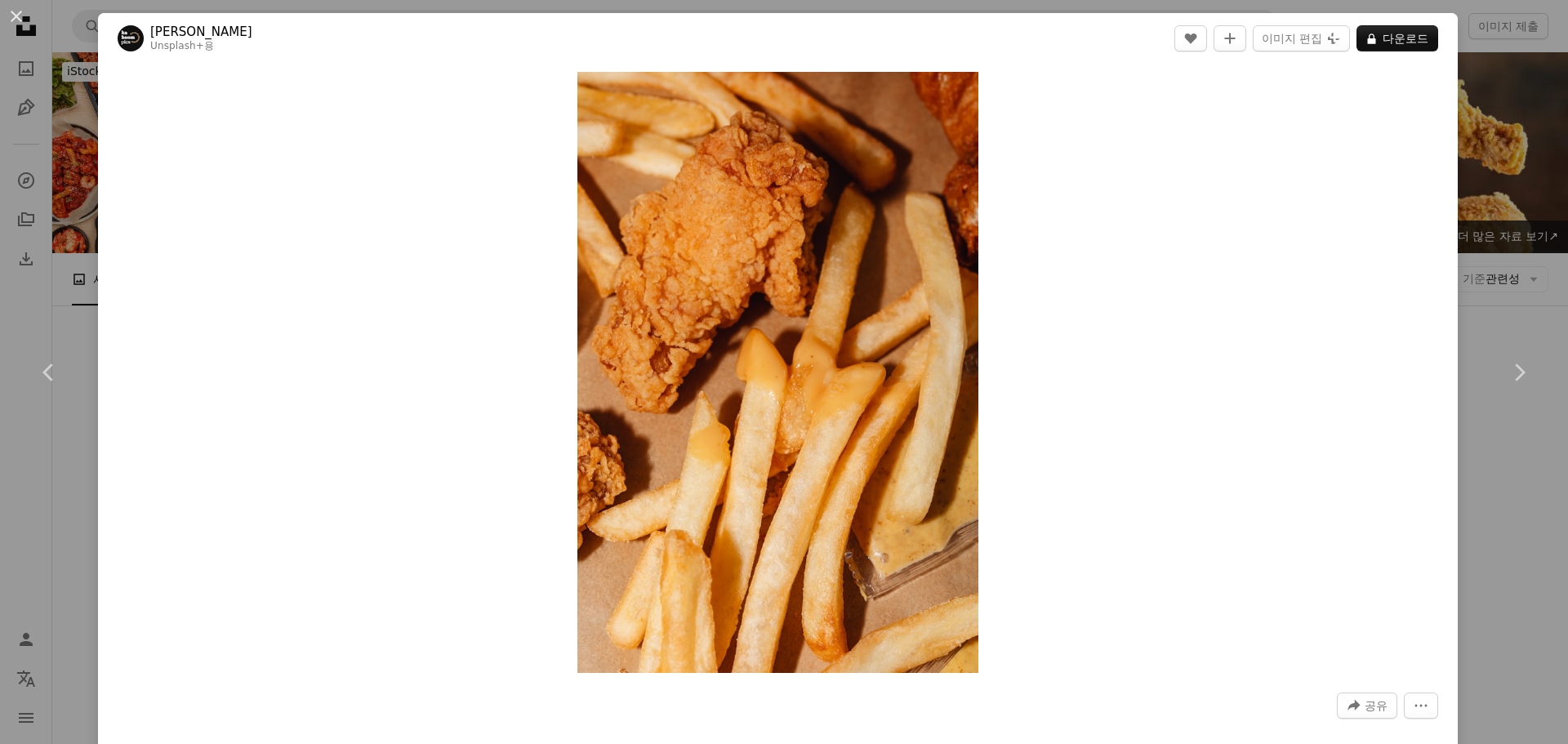
click at [1496, 262] on div "An X shape Chevron left Chevron right Karolina Grabowska Unsplash+ 용 A heart A …" at bounding box center [784, 372] width 1568 height 744
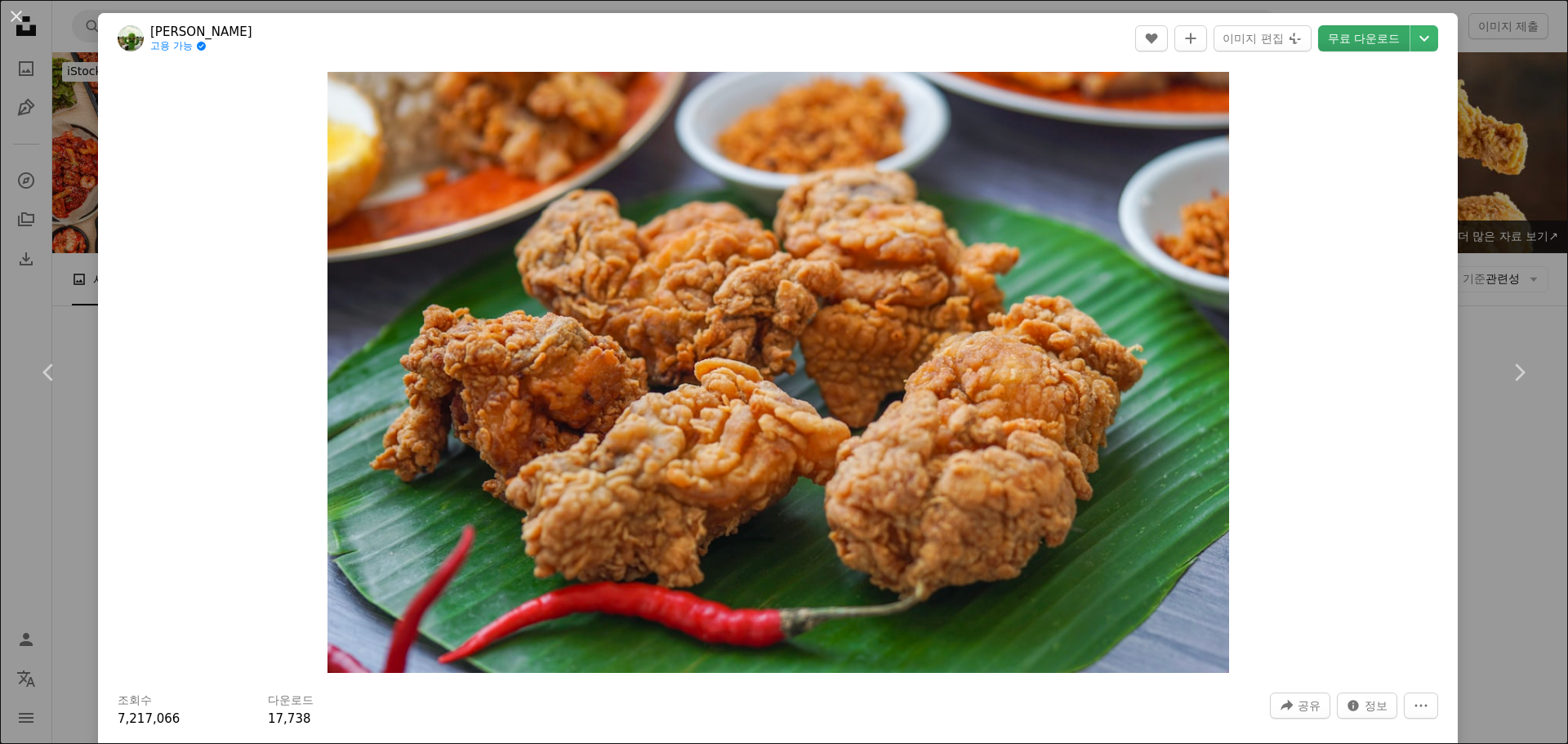
click at [1345, 36] on link "무료 다운로드" at bounding box center [1363, 37] width 92 height 26
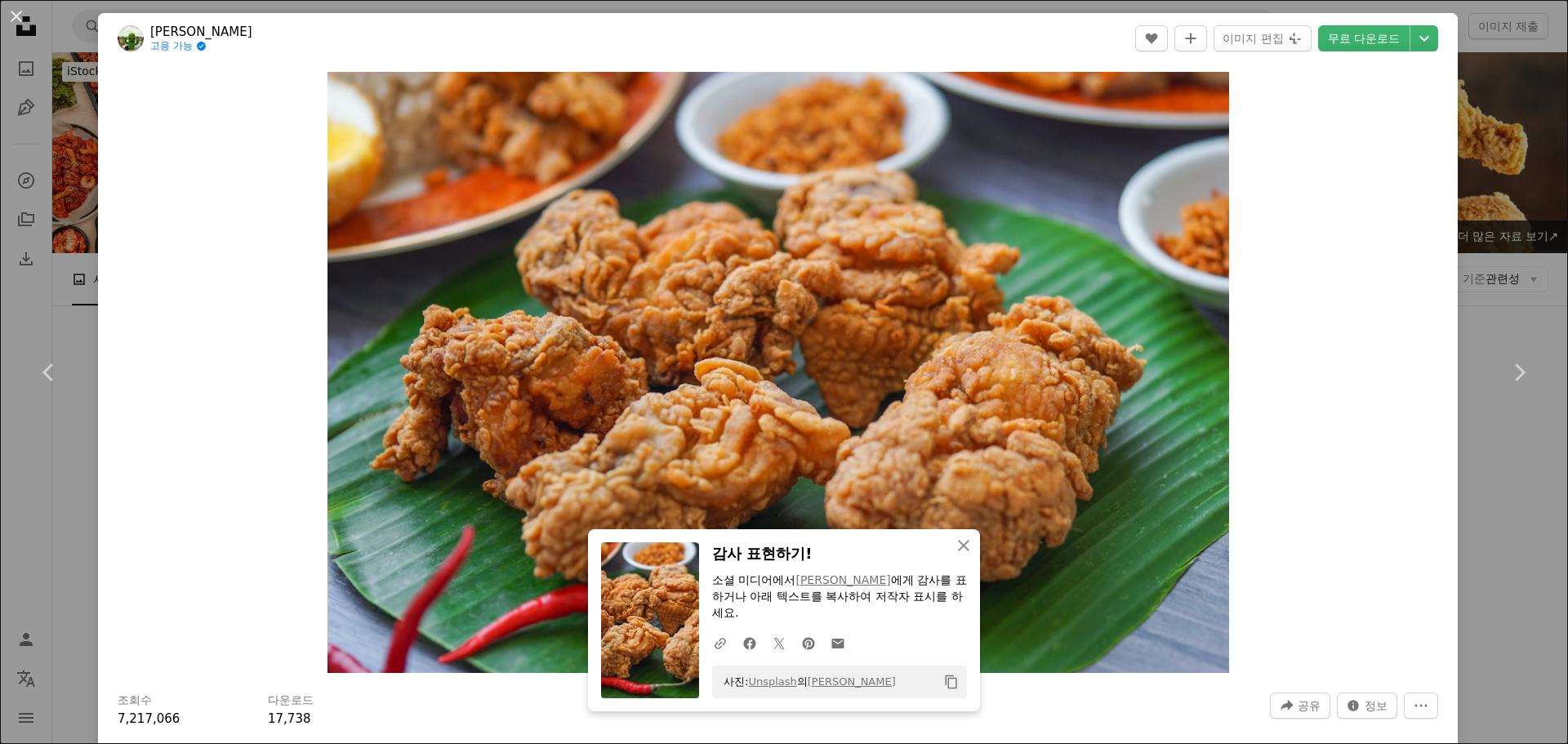
drag, startPoint x: 71, startPoint y: 244, endPoint x: 275, endPoint y: 88, distance: 256.8
click at [71, 244] on div "An X shape Chevron left Chevron right An X shape 닫기 감사 표현하기! 소셜 미디어에서 Kevin kev…" at bounding box center [784, 372] width 1568 height 744
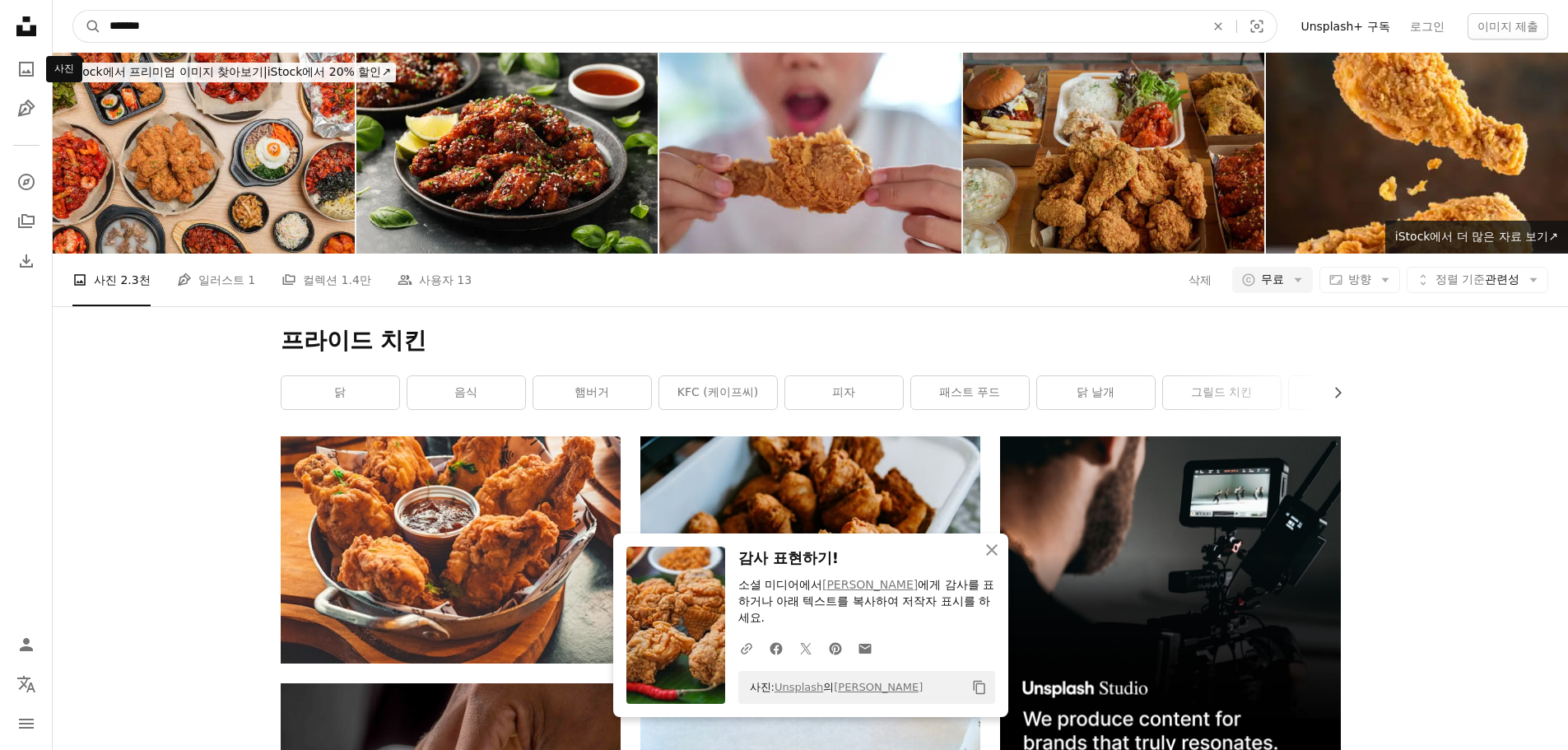
drag, startPoint x: 257, startPoint y: 35, endPoint x: -178, endPoint y: 56, distance: 435.5
paste input "**"
type input "*********"
click at [74, 11] on button "A magnifying glass" at bounding box center [87, 26] width 28 height 31
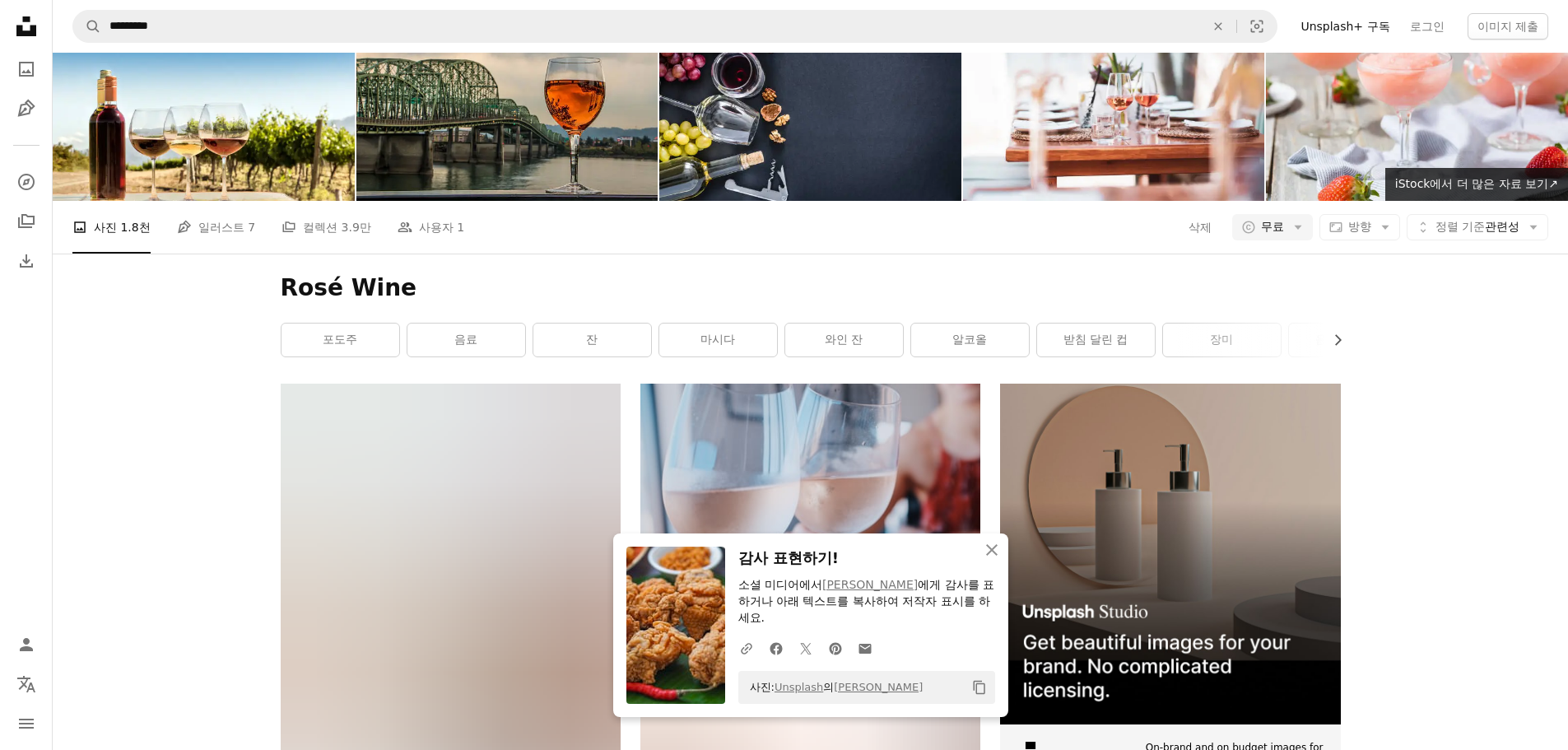
scroll to position [82, 0]
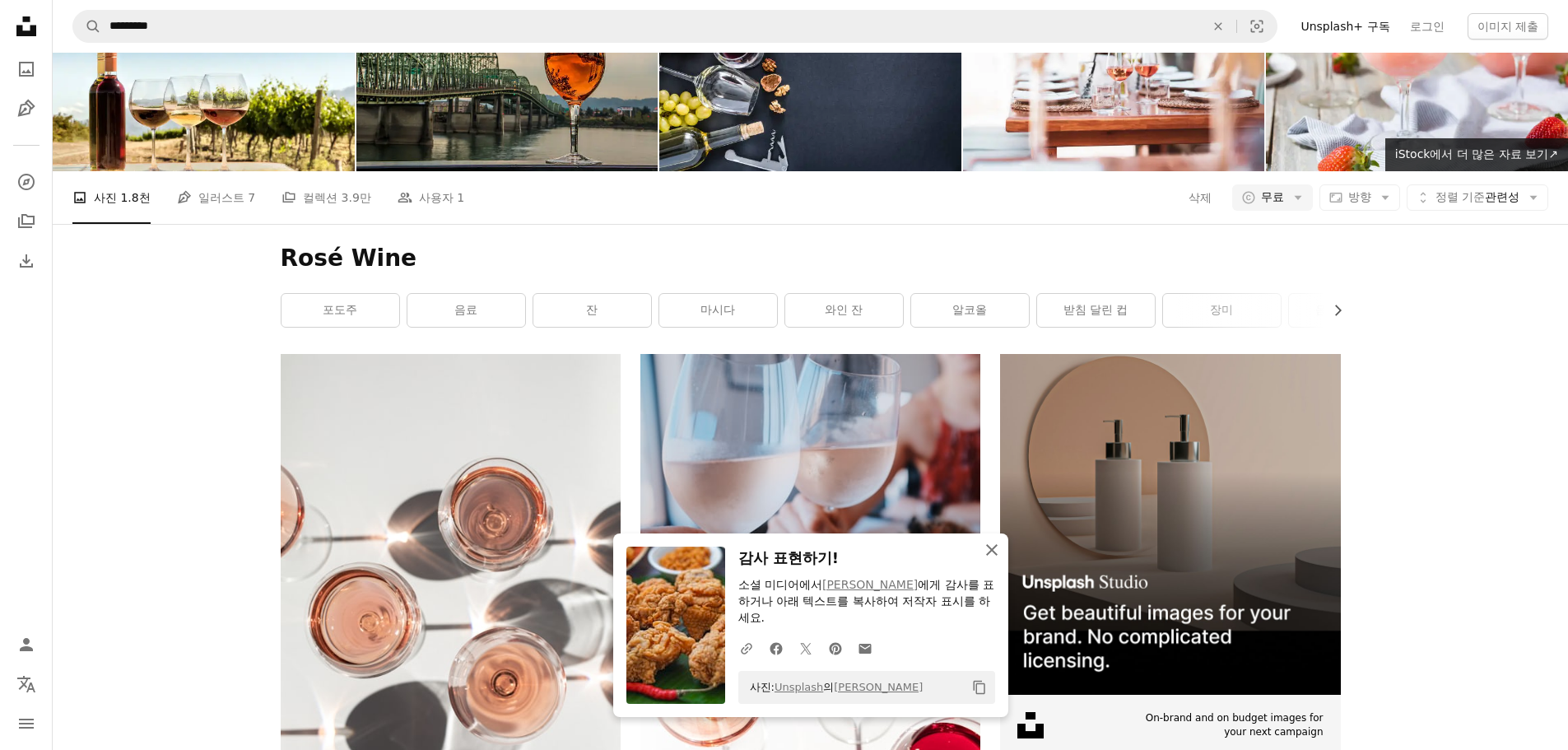
click at [997, 540] on icon "An X shape" at bounding box center [992, 549] width 20 height 20
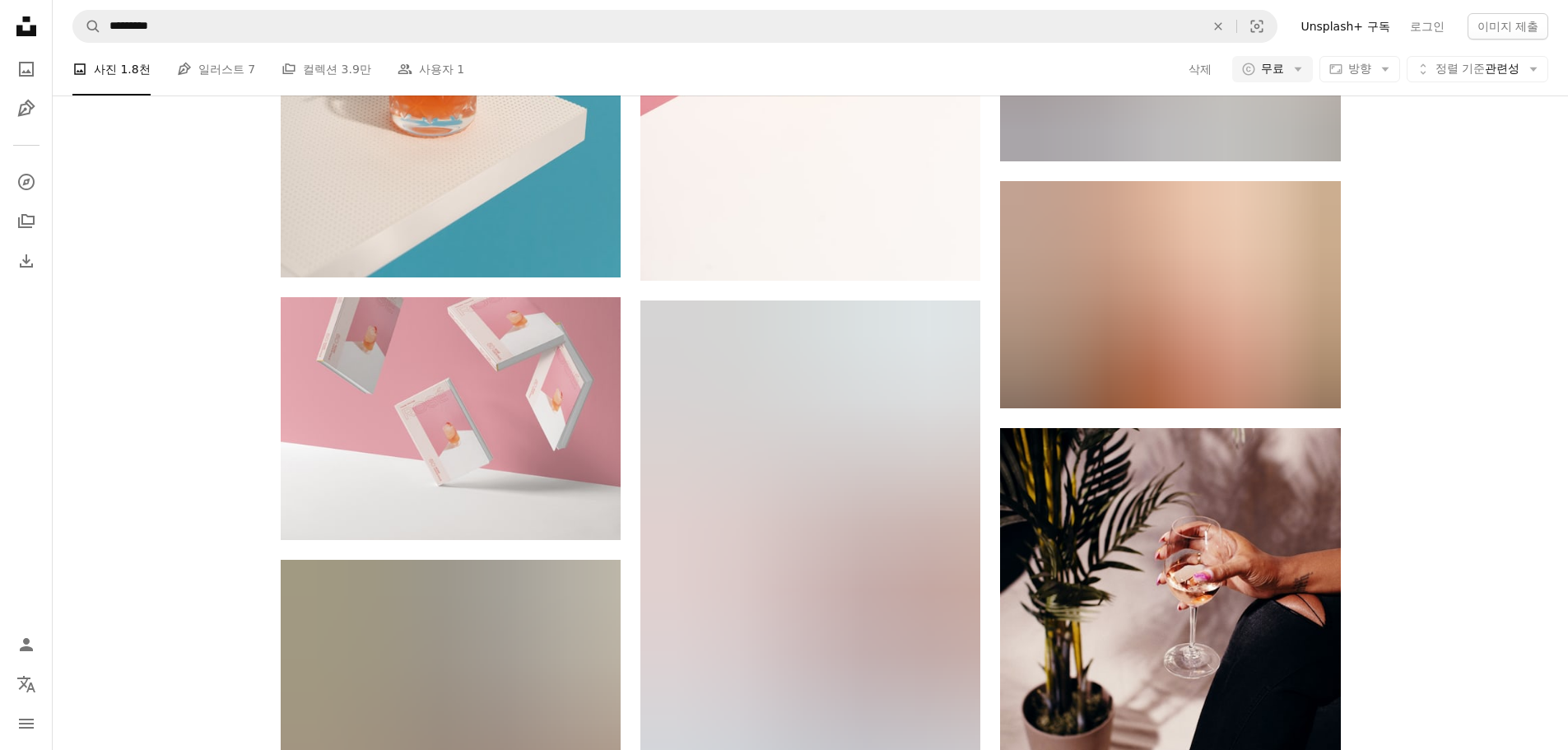
scroll to position [2633, 0]
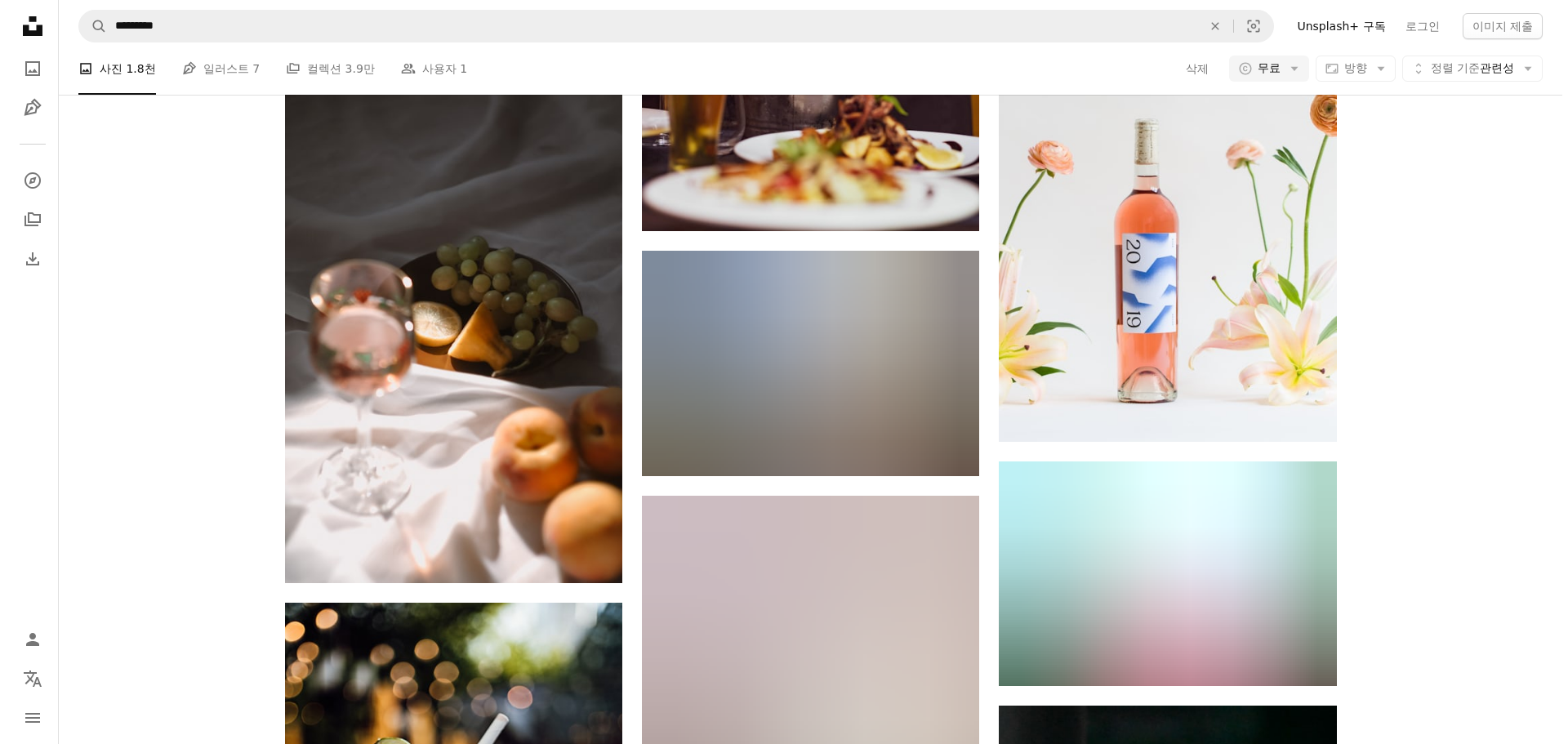
scroll to position [4979, 0]
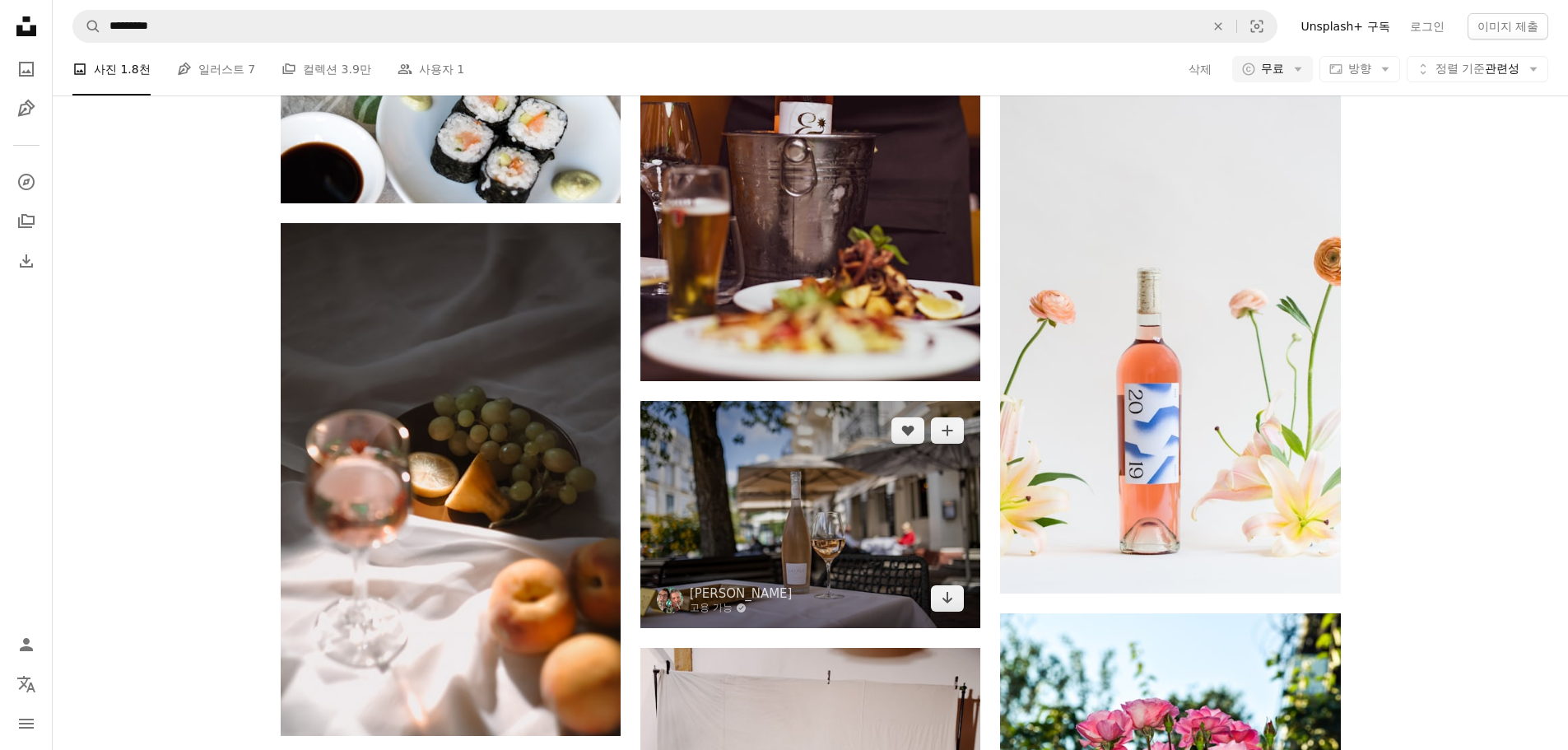
click at [893, 401] on img at bounding box center [810, 513] width 340 height 227
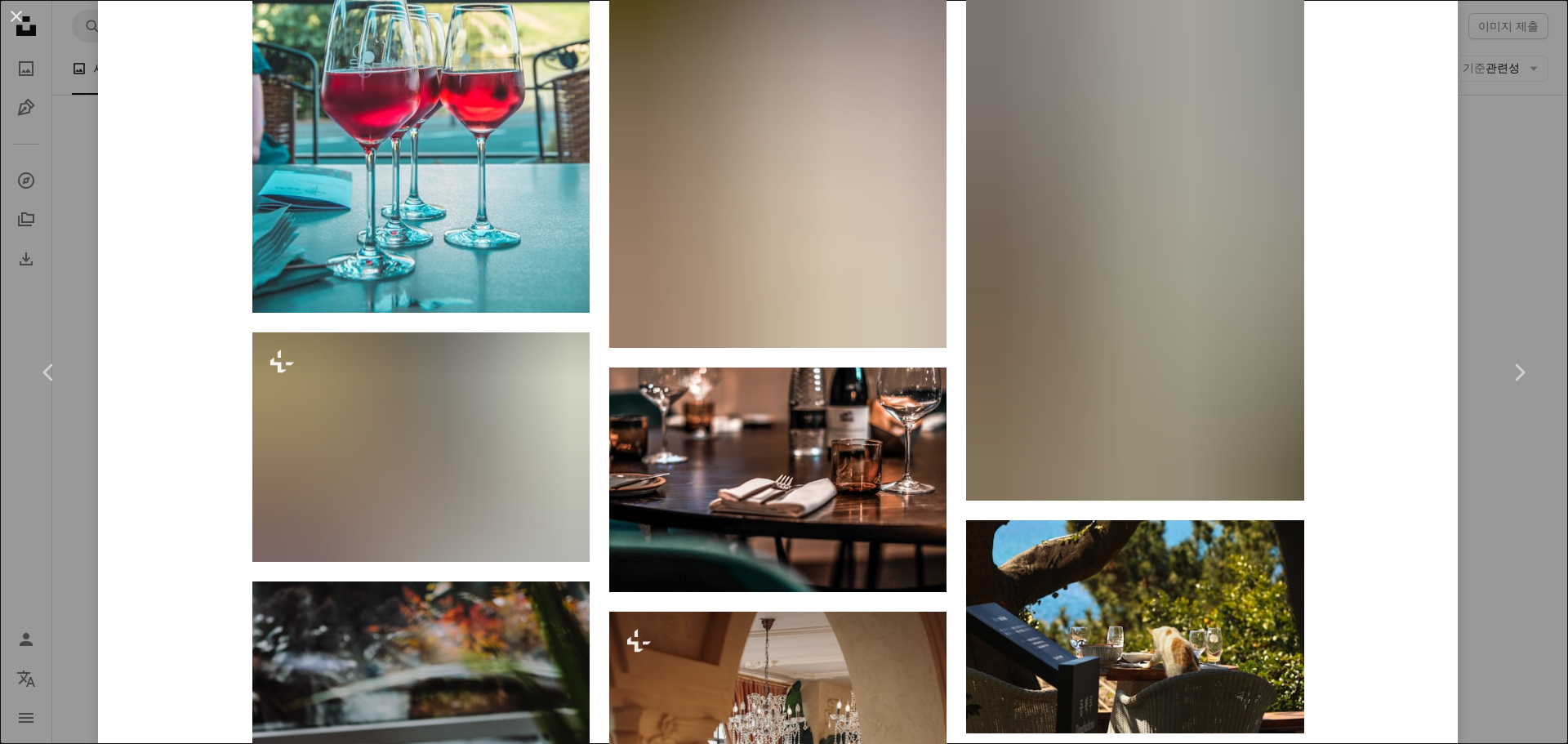
scroll to position [5803, 0]
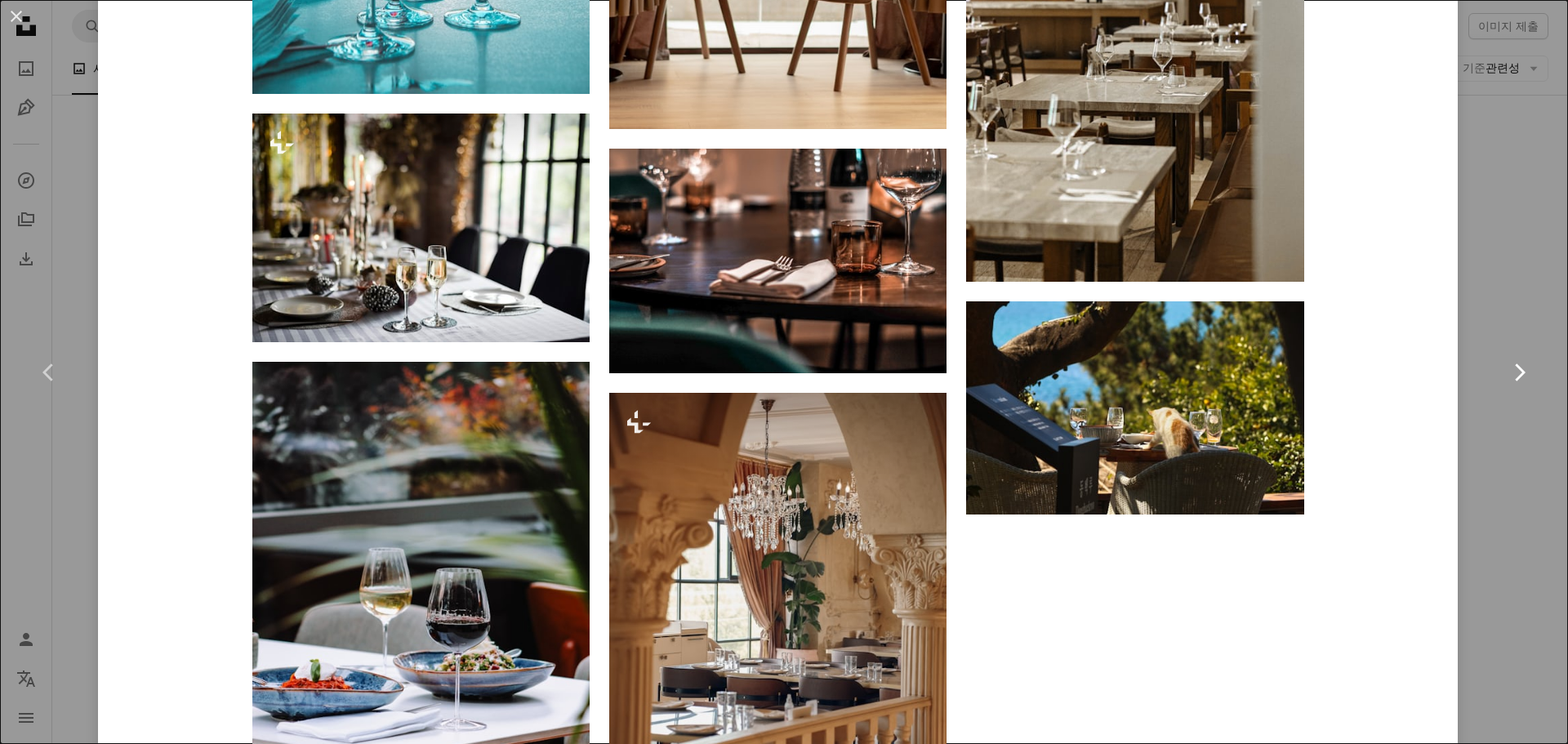
click at [1533, 351] on link "Chevron right" at bounding box center [1519, 372] width 98 height 156
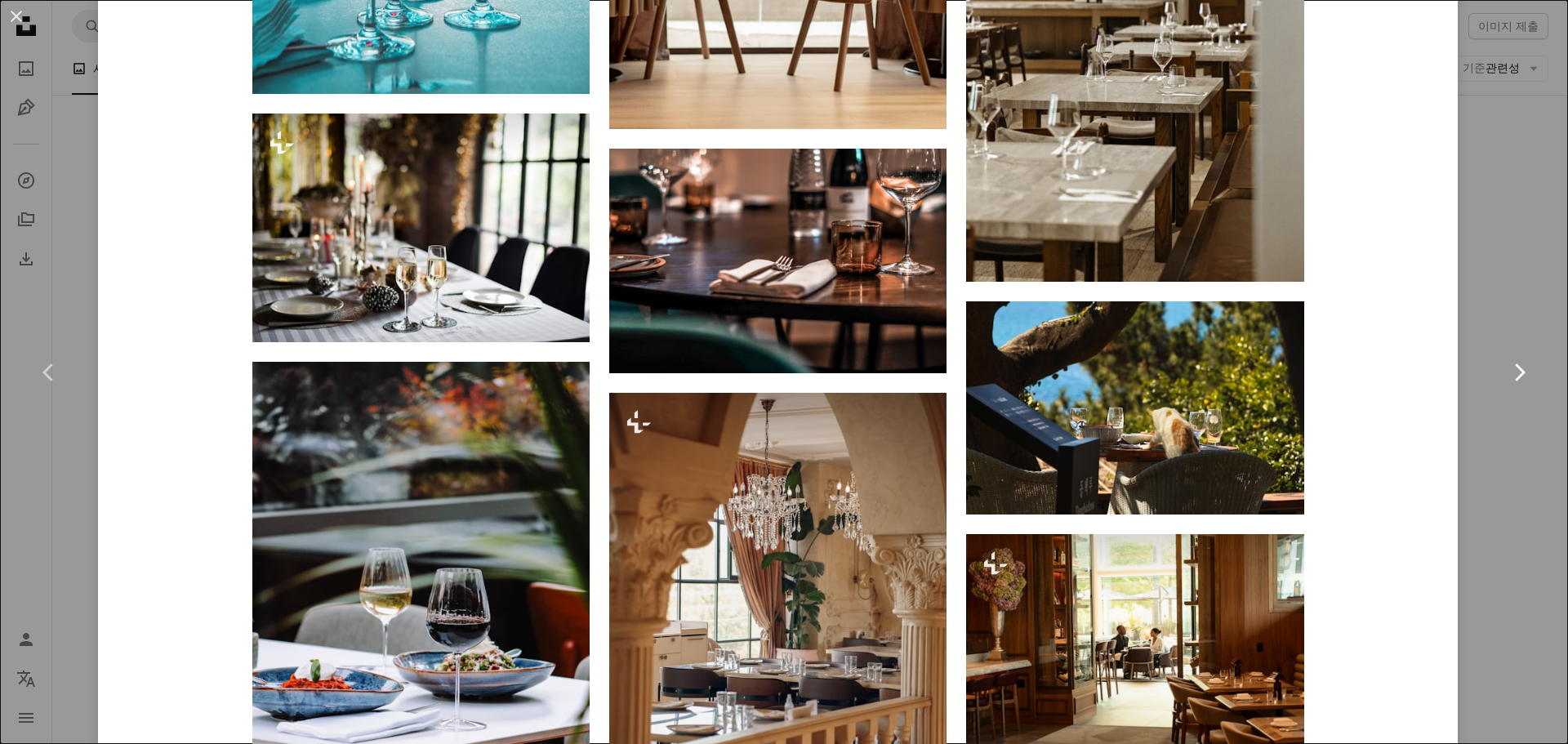
click at [1500, 298] on link "Chevron right" at bounding box center [1519, 372] width 98 height 156
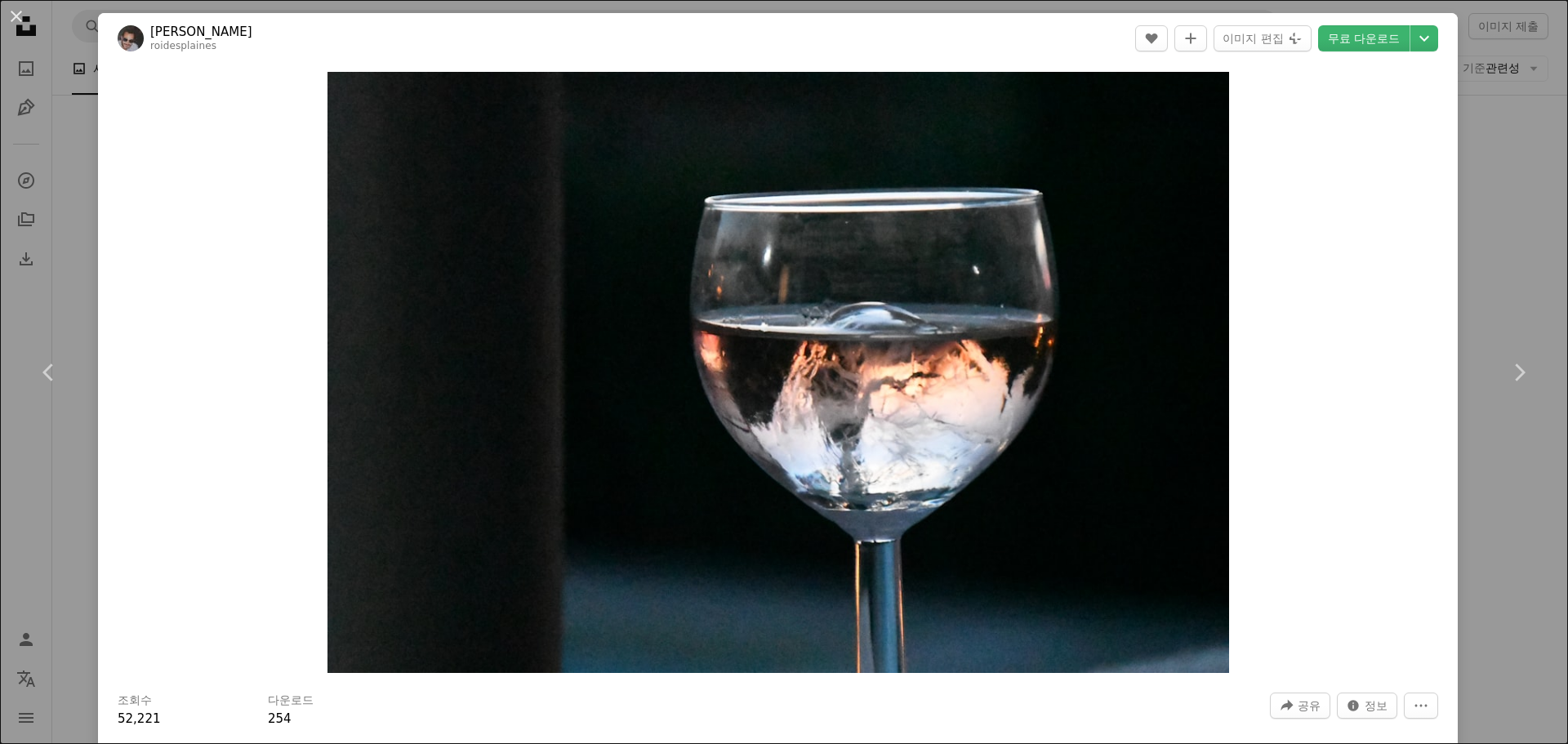
click at [1478, 251] on div "An X shape Chevron left Chevron right philippe patin roidesplaines A heart A pl…" at bounding box center [784, 372] width 1568 height 744
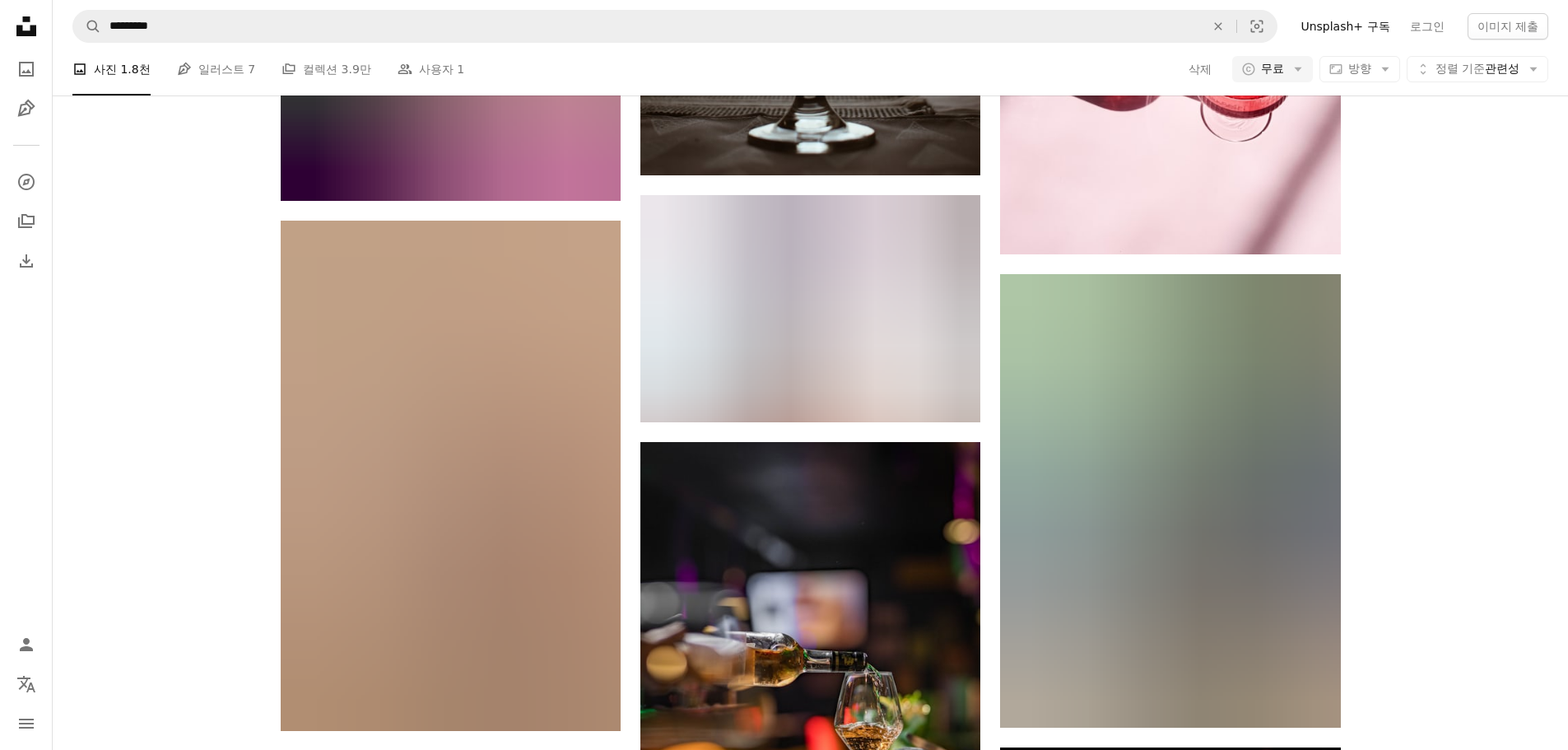
scroll to position [9380, 0]
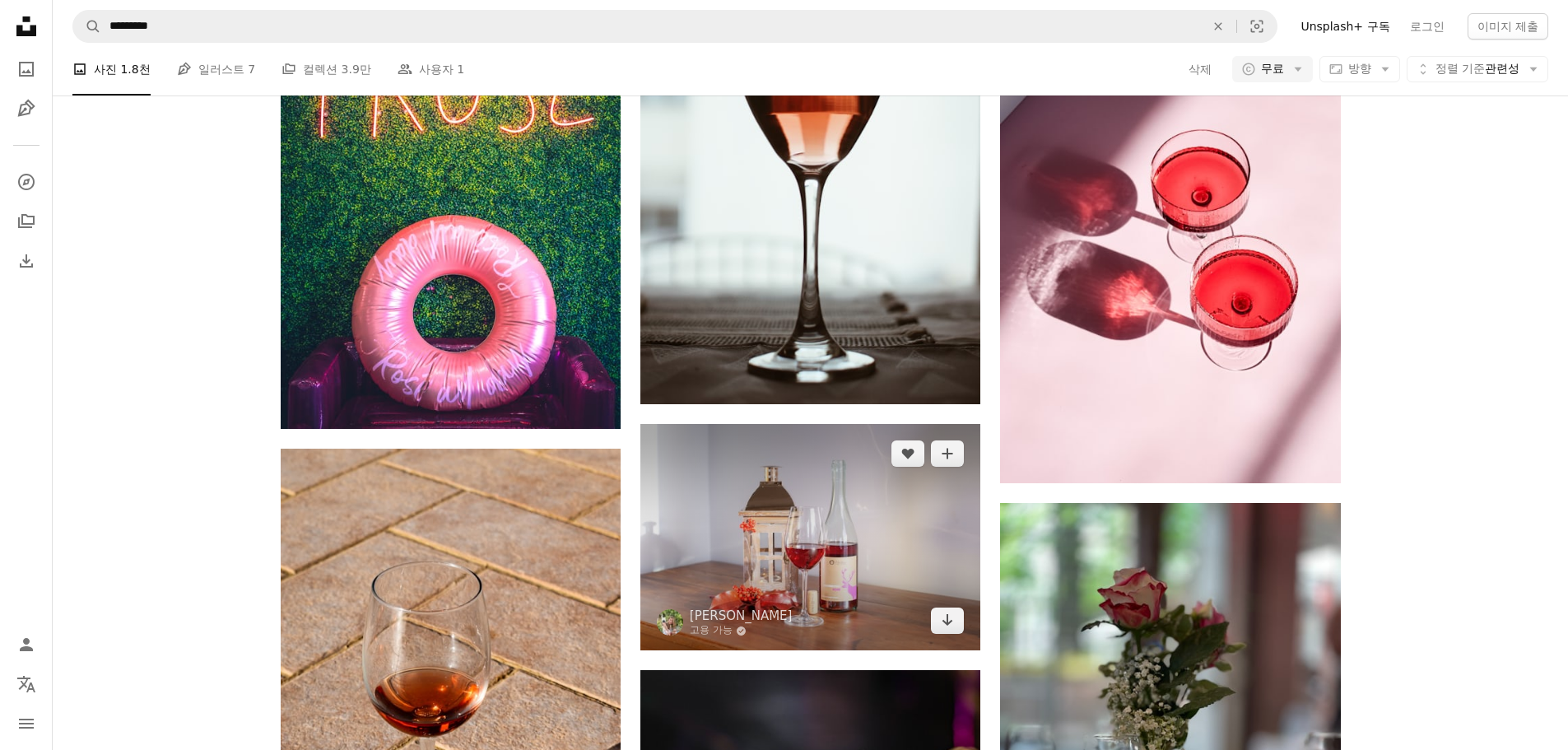
click at [875, 424] on img at bounding box center [810, 537] width 340 height 227
click at [809, 424] on img at bounding box center [810, 537] width 340 height 227
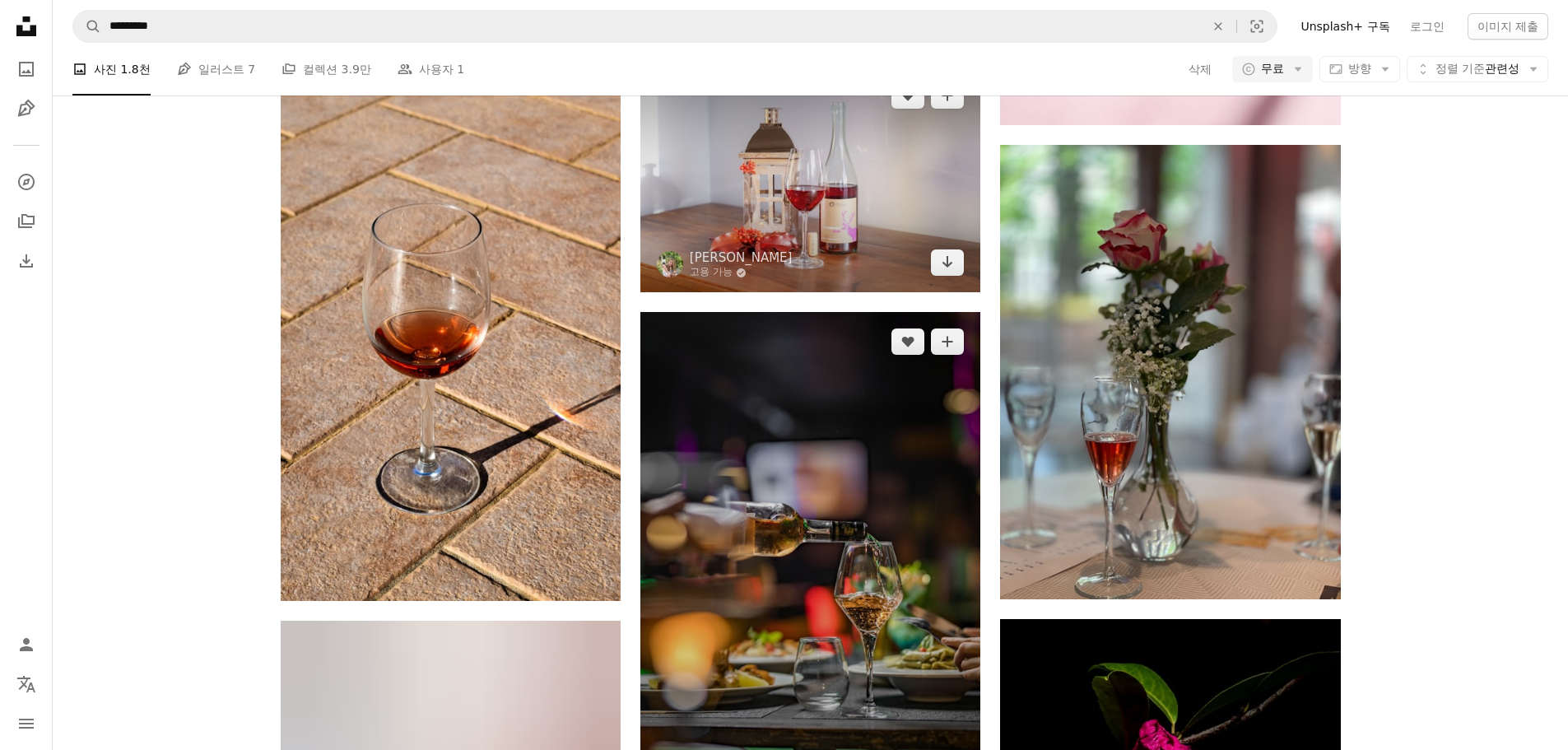
scroll to position [9545, 0]
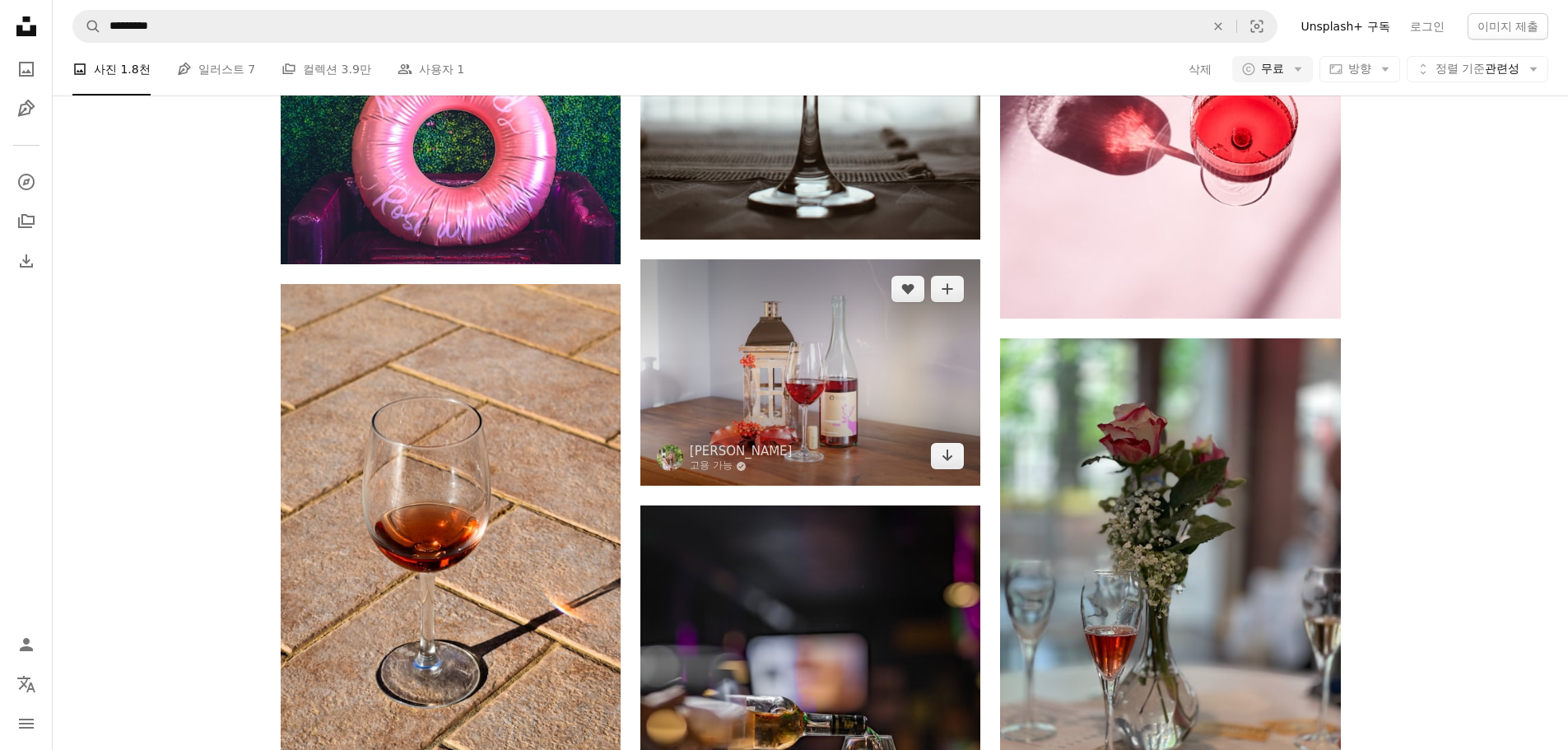
click at [787, 259] on img at bounding box center [810, 372] width 340 height 227
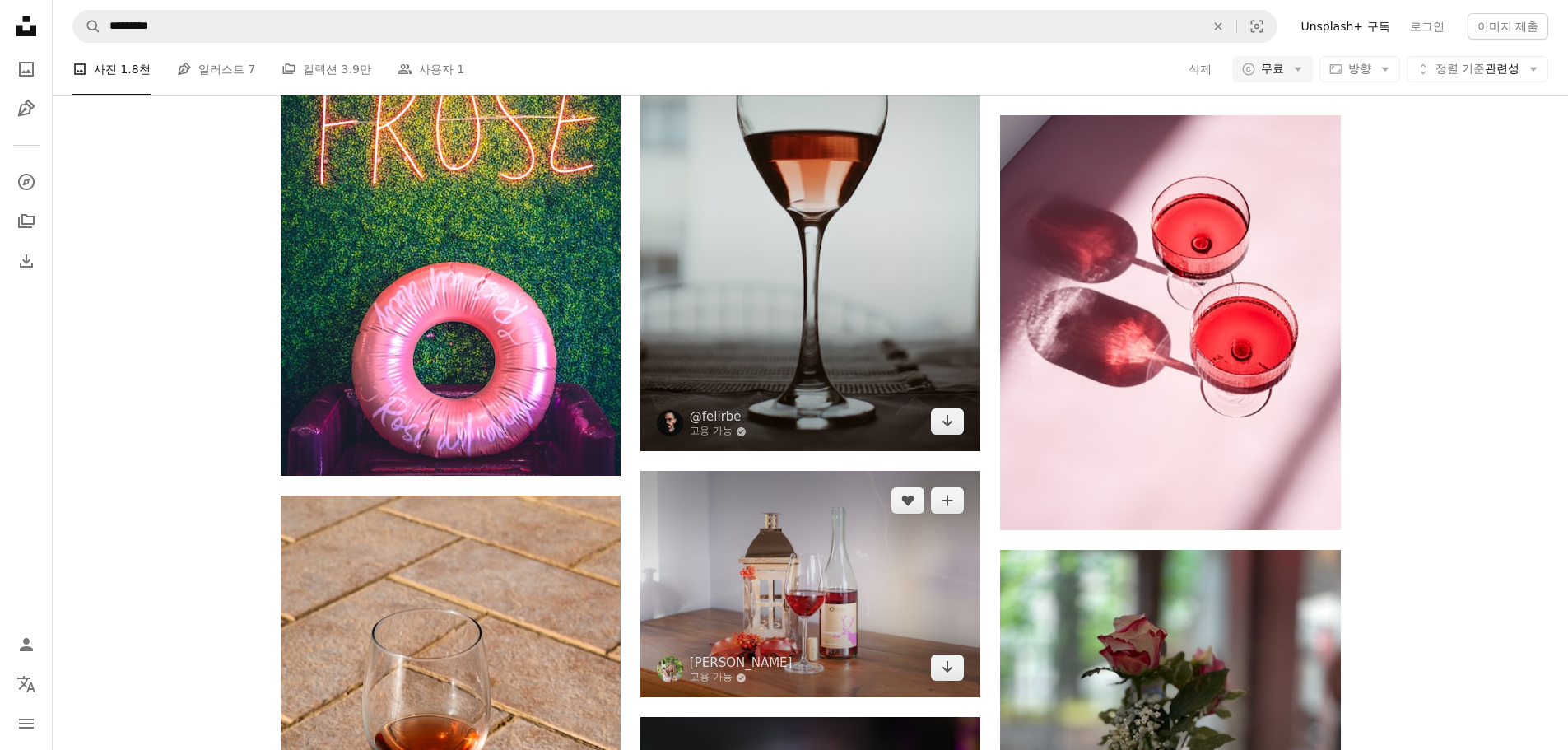
scroll to position [9215, 0]
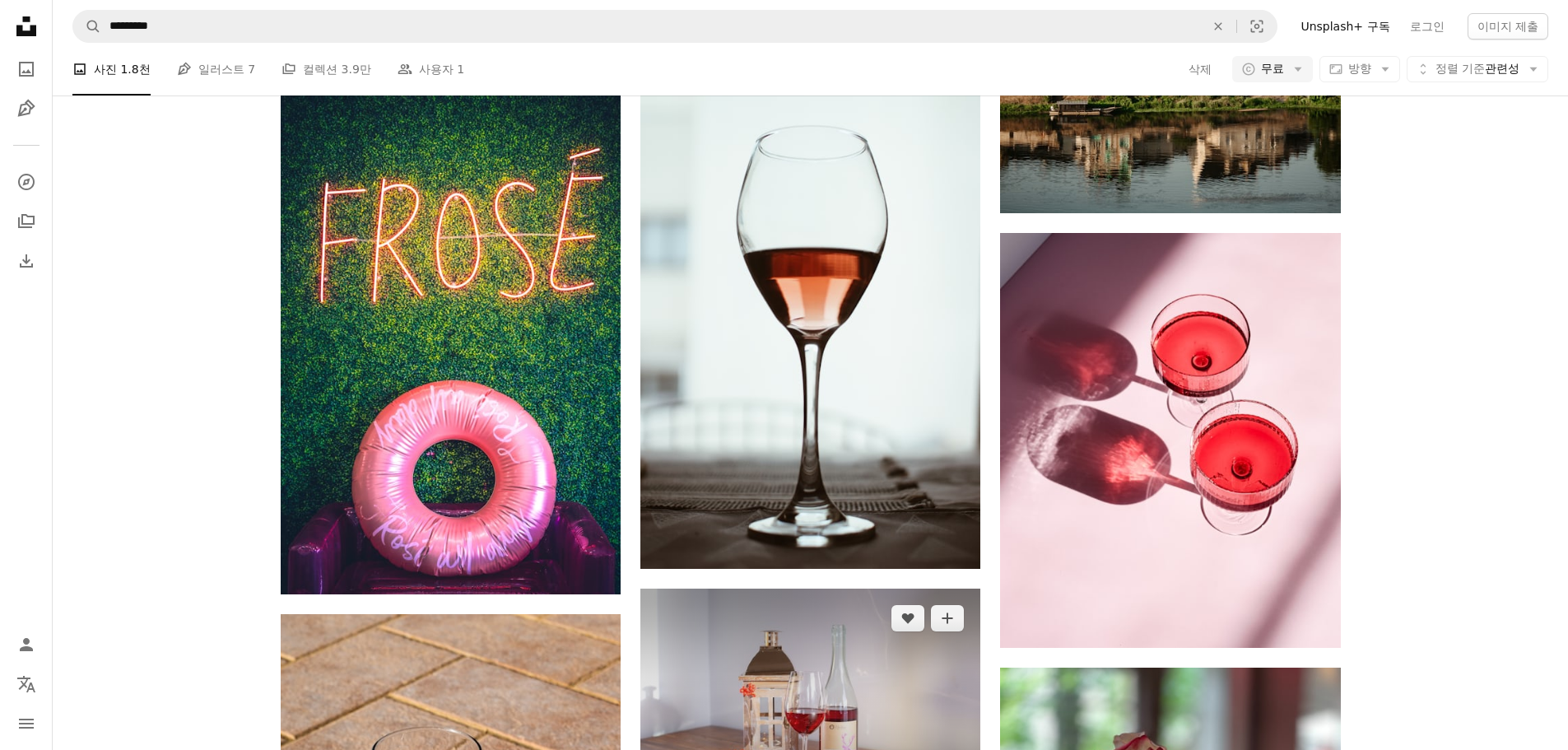
click at [842, 589] on img at bounding box center [810, 702] width 340 height 227
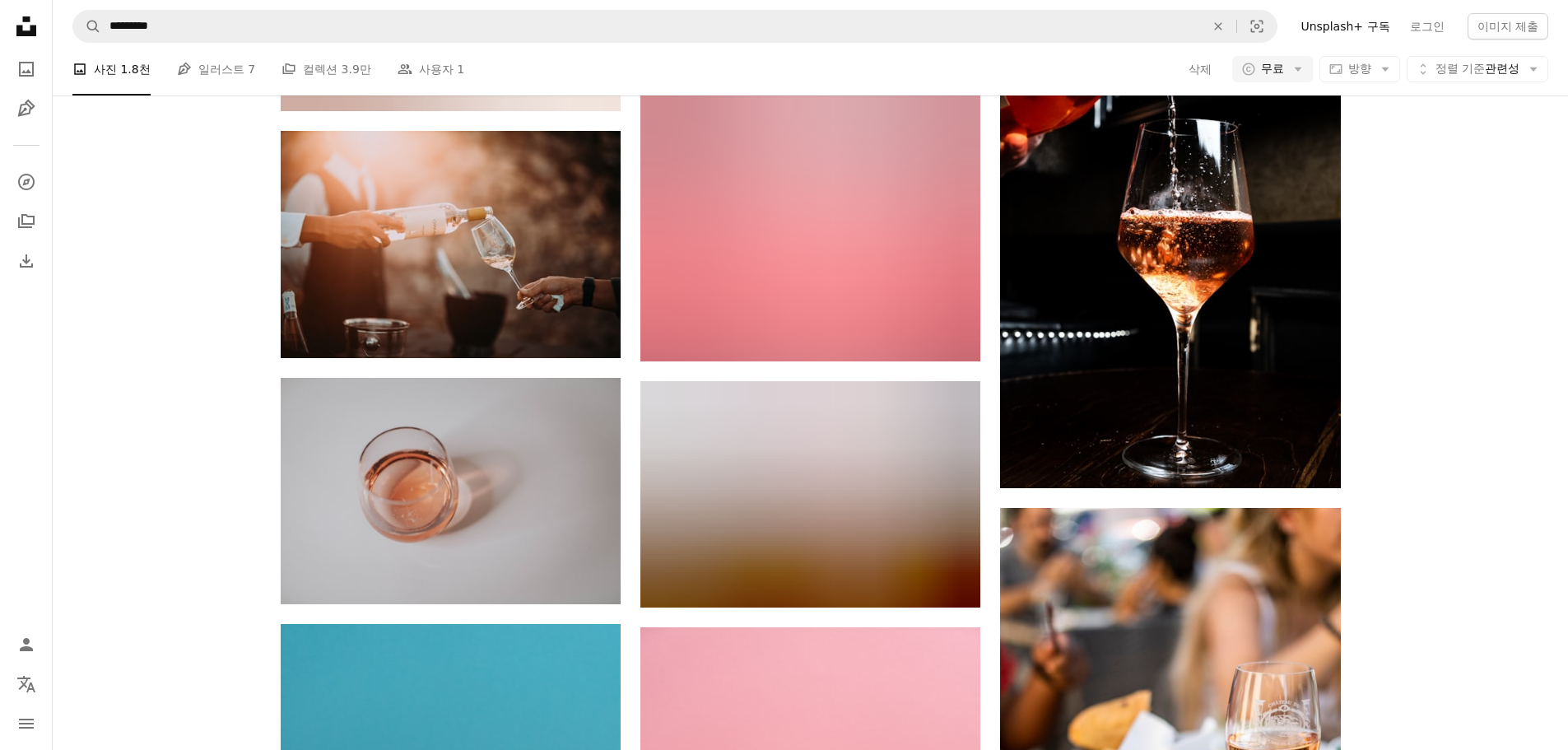
scroll to position [1571, 0]
